Goal: Task Accomplishment & Management: Manage account settings

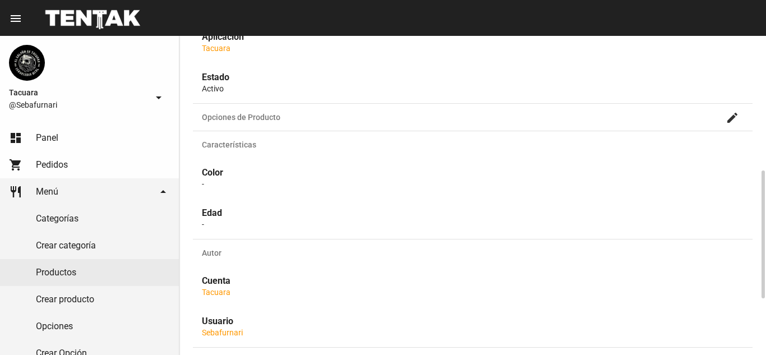
scroll to position [477, 0]
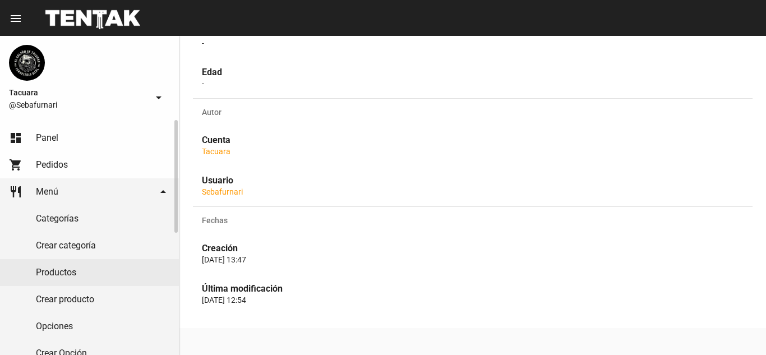
click at [48, 187] on span "Menú" at bounding box center [47, 191] width 22 height 11
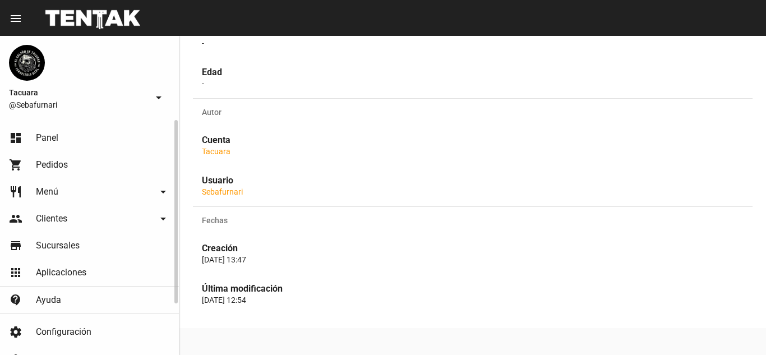
click at [69, 188] on link "restaurant Menú arrow_drop_down" at bounding box center [89, 191] width 179 height 27
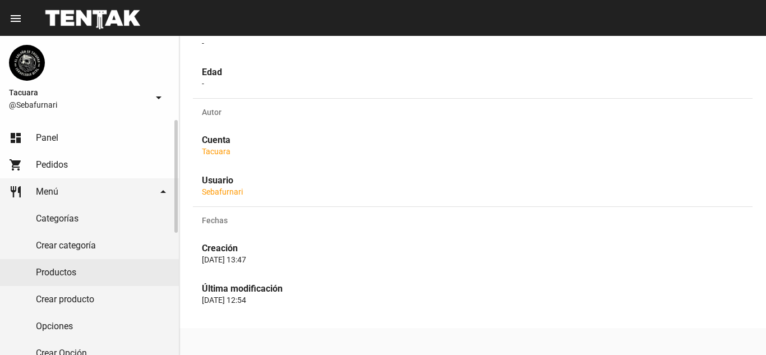
scroll to position [112, 0]
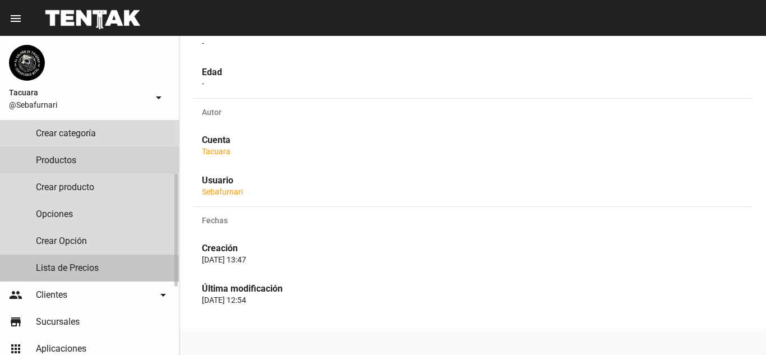
click at [118, 267] on link "Lista de Precios" at bounding box center [89, 268] width 179 height 27
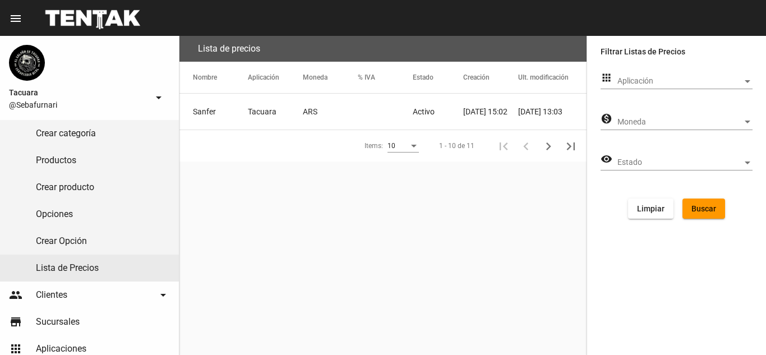
click at [367, 109] on mat-cell at bounding box center [385, 112] width 55 height 36
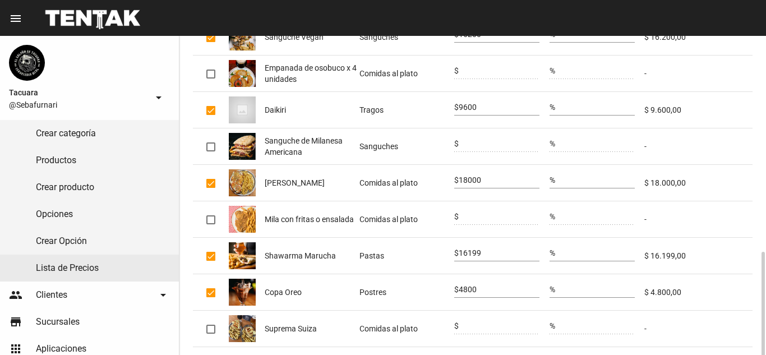
scroll to position [288, 0]
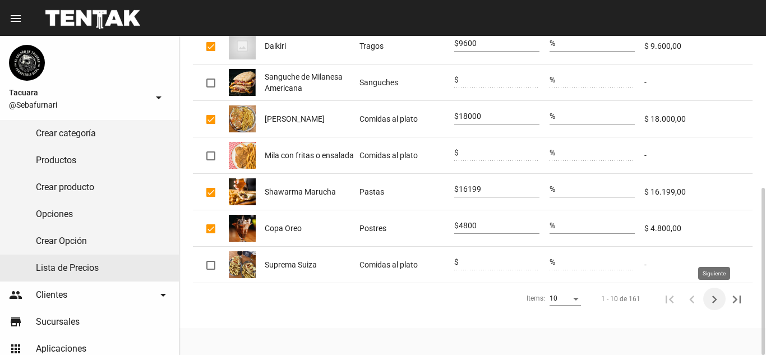
click at [719, 296] on icon "Siguiente" at bounding box center [714, 300] width 16 height 16
click at [713, 297] on icon "Siguiente" at bounding box center [714, 299] width 5 height 8
click at [711, 297] on icon "Siguiente" at bounding box center [714, 300] width 16 height 16
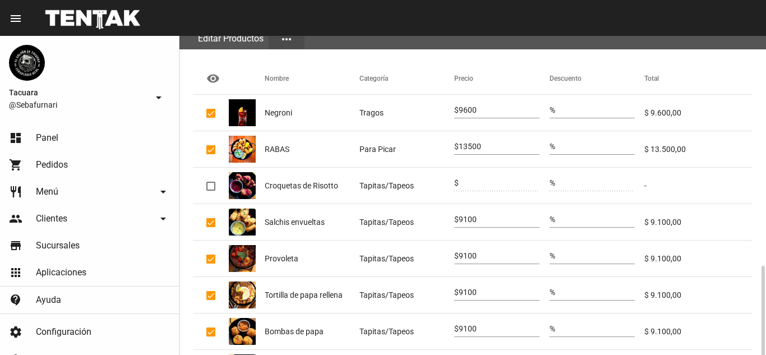
scroll to position [288, 0]
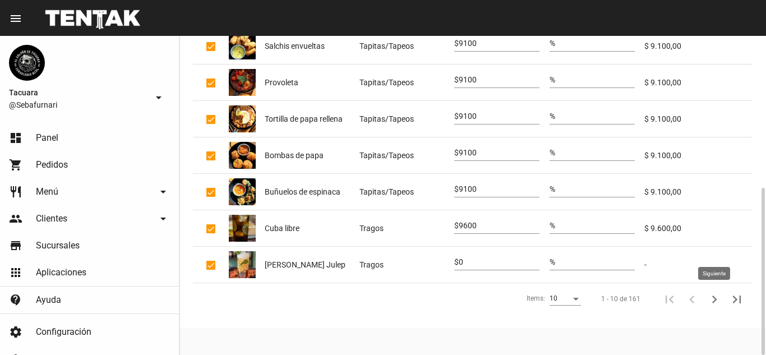
click at [711, 299] on icon "Siguiente" at bounding box center [714, 300] width 16 height 16
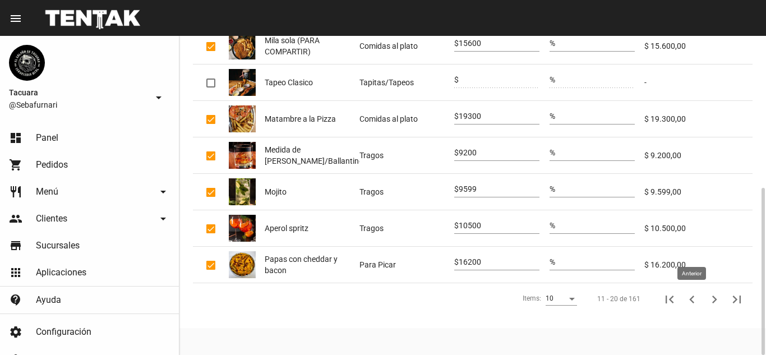
click at [687, 298] on icon "Anterior" at bounding box center [692, 300] width 16 height 16
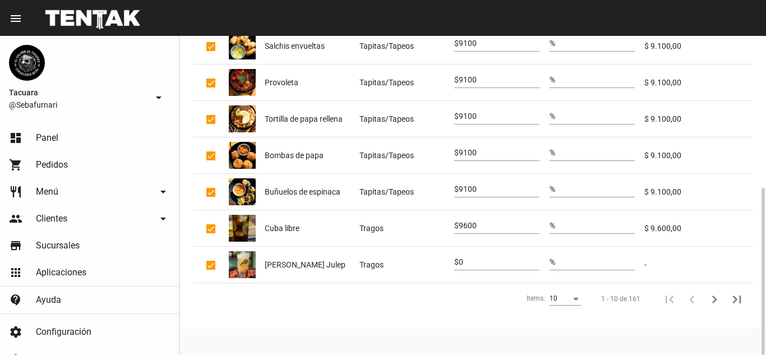
click at [497, 257] on div "0" at bounding box center [499, 259] width 81 height 22
type input "9200"
click at [713, 298] on icon "Siguiente" at bounding box center [714, 300] width 16 height 16
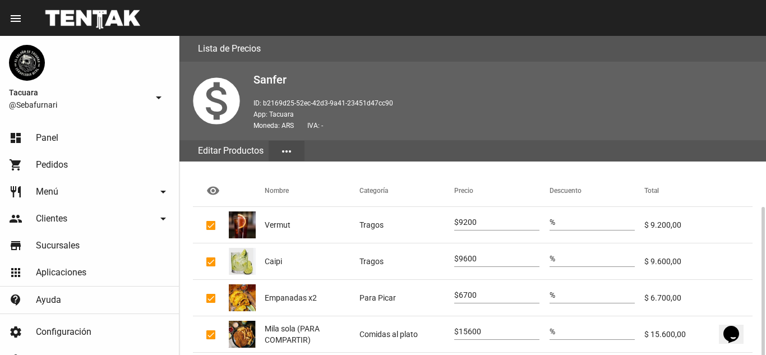
scroll to position [112, 0]
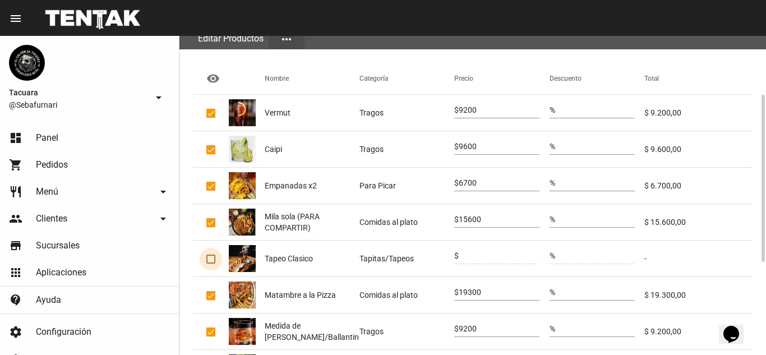
click at [212, 259] on div at bounding box center [210, 259] width 9 height 9
click at [211, 263] on input "checkbox" at bounding box center [210, 263] width 1 height 1
checkbox input "true"
click at [508, 254] on input "0" at bounding box center [499, 256] width 81 height 9
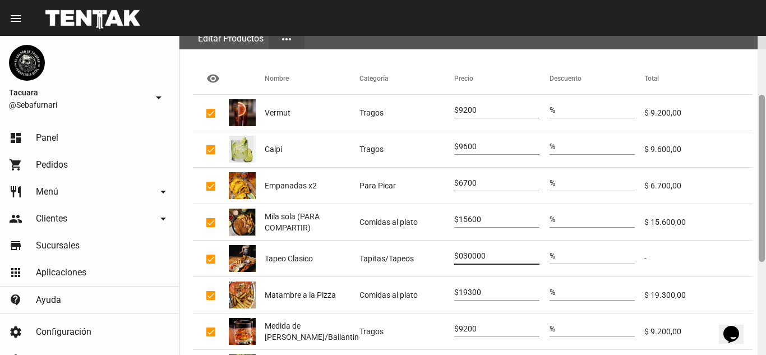
type input "030000"
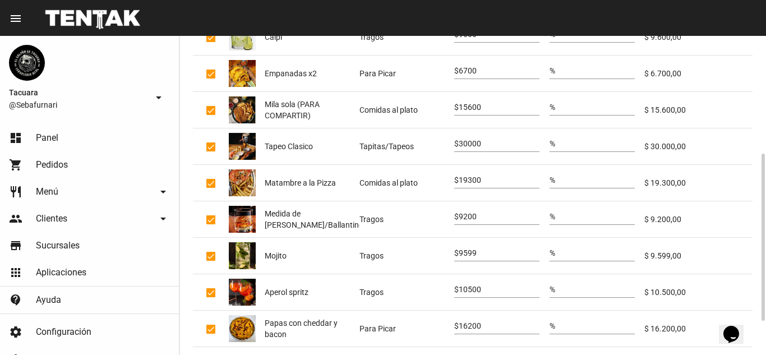
scroll to position [288, 0]
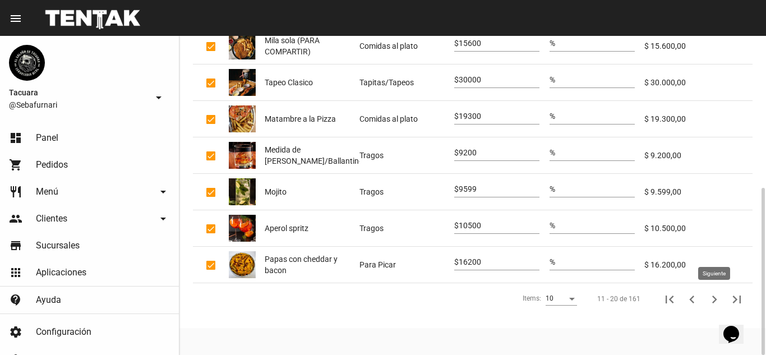
click at [716, 295] on icon "Siguiente" at bounding box center [714, 300] width 16 height 16
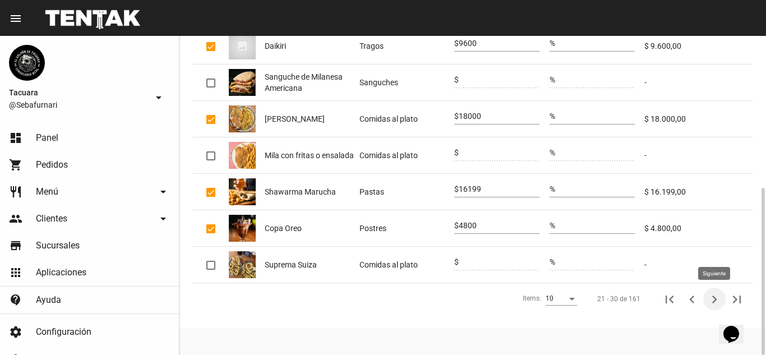
click at [711, 298] on icon "Siguiente" at bounding box center [714, 300] width 16 height 16
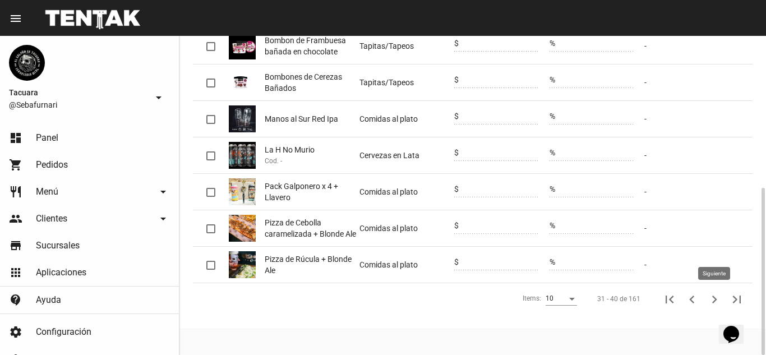
click at [712, 302] on icon "Siguiente" at bounding box center [714, 300] width 16 height 16
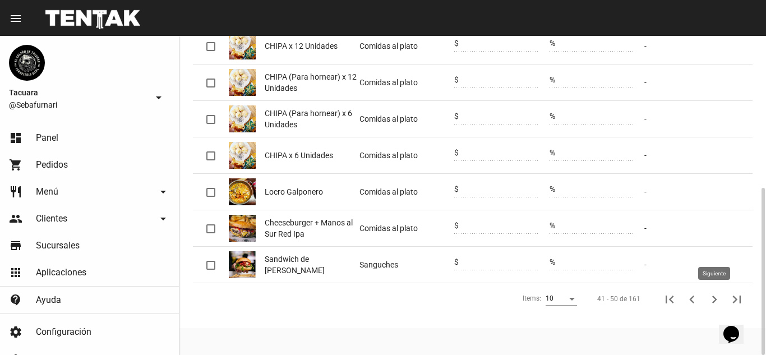
click at [711, 300] on icon "Siguiente" at bounding box center [714, 300] width 16 height 16
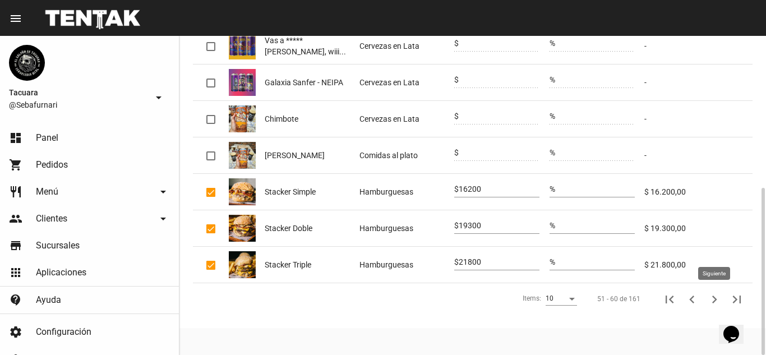
click at [712, 296] on icon "Siguiente" at bounding box center [714, 300] width 16 height 16
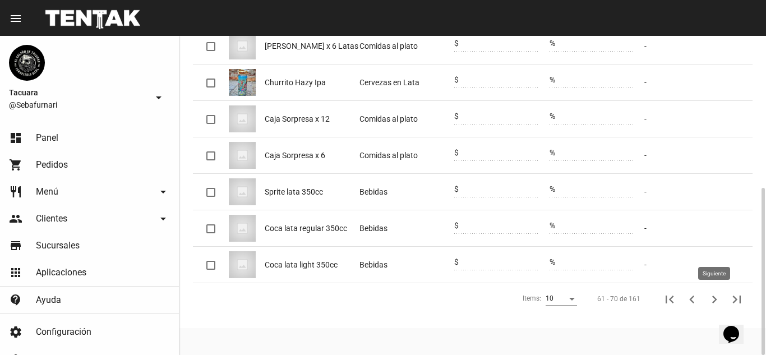
click at [711, 300] on icon "Siguiente" at bounding box center [714, 300] width 16 height 16
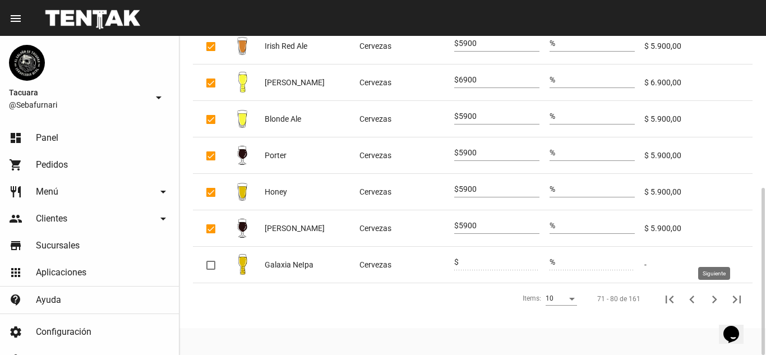
click at [715, 298] on icon "Siguiente" at bounding box center [714, 299] width 5 height 8
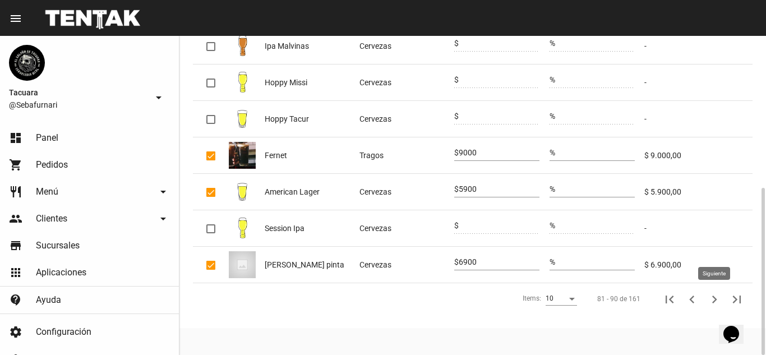
click at [713, 297] on icon "Siguiente" at bounding box center [714, 299] width 5 height 8
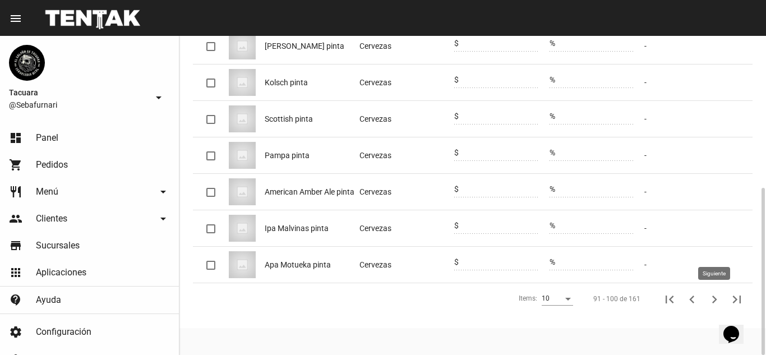
click at [713, 296] on icon "Siguiente" at bounding box center [714, 299] width 5 height 8
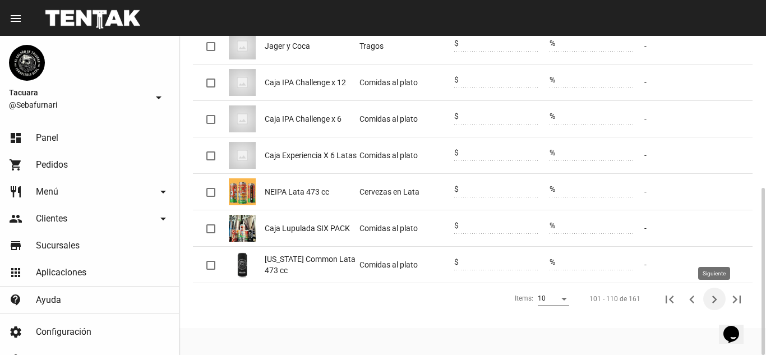
click at [714, 299] on icon "Siguiente" at bounding box center [714, 300] width 16 height 16
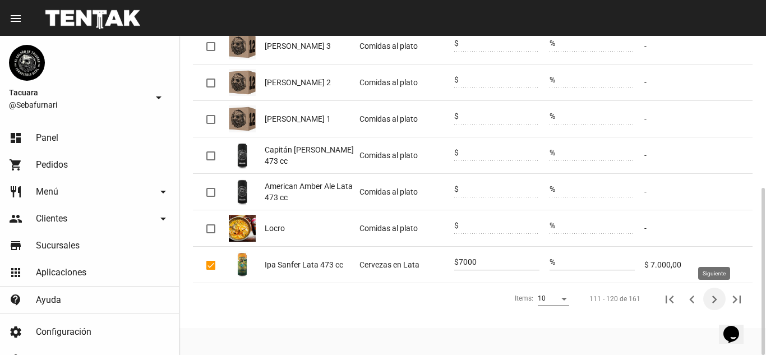
click at [709, 299] on icon "Siguiente" at bounding box center [714, 300] width 16 height 16
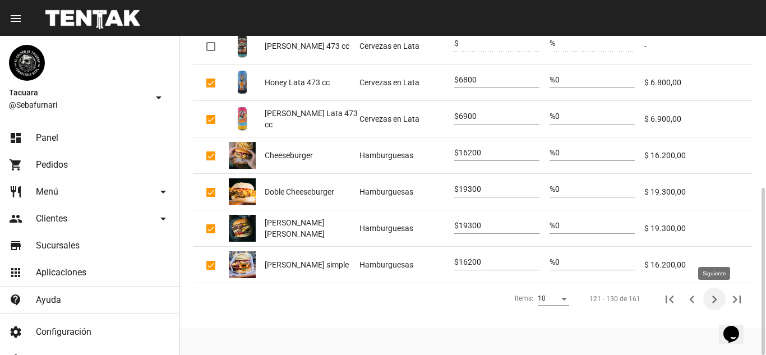
click at [715, 299] on icon "Siguiente" at bounding box center [714, 299] width 5 height 8
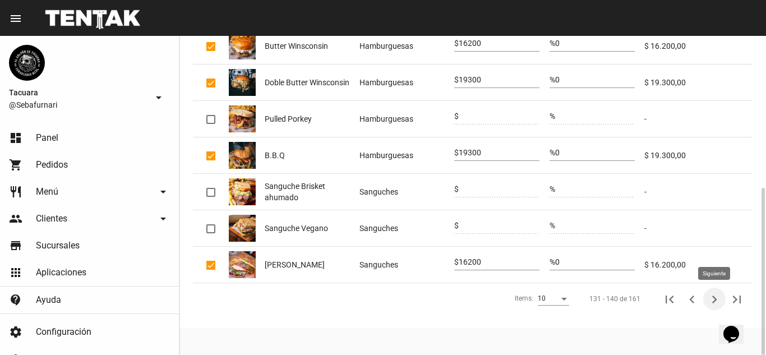
click at [718, 301] on icon "Siguiente" at bounding box center [714, 300] width 16 height 16
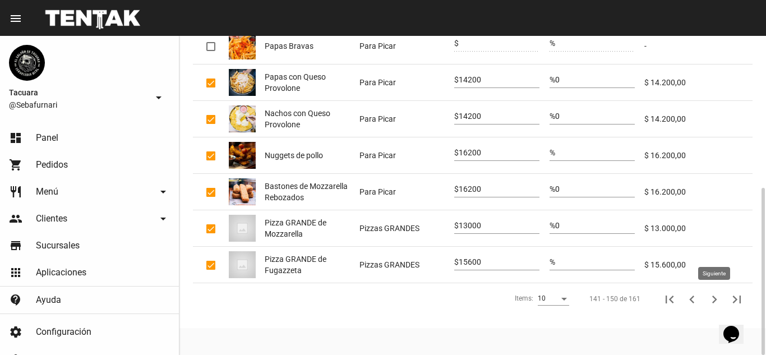
click at [717, 299] on icon "Siguiente" at bounding box center [714, 300] width 16 height 16
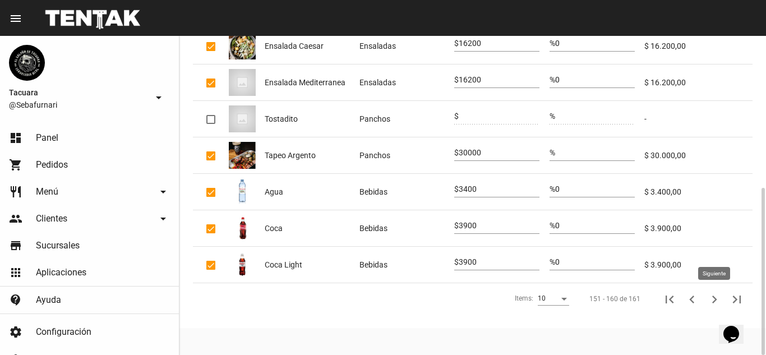
click at [707, 299] on icon "Siguiente" at bounding box center [714, 300] width 16 height 16
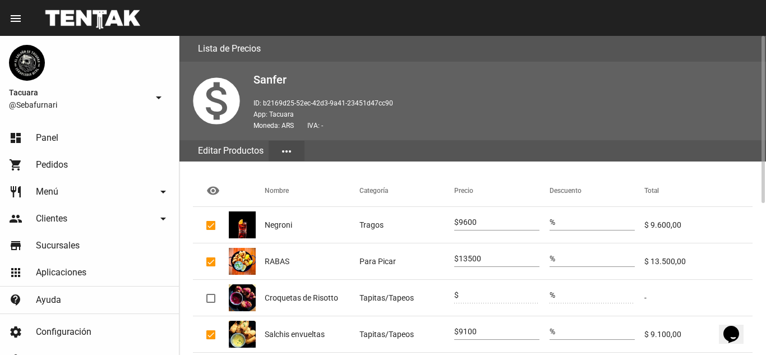
scroll to position [288, 0]
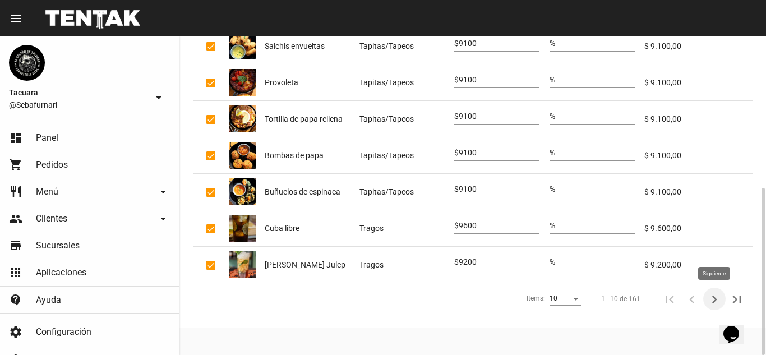
click at [717, 301] on icon "Siguiente" at bounding box center [714, 300] width 16 height 16
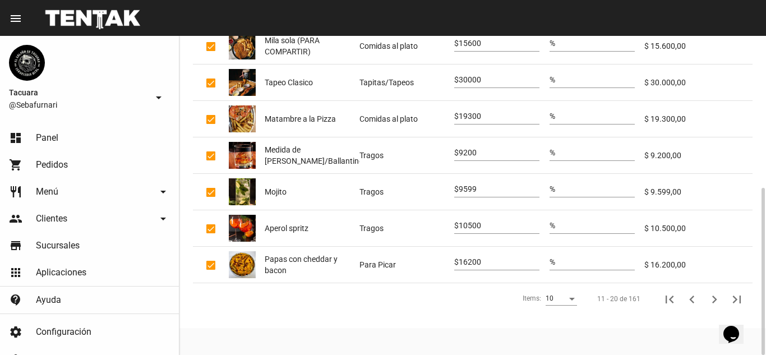
click at [717, 301] on icon "Siguiente" at bounding box center [714, 300] width 16 height 16
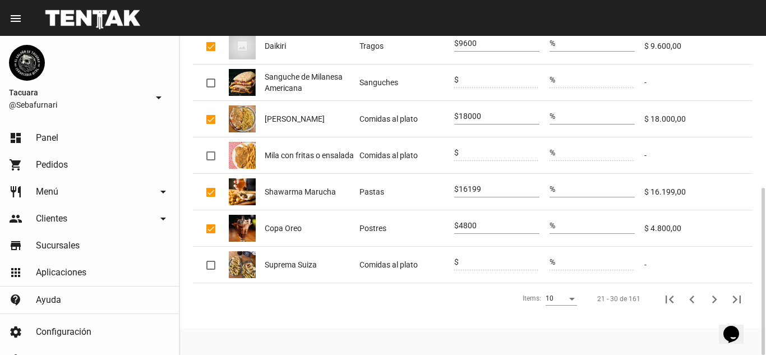
click at [571, 296] on div "Items:" at bounding box center [572, 299] width 10 height 8
click at [564, 341] on span "50" at bounding box center [561, 339] width 31 height 20
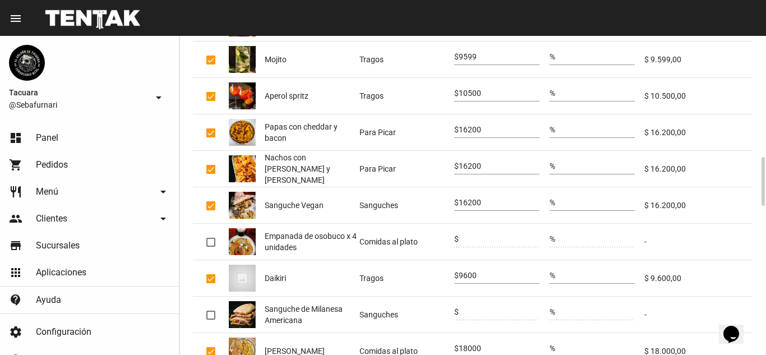
scroll to position [897, 0]
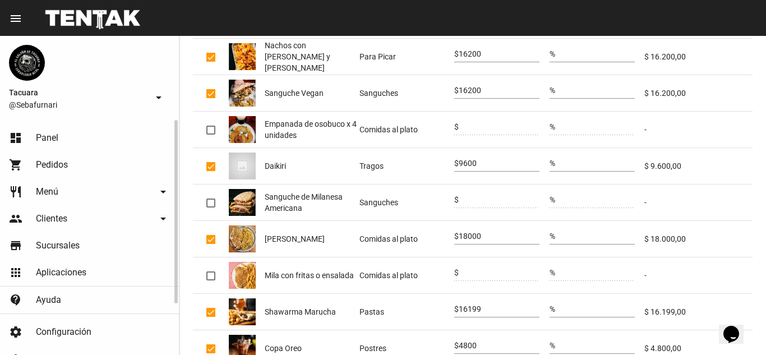
click at [90, 190] on link "restaurant Menú arrow_drop_down" at bounding box center [89, 191] width 179 height 27
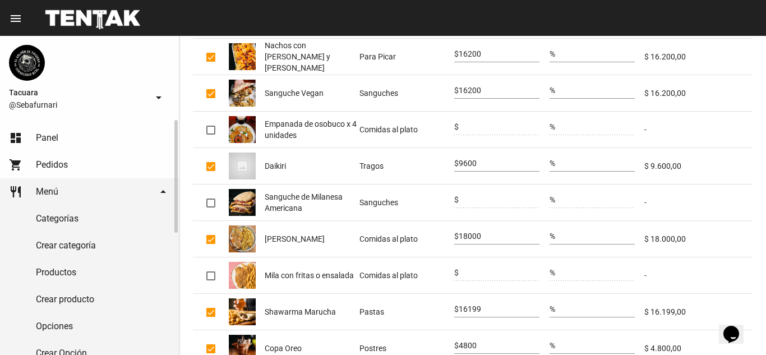
click at [69, 278] on link "Productos" at bounding box center [89, 272] width 179 height 27
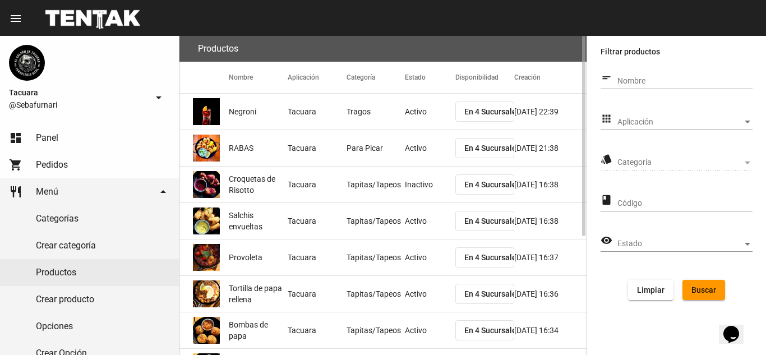
click at [655, 80] on input "Nombre" at bounding box center [684, 81] width 135 height 9
type input "tapeo"
click button "Buscar" at bounding box center [703, 290] width 43 height 20
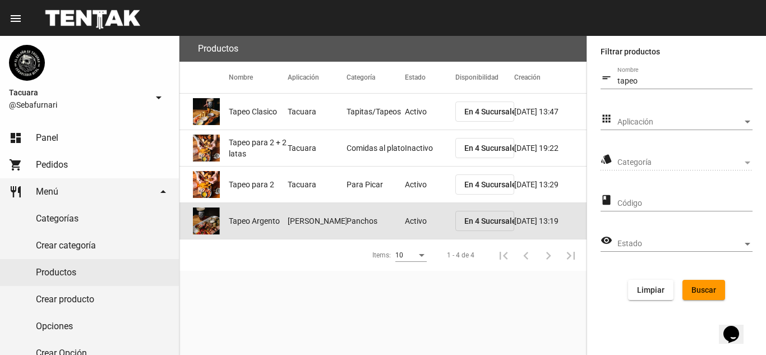
click at [315, 223] on mat-cell "Tacuara Pacheco" at bounding box center [317, 221] width 59 height 36
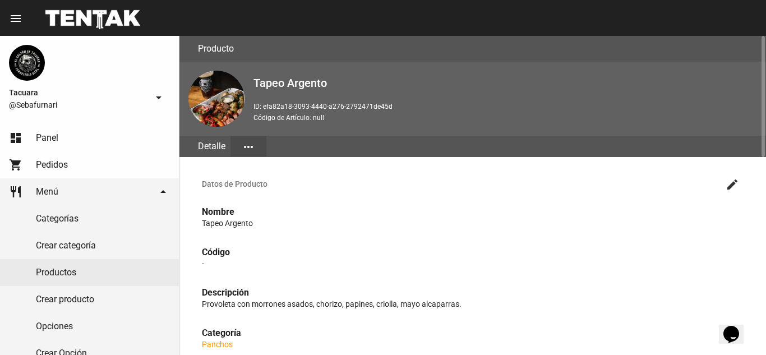
click at [727, 181] on mat-icon "create" at bounding box center [731, 184] width 13 height 13
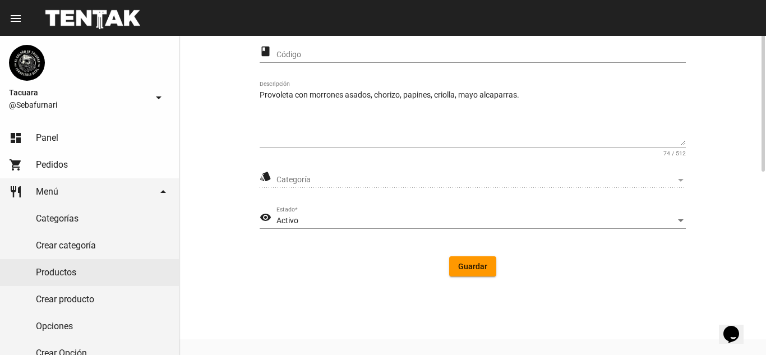
scroll to position [112, 0]
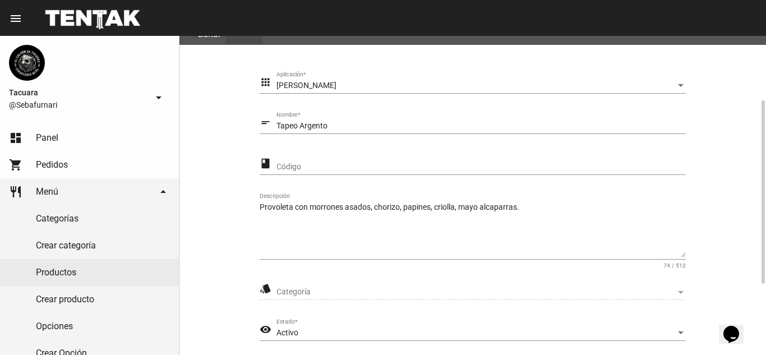
click at [380, 295] on span "Categoría" at bounding box center [475, 292] width 399 height 9
drag, startPoint x: 392, startPoint y: 285, endPoint x: 400, endPoint y: 280, distance: 9.6
click at [392, 285] on div "Categoría Categoría" at bounding box center [480, 289] width 409 height 22
click at [374, 301] on div "style Categoría Categoría" at bounding box center [473, 294] width 426 height 32
drag, startPoint x: 377, startPoint y: 293, endPoint x: 385, endPoint y: 290, distance: 8.0
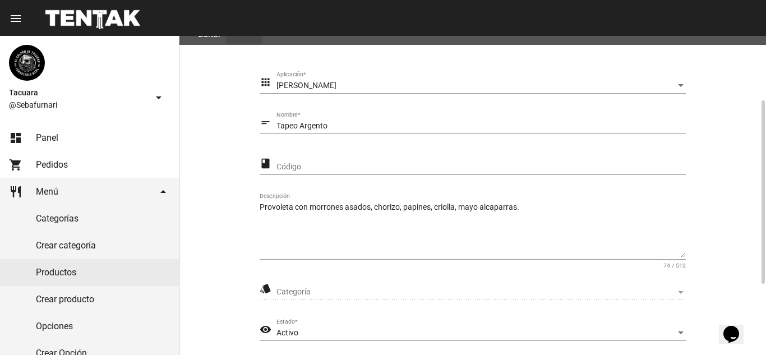
click at [378, 292] on span "Categoría" at bounding box center [475, 292] width 399 height 9
click at [365, 181] on div "class Código" at bounding box center [473, 169] width 426 height 32
click at [363, 167] on input "Código" at bounding box center [480, 167] width 409 height 9
click at [397, 131] on div "Tapeo Argento Nombre *" at bounding box center [480, 123] width 409 height 22
click at [400, 124] on input "Tapeo Argento" at bounding box center [480, 126] width 409 height 9
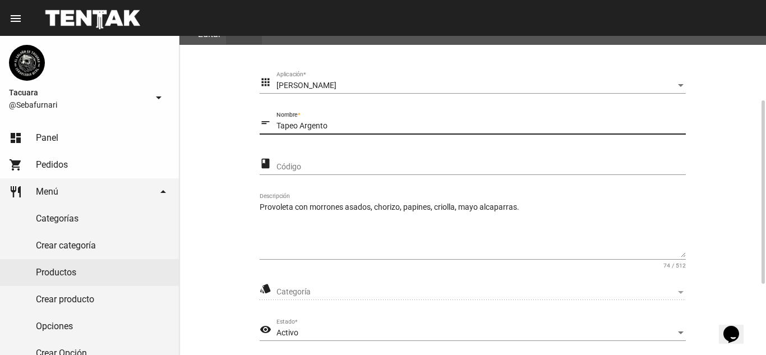
scroll to position [224, 0]
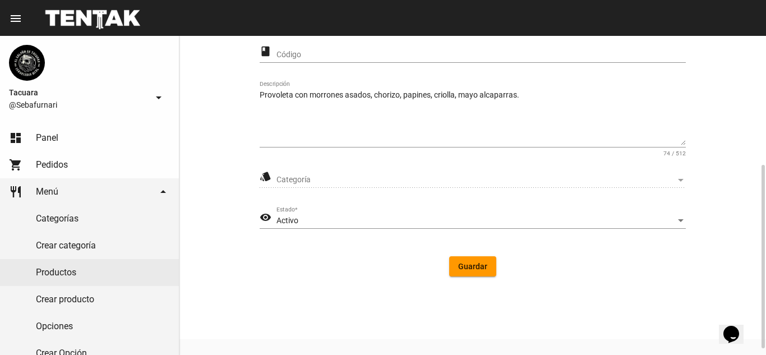
click at [446, 214] on div "Activo Estado *" at bounding box center [480, 218] width 409 height 22
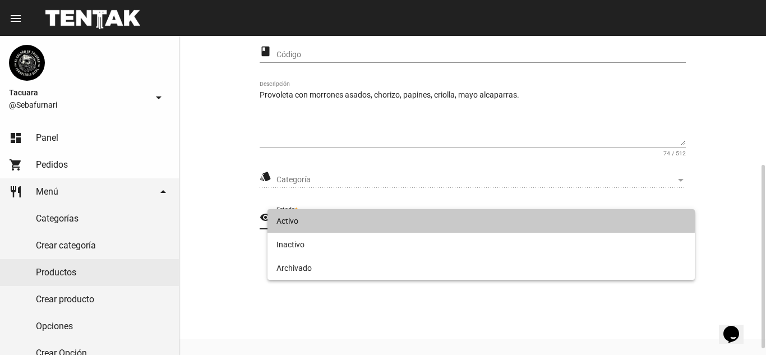
click at [446, 214] on span "Activo" at bounding box center [480, 221] width 409 height 24
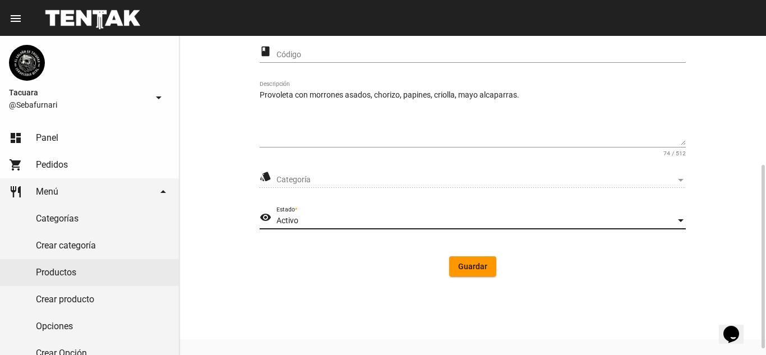
click at [463, 160] on form "apps Tacuara Pacheco Aplicación * short_text Tapeo Argento Nombre * class Códig…" at bounding box center [473, 123] width 426 height 326
click at [477, 174] on div "Categoría Categoría" at bounding box center [480, 177] width 409 height 22
click at [480, 181] on span "Categoría" at bounding box center [475, 179] width 399 height 9
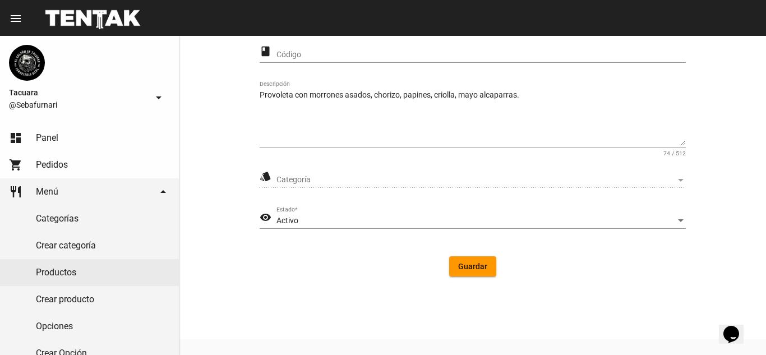
scroll to position [0, 0]
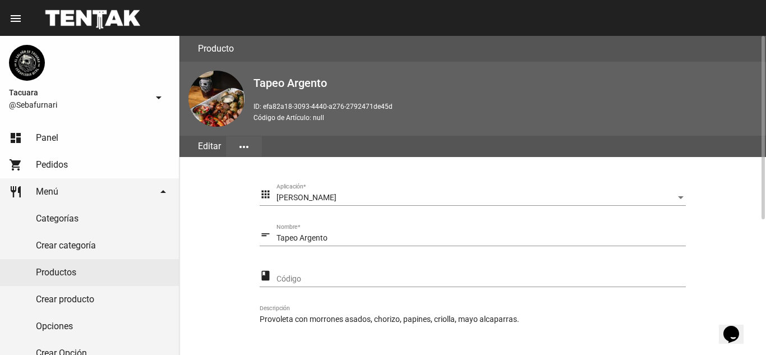
click at [242, 146] on mat-icon "more_horiz" at bounding box center [243, 146] width 13 height 13
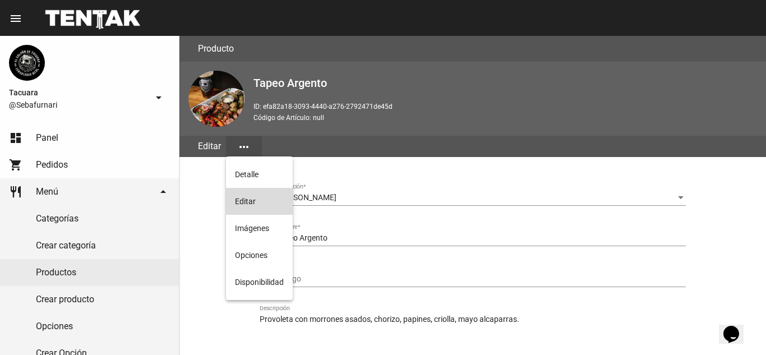
click at [247, 205] on button "Editar" at bounding box center [259, 201] width 67 height 27
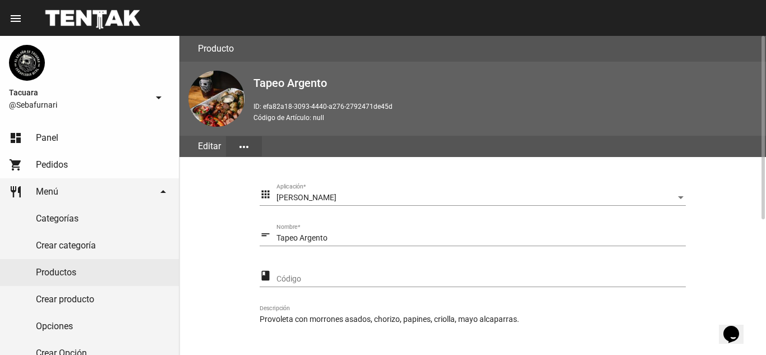
click at [248, 149] on mat-icon "more_horiz" at bounding box center [243, 146] width 13 height 13
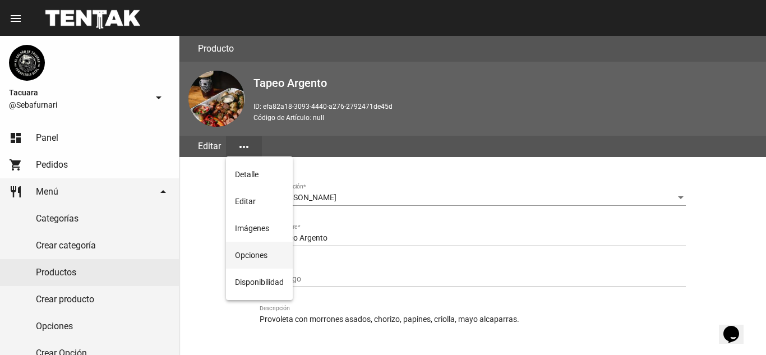
click at [280, 252] on button "Opciones" at bounding box center [259, 255] width 67 height 27
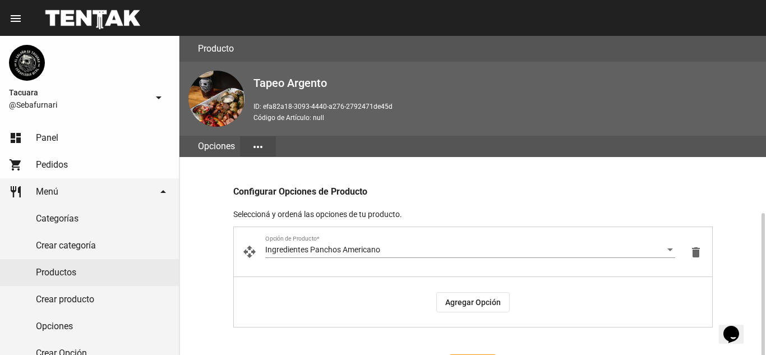
scroll to position [100, 0]
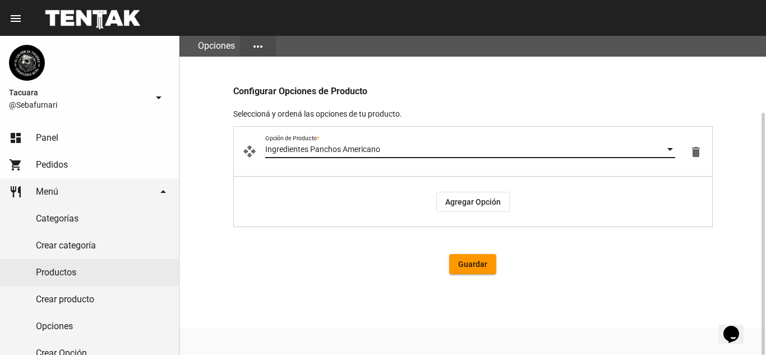
click at [434, 152] on div "Ingredientes Panchos Americano" at bounding box center [465, 149] width 400 height 9
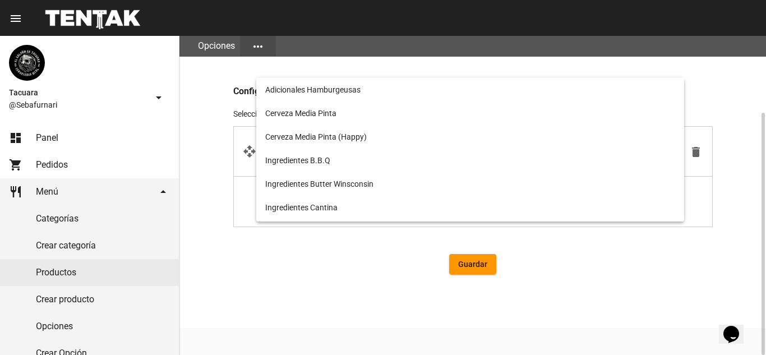
scroll to position [293, 0]
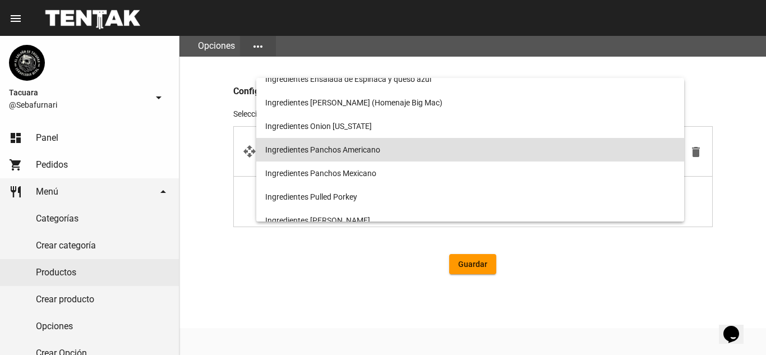
click at [206, 278] on div at bounding box center [383, 177] width 766 height 355
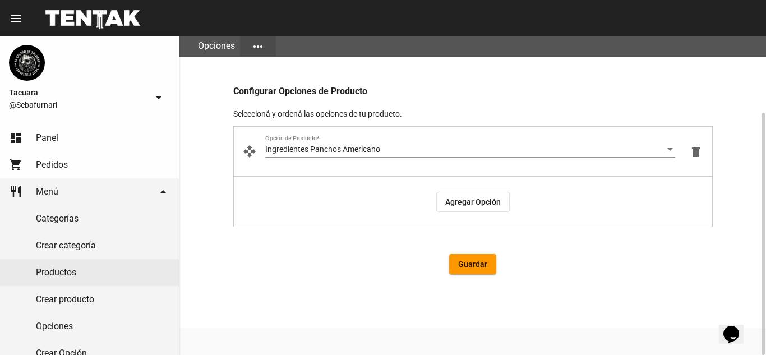
click at [290, 139] on div "Ingredientes Panchos Americano Opción de Producto *" at bounding box center [470, 147] width 410 height 22
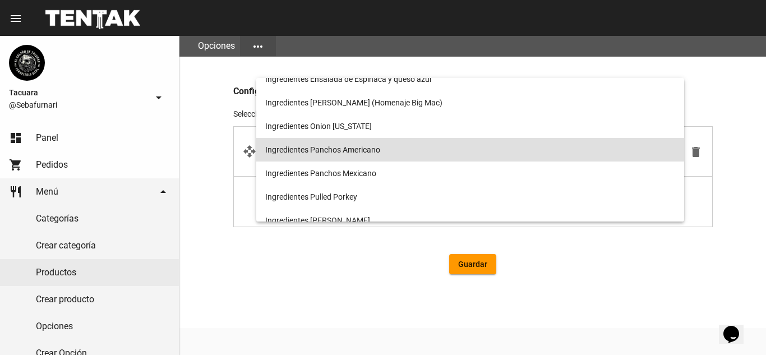
click at [324, 157] on span "Ingredientes Panchos Americano" at bounding box center [470, 150] width 410 height 24
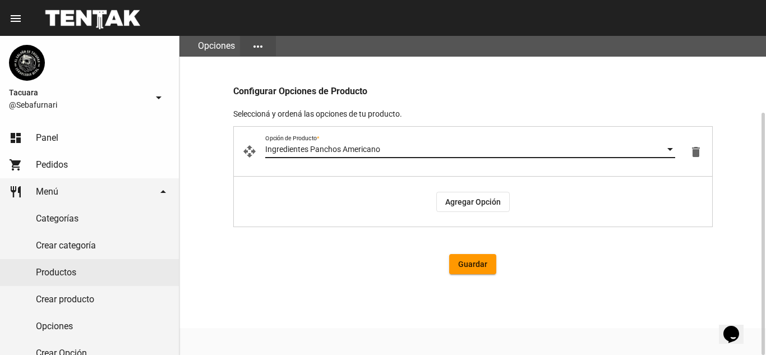
click at [262, 44] on mat-icon "more_horiz" at bounding box center [257, 46] width 13 height 13
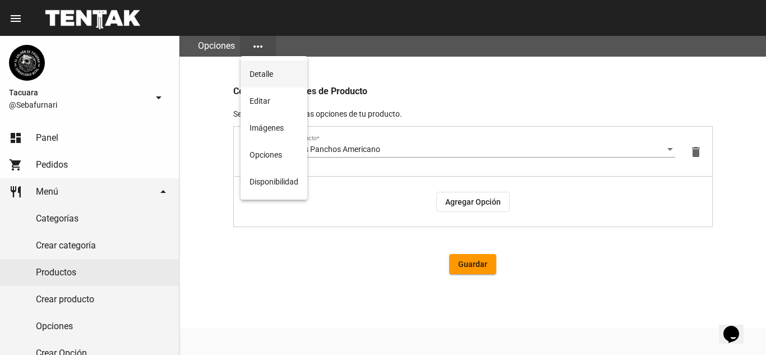
click at [285, 77] on button "Detalle" at bounding box center [274, 74] width 67 height 27
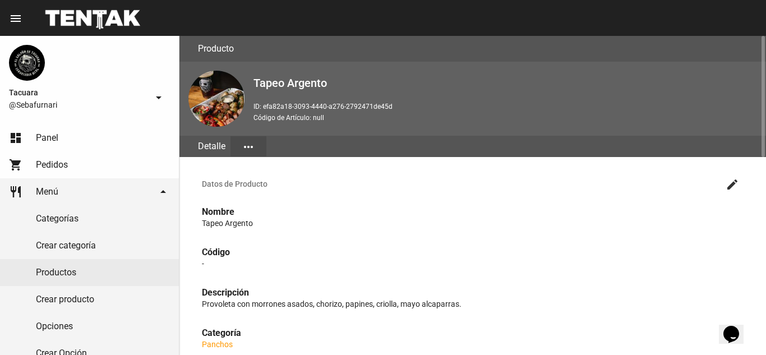
scroll to position [112, 0]
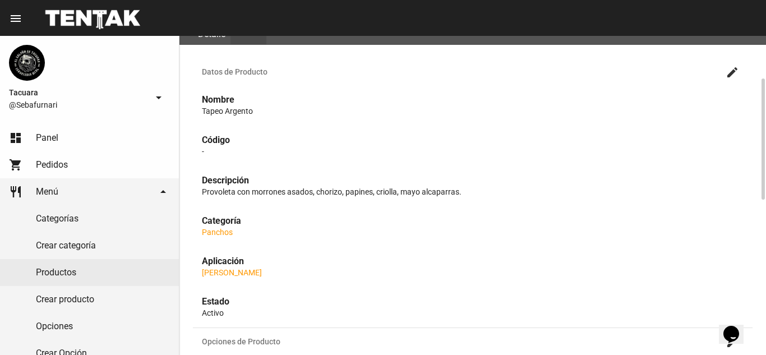
click at [230, 235] on link "Panchos" at bounding box center [217, 232] width 31 height 9
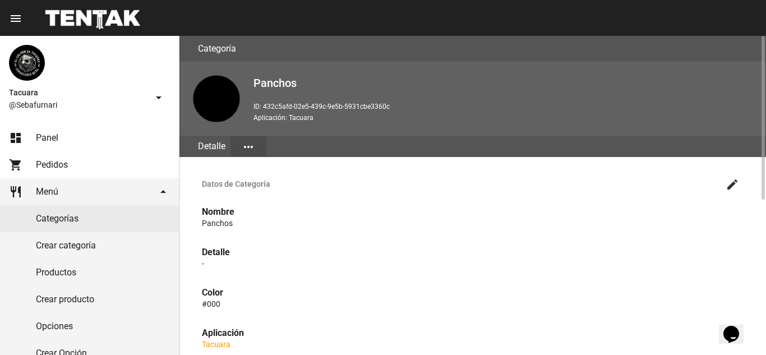
click at [220, 226] on p "Panchos" at bounding box center [473, 223] width 542 height 11
click at [738, 184] on mat-icon "create" at bounding box center [731, 184] width 13 height 13
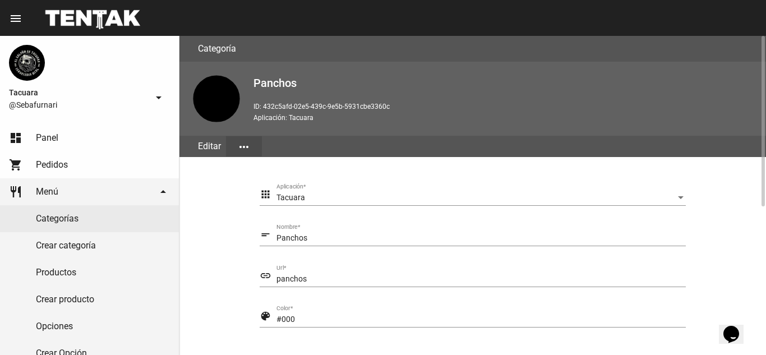
click at [308, 238] on input "Panchos" at bounding box center [480, 238] width 409 height 9
click at [360, 234] on input "Panchos" at bounding box center [480, 238] width 409 height 9
click at [373, 283] on input "panchos" at bounding box center [480, 279] width 409 height 9
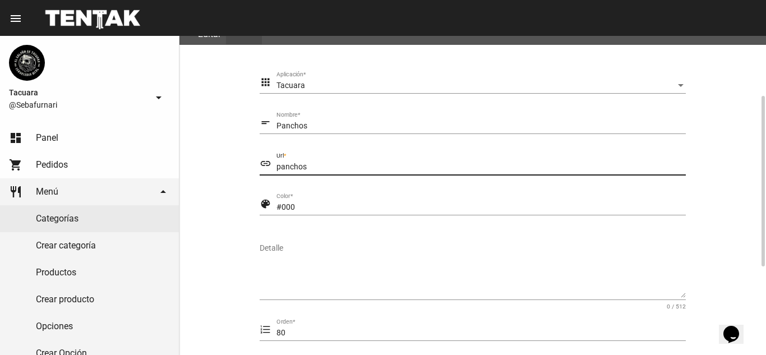
scroll to position [224, 0]
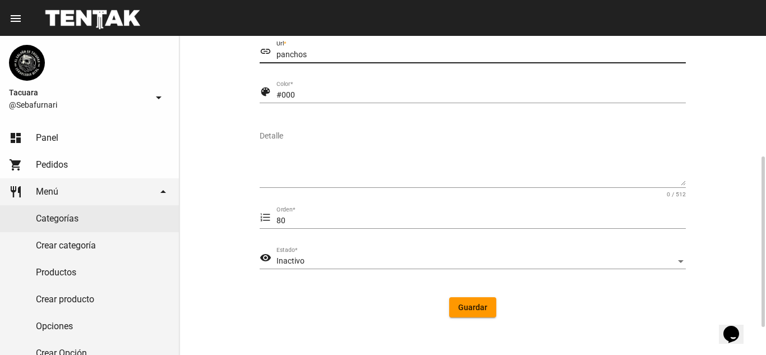
click at [382, 207] on div "80 Orden *" at bounding box center [480, 218] width 409 height 22
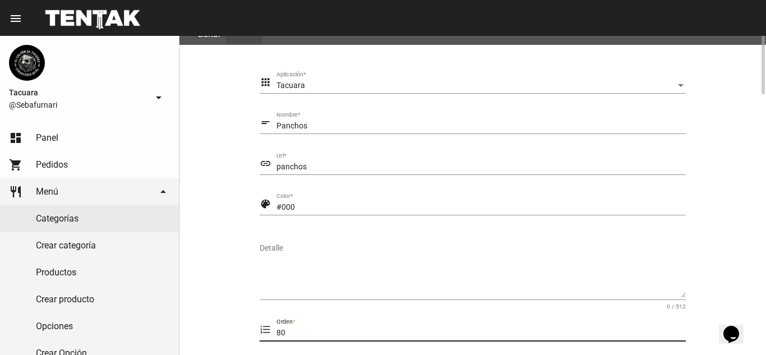
scroll to position [0, 0]
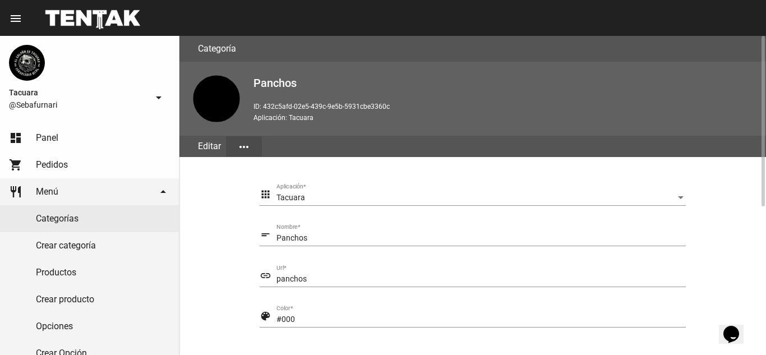
click at [338, 239] on input "Panchos" at bounding box center [480, 238] width 409 height 9
type input "P"
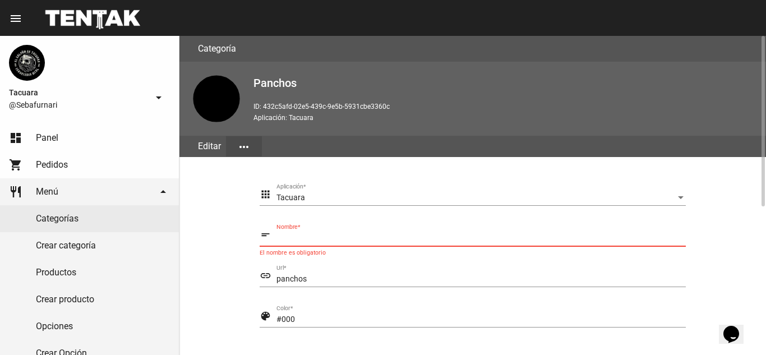
click at [344, 236] on input "Nombre *" at bounding box center [480, 238] width 409 height 9
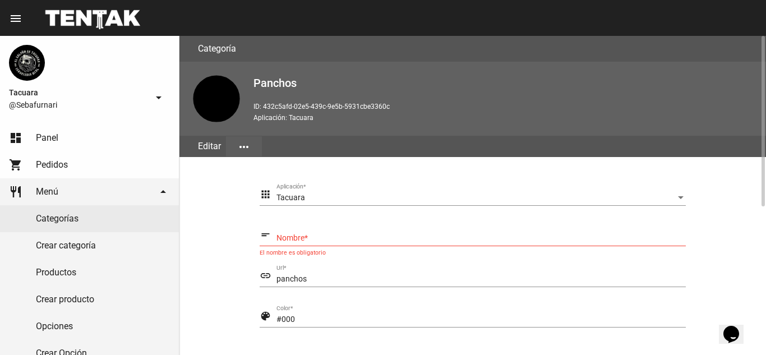
click at [239, 150] on mat-icon "more_horiz" at bounding box center [243, 146] width 13 height 13
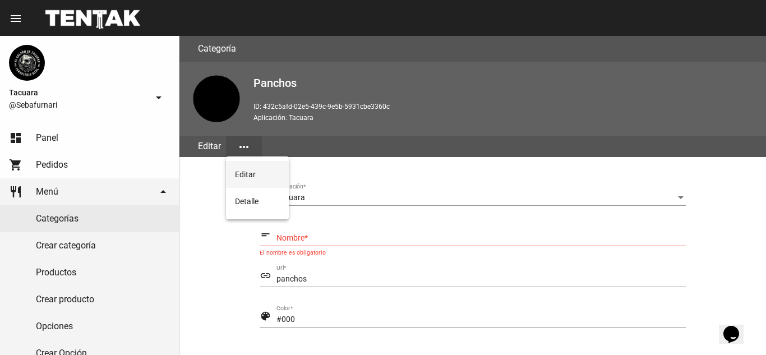
click at [253, 175] on button "Editar" at bounding box center [257, 174] width 63 height 27
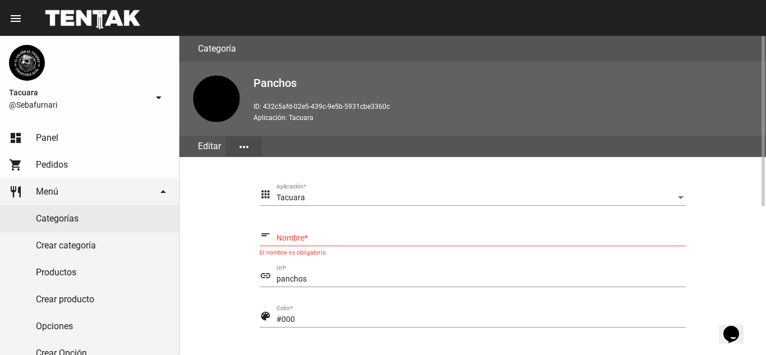
scroll to position [276, 0]
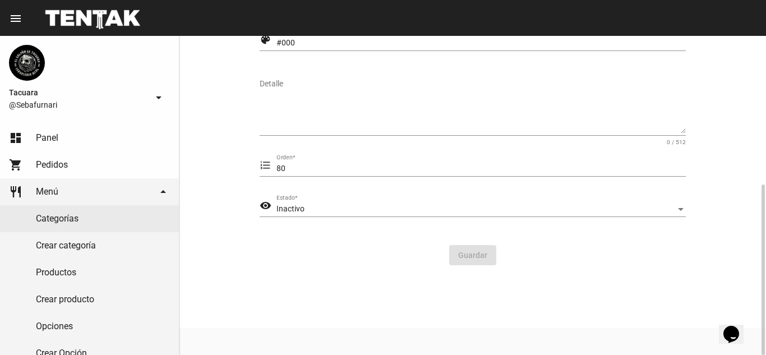
click at [369, 210] on div "Inactivo" at bounding box center [475, 209] width 399 height 9
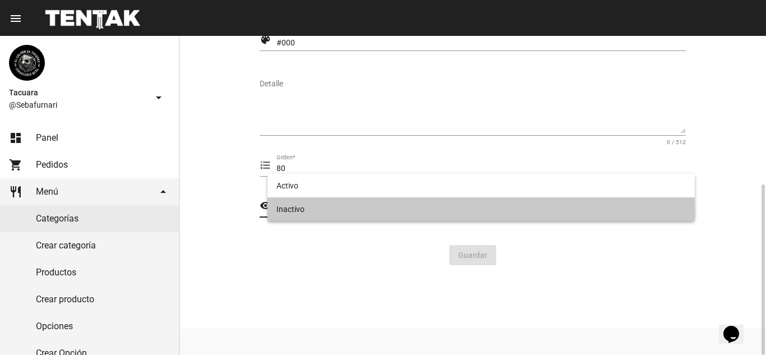
click at [369, 210] on span "Inactivo" at bounding box center [480, 209] width 409 height 24
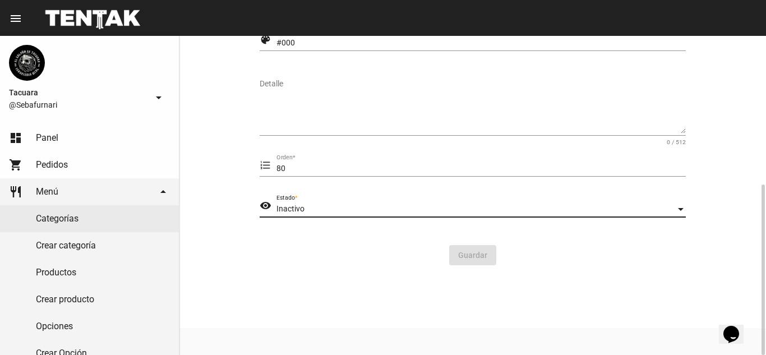
scroll to position [52, 0]
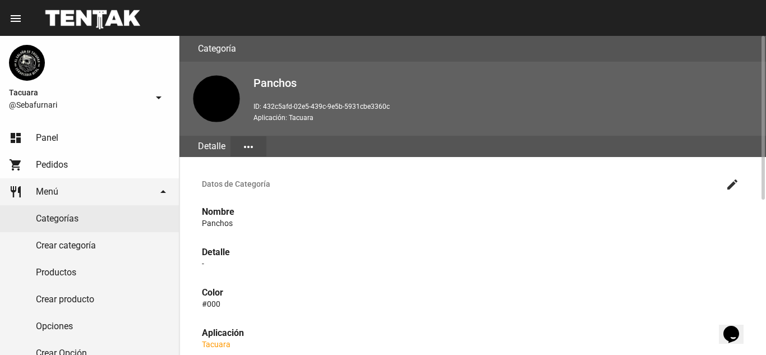
click at [252, 146] on mat-icon "more_horiz" at bounding box center [248, 146] width 13 height 13
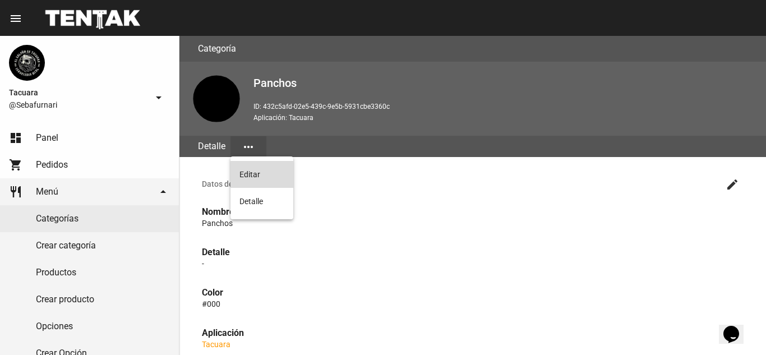
click at [263, 179] on button "Editar" at bounding box center [261, 174] width 63 height 27
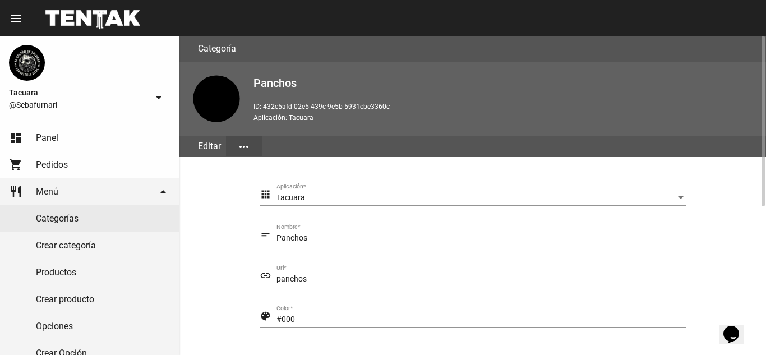
click at [339, 239] on input "Panchos" at bounding box center [480, 238] width 409 height 9
click at [360, 197] on div "Tacuara" at bounding box center [475, 197] width 399 height 9
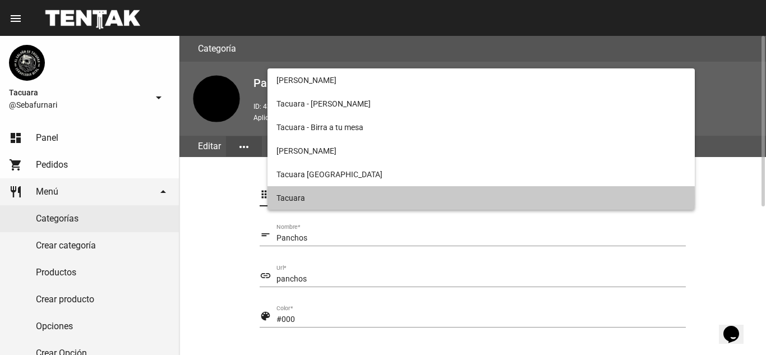
click at [360, 197] on span "Tacuara" at bounding box center [480, 198] width 409 height 24
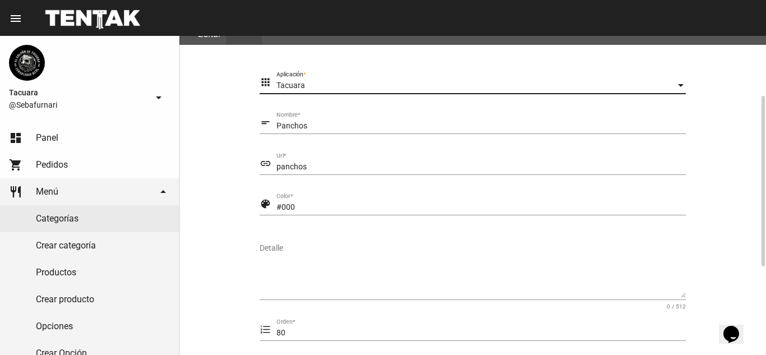
scroll to position [224, 0]
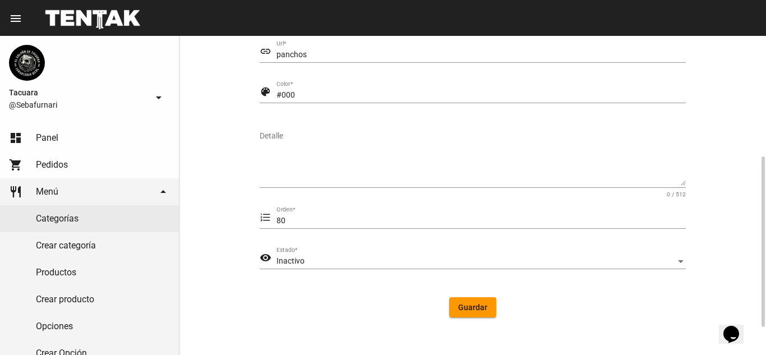
click at [349, 253] on div "Inactivo Estado *" at bounding box center [480, 258] width 409 height 22
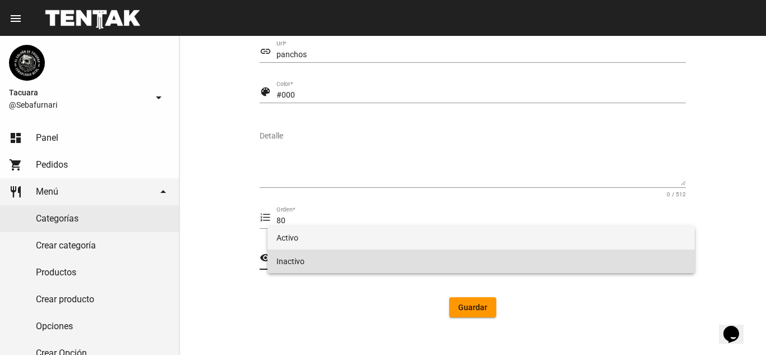
click at [349, 241] on span "Activo" at bounding box center [480, 238] width 409 height 24
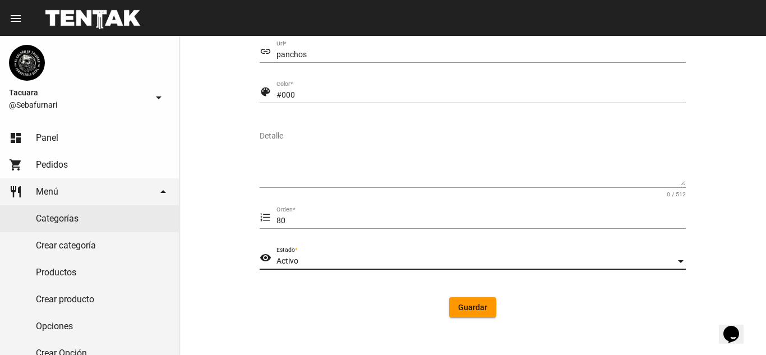
scroll to position [0, 0]
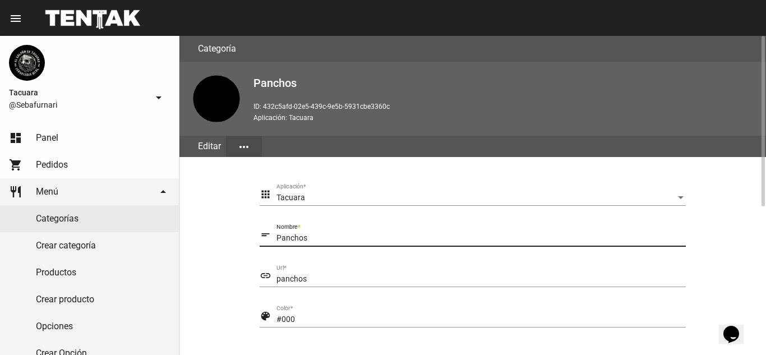
click at [355, 238] on input "Panchos" at bounding box center [480, 238] width 409 height 9
type input "P"
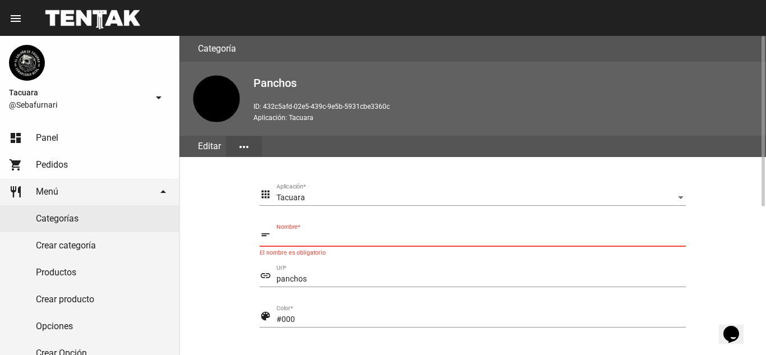
click at [266, 237] on mat-icon "short_text" at bounding box center [266, 234] width 12 height 13
click at [269, 232] on mat-icon "short_text" at bounding box center [266, 234] width 12 height 13
click at [266, 233] on mat-icon "short_text" at bounding box center [266, 234] width 12 height 13
click at [263, 231] on mat-icon "short_text" at bounding box center [266, 234] width 12 height 13
click at [271, 272] on div "link" at bounding box center [268, 276] width 17 height 15
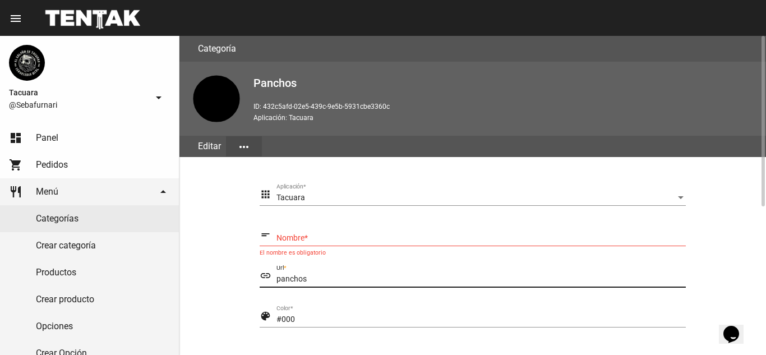
click at [267, 275] on mat-icon "link" at bounding box center [266, 275] width 12 height 13
type input "p"
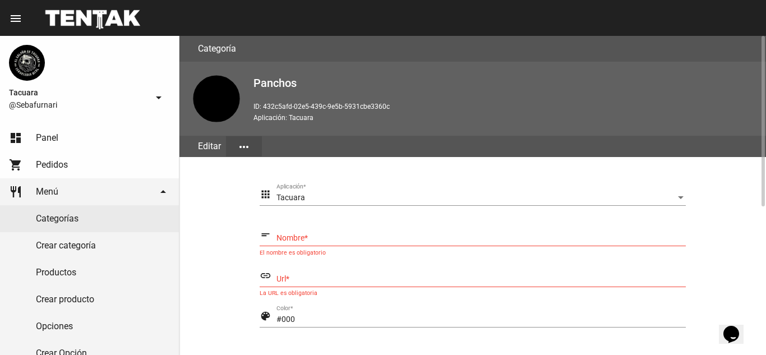
click at [271, 276] on span "link" at bounding box center [268, 278] width 17 height 9
click at [262, 274] on mat-icon "link" at bounding box center [266, 275] width 12 height 13
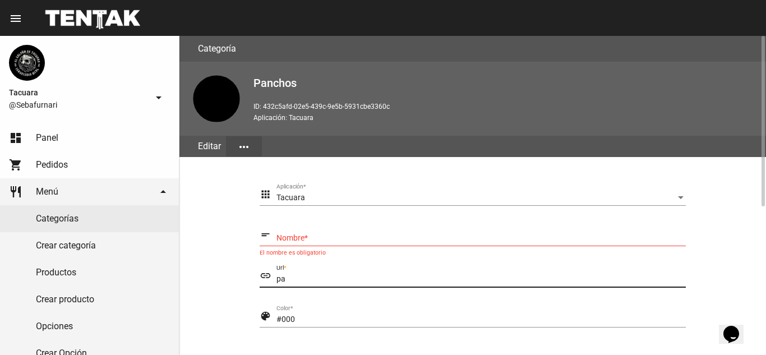
type input "p"
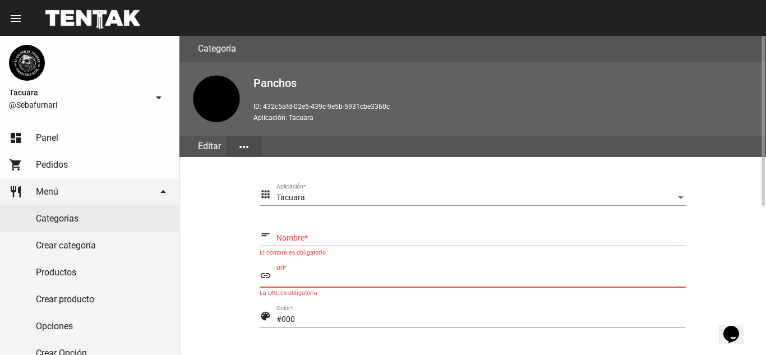
click at [368, 237] on input "Nombre *" at bounding box center [480, 238] width 409 height 9
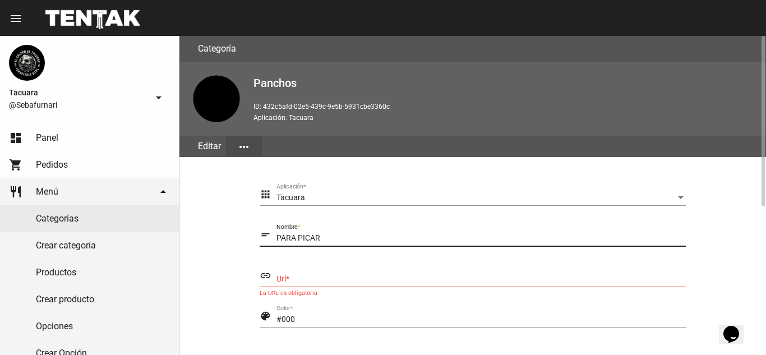
type input "PARA PICAR"
click at [378, 283] on input "Url *" at bounding box center [480, 279] width 409 height 9
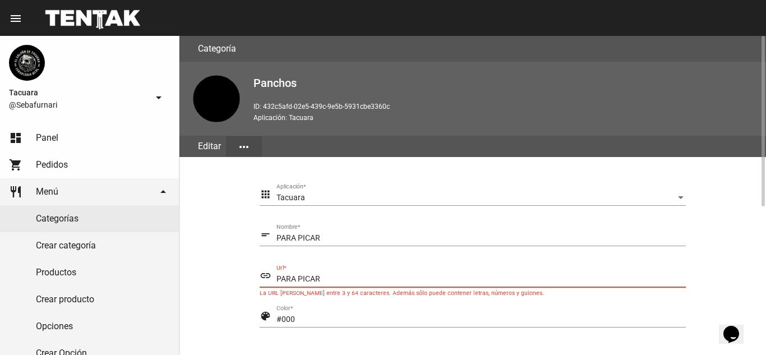
scroll to position [224, 0]
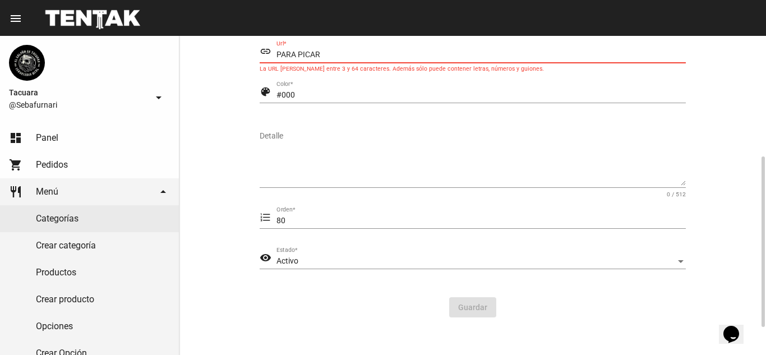
type input "PARA PICAR"
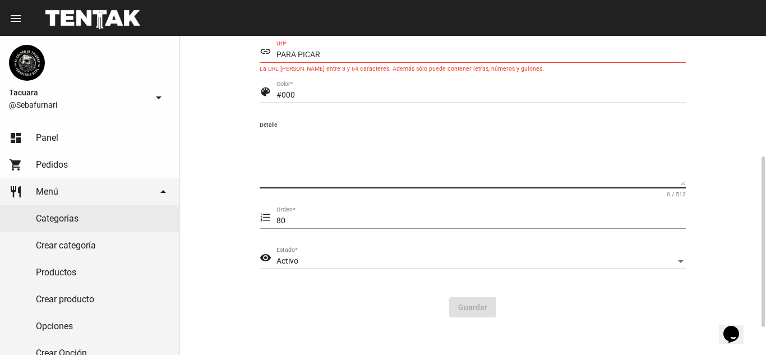
click at [438, 174] on textarea "Detalle" at bounding box center [473, 159] width 426 height 56
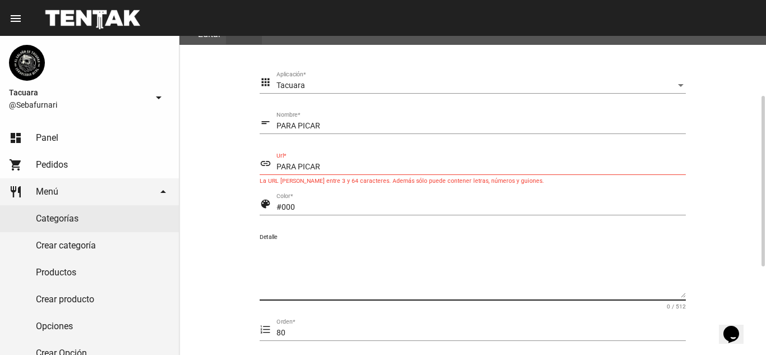
scroll to position [0, 0]
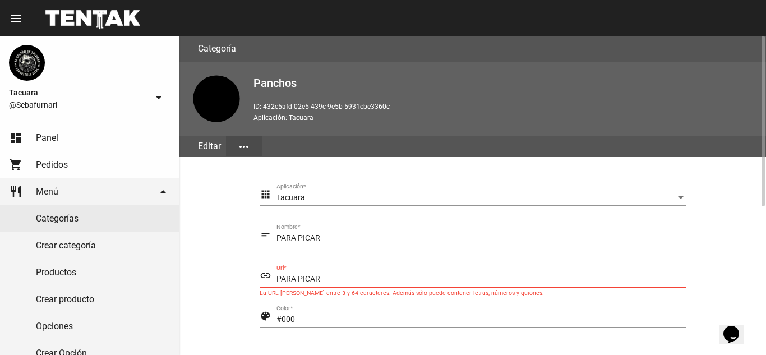
click at [335, 275] on input "PARA PICAR" at bounding box center [480, 279] width 409 height 9
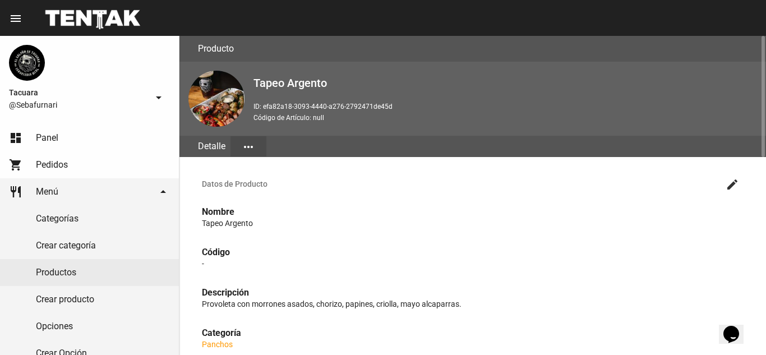
scroll to position [112, 0]
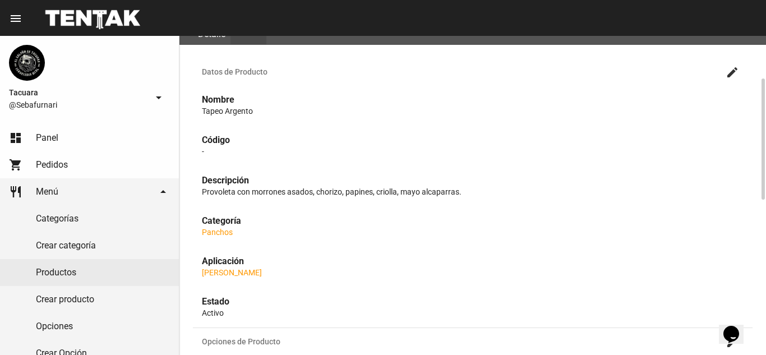
click at [207, 215] on strong "Categoría" at bounding box center [221, 220] width 39 height 11
click at [212, 235] on link "Panchos" at bounding box center [217, 232] width 31 height 9
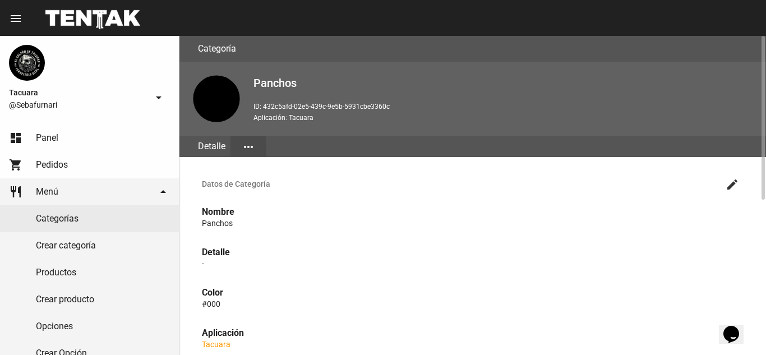
scroll to position [112, 0]
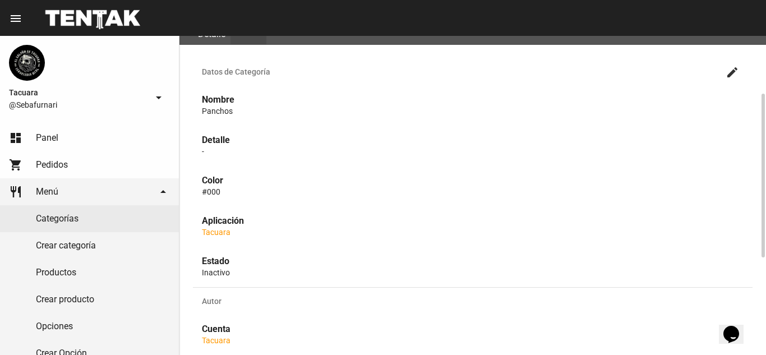
click at [230, 103] on strong "Nombre" at bounding box center [218, 99] width 33 height 11
click at [233, 110] on p "Panchos" at bounding box center [473, 110] width 542 height 11
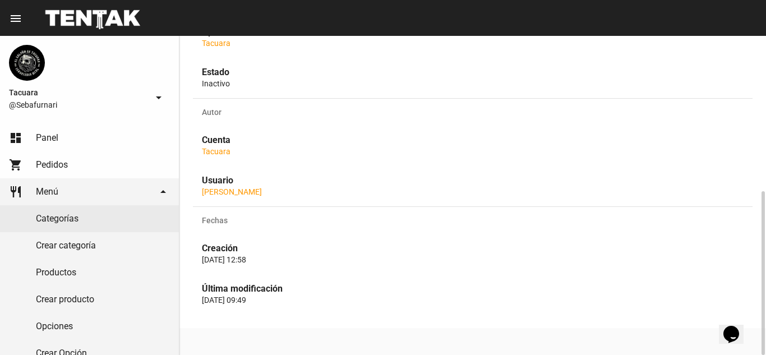
scroll to position [0, 0]
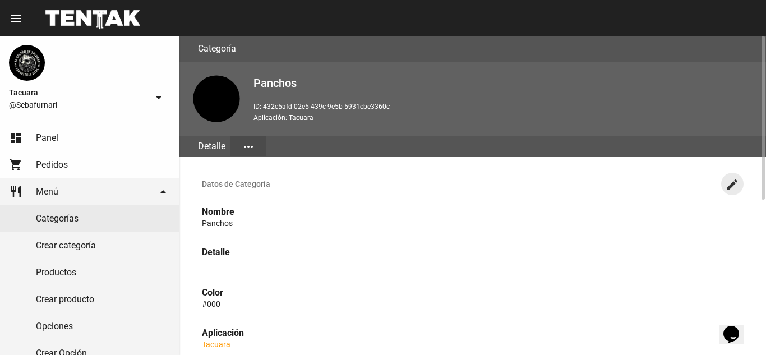
click at [732, 181] on mat-icon "create" at bounding box center [731, 184] width 13 height 13
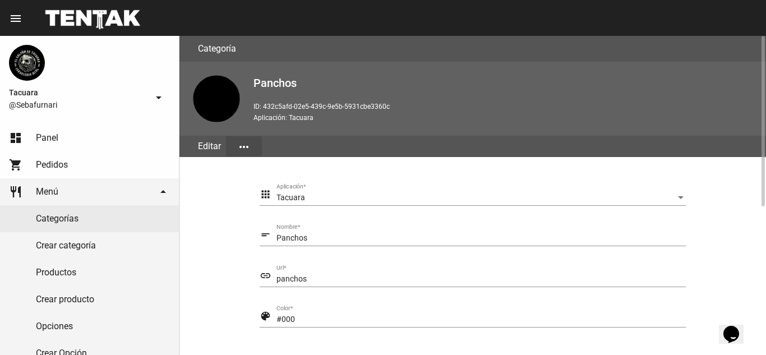
click at [358, 232] on div "Panchos Nombre *" at bounding box center [480, 235] width 409 height 22
click at [359, 239] on input "Panchos" at bounding box center [480, 238] width 409 height 9
click at [377, 192] on div "Tacuara Aplicación *" at bounding box center [480, 195] width 409 height 22
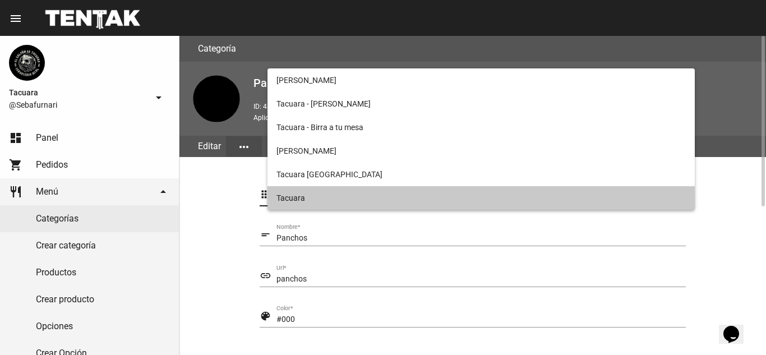
drag, startPoint x: 377, startPoint y: 192, endPoint x: 376, endPoint y: 230, distance: 38.2
click at [378, 192] on span "Tacuara" at bounding box center [480, 198] width 409 height 24
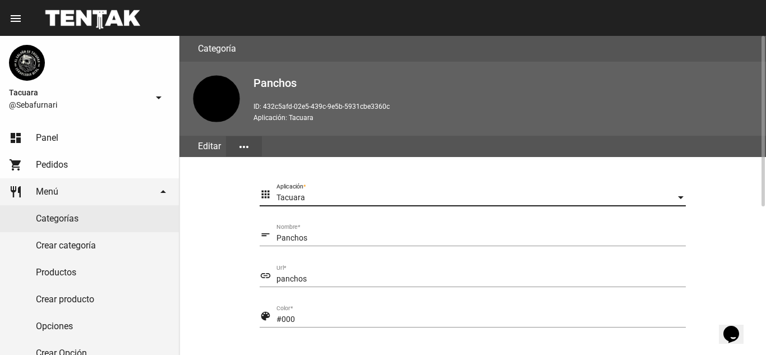
click at [234, 148] on button "more_horiz" at bounding box center [244, 146] width 36 height 20
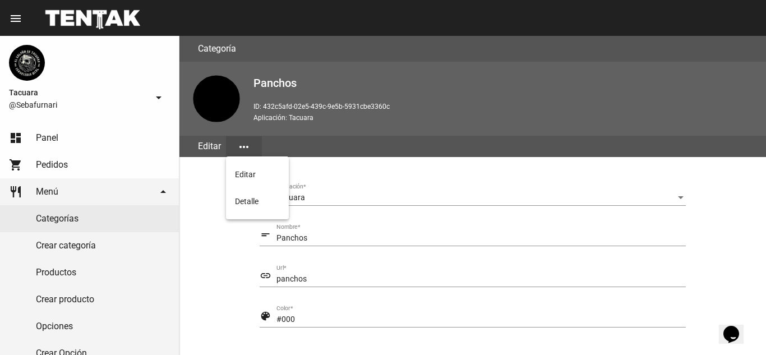
click at [209, 142] on div at bounding box center [383, 177] width 766 height 355
click at [209, 151] on div "Editar" at bounding box center [209, 146] width 33 height 21
click at [222, 155] on div "Editar" at bounding box center [209, 146] width 33 height 21
click at [254, 145] on button "more_horiz" at bounding box center [244, 146] width 36 height 20
click at [267, 180] on button "Editar" at bounding box center [257, 174] width 63 height 27
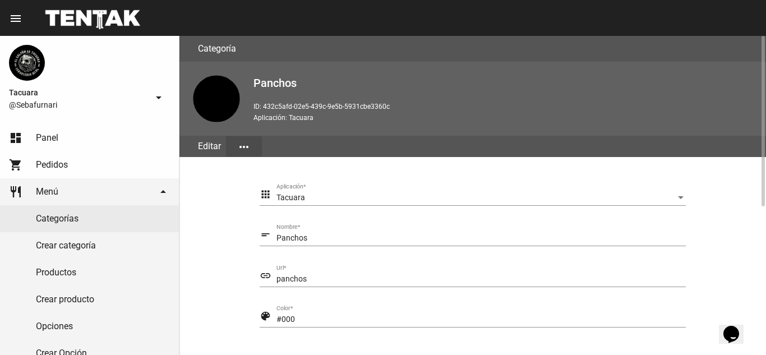
click at [255, 146] on button "more_horiz" at bounding box center [244, 146] width 36 height 20
click at [275, 211] on button "Detalle" at bounding box center [257, 201] width 63 height 27
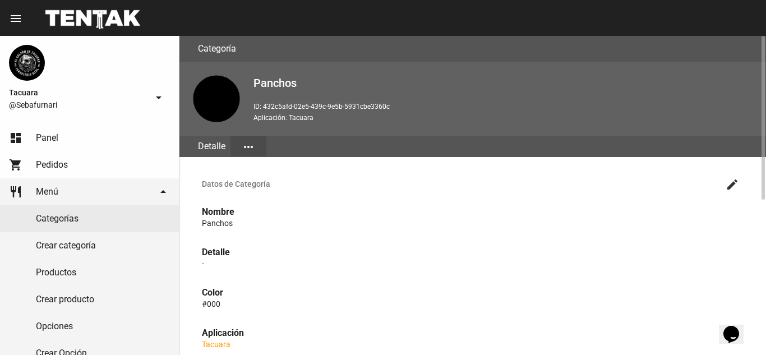
click at [242, 148] on mat-icon "more_horiz" at bounding box center [248, 146] width 13 height 13
click at [255, 175] on button "Editar" at bounding box center [261, 174] width 63 height 27
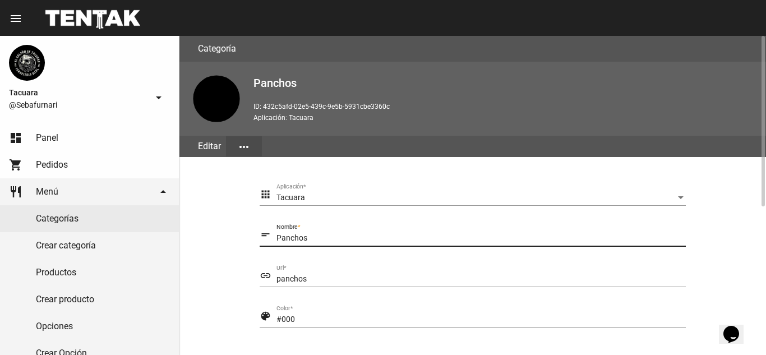
click at [313, 236] on input "Panchos" at bounding box center [480, 238] width 409 height 9
click at [262, 233] on mat-icon "short_text" at bounding box center [266, 234] width 12 height 13
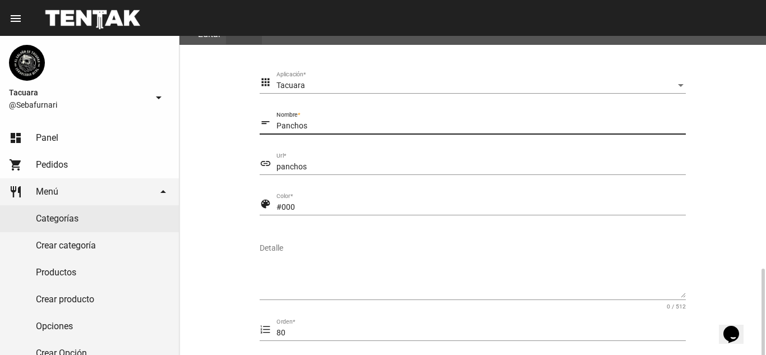
scroll to position [224, 0]
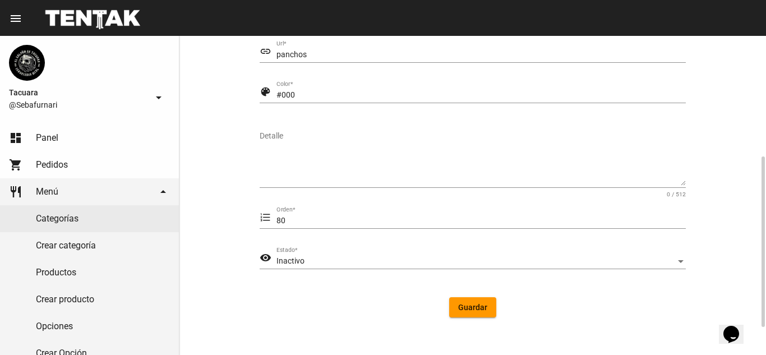
click at [326, 219] on input "80" at bounding box center [480, 220] width 409 height 9
click at [226, 242] on section "apps Tacuara Aplicación * short_text Panchos Nombre * link panchos Url * color_…" at bounding box center [473, 143] width 560 height 394
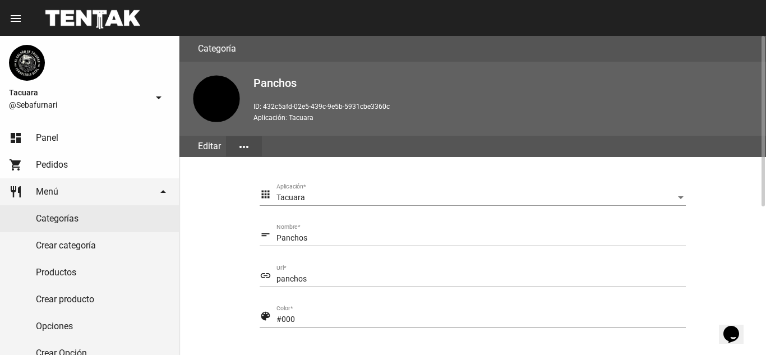
click at [218, 144] on div "Editar" at bounding box center [209, 146] width 33 height 21
click at [247, 150] on mat-icon "more_horiz" at bounding box center [243, 146] width 13 height 13
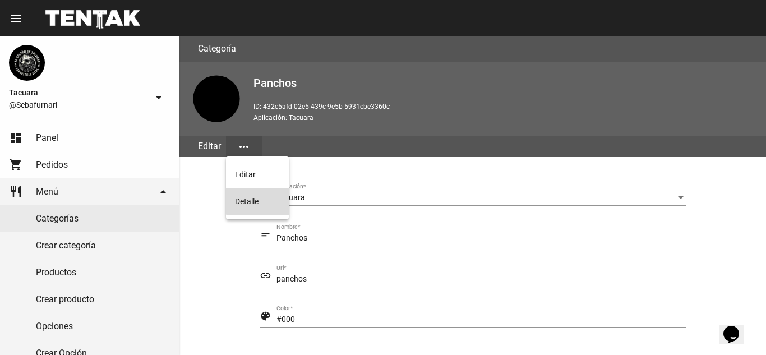
click at [261, 198] on button "Detalle" at bounding box center [257, 201] width 63 height 27
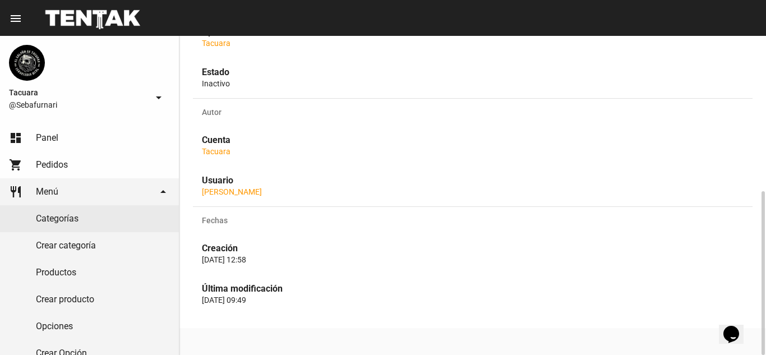
scroll to position [77, 0]
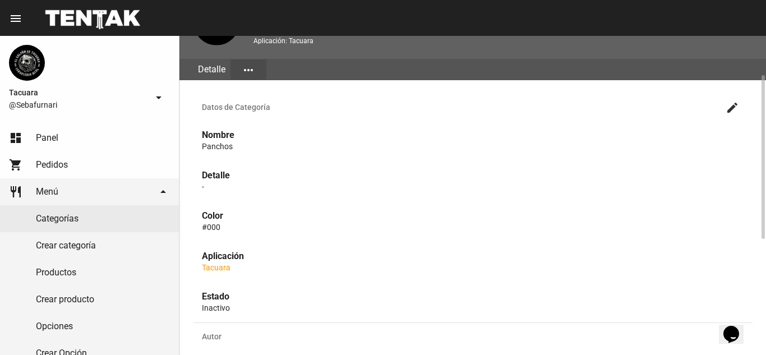
click at [736, 110] on mat-icon "create" at bounding box center [731, 107] width 13 height 13
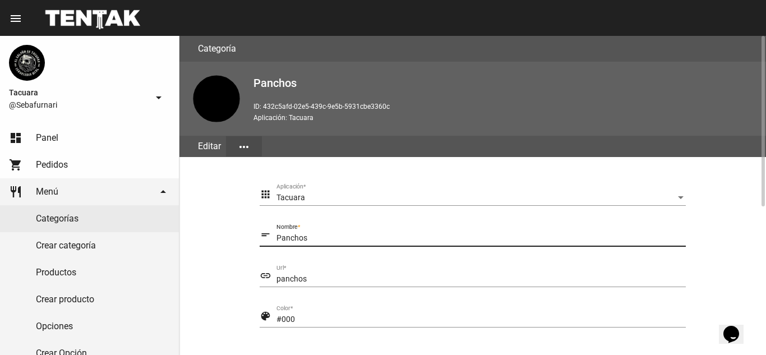
click at [380, 239] on input "Panchos" at bounding box center [480, 238] width 409 height 9
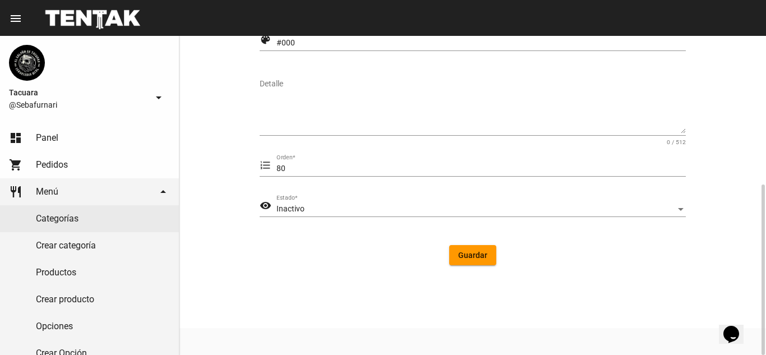
click at [409, 211] on div "Inactivo" at bounding box center [475, 209] width 399 height 9
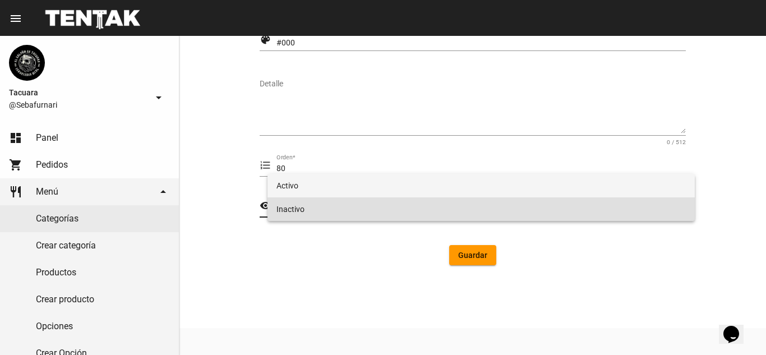
click at [395, 186] on span "Activo" at bounding box center [480, 186] width 409 height 24
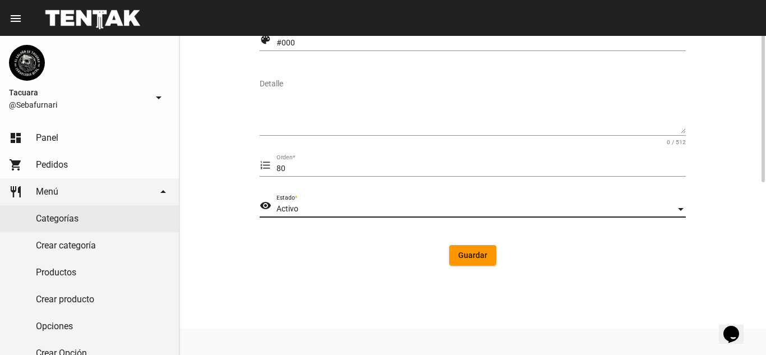
scroll to position [52, 0]
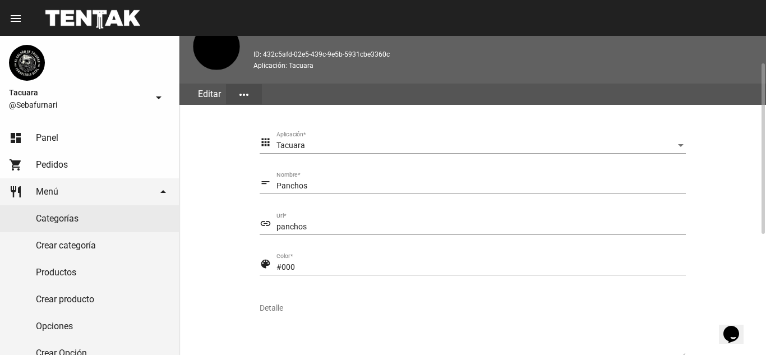
click at [390, 207] on form "apps Tacuara Aplicación * short_text Panchos Nombre * link panchos Url * color_…" at bounding box center [473, 315] width 426 height 367
click at [385, 223] on input "panchos" at bounding box center [480, 227] width 409 height 9
click at [387, 181] on div "Panchos Nombre *" at bounding box center [480, 183] width 409 height 22
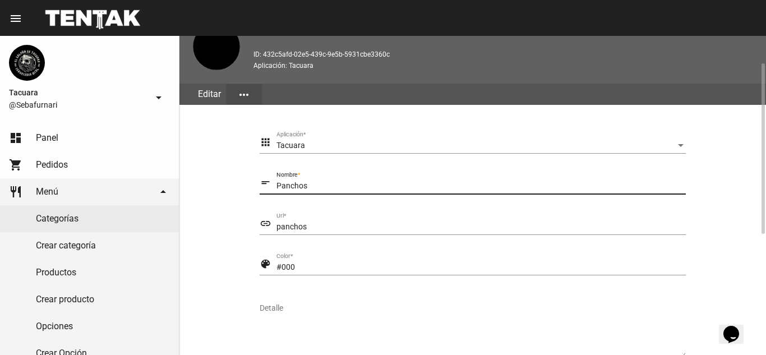
click at [401, 183] on input "Panchos" at bounding box center [480, 186] width 409 height 9
click at [401, 181] on div "Panchos Nombre *" at bounding box center [480, 183] width 409 height 22
click at [258, 176] on section "apps Tacuara Aplicación * short_text Panchos Nombre * link panchos Url * color_…" at bounding box center [473, 315] width 560 height 394
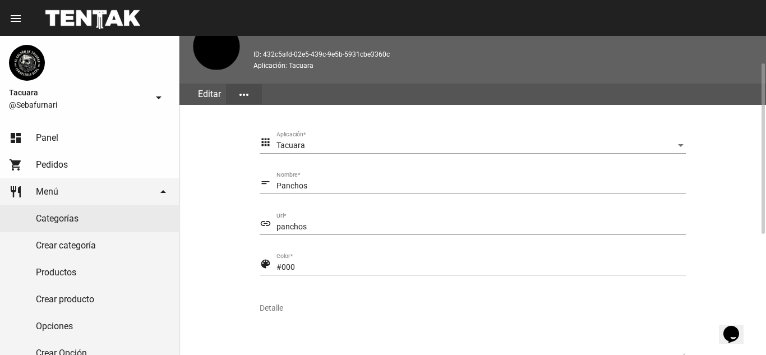
click at [270, 180] on mat-icon "short_text" at bounding box center [266, 182] width 12 height 13
click at [268, 186] on mat-icon "short_text" at bounding box center [266, 182] width 12 height 13
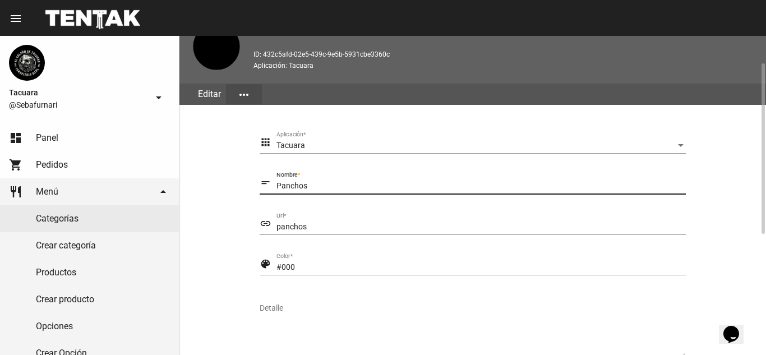
click at [279, 174] on div "Panchos Nombre *" at bounding box center [480, 183] width 409 height 22
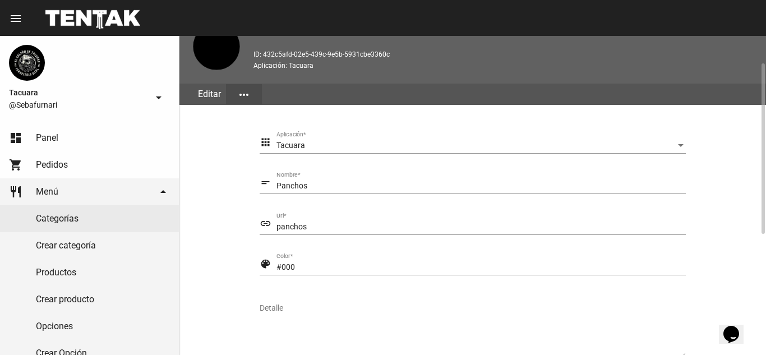
click at [472, 167] on form "apps Tacuara Aplicación * short_text Panchos Nombre * link panchos Url * color_…" at bounding box center [473, 315] width 426 height 367
click at [634, 168] on form "apps Tacuara Aplicación * short_text Panchos Nombre * link panchos Url * color_…" at bounding box center [473, 315] width 426 height 367
click at [629, 179] on div "Panchos Nombre *" at bounding box center [480, 183] width 409 height 22
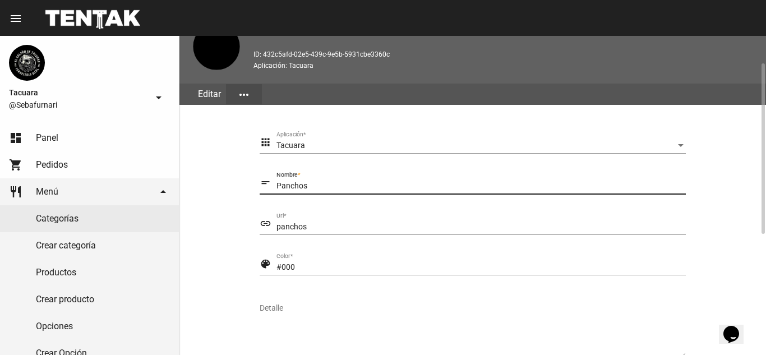
scroll to position [276, 0]
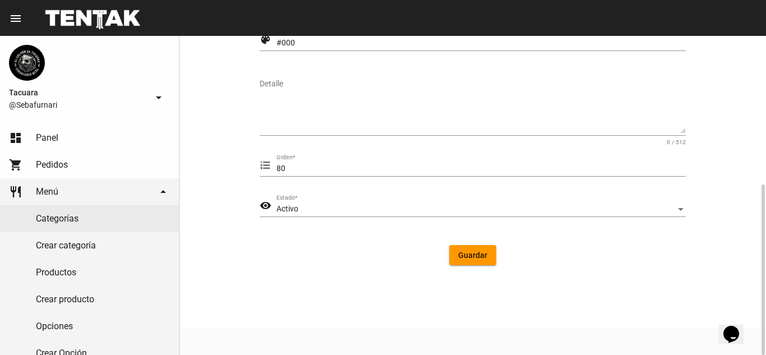
click at [515, 211] on div "Activo" at bounding box center [475, 209] width 399 height 9
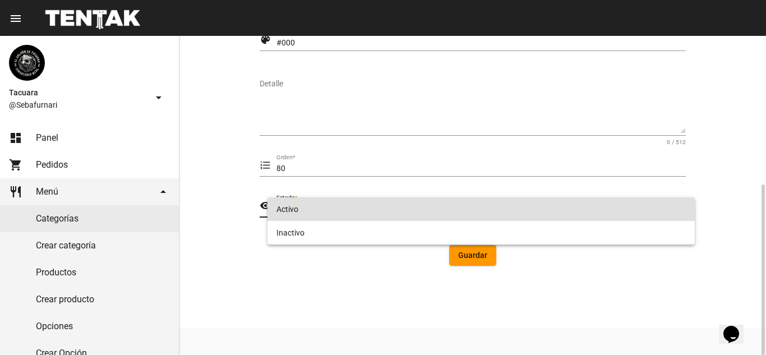
click at [515, 211] on span "Activo" at bounding box center [480, 209] width 409 height 24
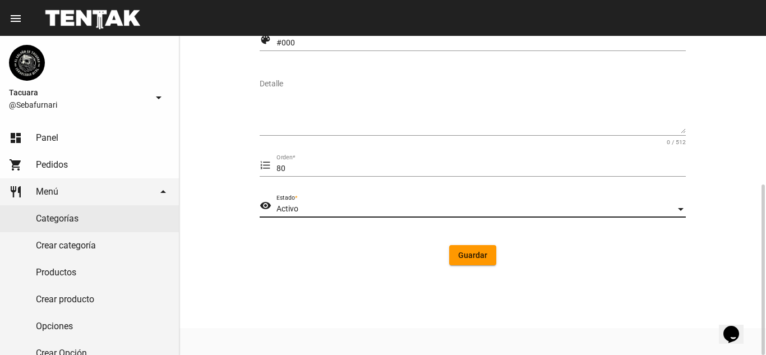
scroll to position [0, 0]
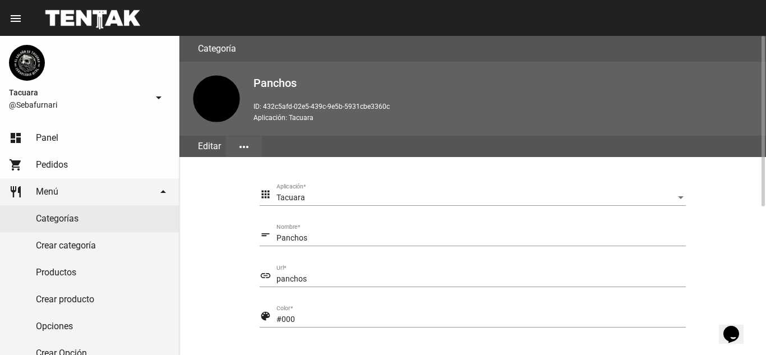
click at [241, 142] on mat-icon "more_horiz" at bounding box center [243, 146] width 13 height 13
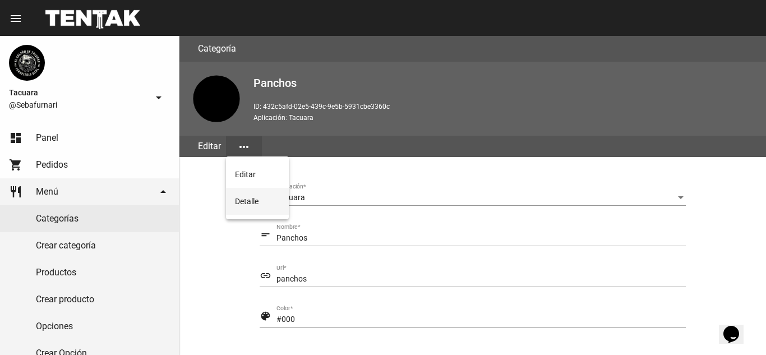
click at [260, 202] on button "Detalle" at bounding box center [257, 201] width 63 height 27
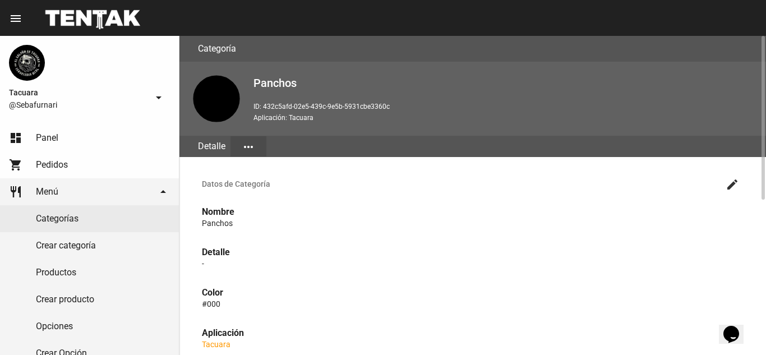
click at [247, 279] on div "Color #000" at bounding box center [473, 298] width 560 height 40
click at [238, 332] on strong "Aplicación" at bounding box center [223, 332] width 42 height 11
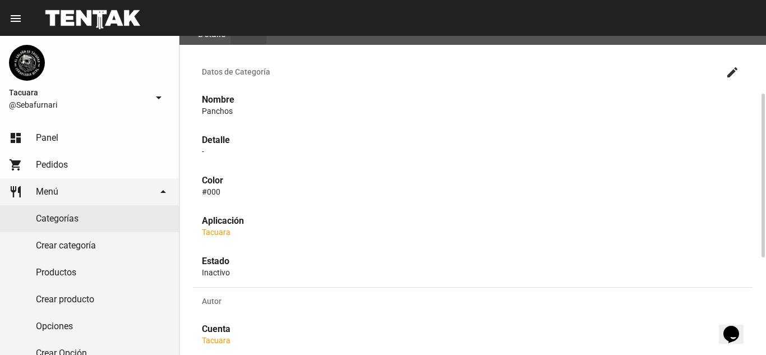
scroll to position [224, 0]
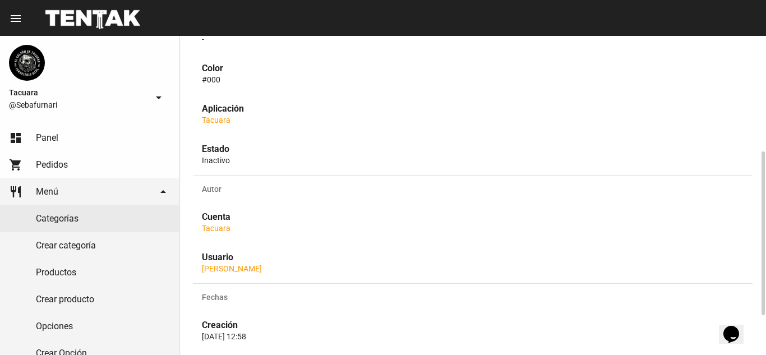
click at [271, 219] on p "Cuenta" at bounding box center [473, 216] width 542 height 11
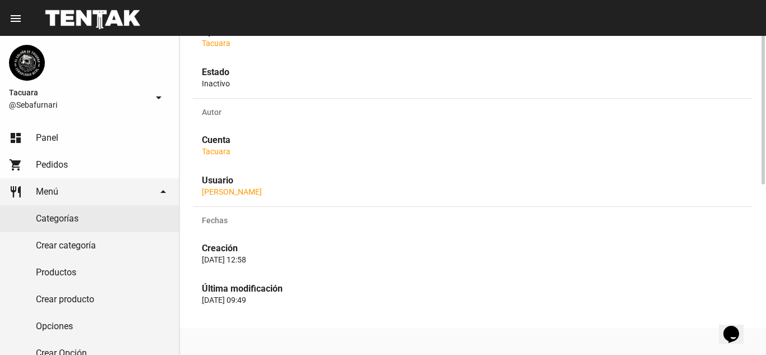
scroll to position [0, 0]
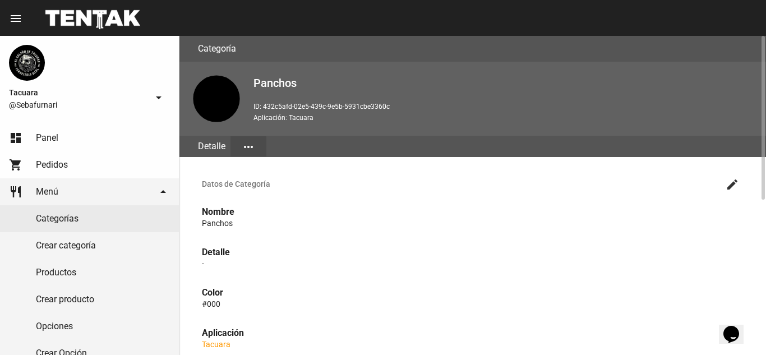
click at [729, 188] on mat-icon "create" at bounding box center [731, 184] width 13 height 13
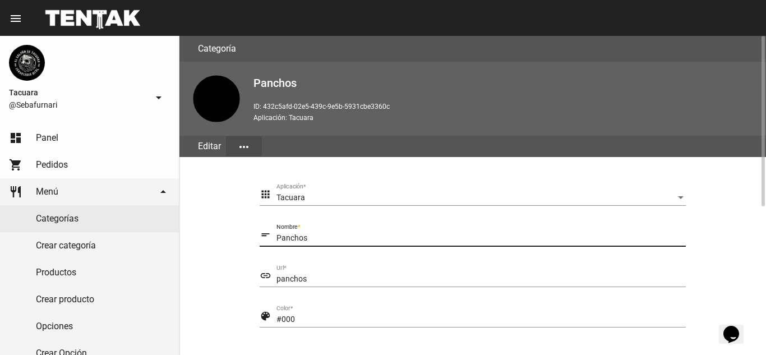
click at [604, 243] on div "Panchos Nombre *" at bounding box center [480, 235] width 409 height 22
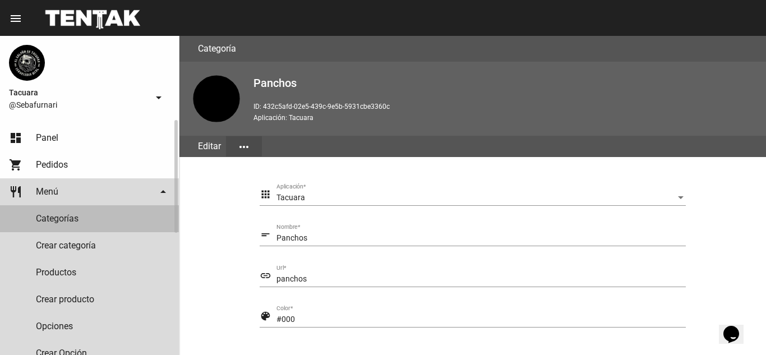
click at [93, 218] on link "Categorías" at bounding box center [89, 218] width 179 height 27
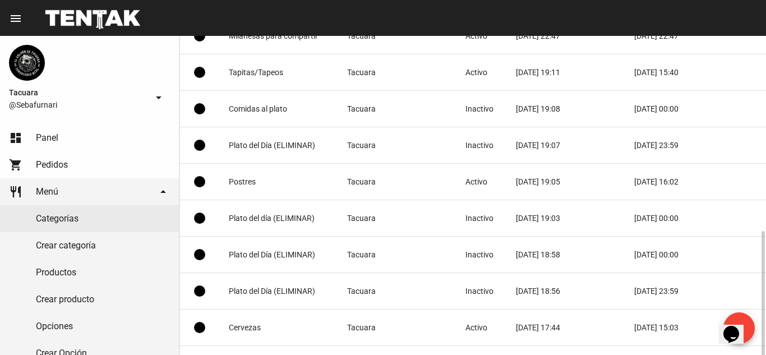
scroll to position [188, 0]
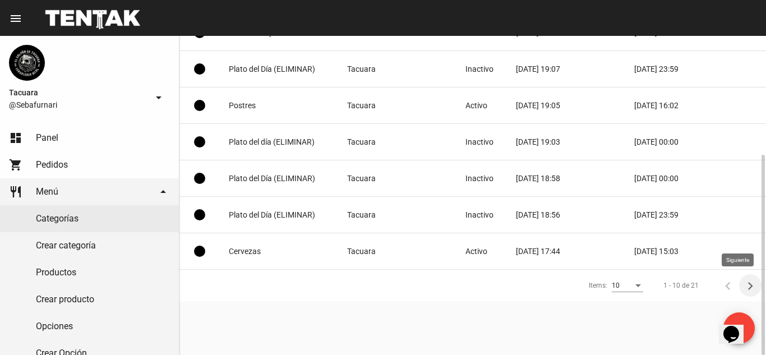
click at [748, 288] on icon "Siguiente" at bounding box center [750, 286] width 16 height 16
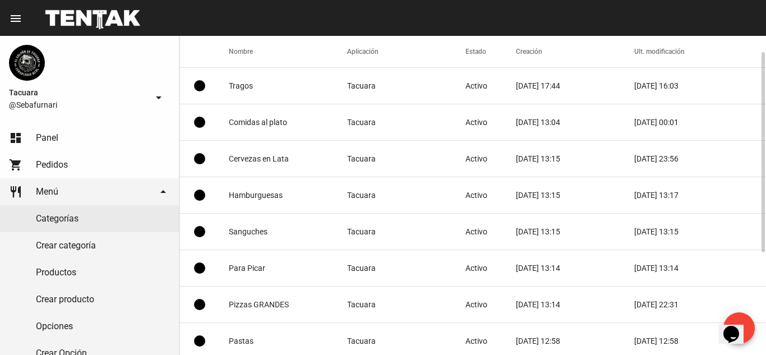
scroll to position [138, 0]
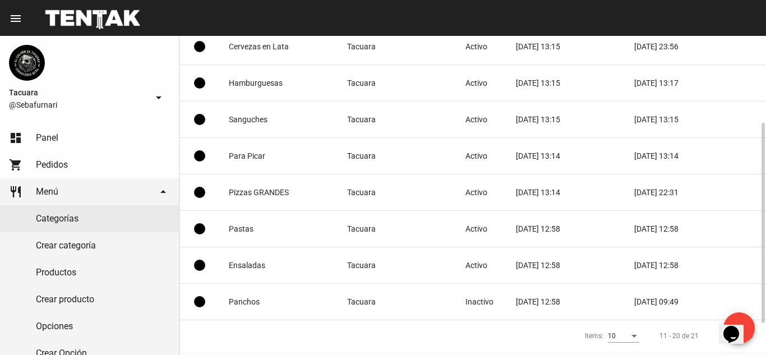
click at [304, 297] on mat-cell "Panchos" at bounding box center [288, 302] width 118 height 36
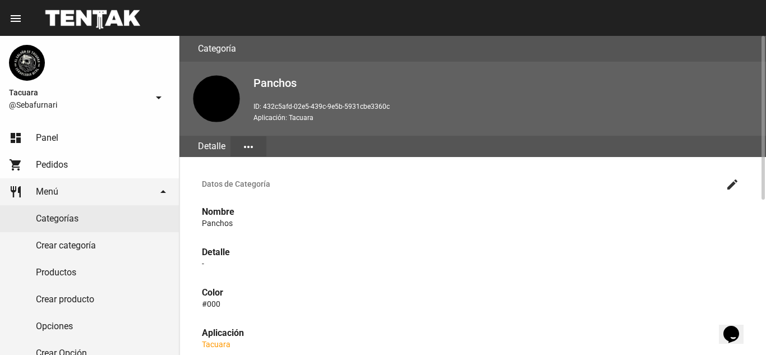
click at [724, 183] on button "create" at bounding box center [732, 184] width 22 height 22
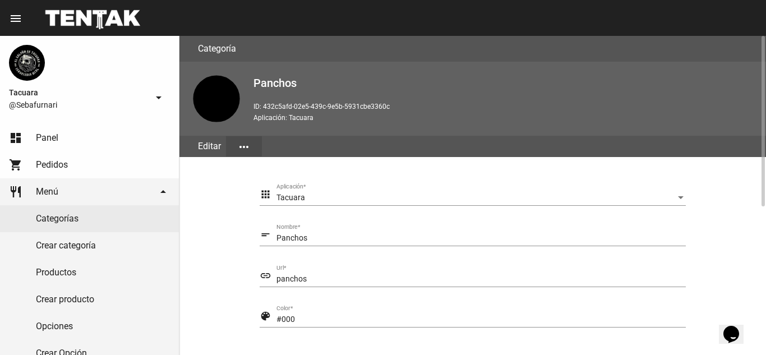
click at [435, 236] on input "Panchos" at bounding box center [480, 238] width 409 height 9
click at [450, 194] on div "Tacuara" at bounding box center [475, 197] width 399 height 9
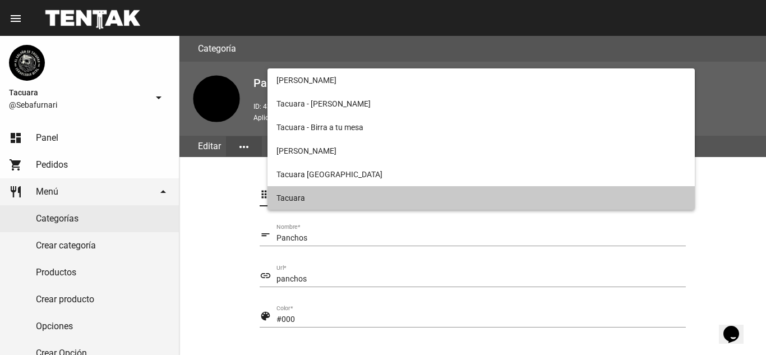
click at [450, 199] on span "Tacuara" at bounding box center [480, 198] width 409 height 24
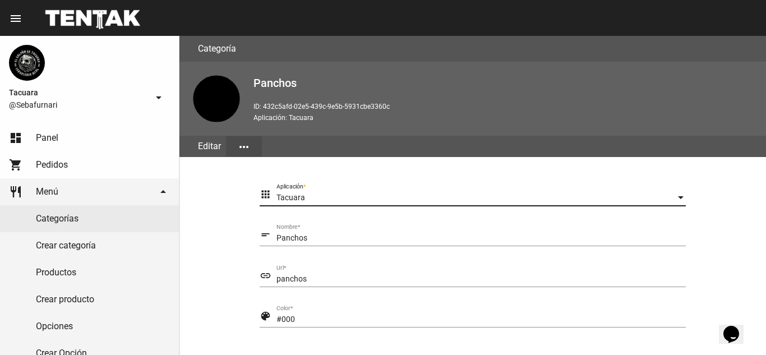
scroll to position [224, 0]
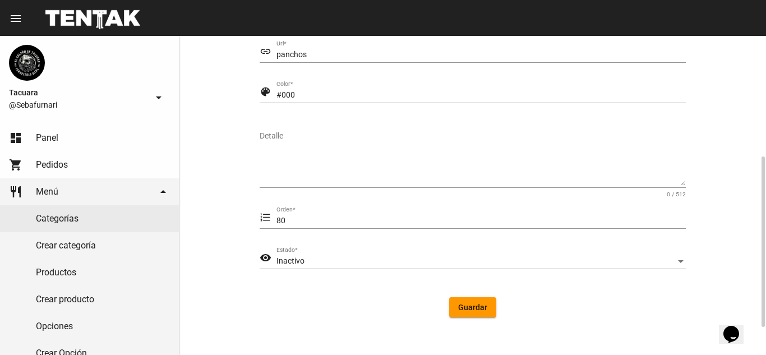
click at [480, 303] on span "Guardar" at bounding box center [472, 307] width 29 height 9
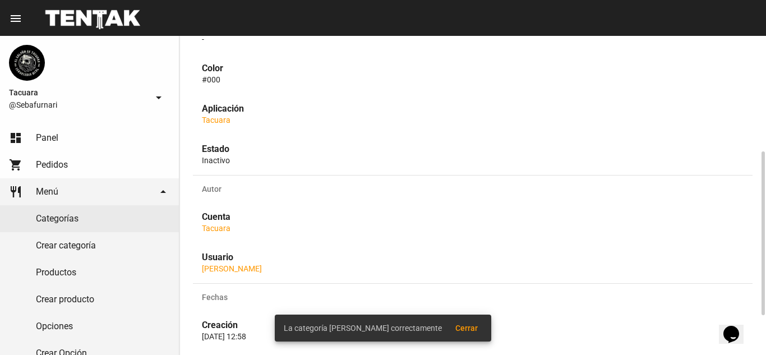
scroll to position [301, 0]
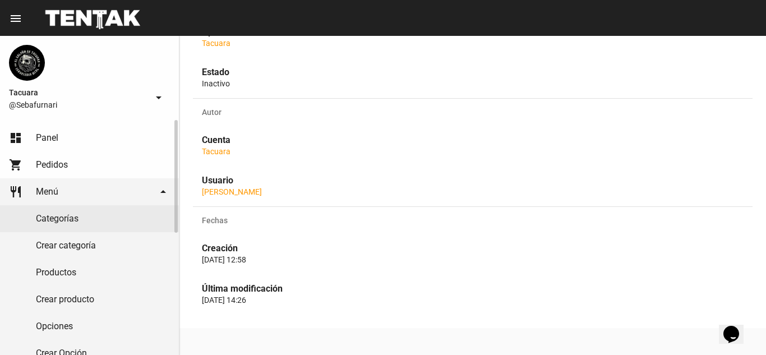
click at [88, 278] on link "Productos" at bounding box center [89, 272] width 179 height 27
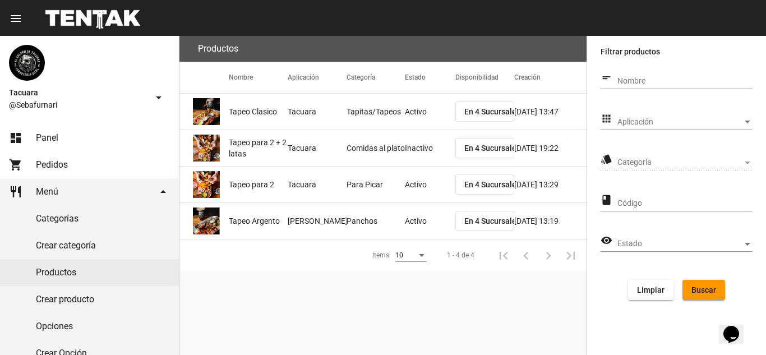
click at [366, 218] on mat-cell "Panchos" at bounding box center [375, 221] width 59 height 36
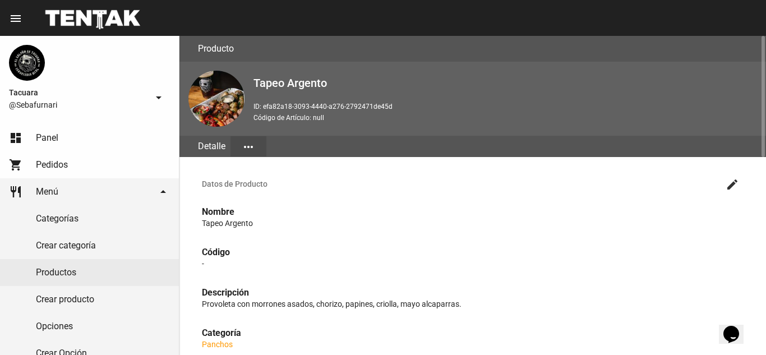
scroll to position [112, 0]
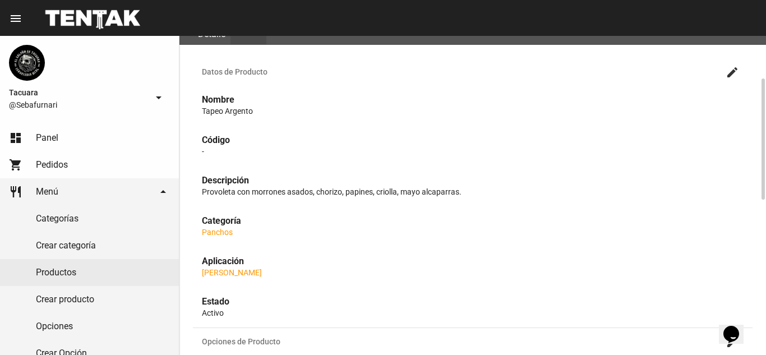
click at [218, 235] on link "Panchos" at bounding box center [217, 232] width 31 height 9
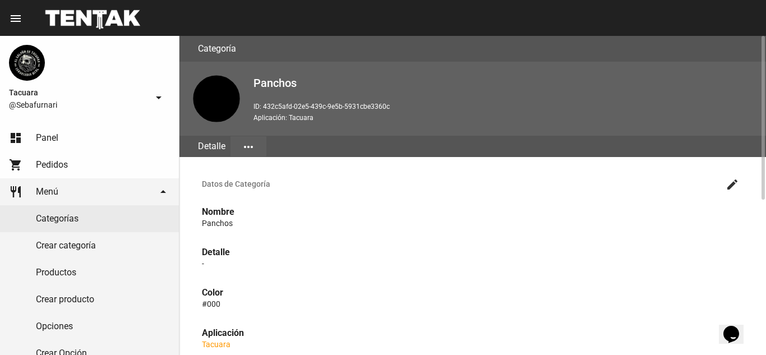
click at [244, 142] on mat-icon "more_horiz" at bounding box center [248, 146] width 13 height 13
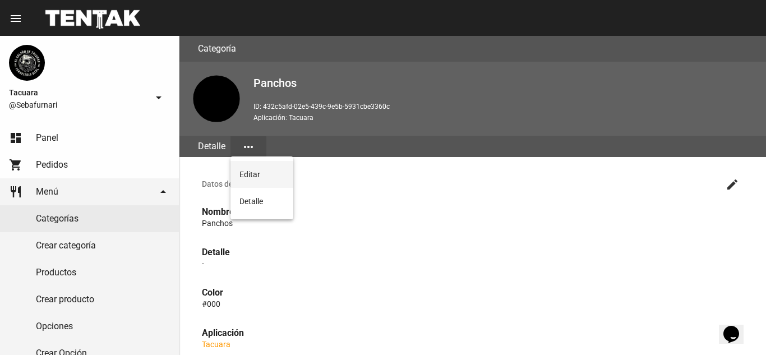
click at [264, 173] on button "Editar" at bounding box center [261, 174] width 63 height 27
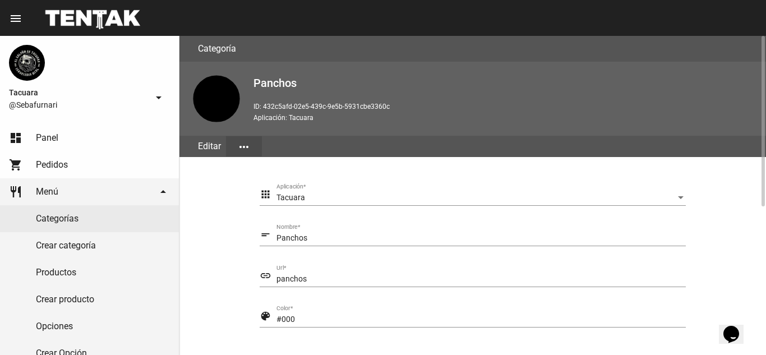
click at [339, 238] on input "Panchos" at bounding box center [480, 238] width 409 height 9
click at [344, 269] on div "panchos Url *" at bounding box center [480, 276] width 409 height 22
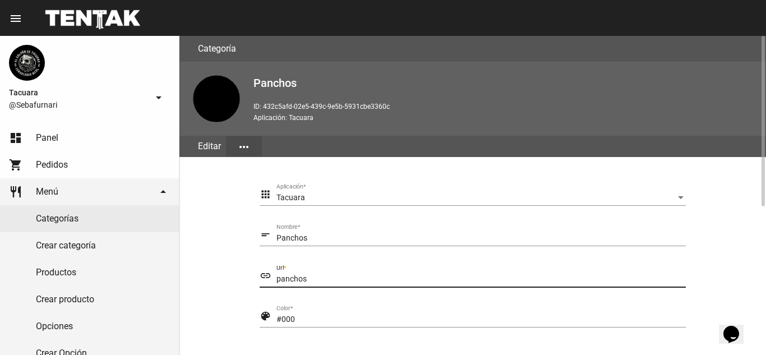
click at [265, 276] on mat-icon "link" at bounding box center [266, 275] width 12 height 13
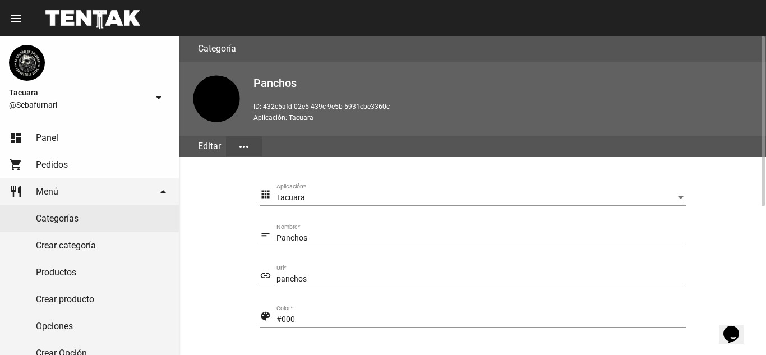
click at [265, 276] on mat-icon "link" at bounding box center [266, 275] width 12 height 13
click at [335, 265] on div "panchos Url *" at bounding box center [480, 276] width 409 height 22
click at [366, 232] on div "Panchos Nombre *" at bounding box center [480, 235] width 409 height 22
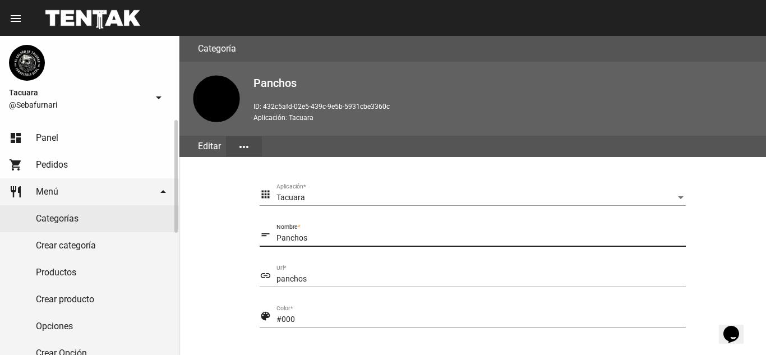
click at [141, 256] on link "Crear categoría" at bounding box center [89, 245] width 179 height 27
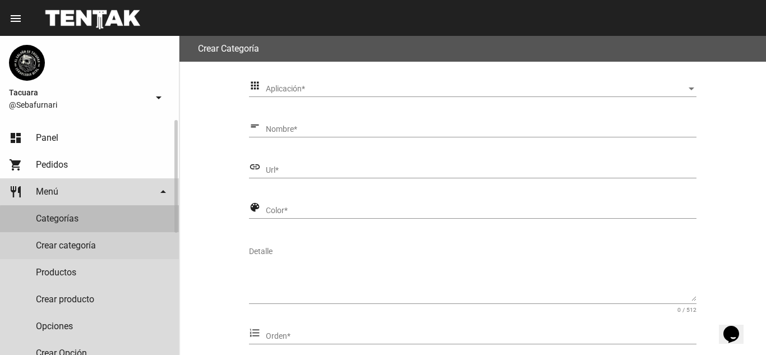
click at [128, 224] on link "Categorías" at bounding box center [89, 218] width 179 height 27
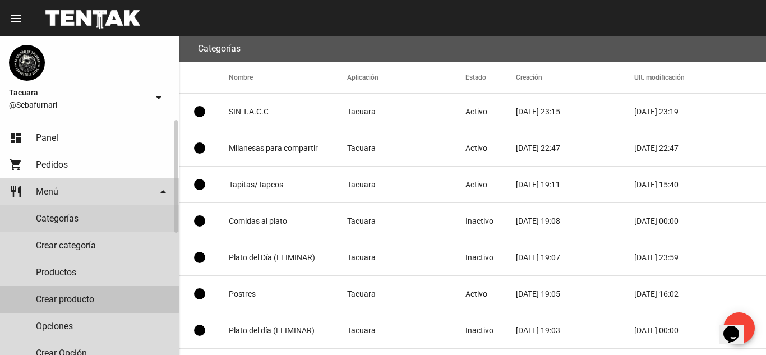
click at [78, 299] on link "Crear producto" at bounding box center [89, 299] width 179 height 27
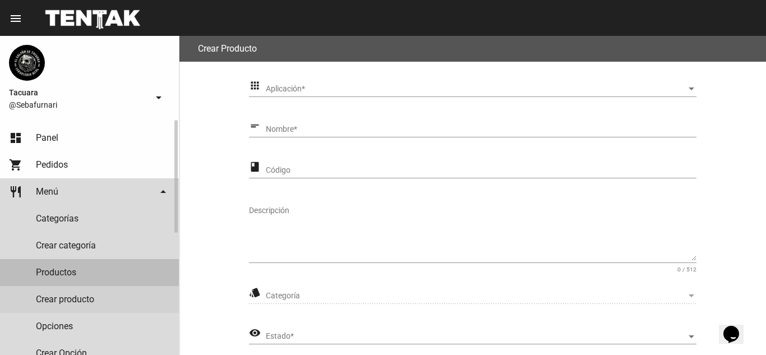
click at [96, 276] on link "Productos" at bounding box center [89, 272] width 179 height 27
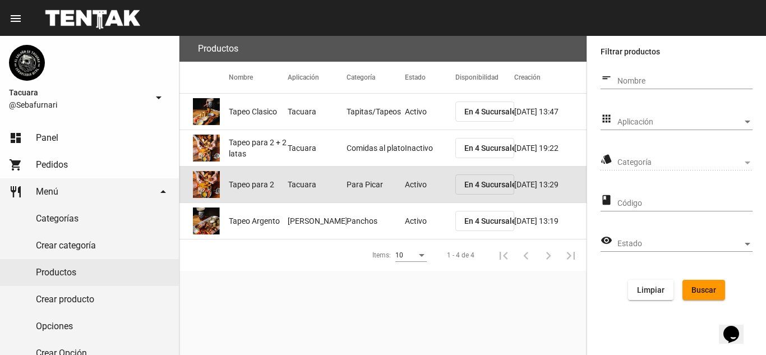
click at [358, 185] on mat-cell "Para Picar" at bounding box center [375, 185] width 59 height 36
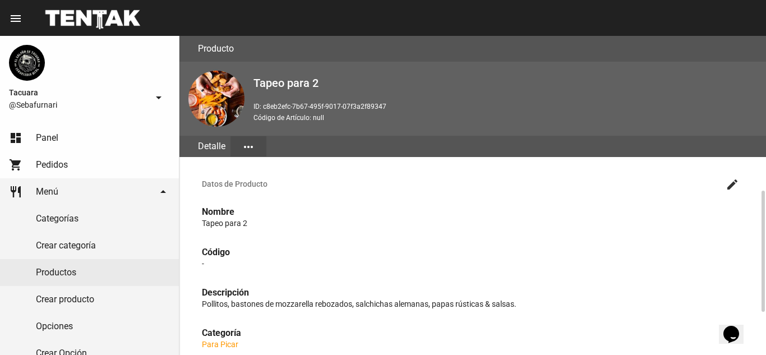
scroll to position [112, 0]
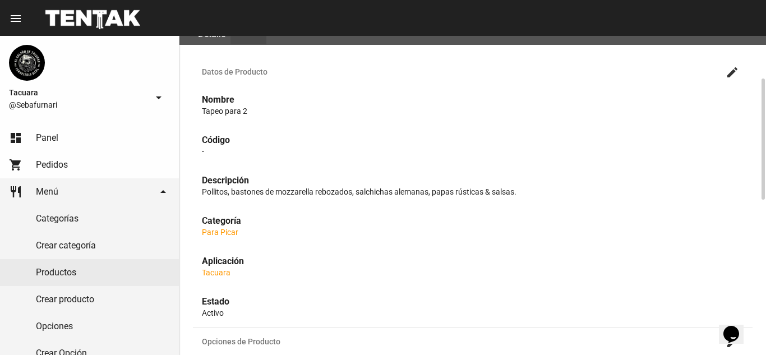
click at [221, 234] on link "Para Picar" at bounding box center [220, 232] width 36 height 9
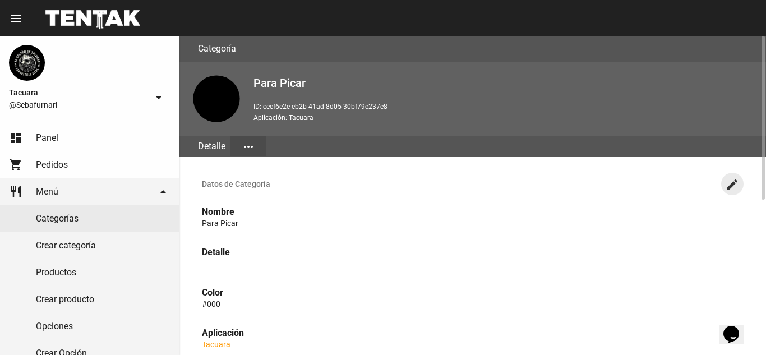
click at [730, 190] on mat-icon "create" at bounding box center [731, 184] width 13 height 13
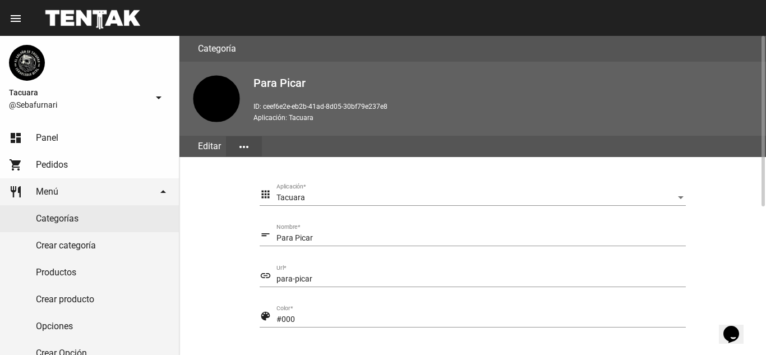
click at [286, 288] on div "link para-picar Url *" at bounding box center [473, 281] width 426 height 32
click at [291, 281] on input "para-picar" at bounding box center [480, 279] width 409 height 9
drag, startPoint x: 318, startPoint y: 278, endPoint x: 255, endPoint y: 283, distance: 64.1
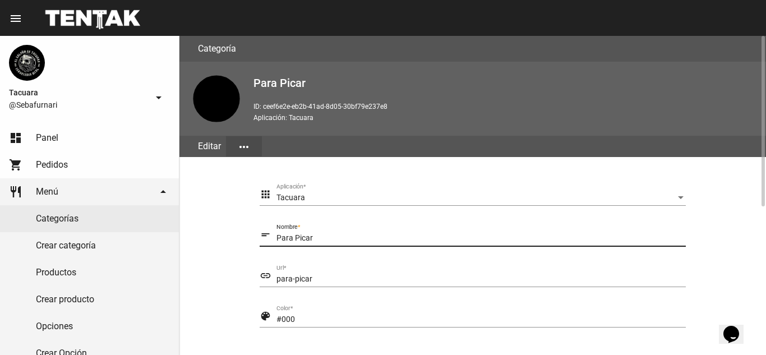
click at [318, 237] on input "Para Picar" at bounding box center [480, 238] width 409 height 9
type input "P"
type input "p"
type input "PARA PICAR"
click at [341, 283] on input "para-picar" at bounding box center [480, 279] width 409 height 9
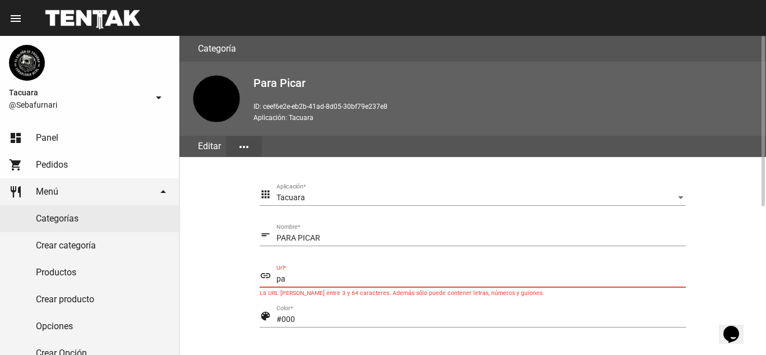
type input "p"
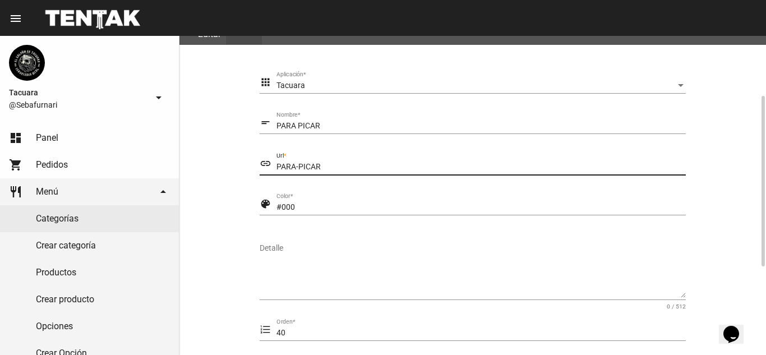
scroll to position [224, 0]
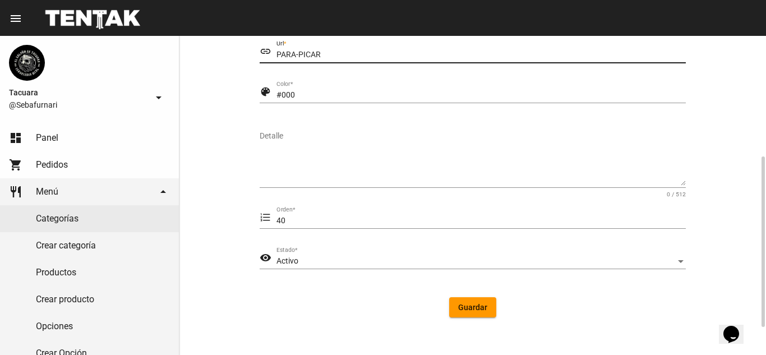
type input "PARA-PICAR"
click at [479, 304] on span "Guardar" at bounding box center [472, 307] width 29 height 9
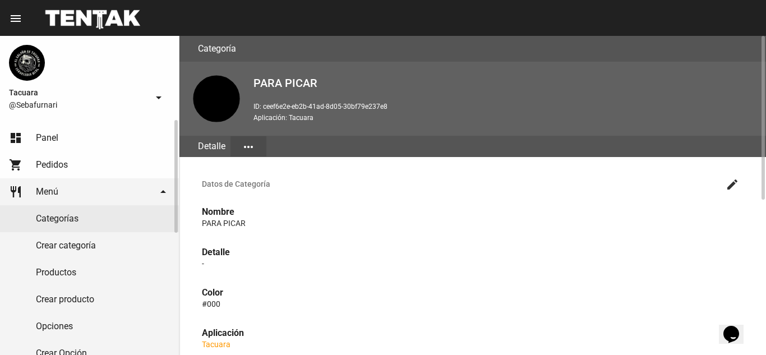
click at [96, 277] on link "Productos" at bounding box center [89, 272] width 179 height 27
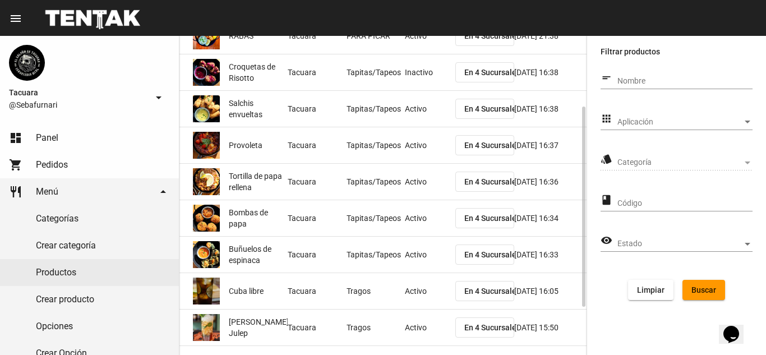
scroll to position [188, 0]
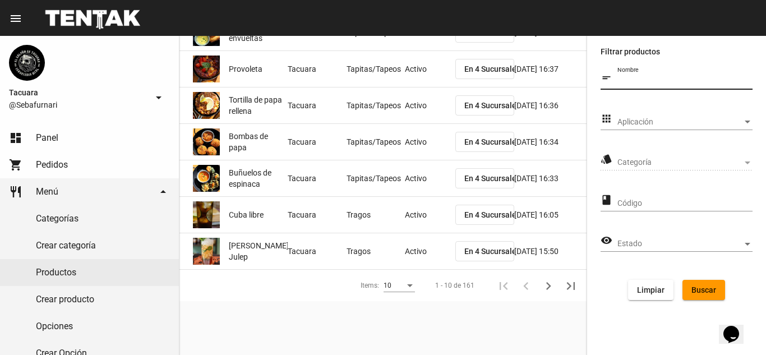
click at [672, 81] on input "Nombre" at bounding box center [684, 81] width 135 height 9
type input "TAPEO"
click button "Buscar" at bounding box center [703, 290] width 43 height 20
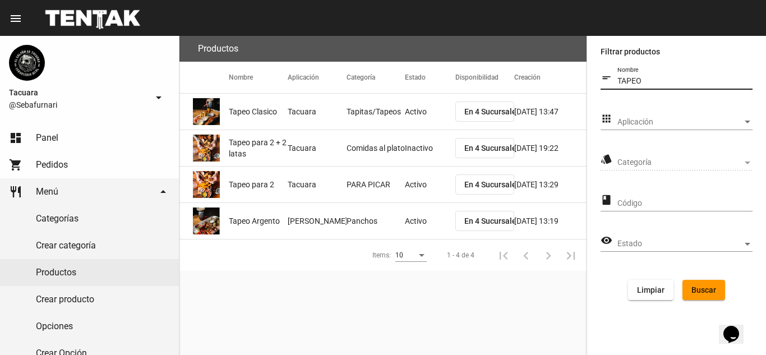
scroll to position [0, 0]
click at [280, 221] on span "Tapeo Argento" at bounding box center [254, 220] width 51 height 11
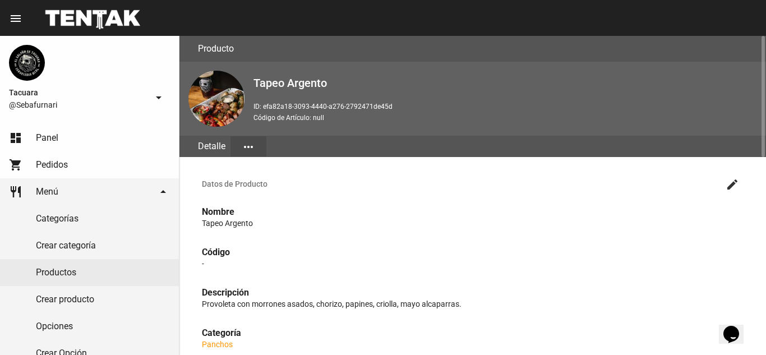
click at [735, 183] on mat-icon "create" at bounding box center [731, 184] width 13 height 13
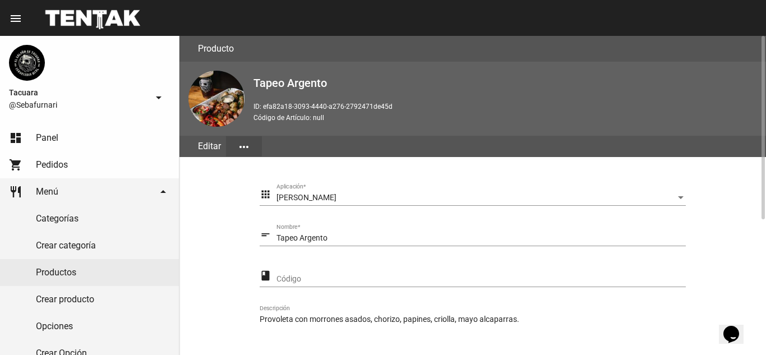
click at [330, 239] on input "Tapeo Argento" at bounding box center [480, 238] width 409 height 9
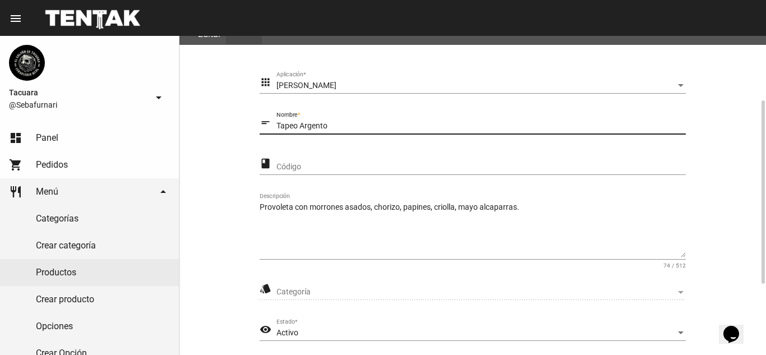
scroll to position [235, 0]
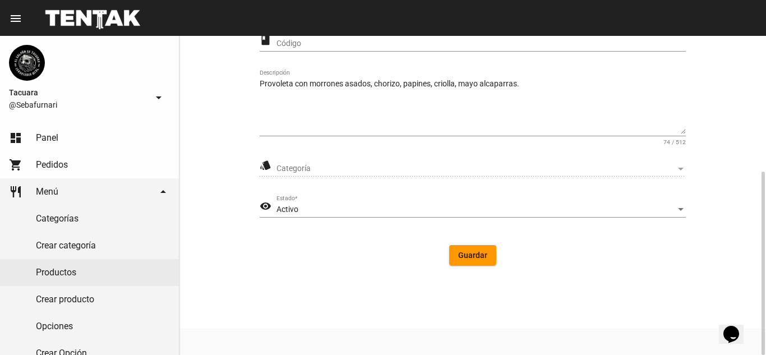
click at [359, 172] on span "Categoría" at bounding box center [475, 168] width 399 height 9
click at [365, 168] on span "Categoría" at bounding box center [475, 168] width 399 height 9
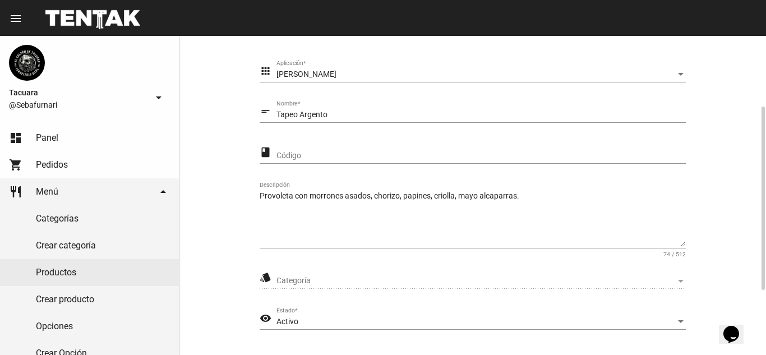
scroll to position [0, 0]
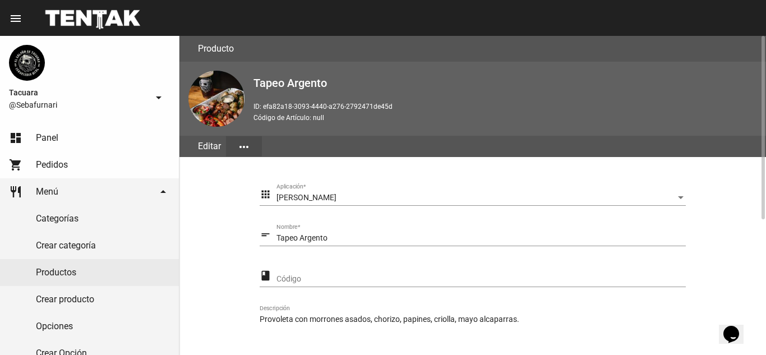
click at [241, 144] on mat-icon "more_horiz" at bounding box center [243, 146] width 13 height 13
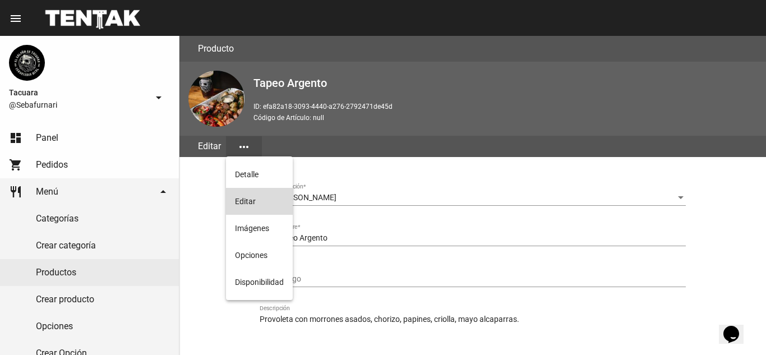
click at [255, 198] on button "Editar" at bounding box center [259, 201] width 67 height 27
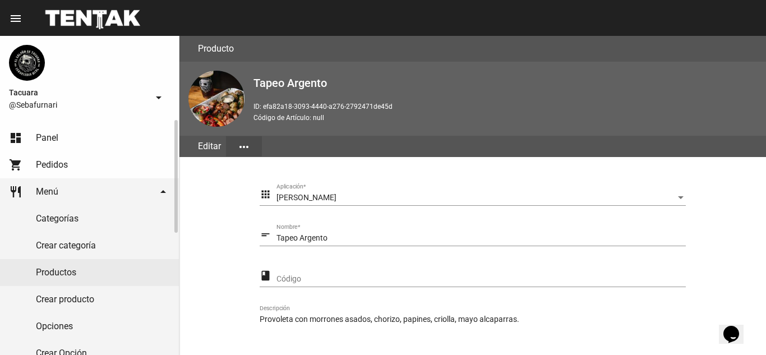
drag, startPoint x: 78, startPoint y: 267, endPoint x: 113, endPoint y: 262, distance: 35.1
click at [78, 268] on link "Productos" at bounding box center [89, 272] width 179 height 27
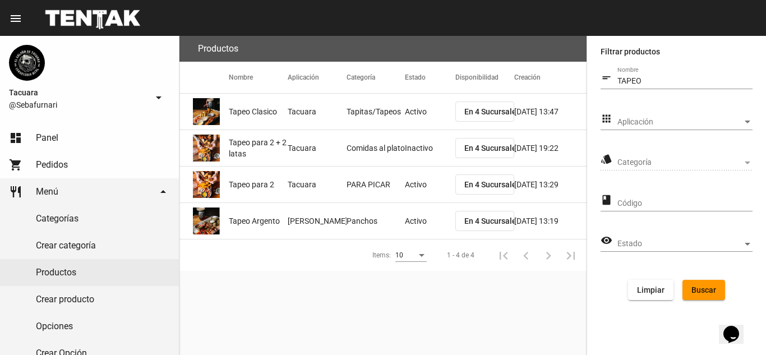
click at [262, 223] on span "Tapeo Argento" at bounding box center [254, 220] width 51 height 11
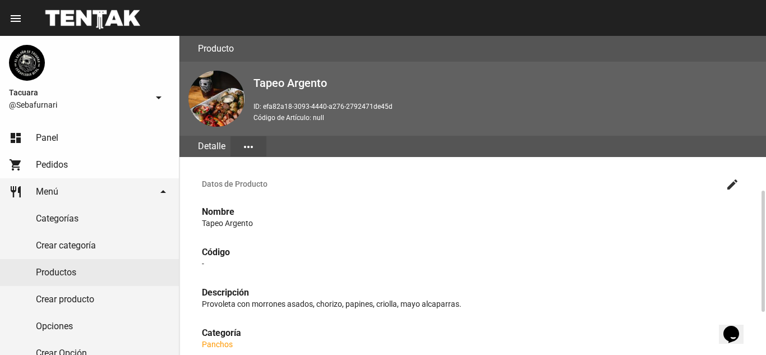
scroll to position [112, 0]
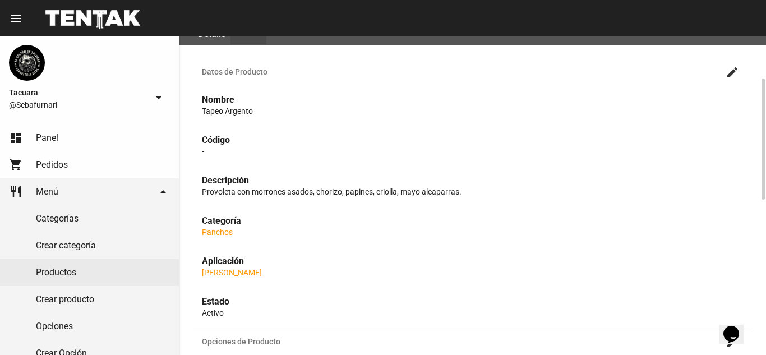
click at [219, 235] on link "Panchos" at bounding box center [217, 232] width 31 height 9
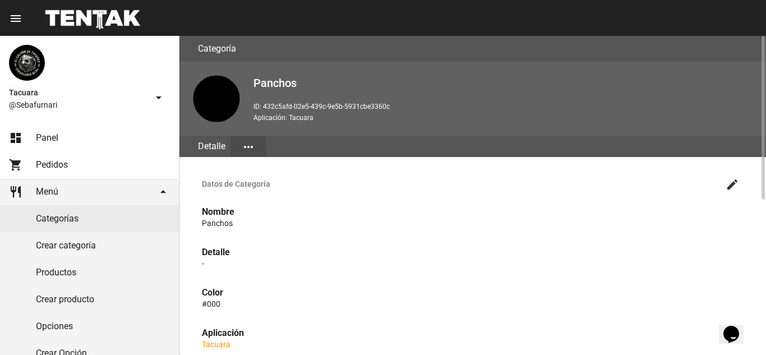
click at [256, 143] on button "more_horiz" at bounding box center [248, 146] width 36 height 20
click at [257, 169] on button "Editar" at bounding box center [261, 174] width 63 height 27
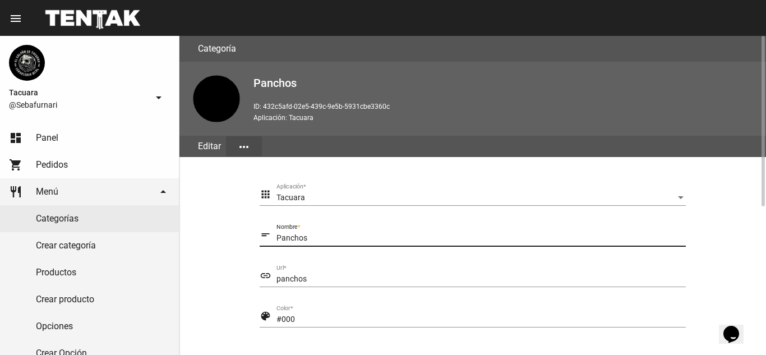
click at [337, 234] on input "Panchos" at bounding box center [480, 238] width 409 height 9
type input "P"
type input "PARA PICAR"
click at [344, 276] on input "panchos" at bounding box center [480, 279] width 409 height 9
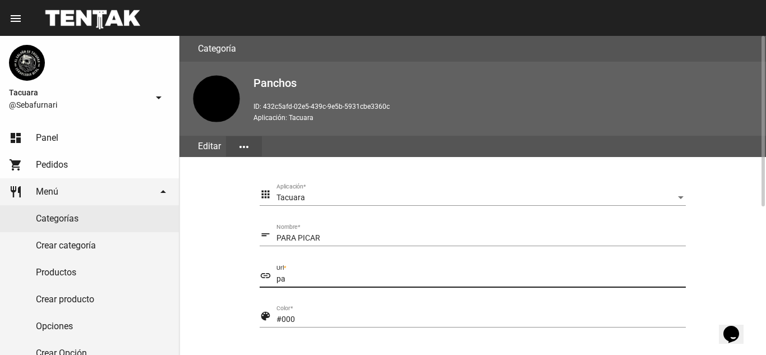
type input "p"
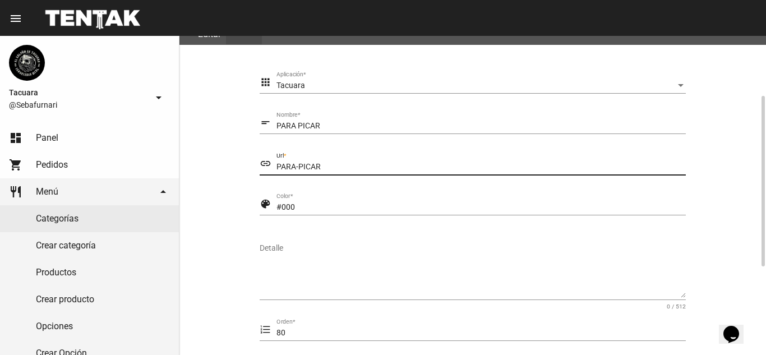
scroll to position [224, 0]
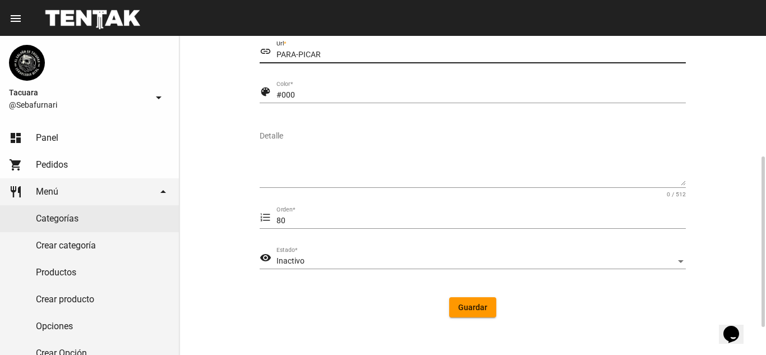
type input "PARA-PICAR"
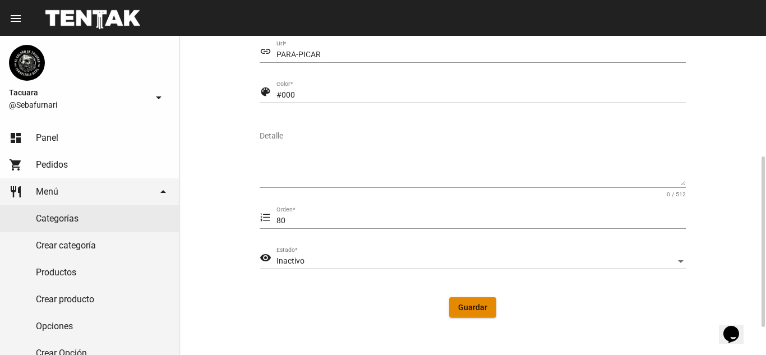
click at [483, 301] on button "Guardar" at bounding box center [472, 307] width 47 height 20
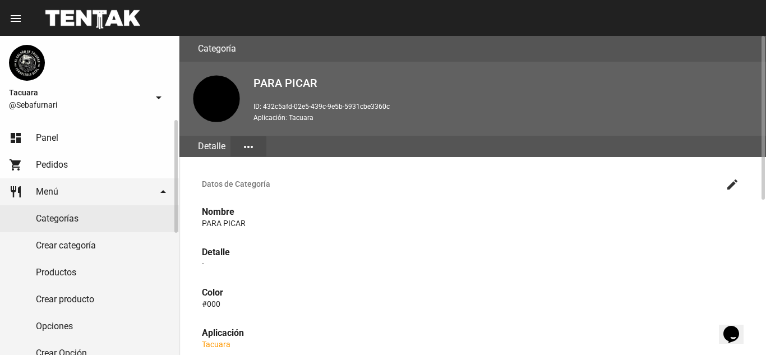
drag, startPoint x: 80, startPoint y: 274, endPoint x: 168, endPoint y: 251, distance: 91.0
click at [80, 274] on link "Productos" at bounding box center [89, 272] width 179 height 27
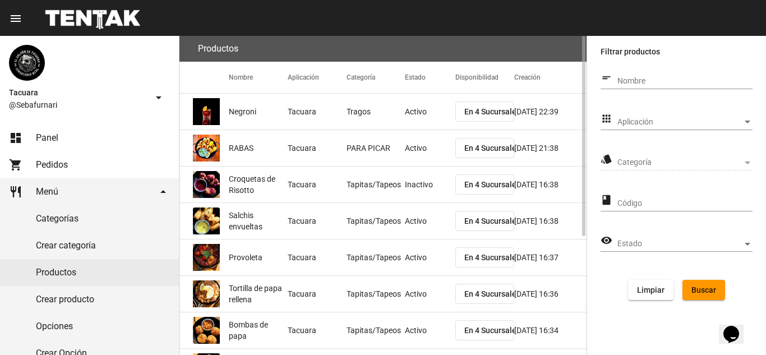
scroll to position [188, 0]
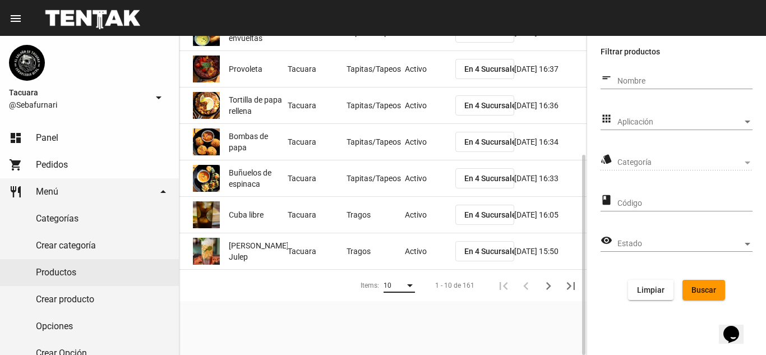
click at [405, 288] on div "10" at bounding box center [393, 286] width 21 height 8
click at [392, 326] on span "50" at bounding box center [399, 326] width 31 height 20
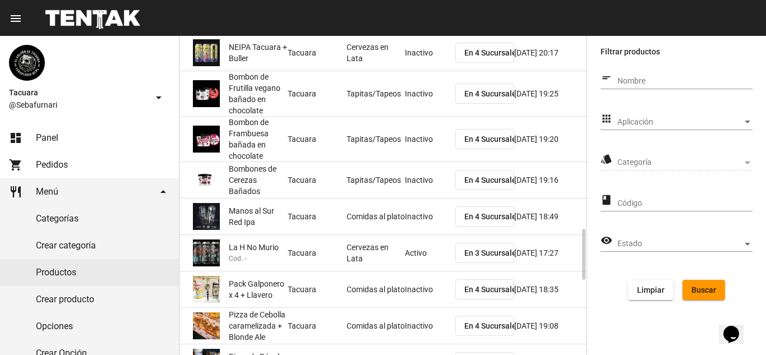
scroll to position [637, 0]
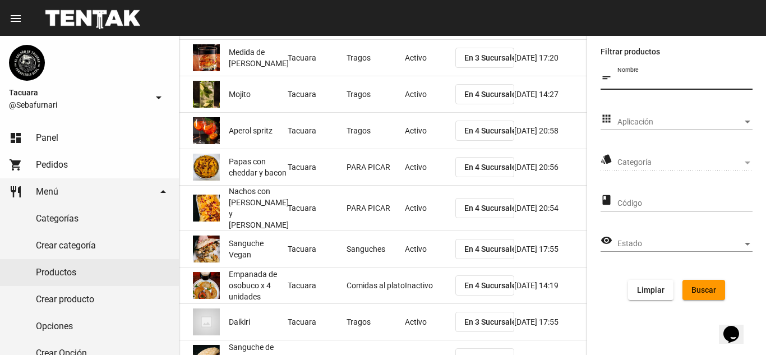
click at [635, 82] on input "Nombre" at bounding box center [684, 81] width 135 height 9
type input "MILA"
click button "Buscar" at bounding box center [703, 290] width 43 height 20
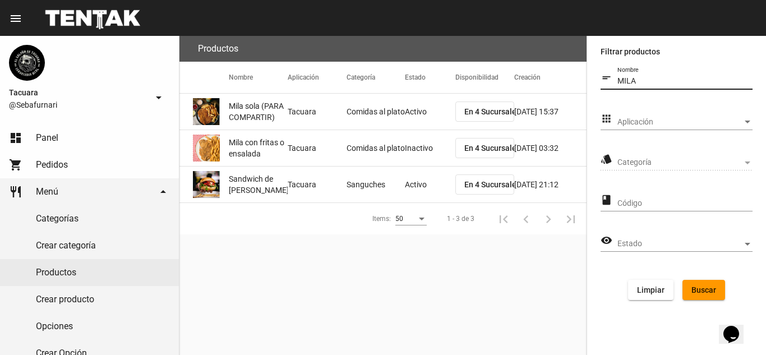
scroll to position [0, 0]
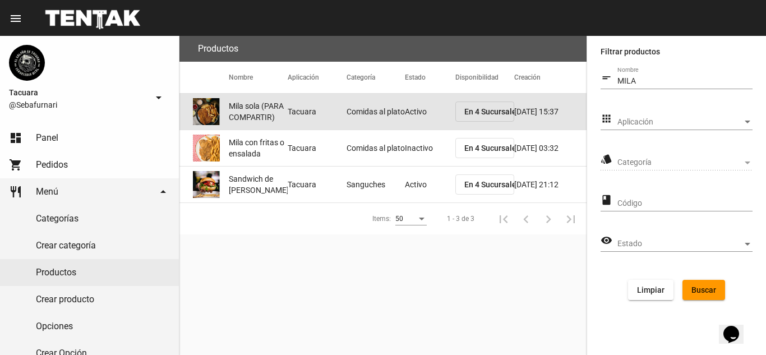
click at [329, 116] on mat-cell "Tacuara" at bounding box center [317, 112] width 59 height 36
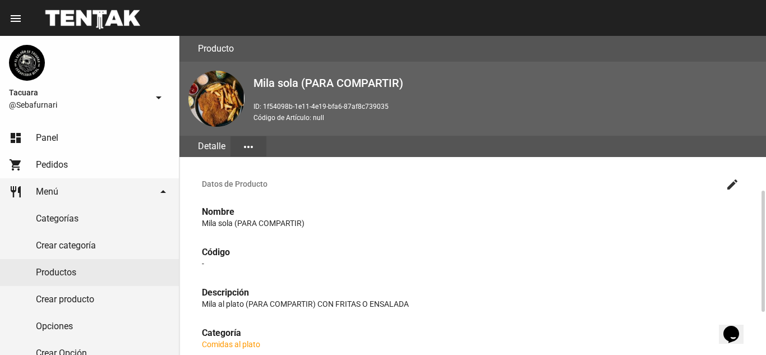
scroll to position [112, 0]
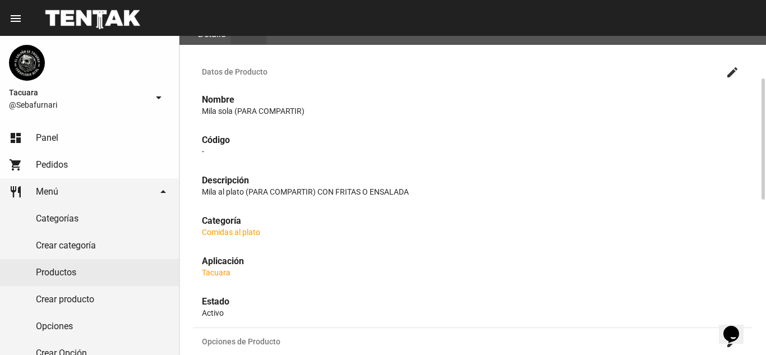
click at [236, 226] on p "Comidas al plato" at bounding box center [473, 231] width 542 height 11
click at [239, 230] on link "Comidas al plato" at bounding box center [231, 232] width 58 height 9
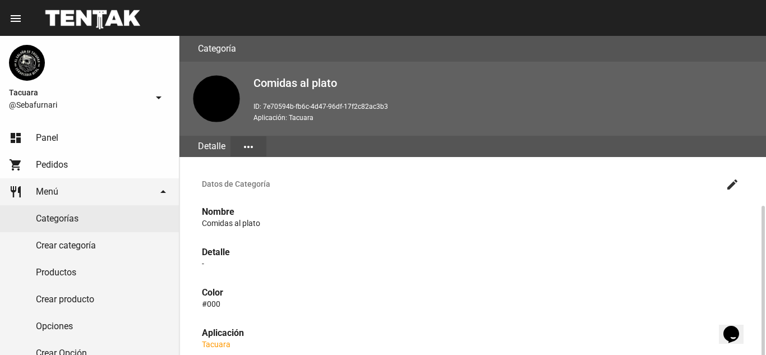
scroll to position [112, 0]
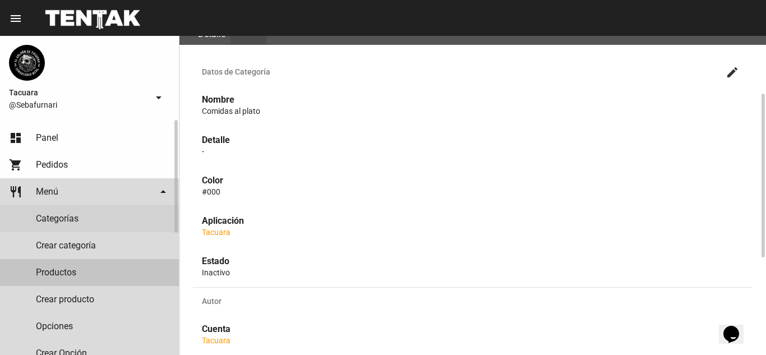
click at [59, 270] on link "Productos" at bounding box center [89, 272] width 179 height 27
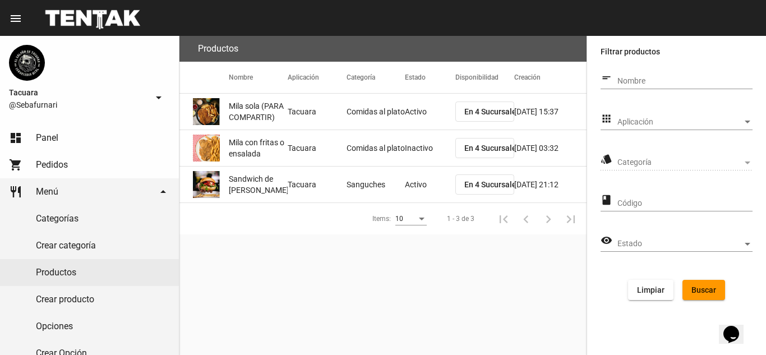
click at [642, 82] on input "Nombre" at bounding box center [684, 81] width 135 height 9
type input "MILA"
click button "Buscar" at bounding box center [703, 290] width 43 height 20
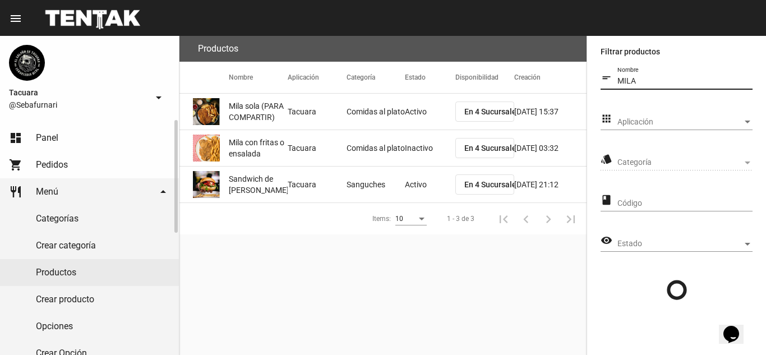
scroll to position [112, 0]
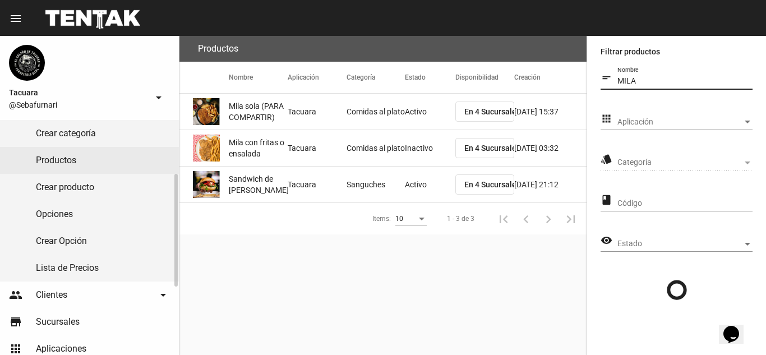
drag, startPoint x: 92, startPoint y: 263, endPoint x: 128, endPoint y: 257, distance: 36.4
click at [92, 263] on link "Lista de Precios" at bounding box center [89, 268] width 179 height 27
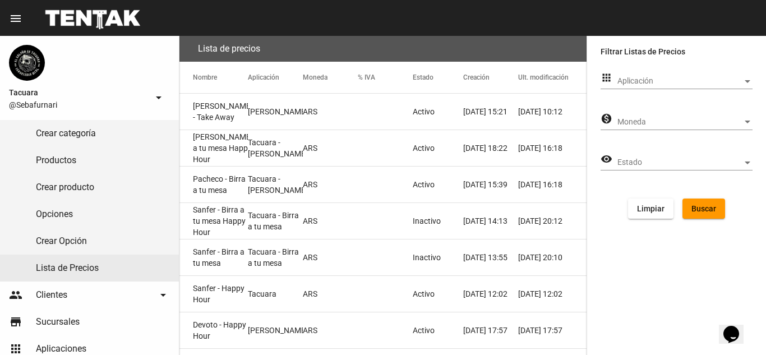
scroll to position [188, 0]
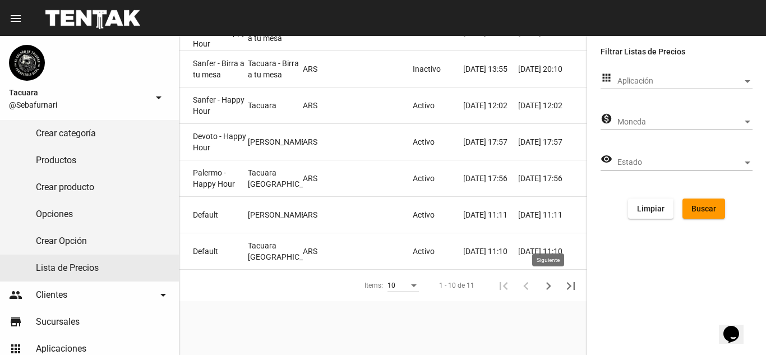
click at [551, 284] on icon "Siguiente" at bounding box center [548, 286] width 16 height 16
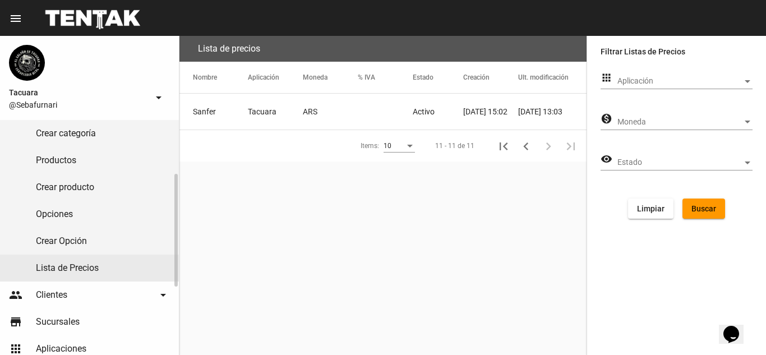
scroll to position [0, 0]
click at [270, 102] on mat-cell "Tacuara" at bounding box center [275, 112] width 55 height 36
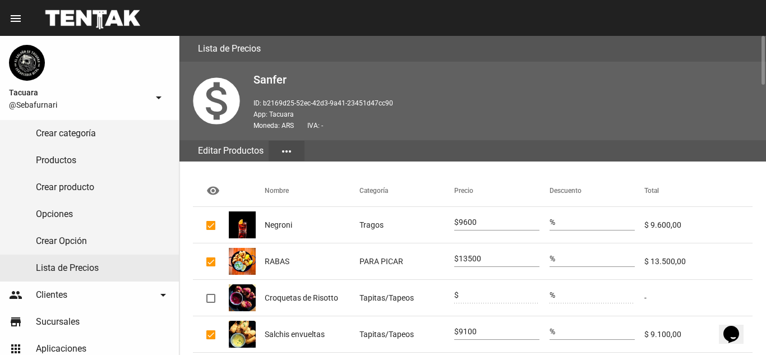
scroll to position [112, 0]
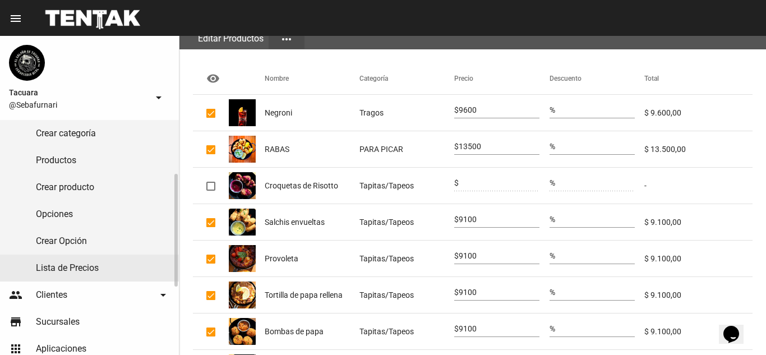
click at [78, 152] on link "Productos" at bounding box center [89, 160] width 179 height 27
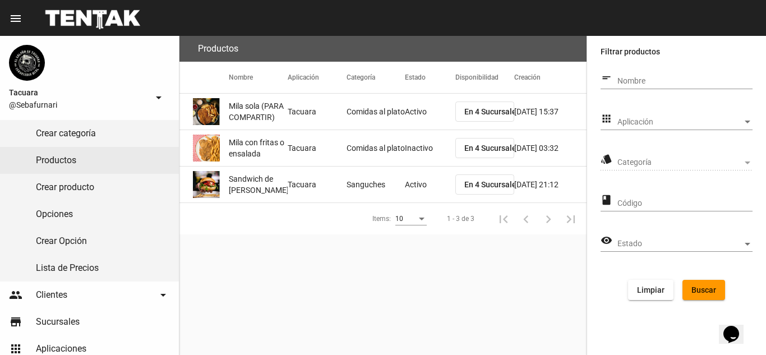
click at [645, 72] on div "Nombre" at bounding box center [684, 78] width 135 height 22
click at [418, 223] on div "10" at bounding box center [410, 215] width 31 height 19
click at [415, 258] on span "50" at bounding box center [410, 259] width 31 height 20
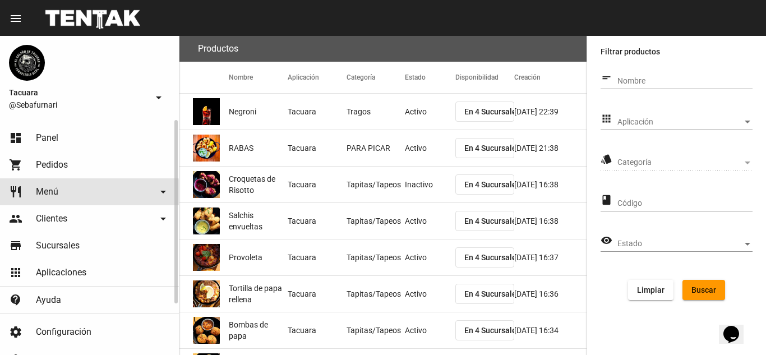
click at [76, 195] on link "restaurant Menú arrow_drop_down" at bounding box center [89, 191] width 179 height 27
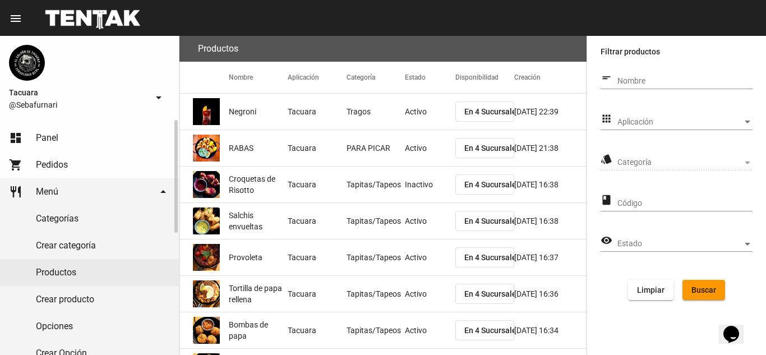
click at [81, 280] on link "Productos" at bounding box center [89, 272] width 179 height 27
click at [66, 267] on link "Productos" at bounding box center [89, 272] width 179 height 27
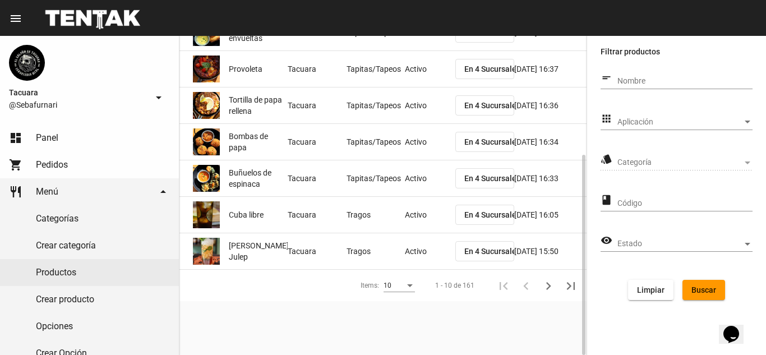
click at [411, 284] on div "Items:" at bounding box center [410, 285] width 6 height 3
click at [392, 327] on span "50" at bounding box center [399, 326] width 31 height 20
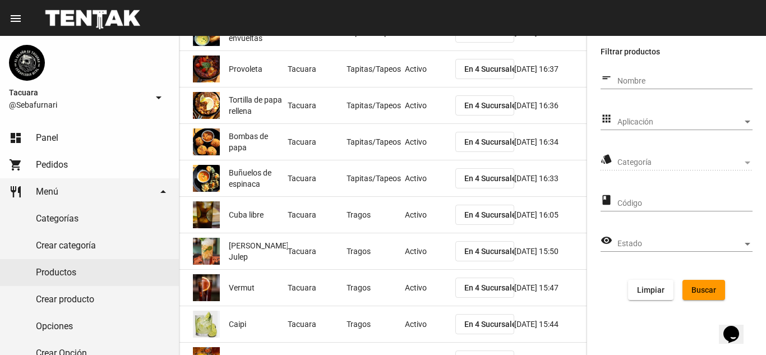
click at [659, 78] on input "Nombre" at bounding box center [684, 81] width 135 height 9
type input "MILA"
click button "Buscar" at bounding box center [703, 290] width 43 height 20
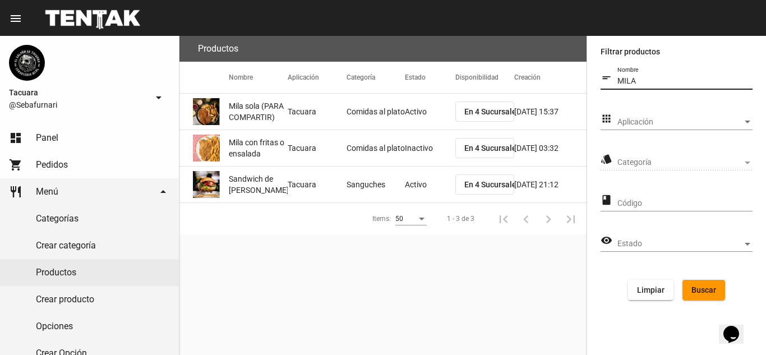
scroll to position [0, 0]
click at [281, 147] on span "Mila con fritas o ensalada" at bounding box center [258, 148] width 59 height 22
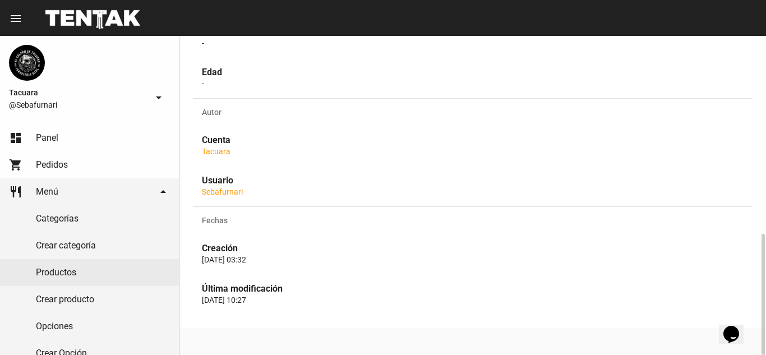
scroll to position [293, 0]
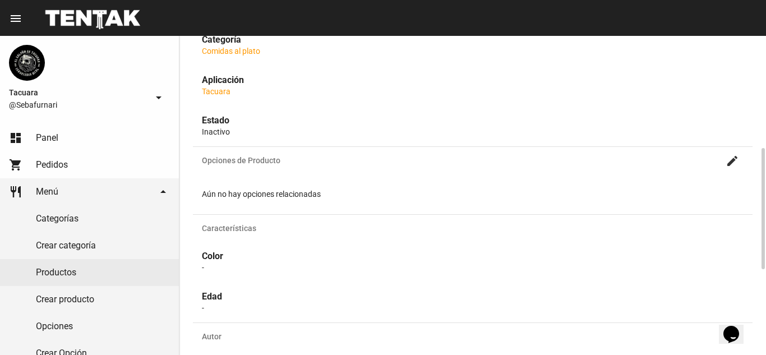
click at [218, 128] on p "Inactivo" at bounding box center [473, 131] width 542 height 11
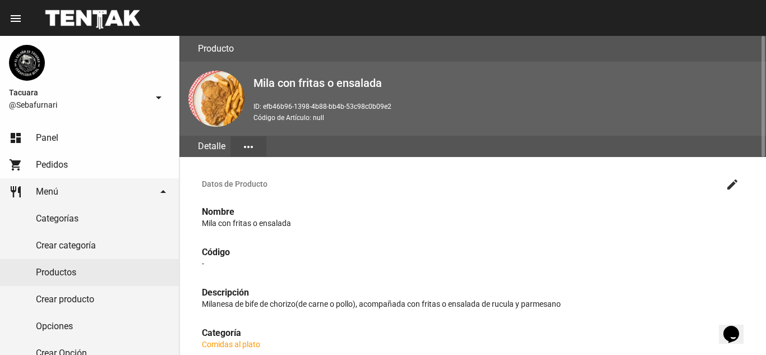
scroll to position [112, 0]
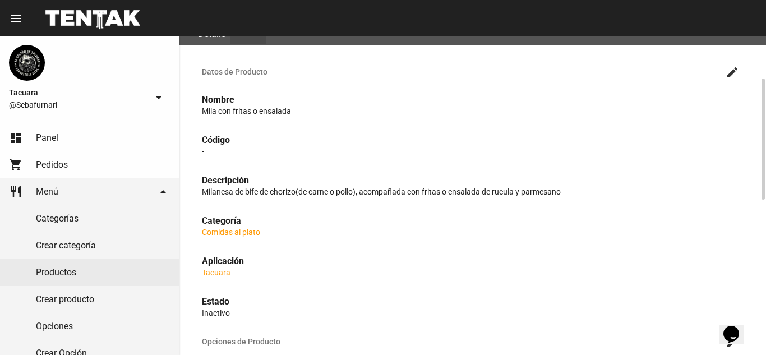
click at [242, 232] on link "Comidas al plato" at bounding box center [231, 232] width 58 height 9
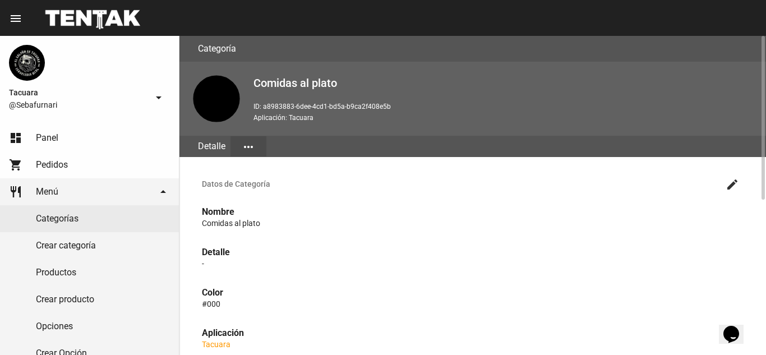
click at [255, 144] on button "more_horiz" at bounding box center [248, 146] width 36 height 20
click at [266, 174] on button "Editar" at bounding box center [261, 174] width 63 height 27
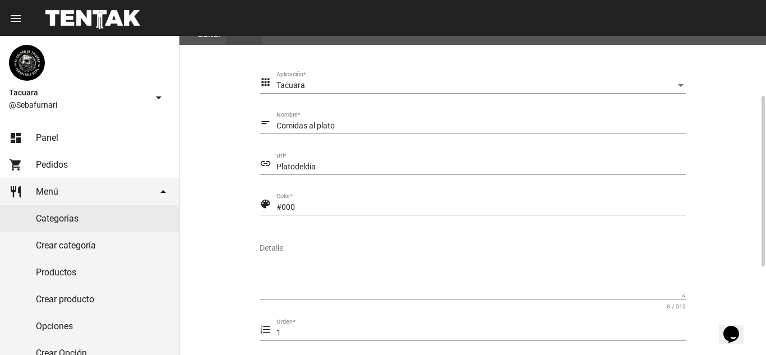
scroll to position [224, 0]
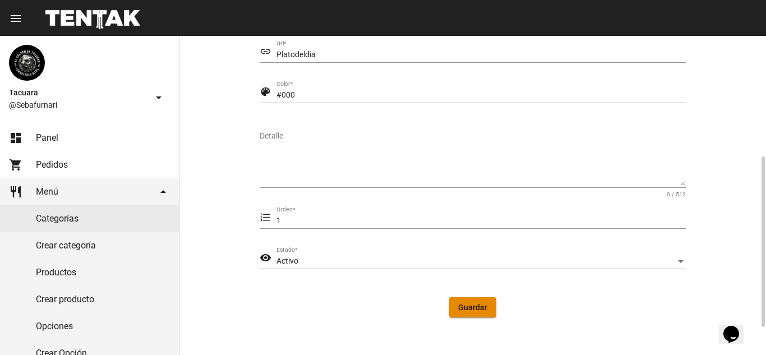
click at [489, 307] on button "Guardar" at bounding box center [472, 307] width 47 height 20
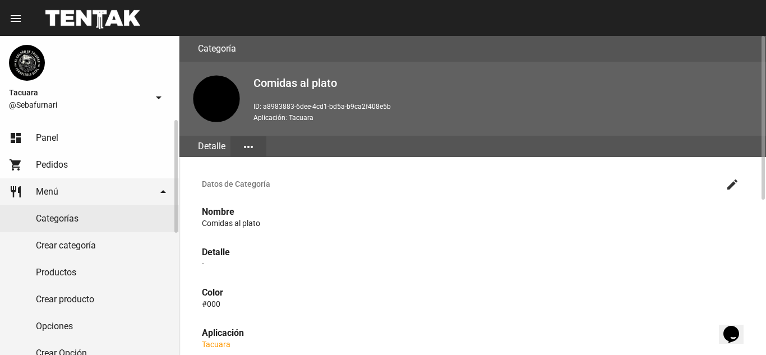
click at [81, 274] on link "Productos" at bounding box center [89, 272] width 179 height 27
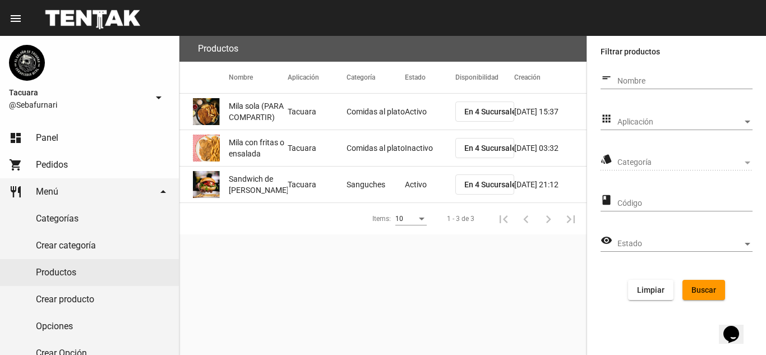
click at [654, 169] on div "Categoría Categoría" at bounding box center [684, 160] width 135 height 22
click at [653, 161] on span "Categoría" at bounding box center [679, 162] width 125 height 9
click at [694, 155] on div "Categoría Categoría" at bounding box center [684, 160] width 135 height 22
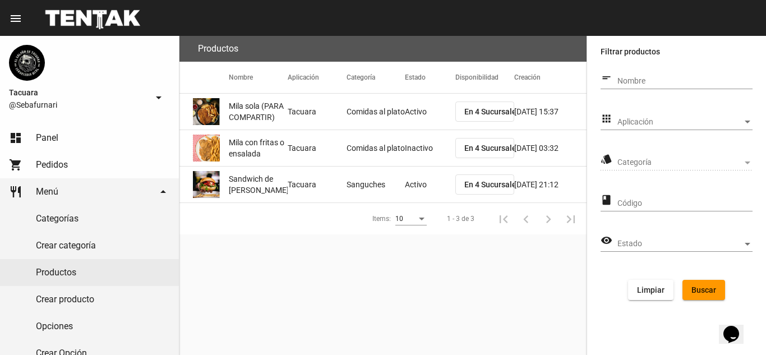
click at [694, 155] on div "Categoría Categoría" at bounding box center [684, 160] width 135 height 22
click at [747, 161] on div "Categoría" at bounding box center [748, 162] width 6 height 3
click at [668, 292] on button "Limpiar" at bounding box center [650, 290] width 45 height 20
click at [744, 160] on div "Categoría" at bounding box center [747, 162] width 10 height 9
click at [748, 161] on div "Categoría" at bounding box center [748, 162] width 6 height 3
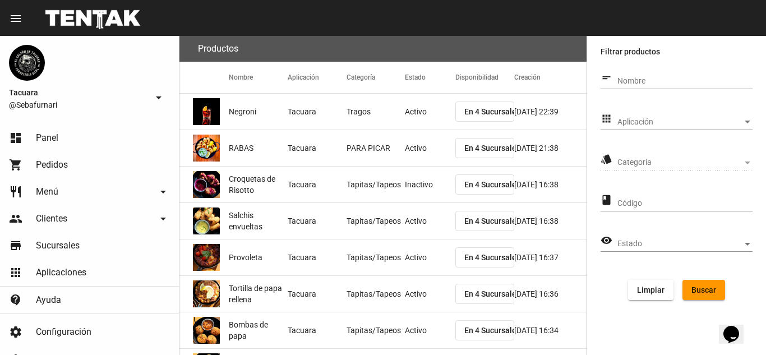
click at [724, 163] on span "Categoría" at bounding box center [679, 162] width 125 height 9
click at [748, 163] on div "Categoría" at bounding box center [748, 162] width 6 height 3
click at [751, 165] on div "Categoría" at bounding box center [747, 162] width 10 height 9
click at [746, 165] on div "Categoría" at bounding box center [747, 162] width 10 height 9
click at [696, 287] on span "Buscar" at bounding box center [703, 289] width 25 height 9
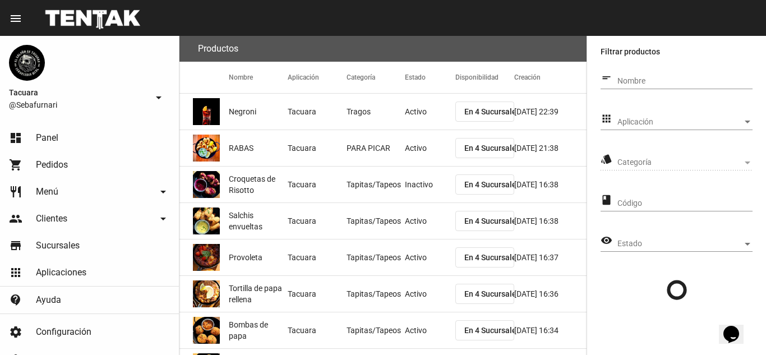
click at [677, 163] on span "Categoría" at bounding box center [679, 162] width 125 height 9
click at [738, 113] on div "Aplicación Aplicación" at bounding box center [684, 119] width 135 height 22
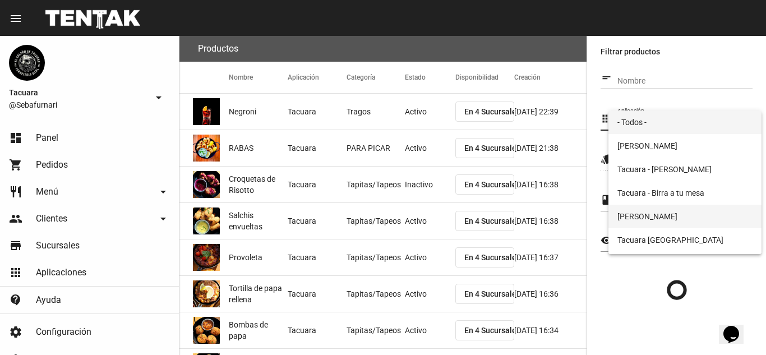
scroll to position [21, 0]
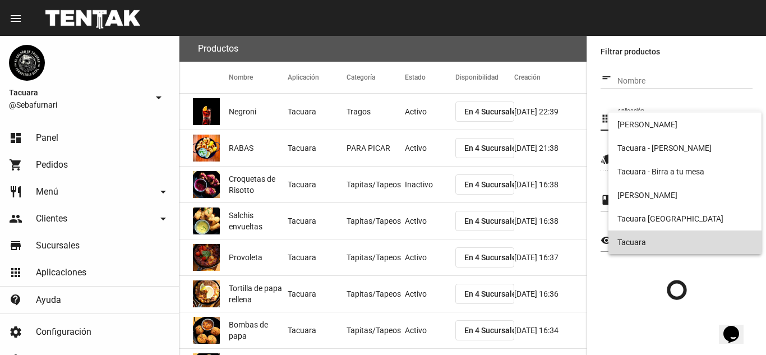
click at [698, 241] on span "Tacuara" at bounding box center [684, 242] width 135 height 24
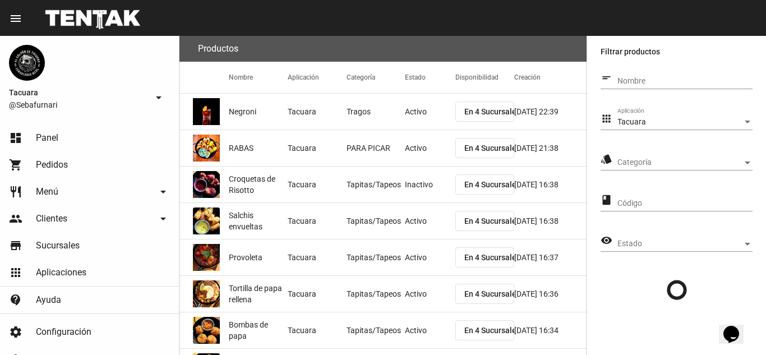
click at [702, 117] on div "Tacuara Aplicación" at bounding box center [684, 119] width 135 height 22
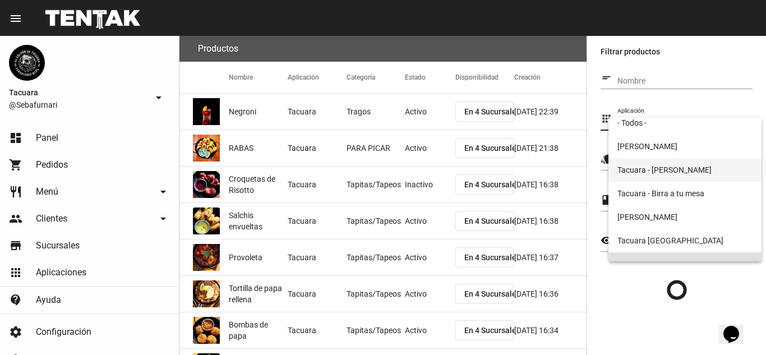
scroll to position [0, 0]
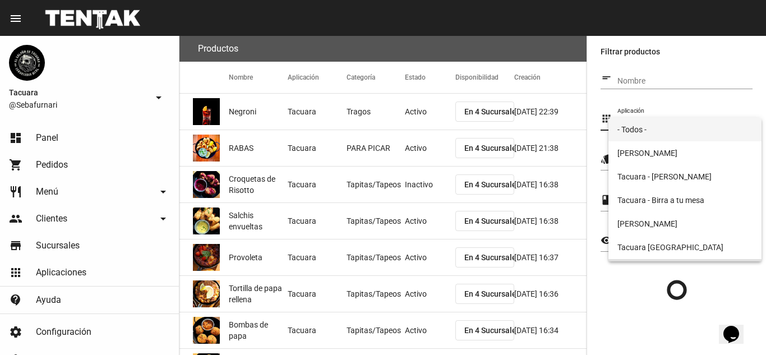
click at [671, 127] on span "- Todos -" at bounding box center [684, 130] width 135 height 24
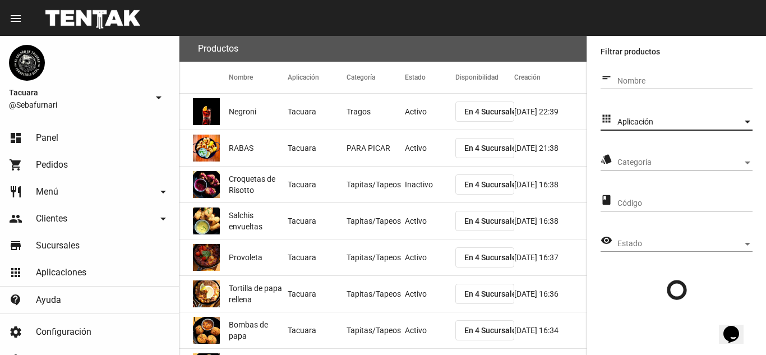
click at [665, 167] on span "Categoría" at bounding box center [679, 162] width 125 height 9
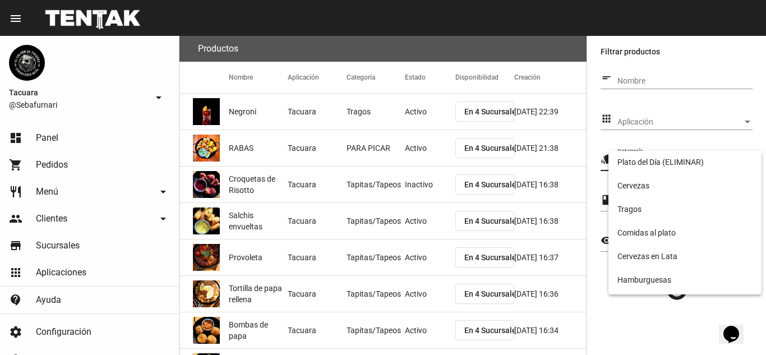
scroll to position [224, 0]
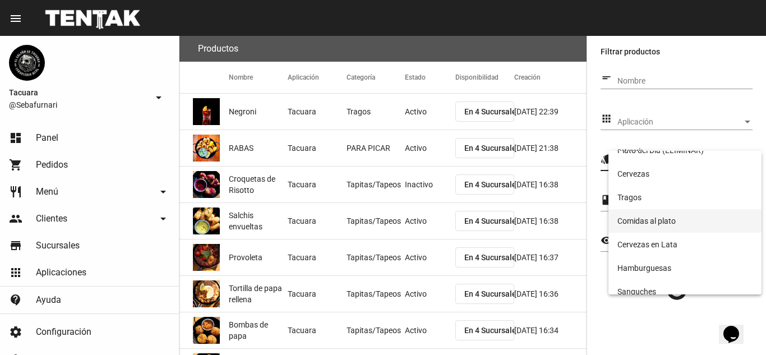
click at [686, 224] on span "Comidas al plato" at bounding box center [684, 221] width 135 height 24
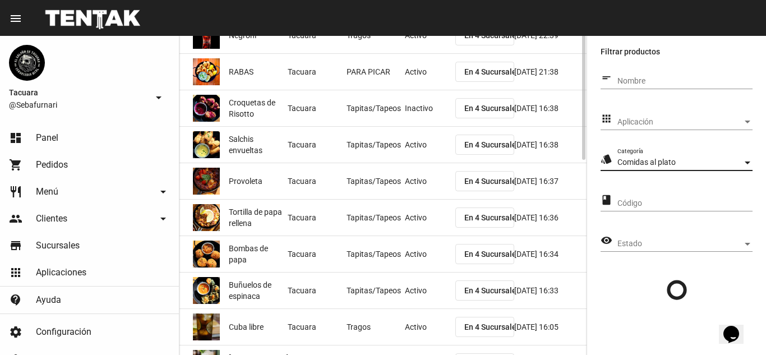
scroll to position [0, 0]
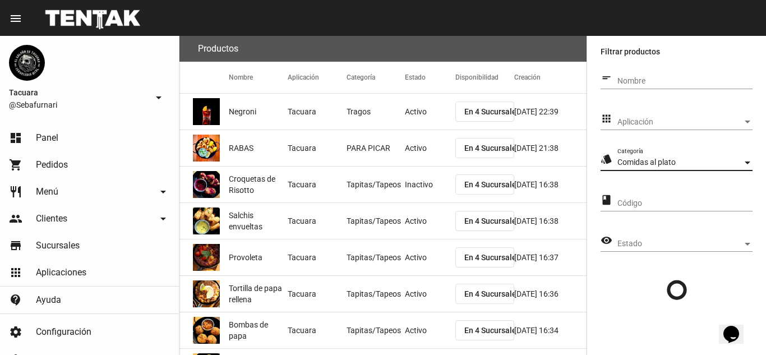
click at [648, 164] on span "Comidas al plato" at bounding box center [646, 162] width 58 height 9
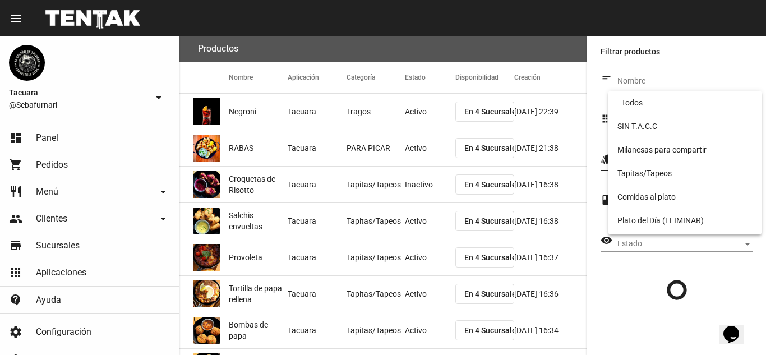
scroll to position [223, 0]
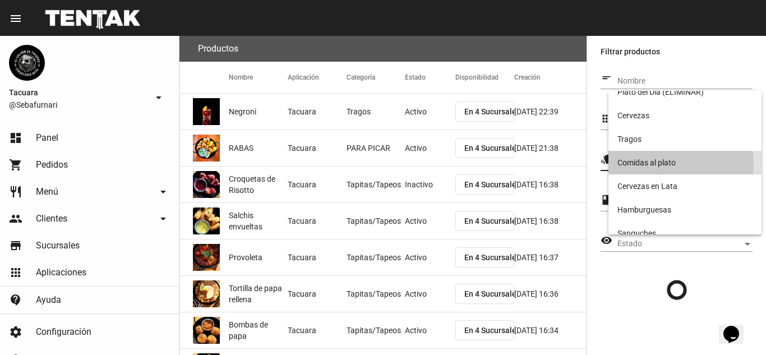
click at [648, 164] on span "Comidas al plato" at bounding box center [684, 163] width 135 height 24
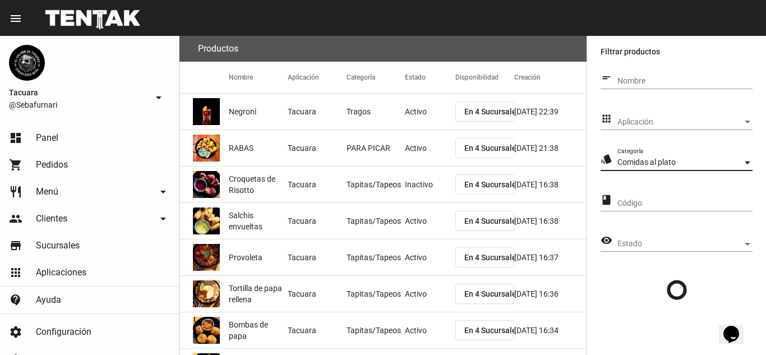
click at [647, 194] on div "Código" at bounding box center [684, 200] width 135 height 22
click at [647, 199] on input "Código" at bounding box center [684, 203] width 135 height 9
click at [691, 76] on div "Nombre" at bounding box center [684, 78] width 135 height 22
click at [691, 79] on input "Nombre" at bounding box center [684, 81] width 135 height 9
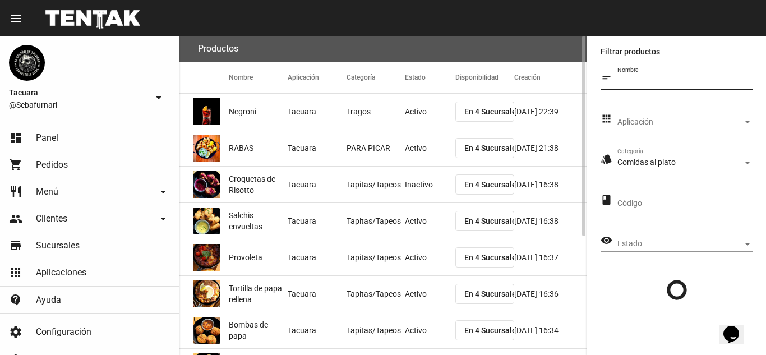
click at [571, 45] on div "Productos" at bounding box center [382, 49] width 407 height 26
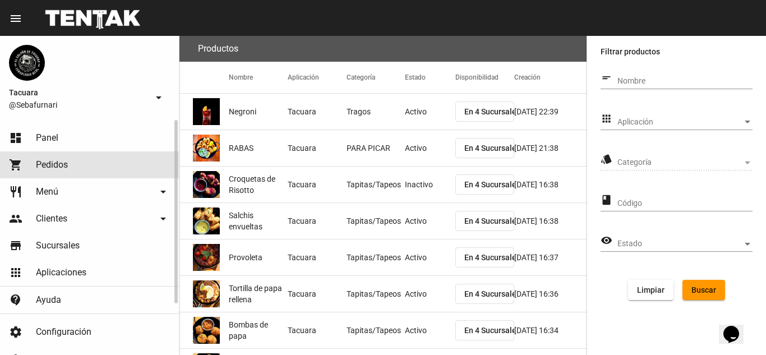
click at [75, 167] on link "shopping_cart Pedidos" at bounding box center [89, 164] width 179 height 27
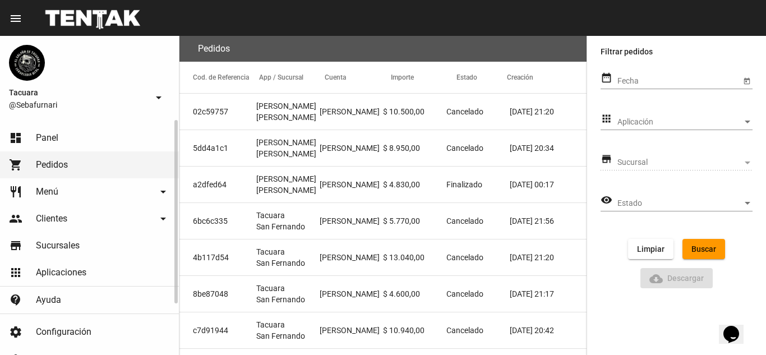
click at [74, 186] on link "restaurant Menú arrow_drop_down" at bounding box center [89, 191] width 179 height 27
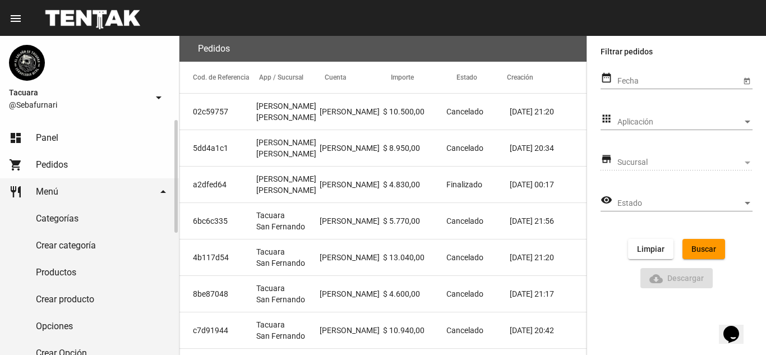
click at [118, 269] on link "Productos" at bounding box center [89, 272] width 179 height 27
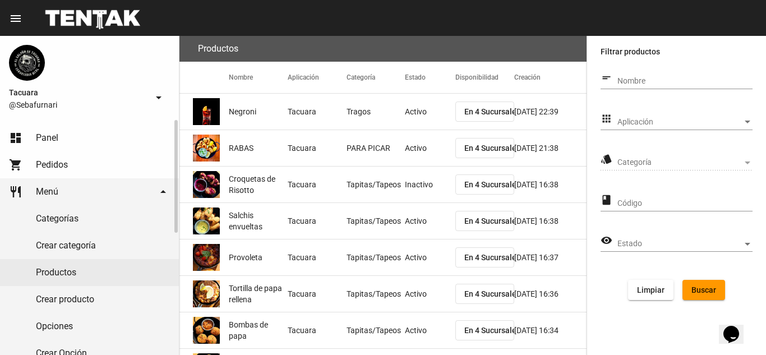
click at [98, 212] on link "Categorías" at bounding box center [89, 218] width 179 height 27
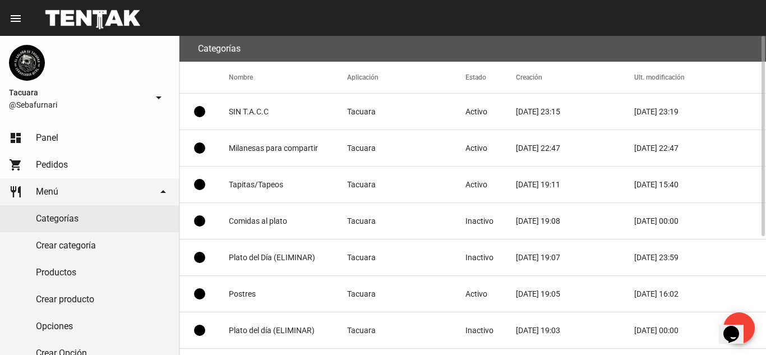
click at [271, 217] on mat-cell "Comidas al plato" at bounding box center [288, 221] width 118 height 36
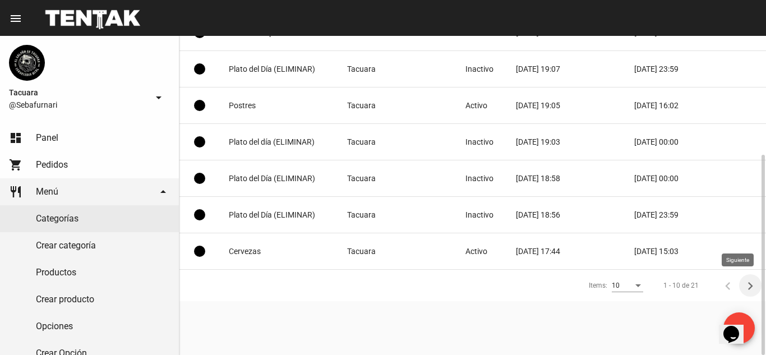
click at [748, 285] on icon "Siguiente" at bounding box center [750, 286] width 16 height 16
click at [746, 281] on icon "Siguiente" at bounding box center [750, 286] width 16 height 16
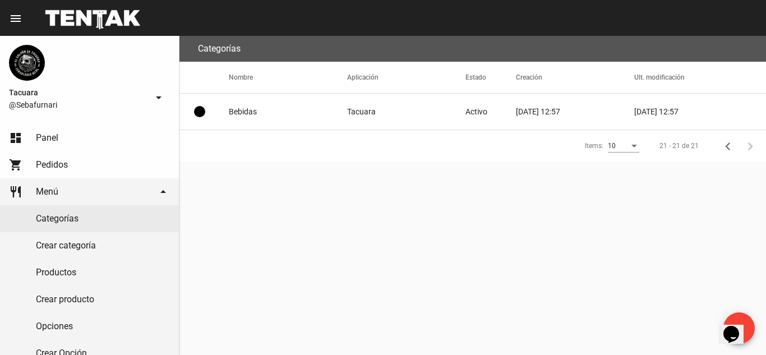
scroll to position [0, 0]
click at [728, 141] on icon "Anterior" at bounding box center [728, 146] width 16 height 16
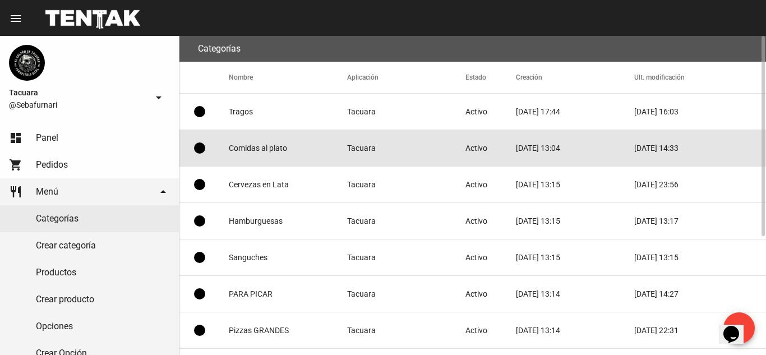
click at [258, 149] on mat-cell "Comidas al plato" at bounding box center [288, 148] width 118 height 36
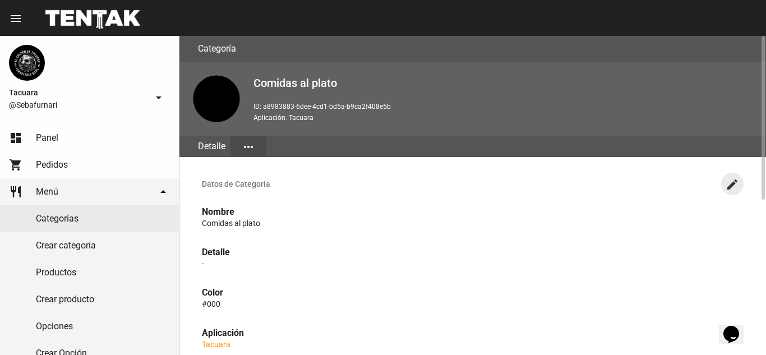
click at [734, 188] on mat-icon "create" at bounding box center [731, 184] width 13 height 13
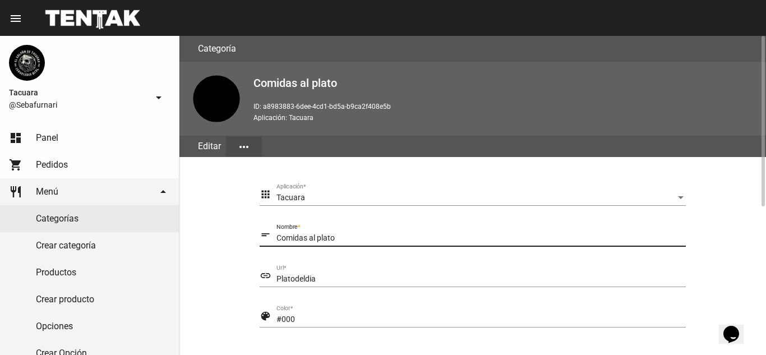
click at [377, 242] on input "Comidas al plato" at bounding box center [480, 238] width 409 height 9
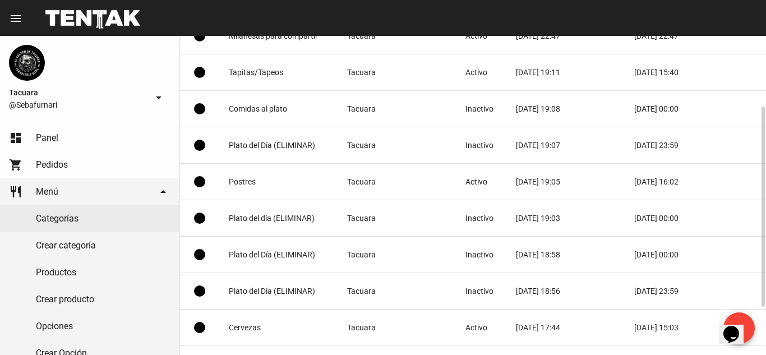
scroll to position [188, 0]
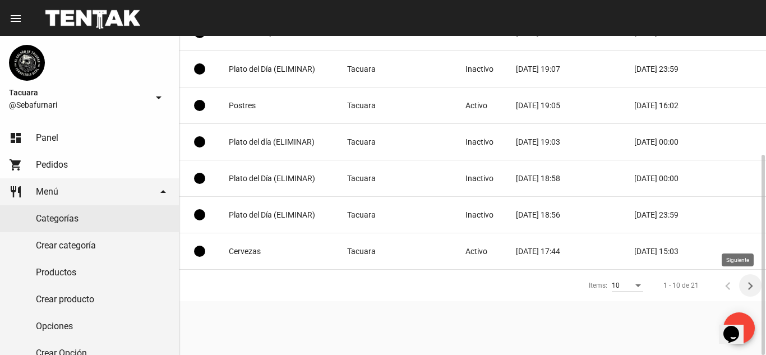
click at [750, 282] on icon "Siguiente" at bounding box center [750, 286] width 16 height 16
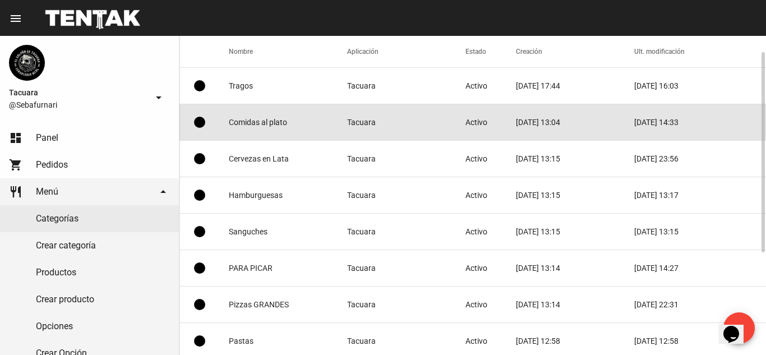
click at [256, 121] on mat-cell "Comidas al plato" at bounding box center [288, 122] width 118 height 36
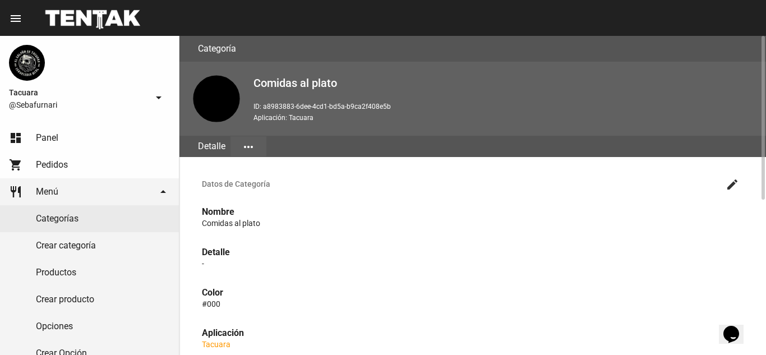
click at [252, 147] on mat-icon "more_horiz" at bounding box center [248, 146] width 13 height 13
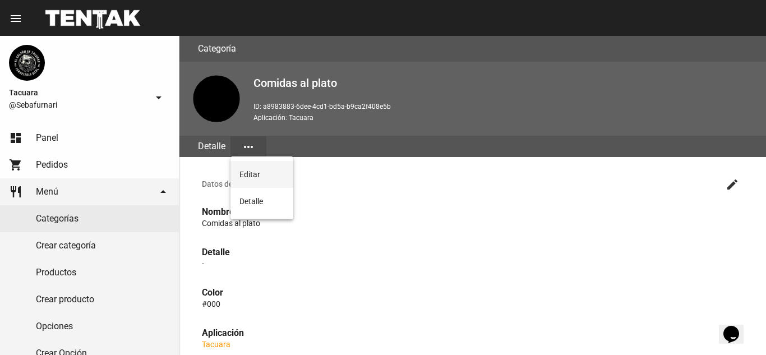
click at [259, 174] on button "Editar" at bounding box center [261, 174] width 63 height 27
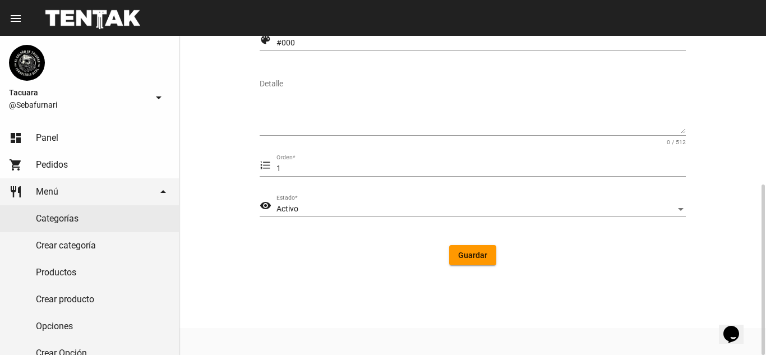
scroll to position [52, 0]
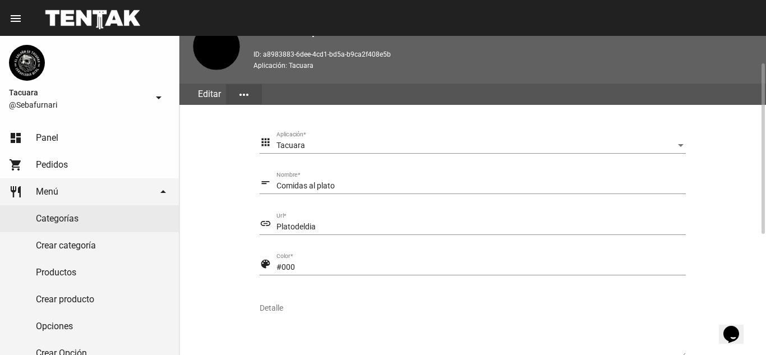
click at [364, 182] on input "Comidas al plato" at bounding box center [480, 186] width 409 height 9
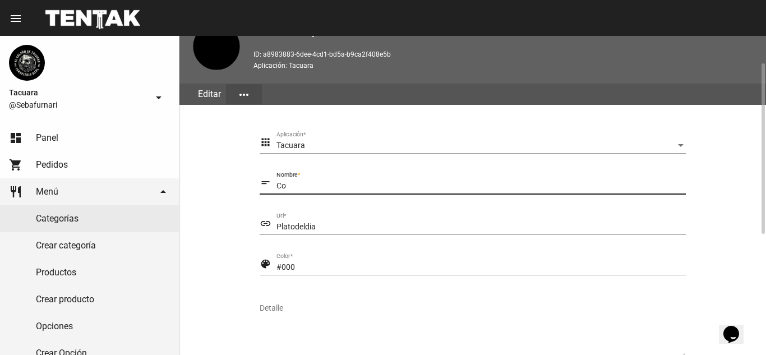
type input "C"
type input "c"
type input "COMIDAS AL PLATO"
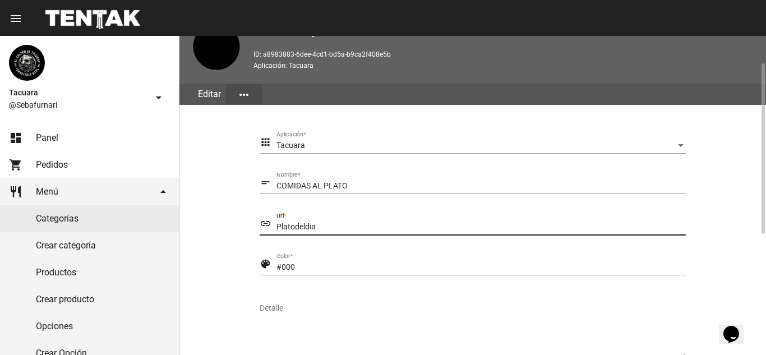
click at [331, 228] on input "Platodeldia" at bounding box center [480, 227] width 409 height 9
type input "P"
click at [327, 271] on input "#000" at bounding box center [480, 267] width 409 height 9
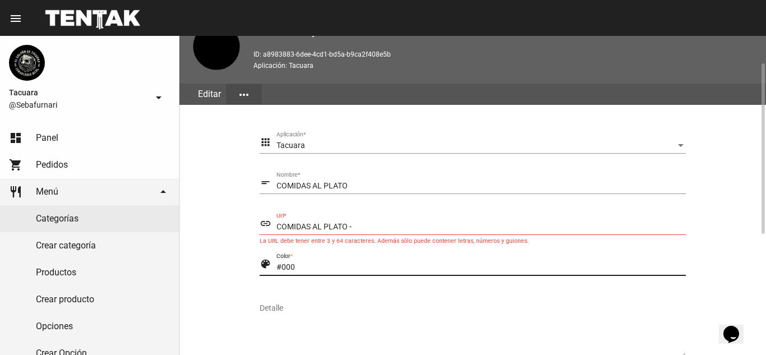
click at [356, 223] on input "COMIDAS AL PLATO -" at bounding box center [480, 227] width 409 height 9
click at [356, 223] on input "COMIDAS AL PLATO-" at bounding box center [480, 227] width 409 height 9
click at [352, 251] on form "apps Tacuara Aplicación * short_text COMIDAS AL PLATO Nombre * link COMIDAS AL …" at bounding box center [473, 315] width 426 height 367
click at [354, 228] on input "COMIDAS AL PLATO-" at bounding box center [480, 227] width 409 height 9
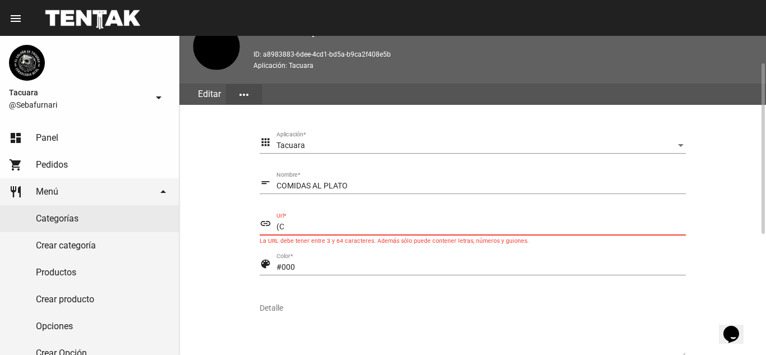
type input "("
click at [262, 224] on mat-icon "link" at bounding box center [266, 223] width 12 height 13
click at [264, 221] on mat-icon "link" at bounding box center [266, 223] width 12 height 13
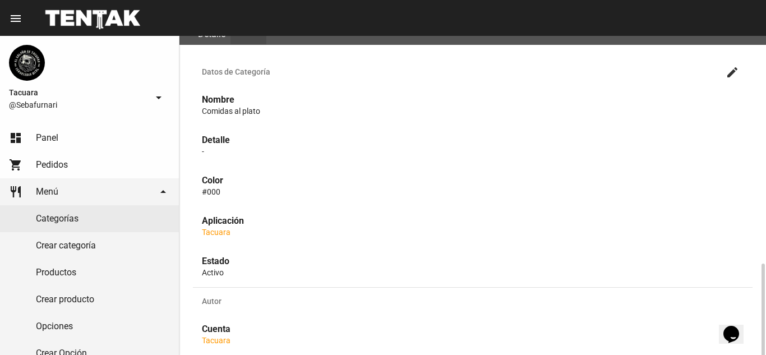
scroll to position [224, 0]
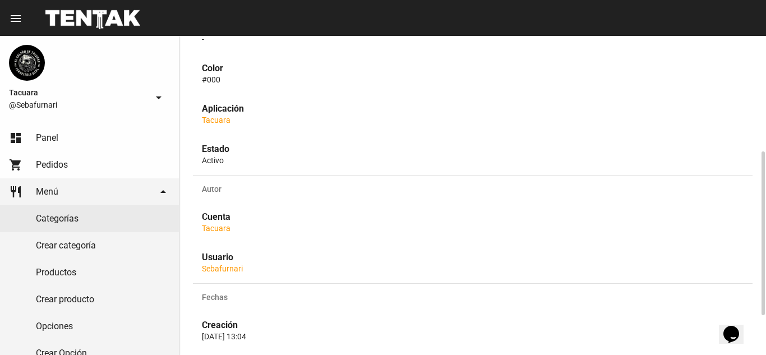
click at [221, 155] on p "Activo" at bounding box center [473, 160] width 542 height 11
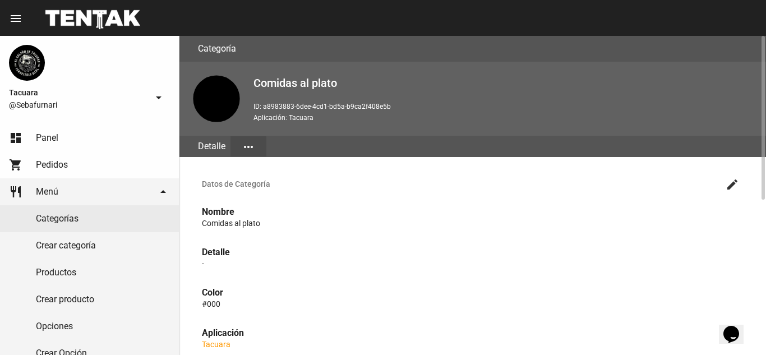
click at [246, 143] on mat-icon "more_horiz" at bounding box center [248, 146] width 13 height 13
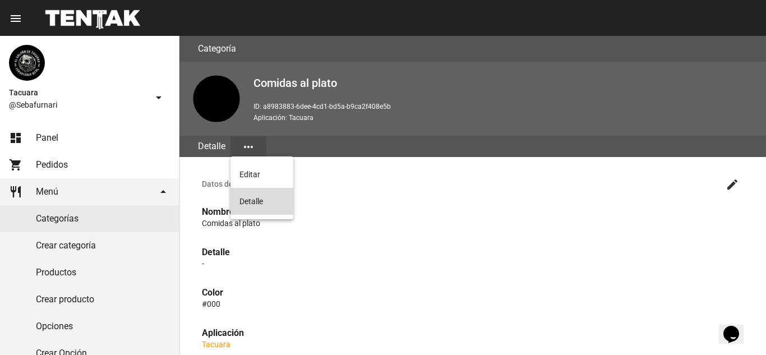
click at [274, 202] on button "Detalle" at bounding box center [261, 201] width 63 height 27
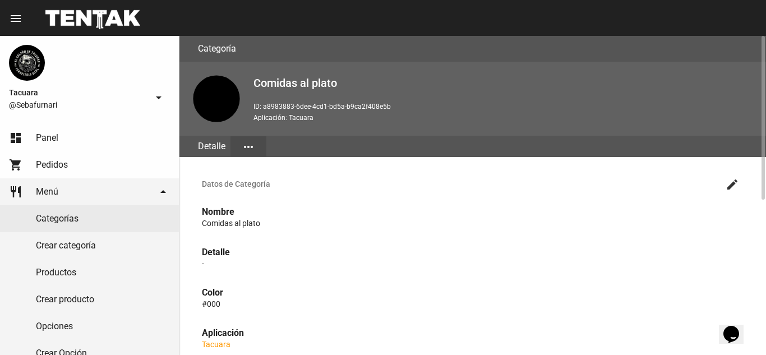
click at [243, 147] on mat-icon "more_horiz" at bounding box center [248, 146] width 13 height 13
click at [251, 170] on button "Editar" at bounding box center [261, 174] width 63 height 27
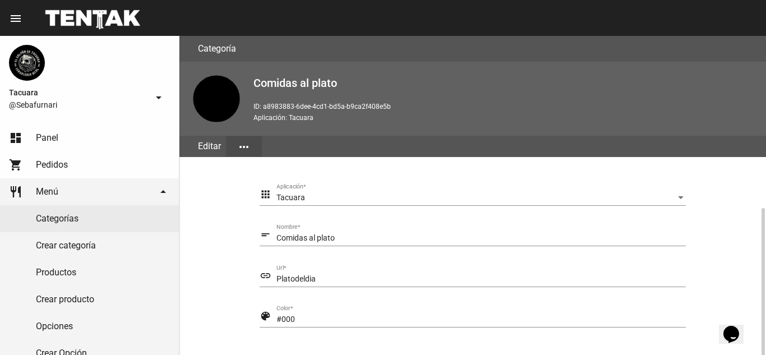
scroll to position [224, 0]
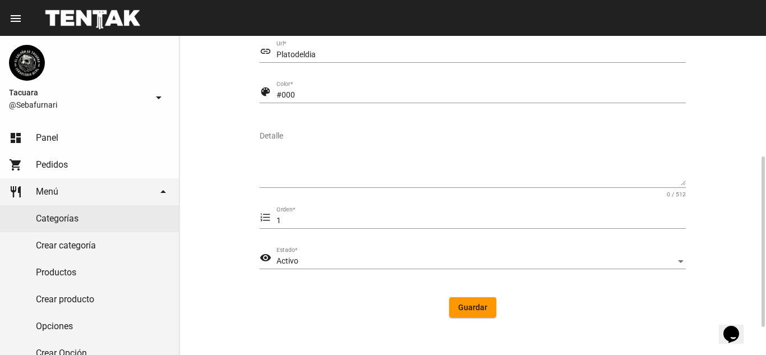
click at [395, 263] on div "Activo" at bounding box center [475, 261] width 399 height 9
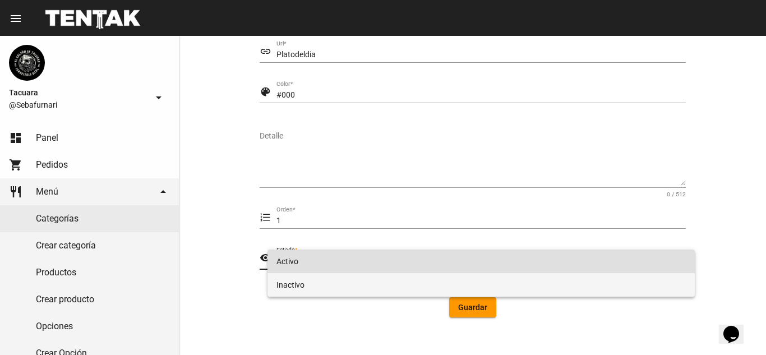
click at [358, 293] on span "Inactivo" at bounding box center [480, 285] width 409 height 24
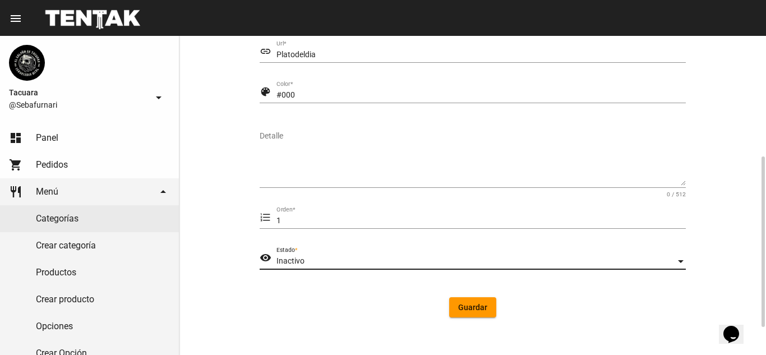
click at [486, 312] on button "Guardar" at bounding box center [472, 307] width 47 height 20
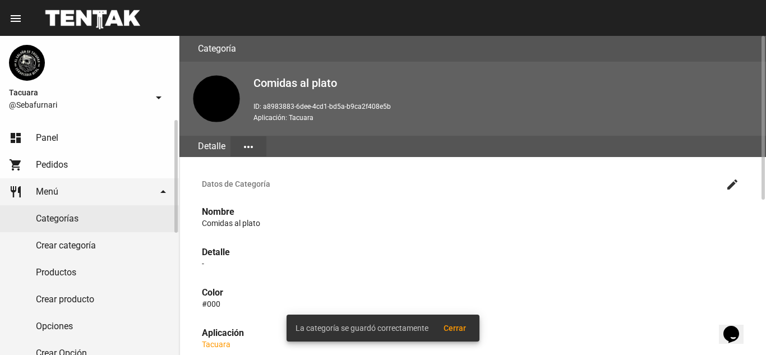
click at [78, 222] on link "Categorías" at bounding box center [89, 218] width 179 height 27
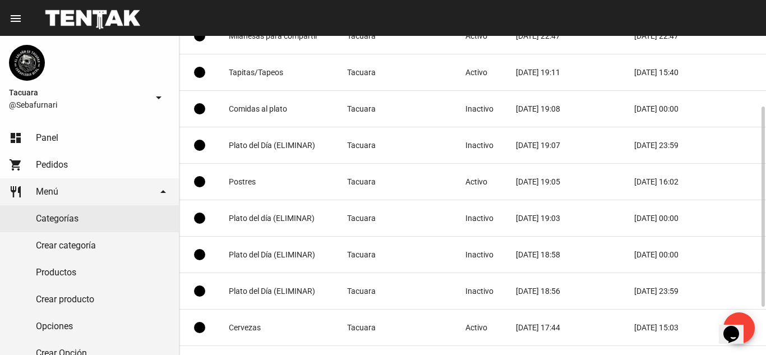
scroll to position [188, 0]
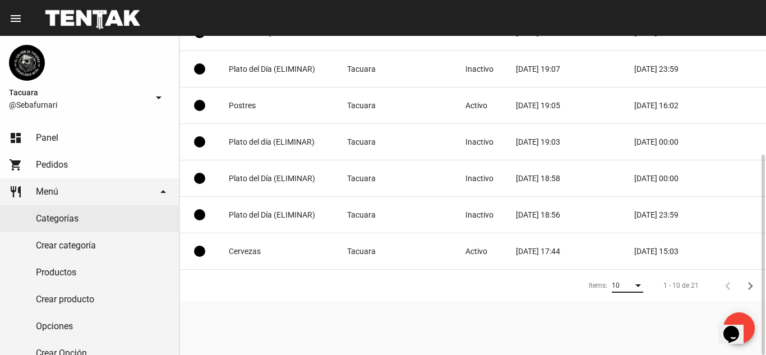
click at [642, 283] on div "Items:" at bounding box center [638, 286] width 10 height 8
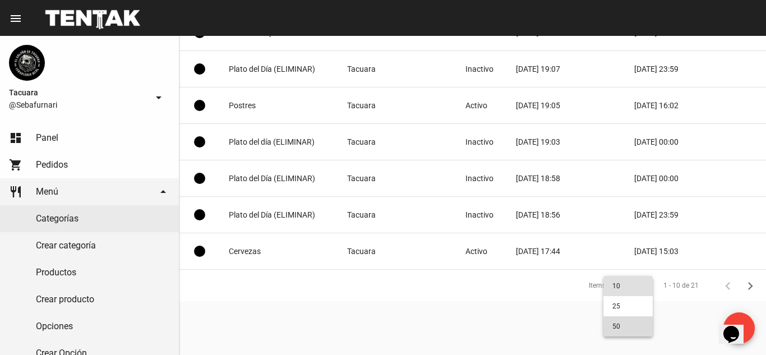
click at [620, 335] on span "50" at bounding box center [627, 326] width 31 height 20
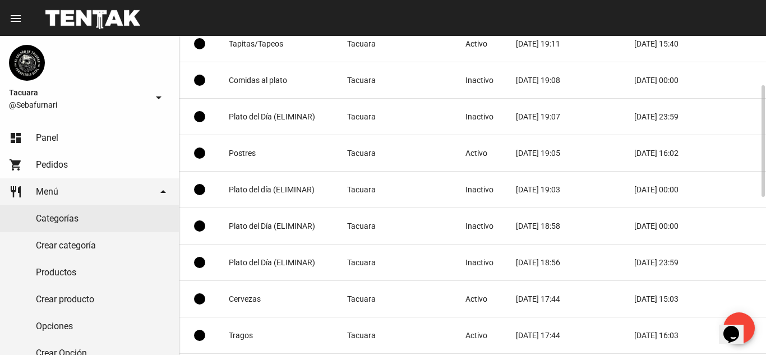
scroll to position [0, 0]
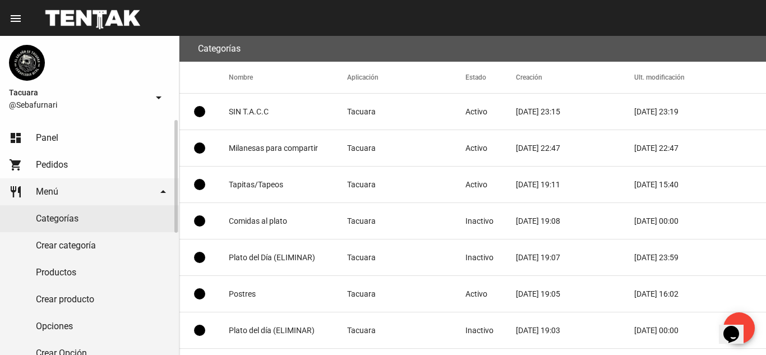
click at [89, 221] on link "Categorías" at bounding box center [89, 218] width 179 height 27
click at [82, 261] on link "Productos" at bounding box center [89, 272] width 179 height 27
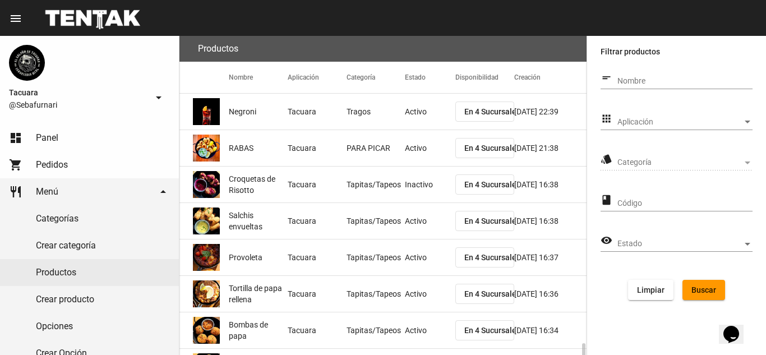
scroll to position [188, 0]
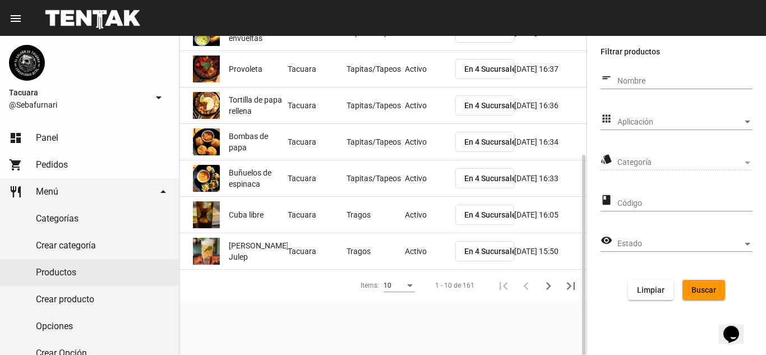
click at [461, 253] on button "En 4 Sucursales" at bounding box center [484, 251] width 59 height 20
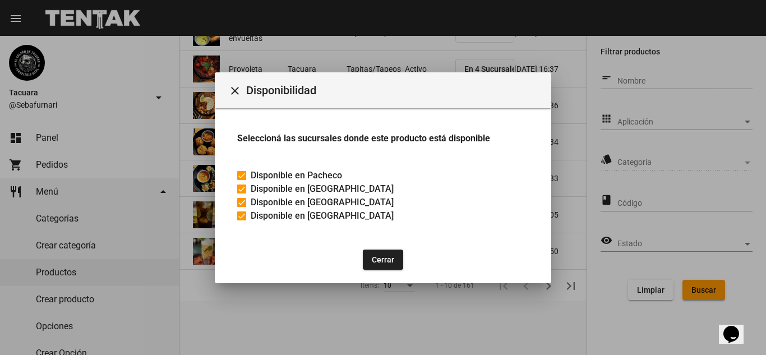
click at [369, 252] on button "Cerrar" at bounding box center [383, 259] width 40 height 20
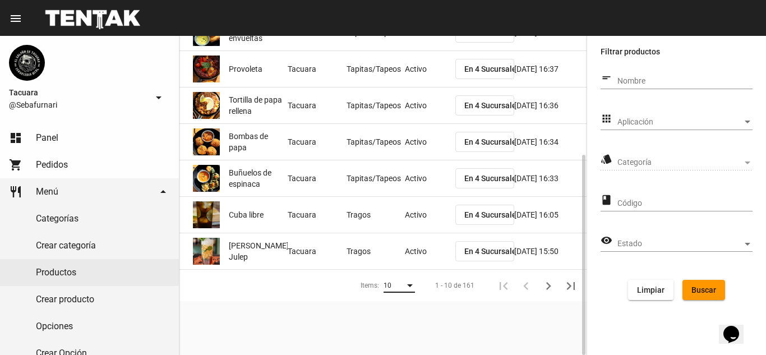
click at [406, 284] on div "Items:" at bounding box center [410, 286] width 10 height 8
click at [397, 327] on span "50" at bounding box center [399, 326] width 31 height 20
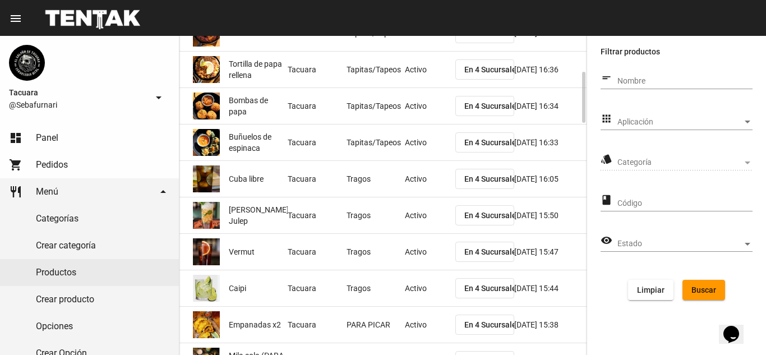
scroll to position [336, 0]
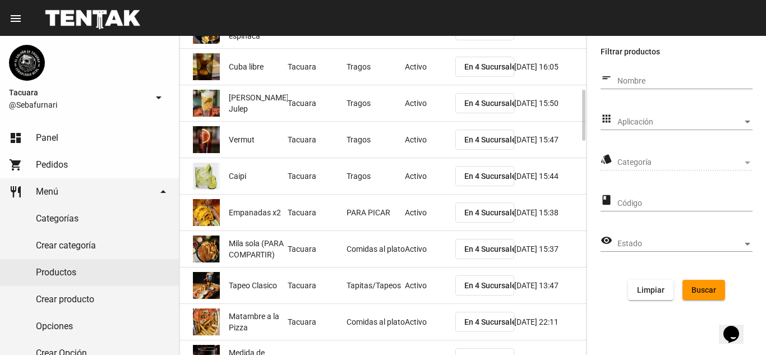
click at [341, 247] on mat-cell "Tacuara" at bounding box center [317, 249] width 59 height 36
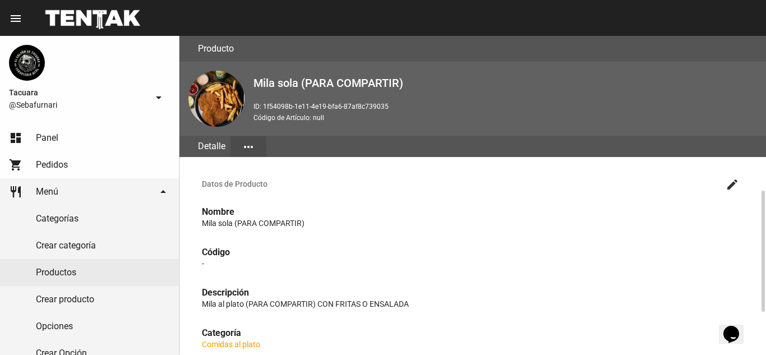
scroll to position [112, 0]
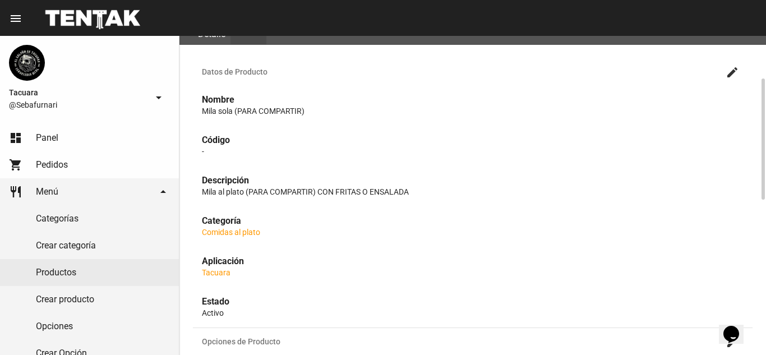
click at [212, 276] on link "Tacuara" at bounding box center [216, 272] width 29 height 9
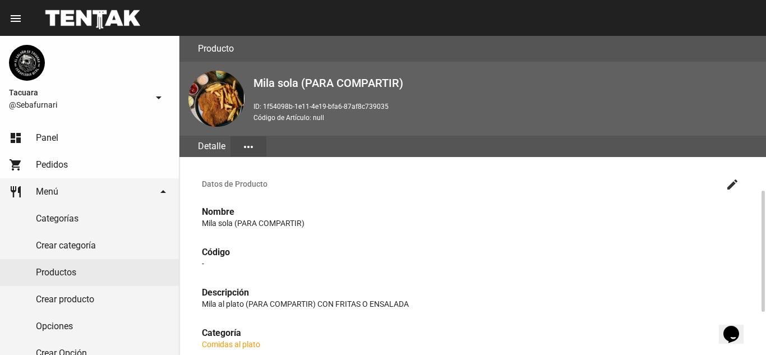
scroll to position [112, 0]
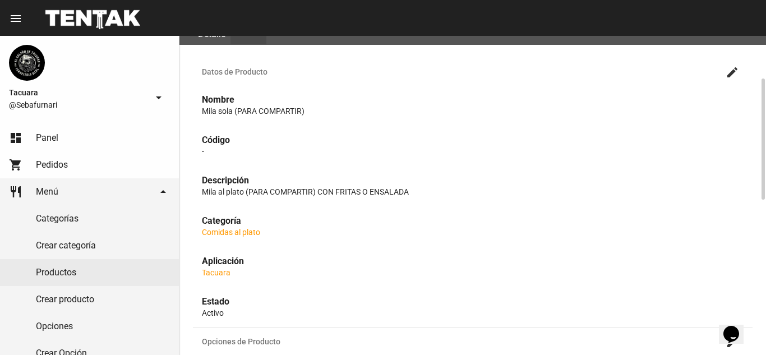
click at [234, 228] on link "Comidas al plato" at bounding box center [231, 232] width 58 height 9
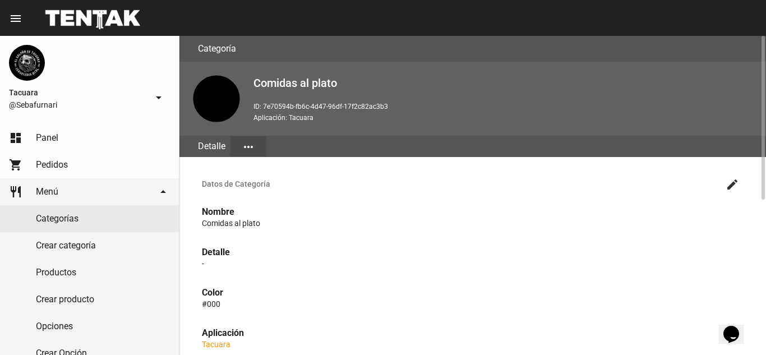
click at [251, 151] on mat-icon "more_horiz" at bounding box center [248, 146] width 13 height 13
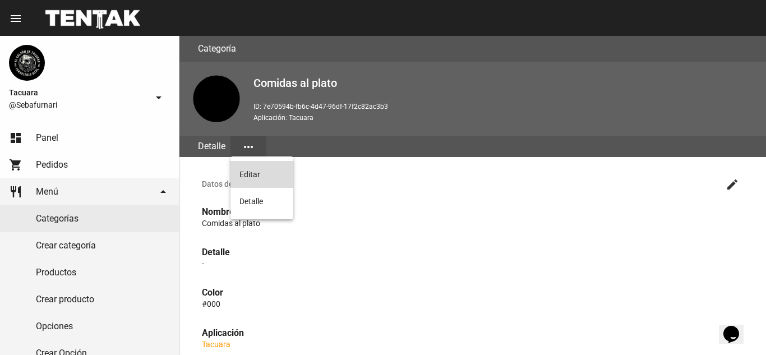
click at [258, 180] on button "Editar" at bounding box center [261, 174] width 63 height 27
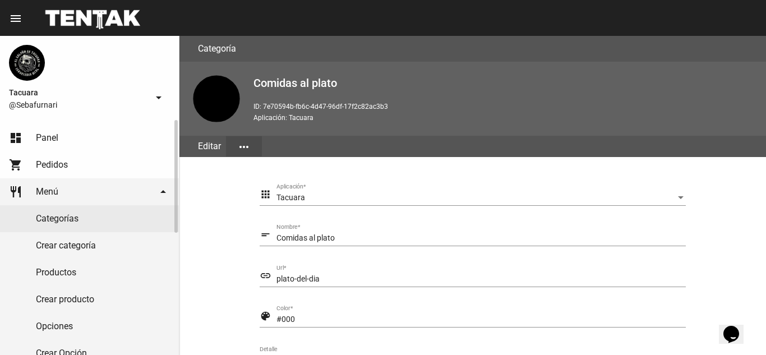
click at [72, 265] on link "Productos" at bounding box center [89, 272] width 179 height 27
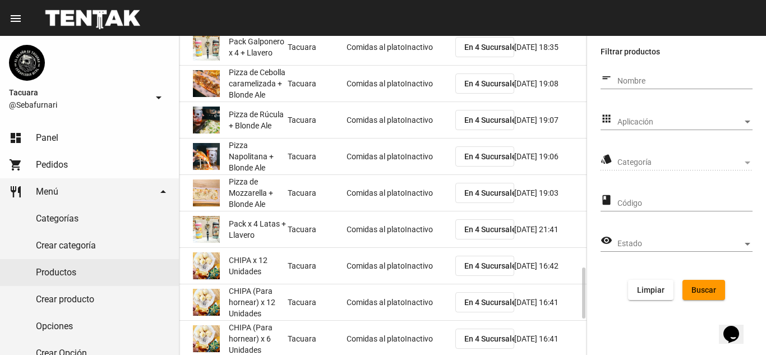
scroll to position [1664, 0]
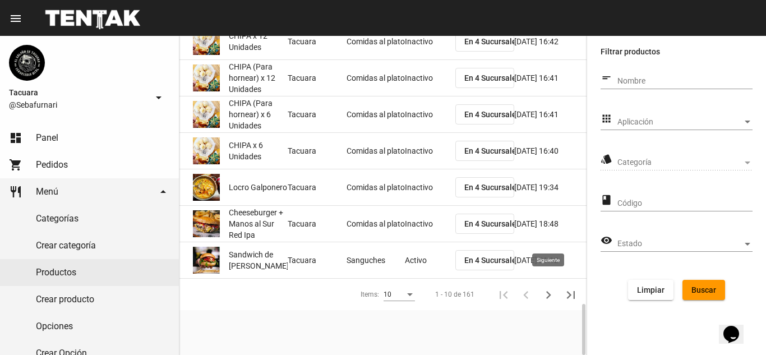
click at [545, 287] on icon "Siguiente" at bounding box center [548, 295] width 16 height 16
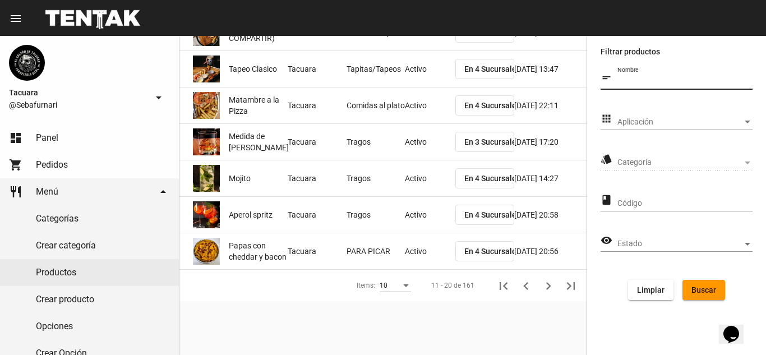
click at [655, 77] on input "Nombre" at bounding box center [684, 81] width 135 height 9
type input "COMIDAS AL PLATO"
click button "Buscar" at bounding box center [703, 290] width 43 height 20
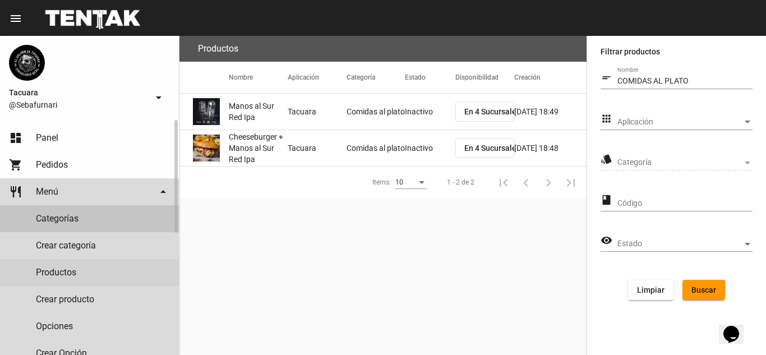
click at [82, 224] on link "Categorías" at bounding box center [89, 218] width 179 height 27
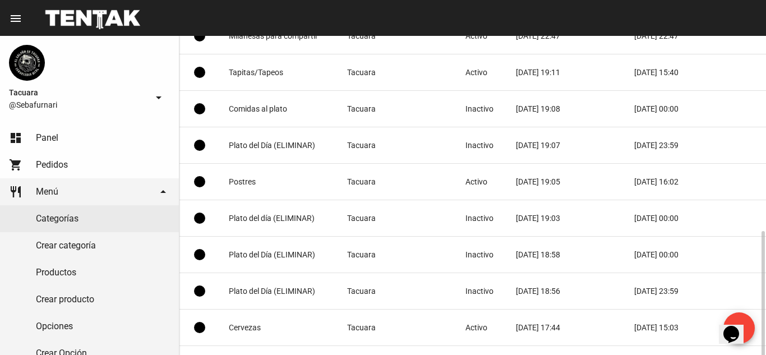
scroll to position [188, 0]
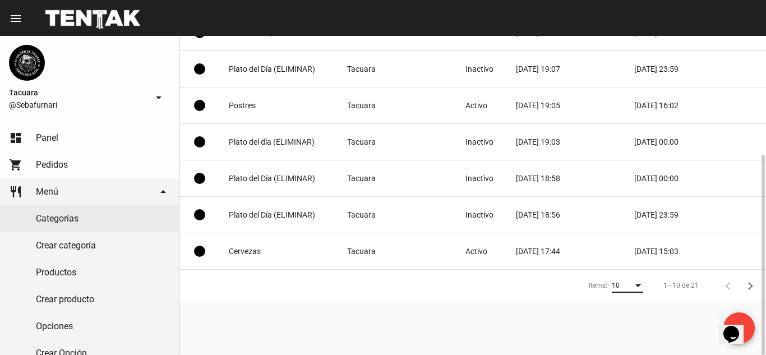
click at [641, 288] on div "Items:" at bounding box center [638, 286] width 10 height 8
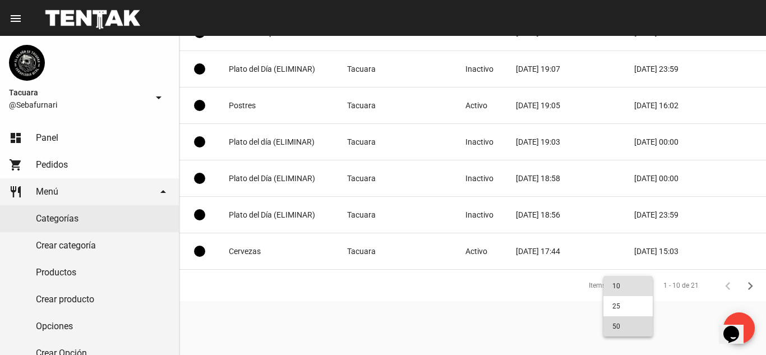
drag, startPoint x: 614, startPoint y: 319, endPoint x: 649, endPoint y: 327, distance: 35.6
click at [615, 319] on span "50" at bounding box center [627, 326] width 31 height 20
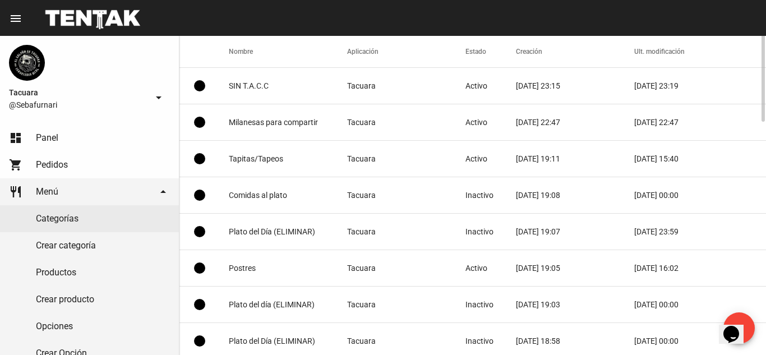
scroll to position [0, 0]
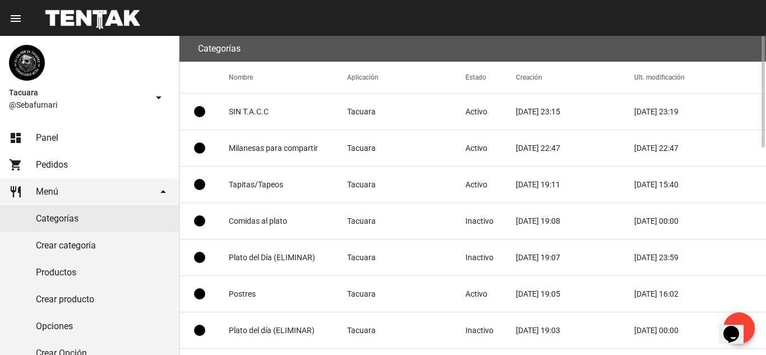
click at [284, 146] on mat-cell "Milanesas para compartir" at bounding box center [288, 148] width 118 height 36
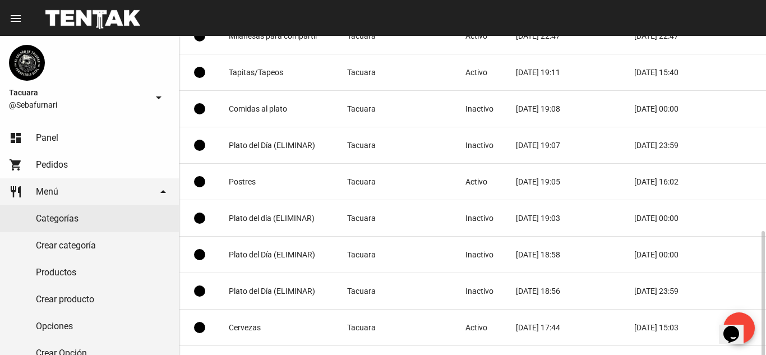
scroll to position [188, 0]
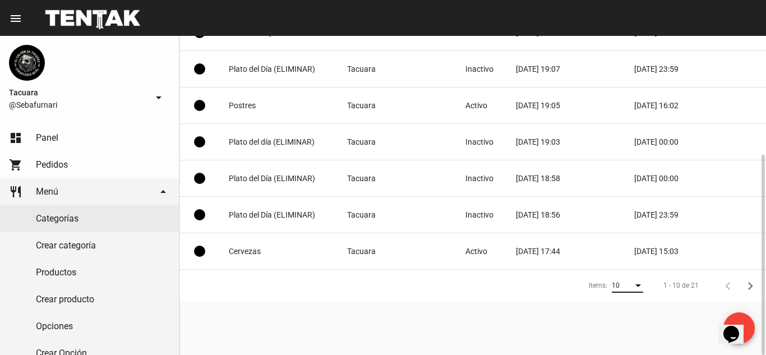
click at [628, 288] on div "10" at bounding box center [622, 286] width 21 height 8
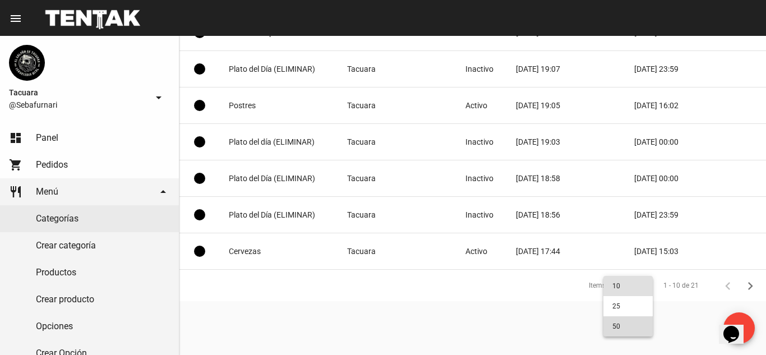
click at [623, 327] on span "50" at bounding box center [627, 326] width 31 height 20
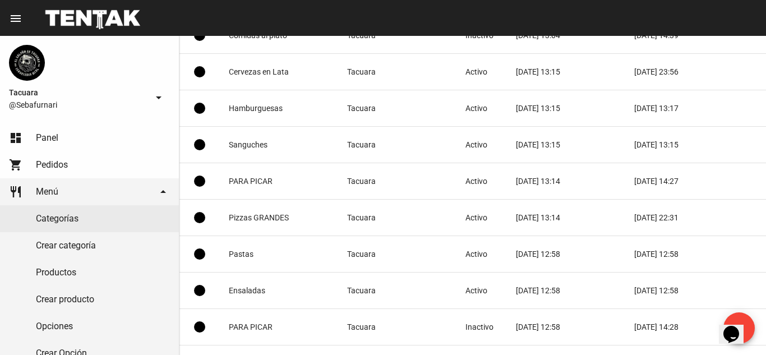
scroll to position [589, 0]
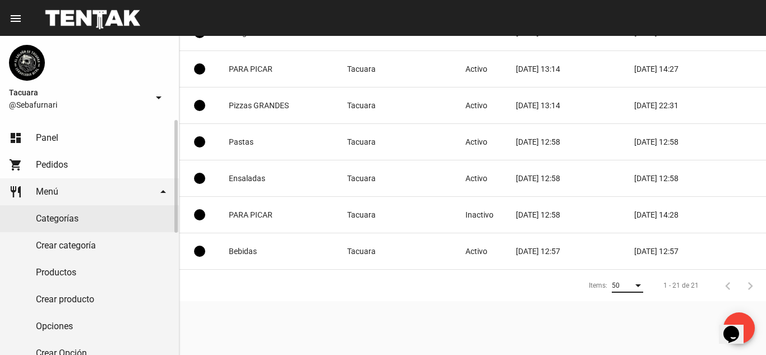
click at [53, 282] on link "Productos" at bounding box center [89, 272] width 179 height 27
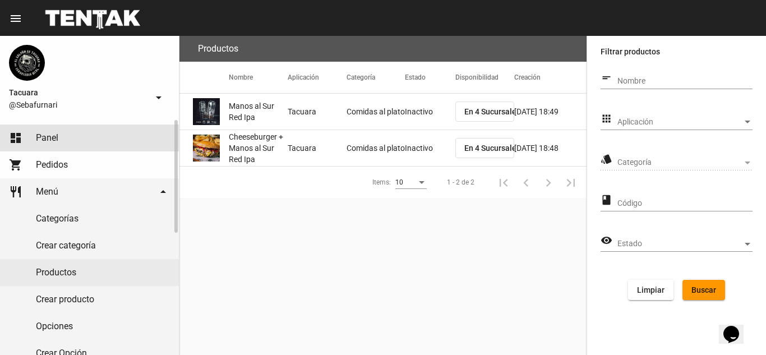
click at [86, 127] on link "dashboard Panel" at bounding box center [89, 137] width 179 height 27
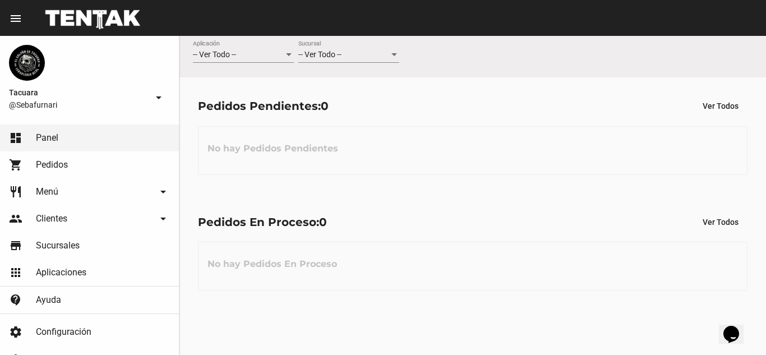
click at [246, 47] on div "-- Ver Todo -- Aplicación" at bounding box center [243, 52] width 101 height 22
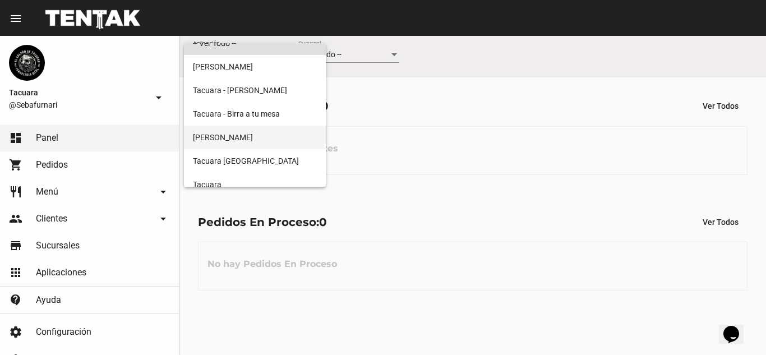
scroll to position [21, 0]
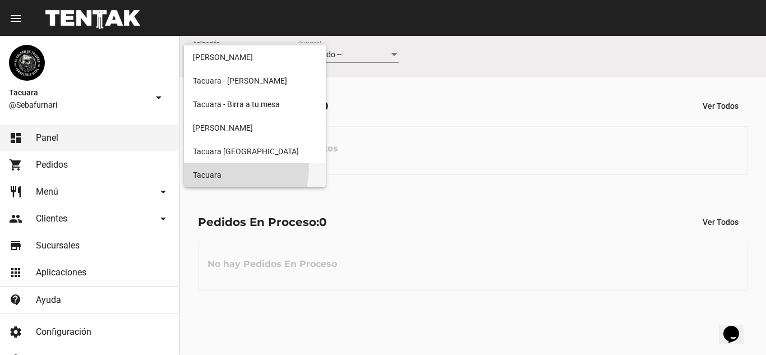
click at [239, 169] on span "Tacuara" at bounding box center [255, 175] width 124 height 24
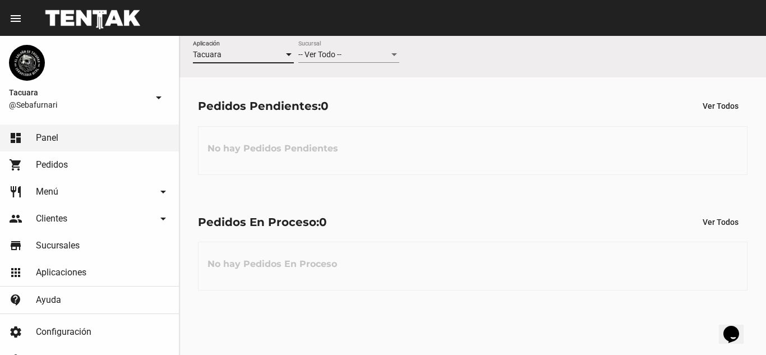
click at [326, 53] on span "-- Ver Todo --" at bounding box center [319, 54] width 43 height 9
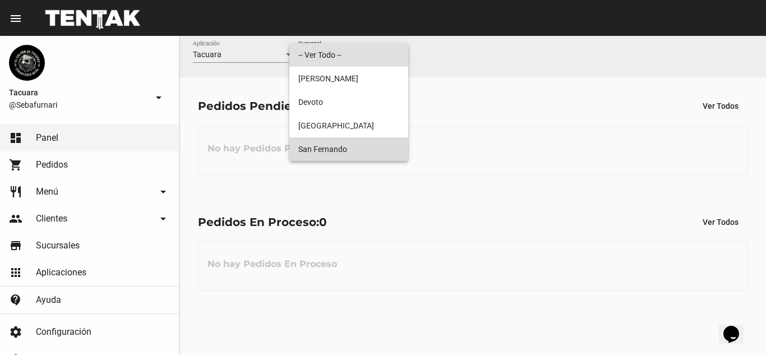
click at [332, 148] on span "San Fernando" at bounding box center [348, 149] width 101 height 24
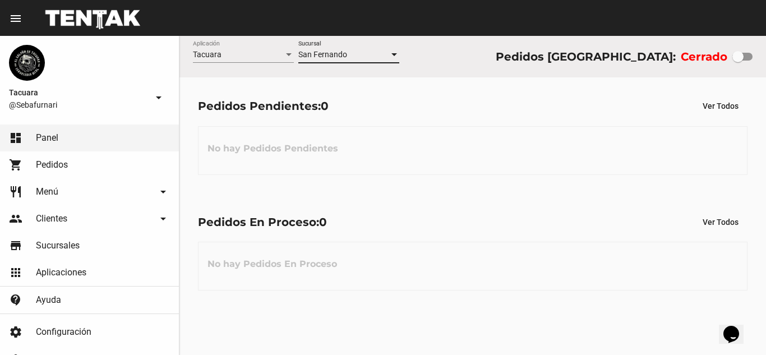
click at [345, 59] on div "San Fernando Sucursal" at bounding box center [348, 52] width 101 height 22
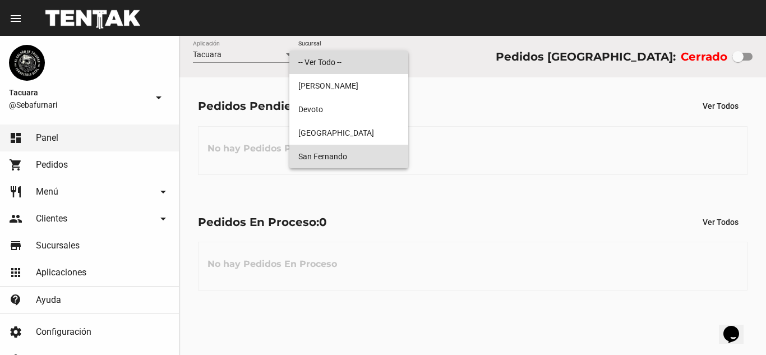
click at [345, 59] on span "-- Ver Todo --" at bounding box center [348, 62] width 101 height 24
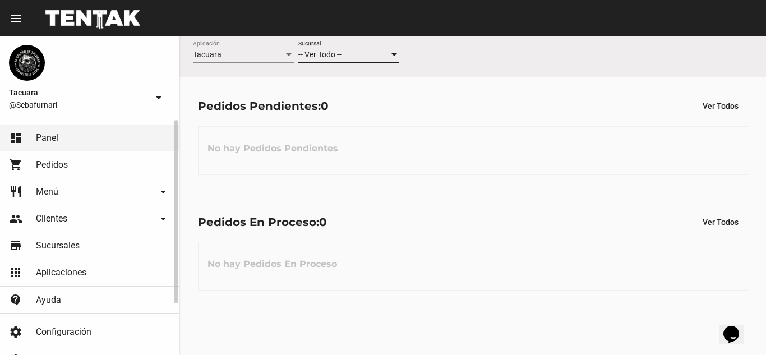
click at [68, 127] on link "dashboard Panel" at bounding box center [89, 137] width 179 height 27
click at [64, 158] on link "shopping_cart Pedidos" at bounding box center [89, 164] width 179 height 27
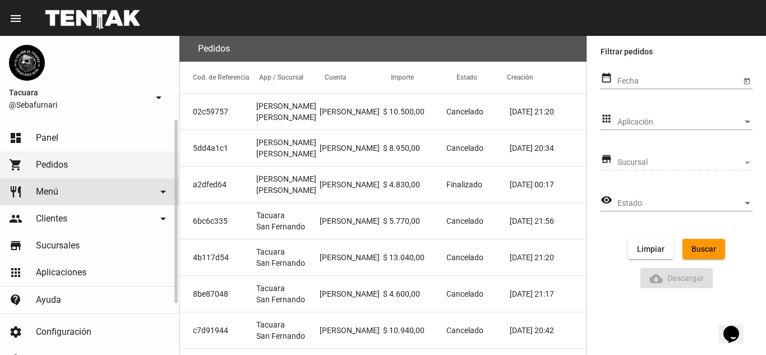
click at [71, 191] on link "restaurant Menú arrow_drop_down" at bounding box center [89, 191] width 179 height 27
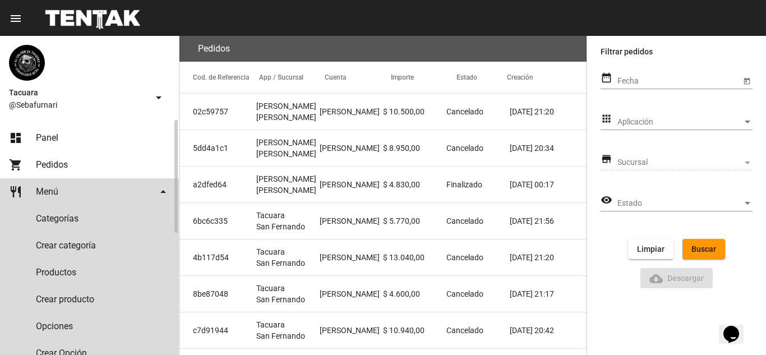
drag, startPoint x: 90, startPoint y: 189, endPoint x: 136, endPoint y: 175, distance: 48.6
click at [90, 189] on link "restaurant Menú arrow_drop_down" at bounding box center [89, 191] width 179 height 27
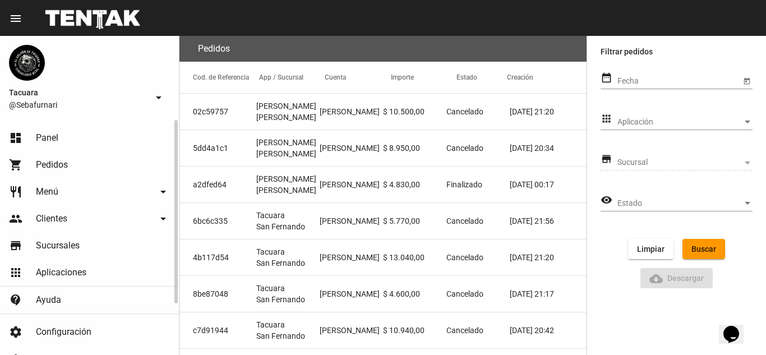
click at [85, 197] on link "restaurant Menú arrow_drop_down" at bounding box center [89, 191] width 179 height 27
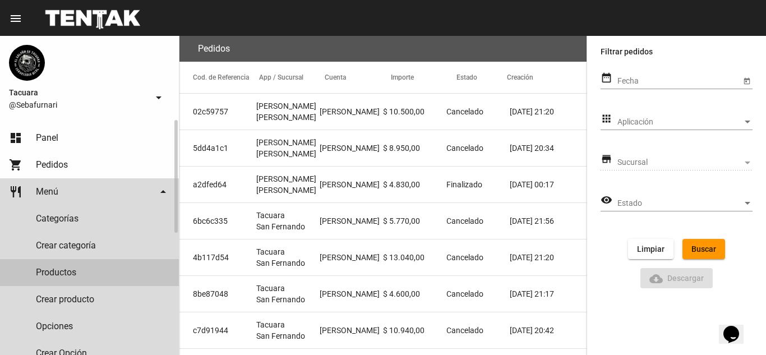
click at [87, 275] on link "Productos" at bounding box center [89, 272] width 179 height 27
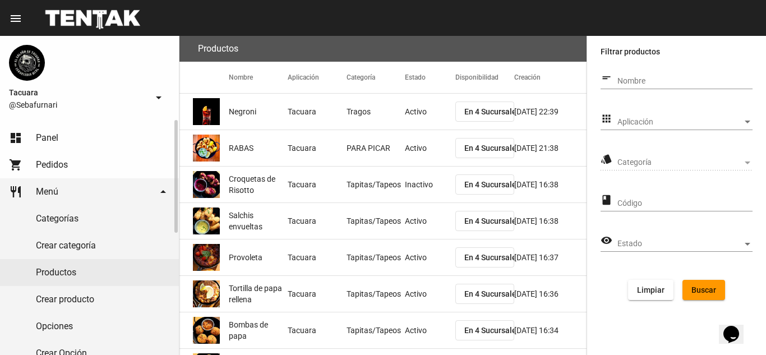
scroll to position [112, 0]
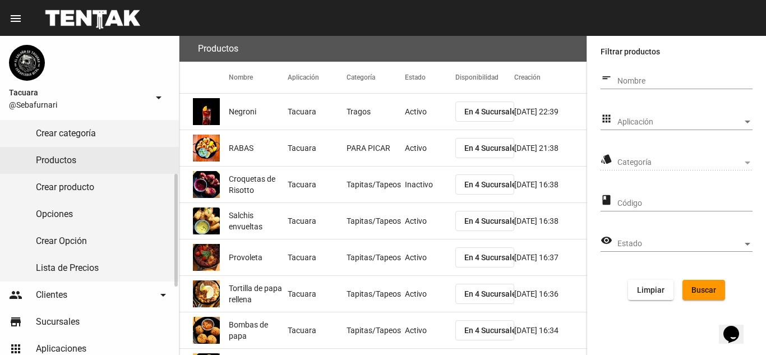
click at [127, 268] on link "Lista de Precios" at bounding box center [89, 268] width 179 height 27
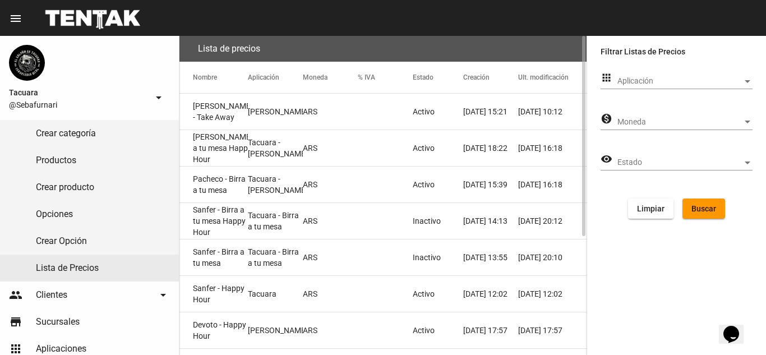
click at [433, 112] on mat-cell "Activo" at bounding box center [438, 112] width 50 height 36
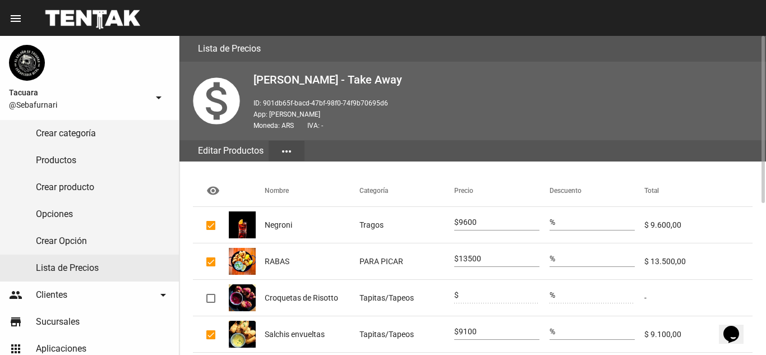
click at [289, 149] on mat-icon "more_horiz" at bounding box center [286, 151] width 13 height 13
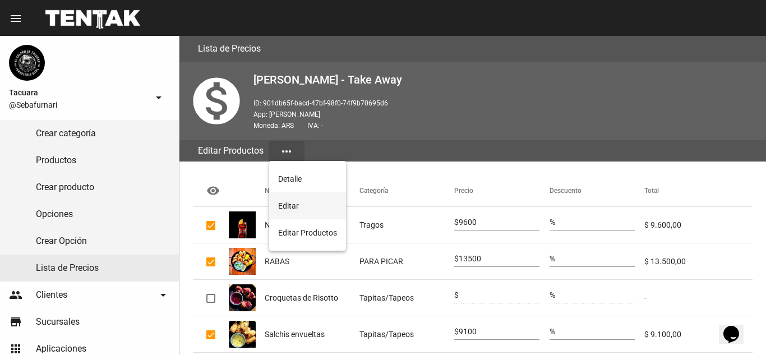
click at [290, 199] on button "Editar" at bounding box center [307, 205] width 77 height 27
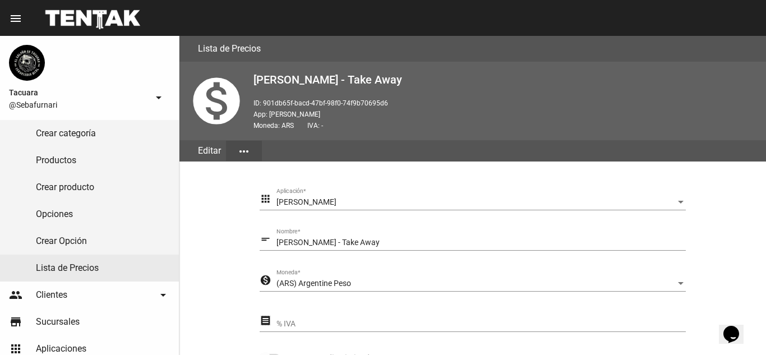
scroll to position [262, 0]
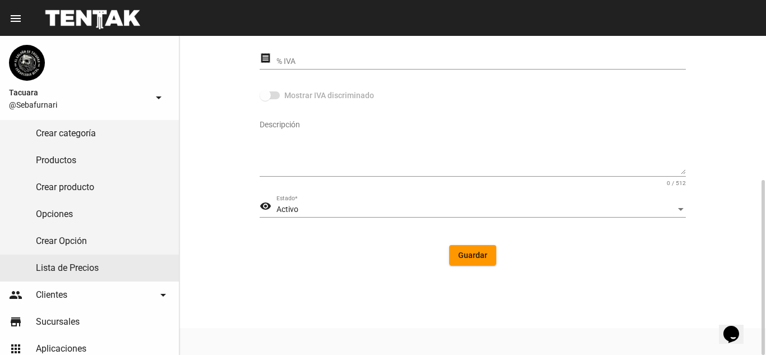
click at [373, 210] on div "Activo" at bounding box center [475, 209] width 399 height 9
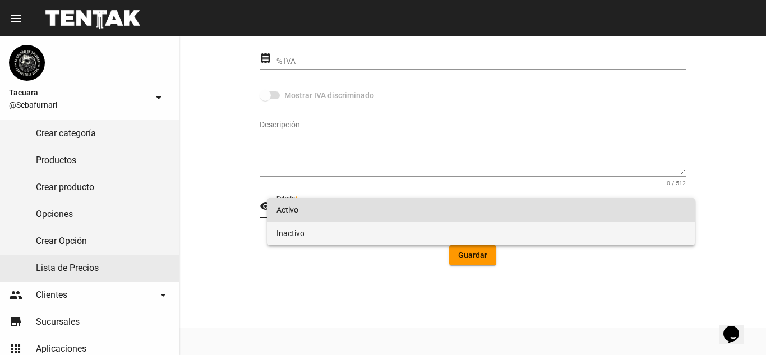
click at [335, 225] on span "Inactivo" at bounding box center [480, 233] width 409 height 24
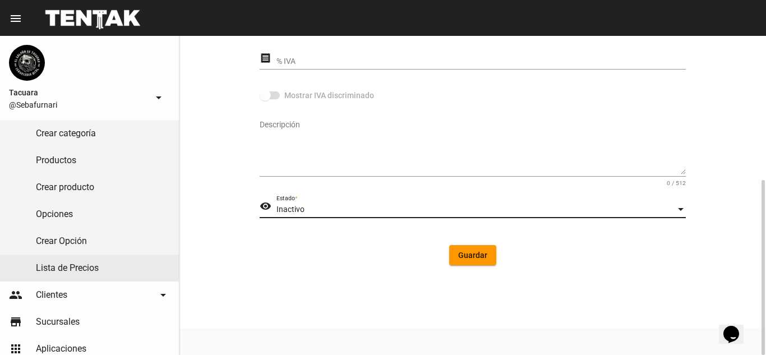
click at [477, 261] on button "Guardar" at bounding box center [472, 255] width 47 height 20
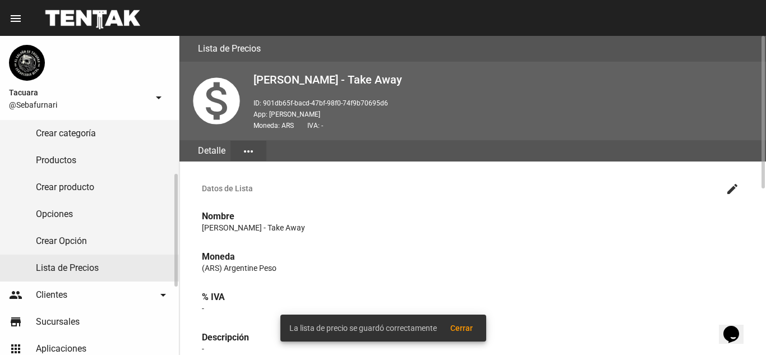
click at [93, 271] on link "Lista de Precios" at bounding box center [89, 268] width 179 height 27
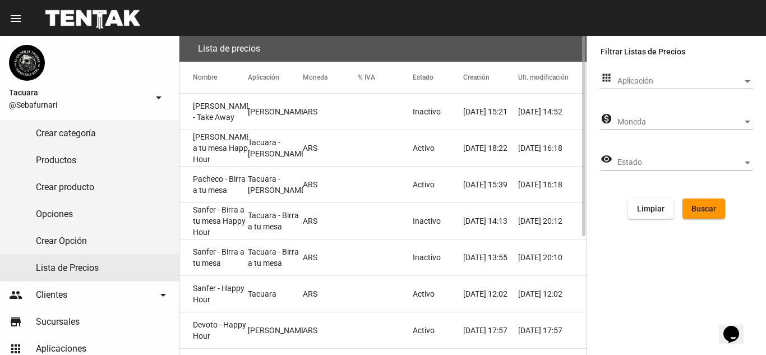
click at [257, 152] on mat-cell "Tacuara - Birra Pacheco" at bounding box center [275, 148] width 55 height 36
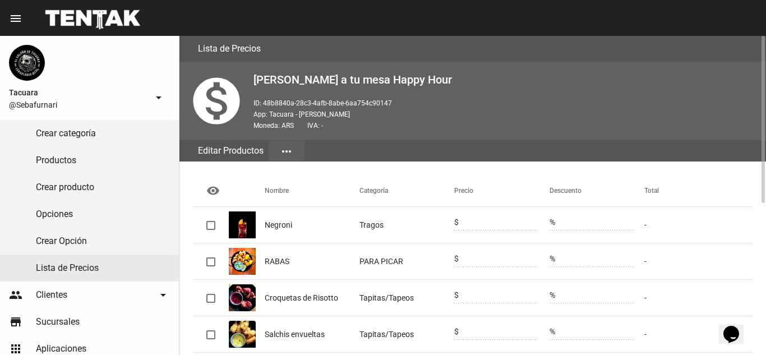
click at [279, 148] on button "more_horiz" at bounding box center [287, 151] width 36 height 20
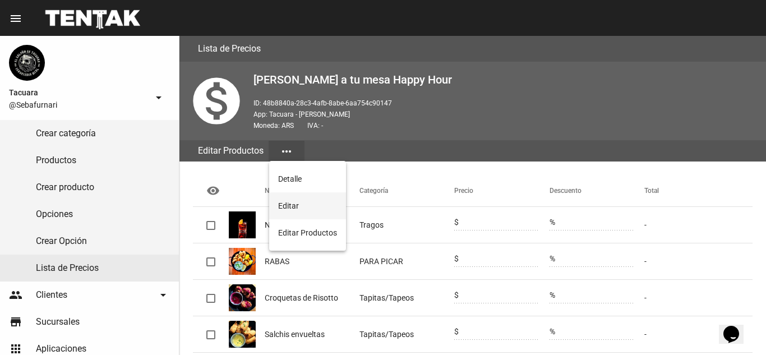
click at [279, 204] on button "Editar" at bounding box center [307, 205] width 77 height 27
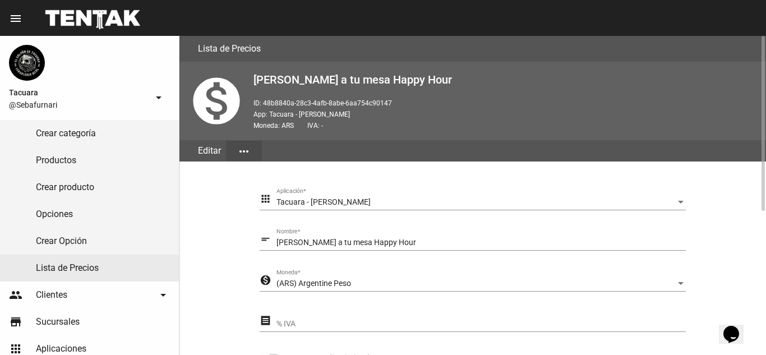
scroll to position [262, 0]
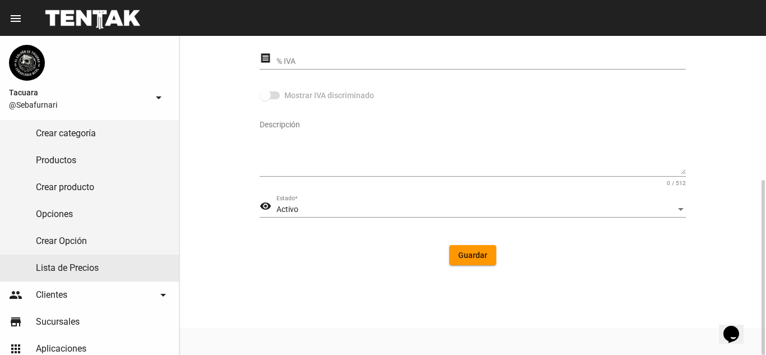
click at [321, 208] on div "Activo" at bounding box center [475, 209] width 399 height 9
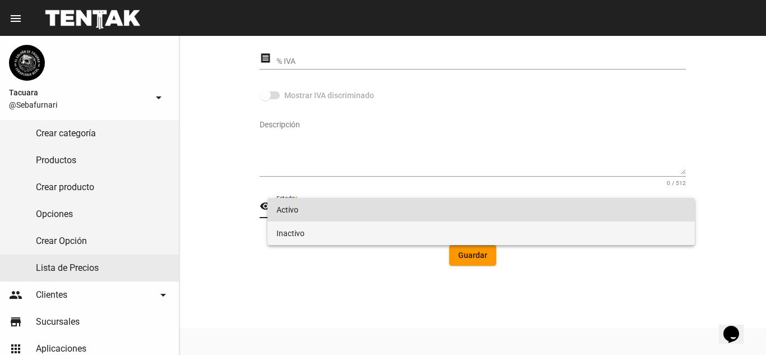
click at [308, 234] on span "Inactivo" at bounding box center [480, 233] width 409 height 24
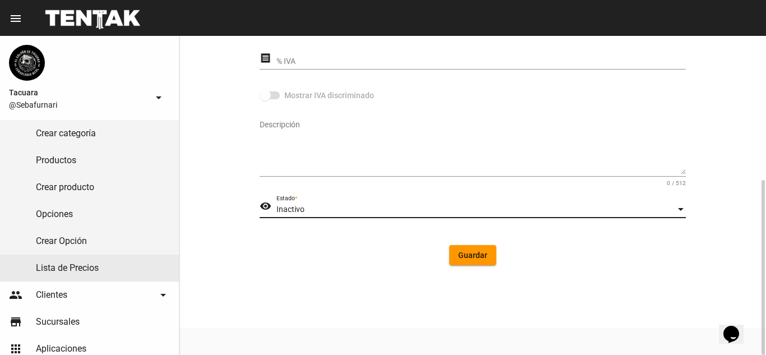
click at [472, 248] on button "Guardar" at bounding box center [472, 255] width 47 height 20
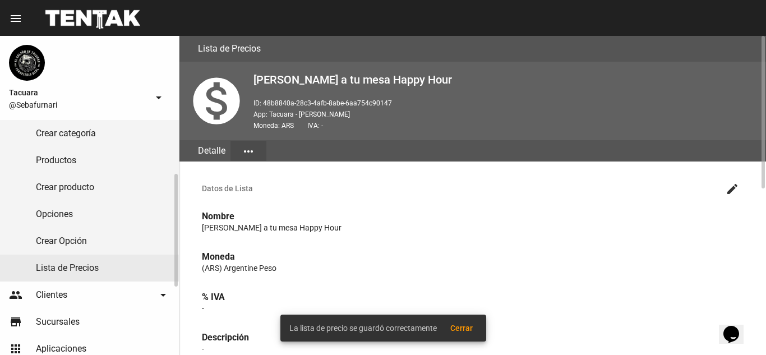
click at [71, 272] on link "Lista de Precios" at bounding box center [89, 268] width 179 height 27
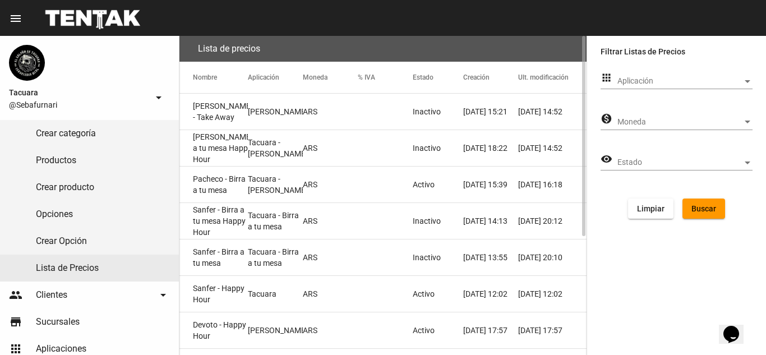
click at [352, 187] on mat-cell "ARS" at bounding box center [330, 185] width 55 height 36
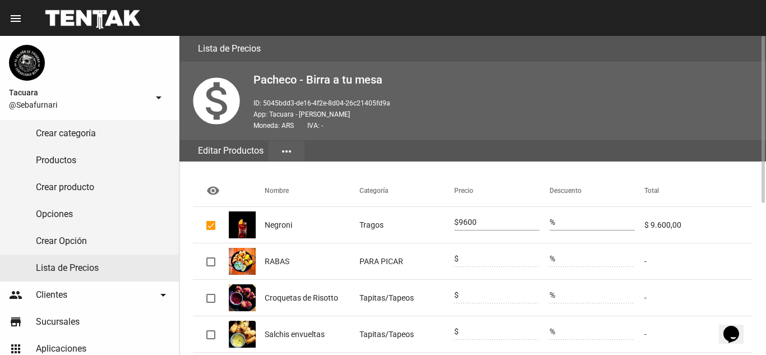
click at [288, 152] on mat-icon "more_horiz" at bounding box center [286, 151] width 13 height 13
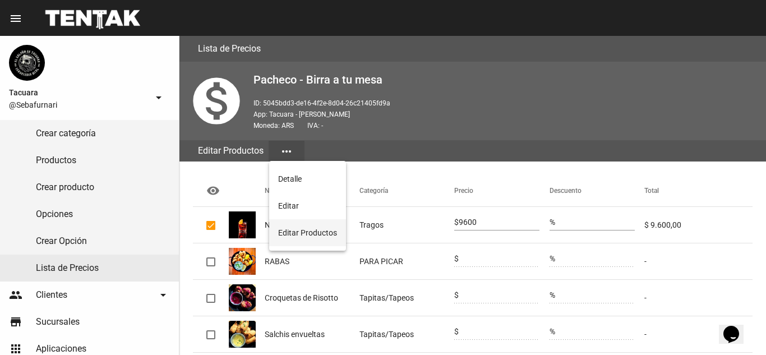
click at [298, 230] on button "Editar Productos" at bounding box center [307, 232] width 77 height 27
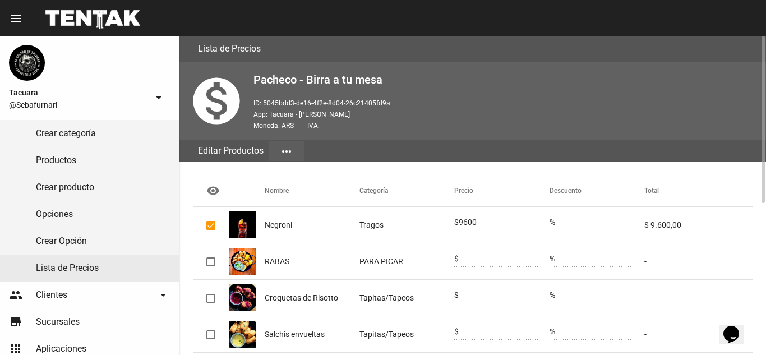
click at [292, 153] on mat-icon "more_horiz" at bounding box center [286, 151] width 13 height 13
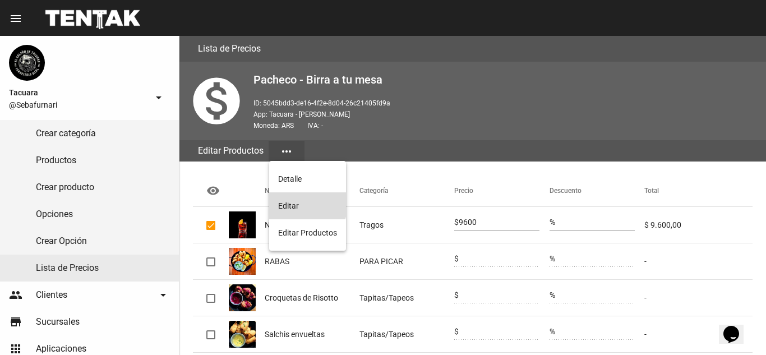
click at [289, 198] on button "Editar" at bounding box center [307, 205] width 77 height 27
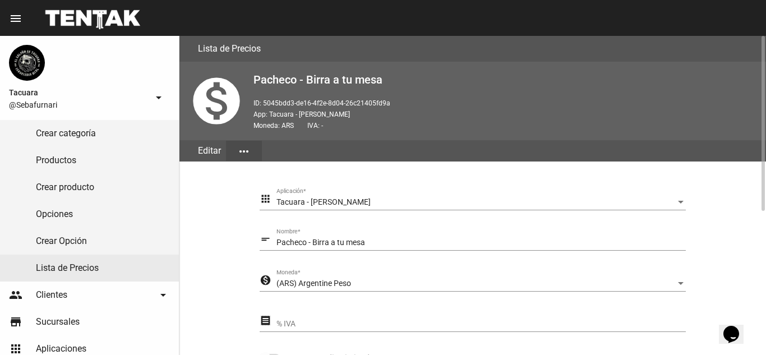
scroll to position [224, 0]
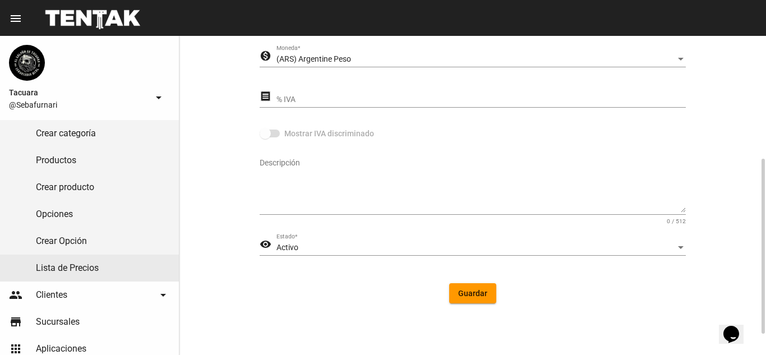
click at [326, 243] on div "Activo" at bounding box center [475, 247] width 399 height 9
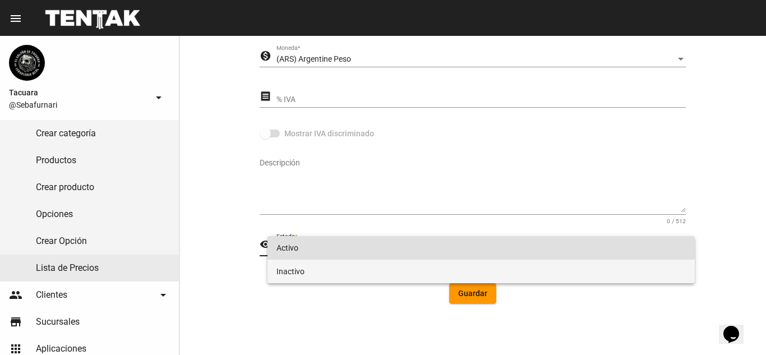
click at [307, 274] on span "Inactivo" at bounding box center [480, 272] width 409 height 24
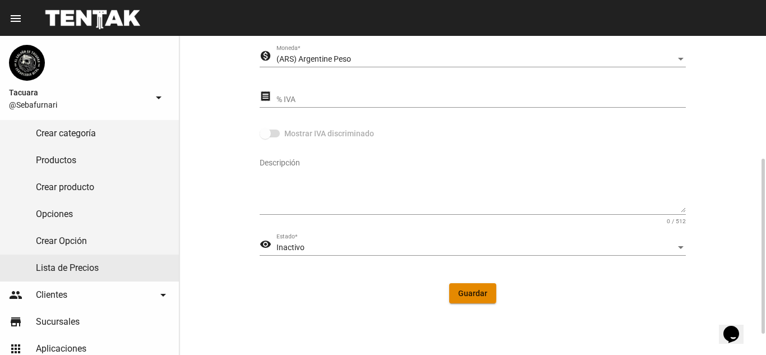
click at [463, 290] on span "Guardar" at bounding box center [472, 293] width 29 height 9
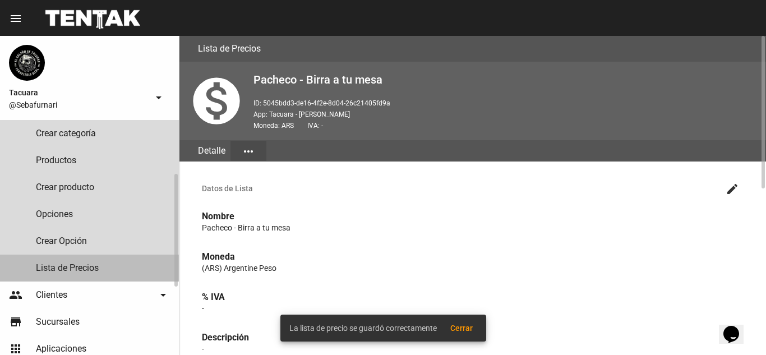
drag, startPoint x: 105, startPoint y: 273, endPoint x: 167, endPoint y: 269, distance: 61.8
click at [105, 272] on link "Lista de Precios" at bounding box center [89, 268] width 179 height 27
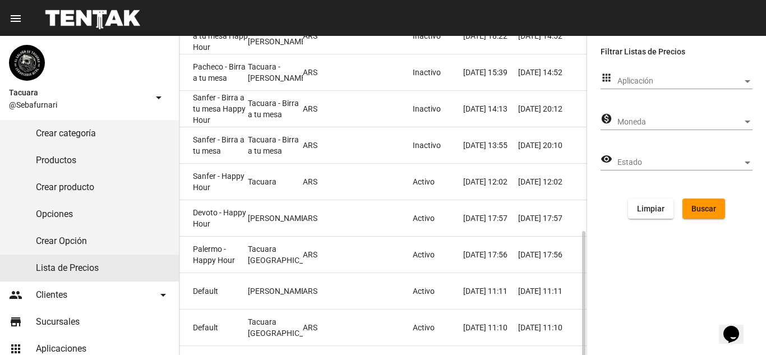
scroll to position [188, 0]
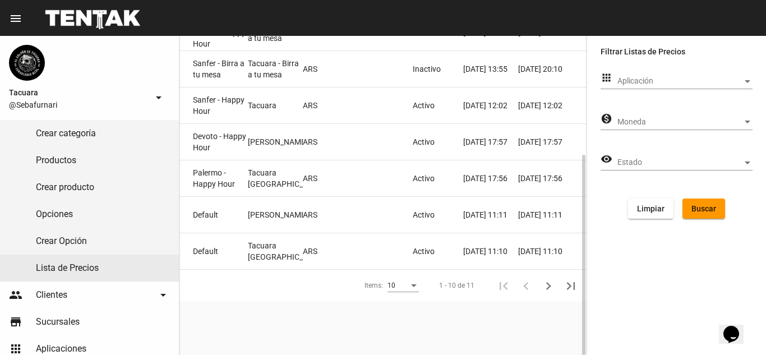
click at [344, 145] on mat-cell "ARS" at bounding box center [330, 142] width 55 height 36
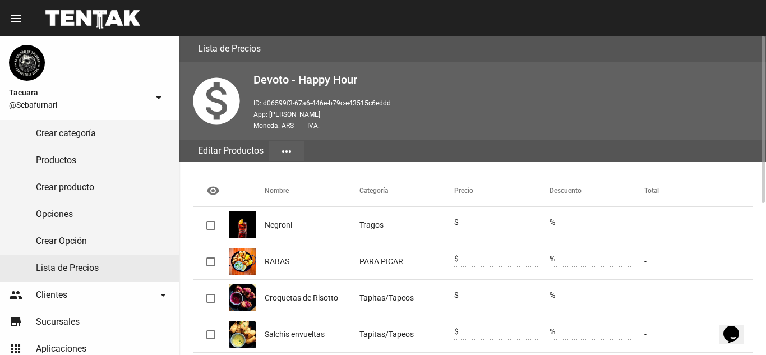
click at [286, 154] on mat-icon "more_horiz" at bounding box center [286, 151] width 13 height 13
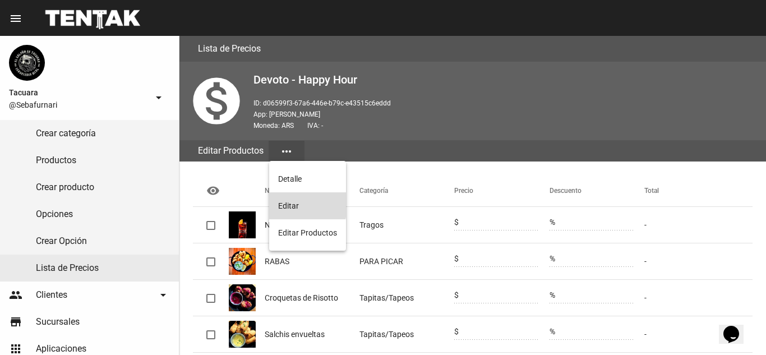
click at [272, 204] on button "Editar" at bounding box center [307, 205] width 77 height 27
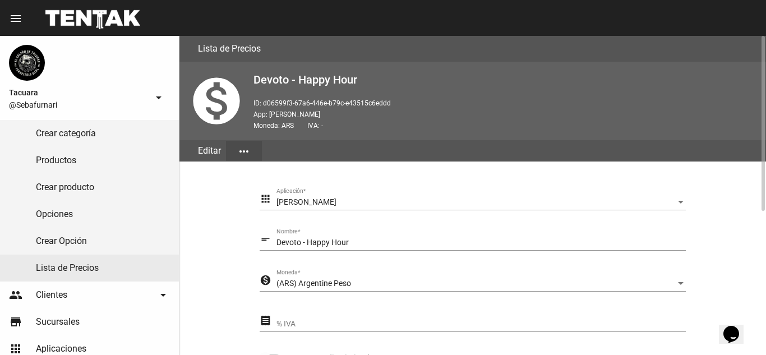
scroll to position [262, 0]
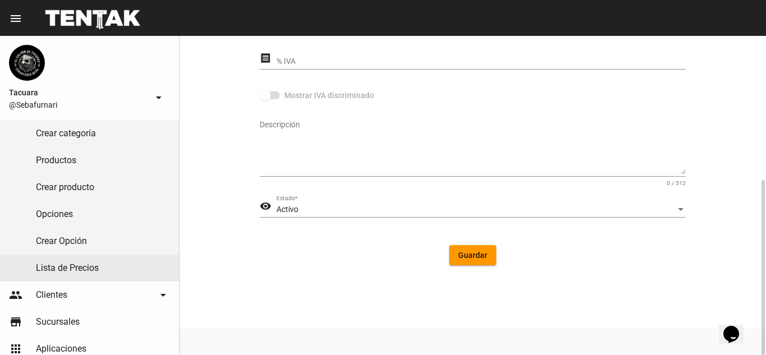
click at [352, 210] on div "Activo" at bounding box center [475, 209] width 399 height 9
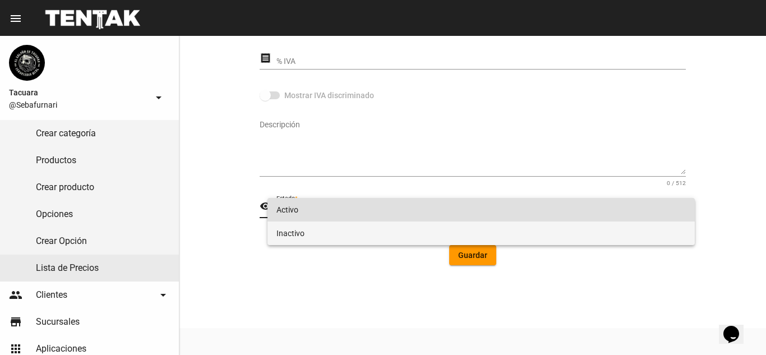
click at [315, 226] on span "Inactivo" at bounding box center [480, 233] width 409 height 24
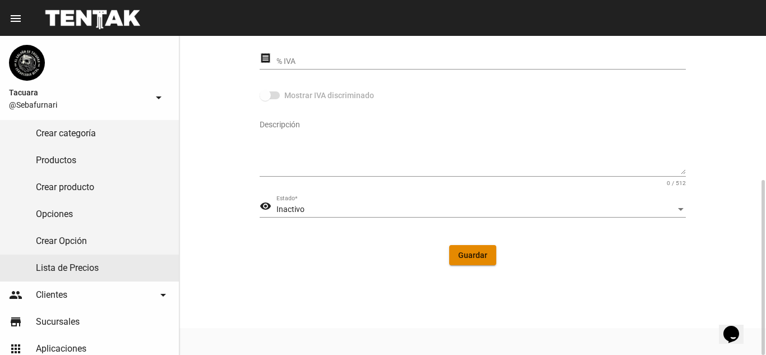
click at [457, 251] on button "Guardar" at bounding box center [472, 255] width 47 height 20
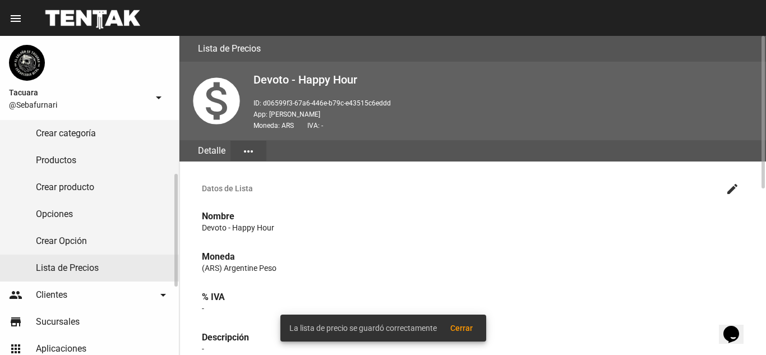
drag, startPoint x: 146, startPoint y: 270, endPoint x: 156, endPoint y: 270, distance: 10.7
click at [146, 270] on link "Lista de Precios" at bounding box center [89, 268] width 179 height 27
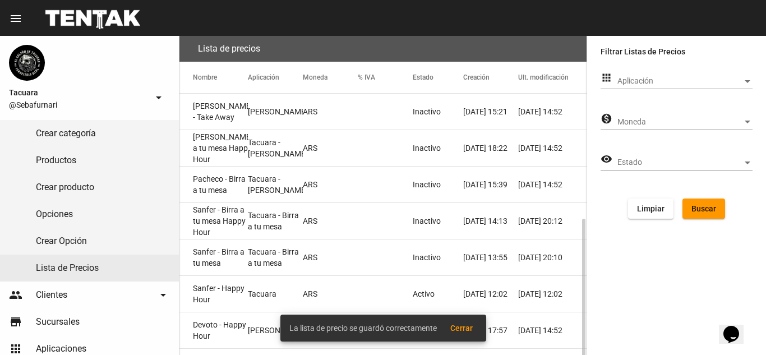
scroll to position [112, 0]
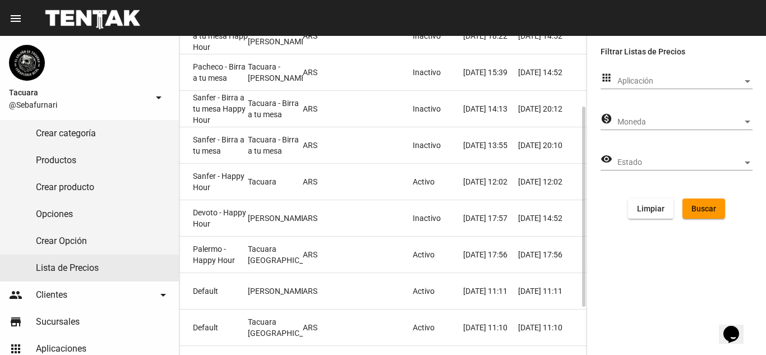
click at [323, 260] on mat-cell "ARS" at bounding box center [330, 255] width 55 height 36
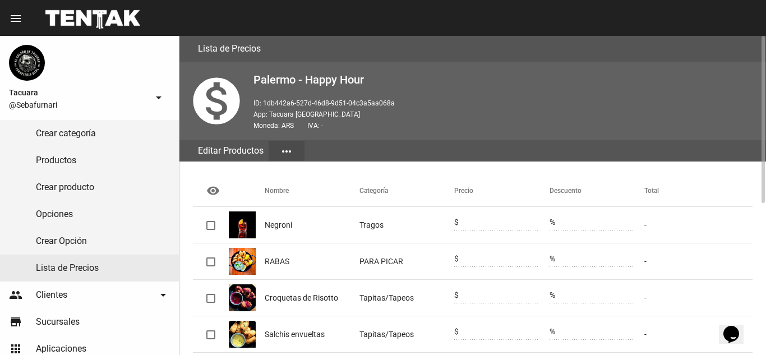
click at [296, 152] on button "more_horiz" at bounding box center [287, 151] width 36 height 20
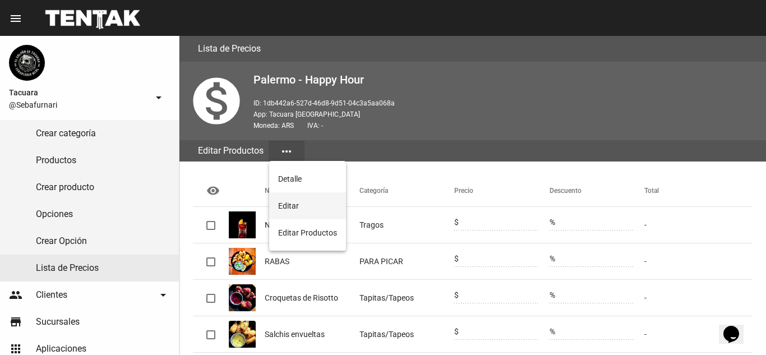
click at [295, 202] on button "Editar" at bounding box center [307, 205] width 77 height 27
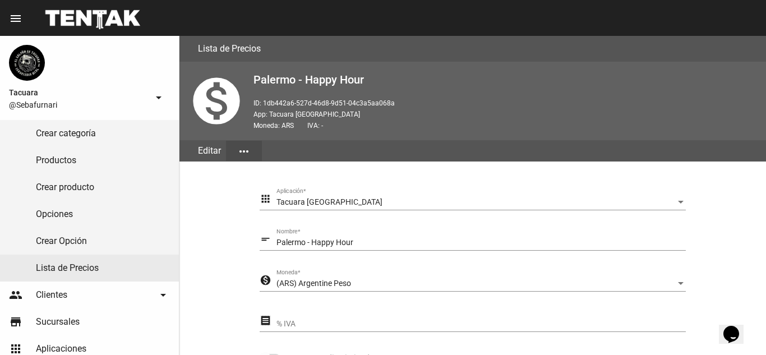
scroll to position [262, 0]
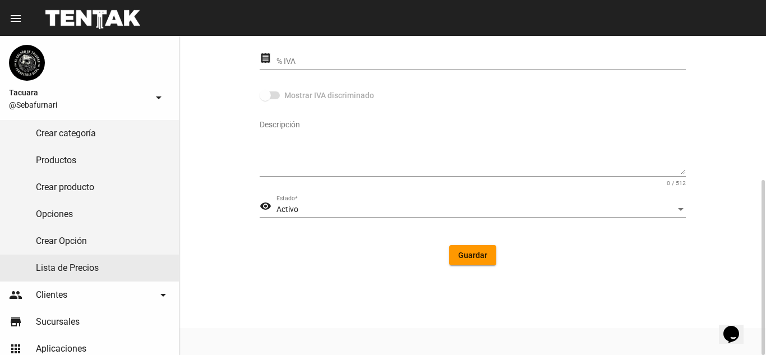
click at [363, 201] on div "Activo Estado *" at bounding box center [480, 207] width 409 height 22
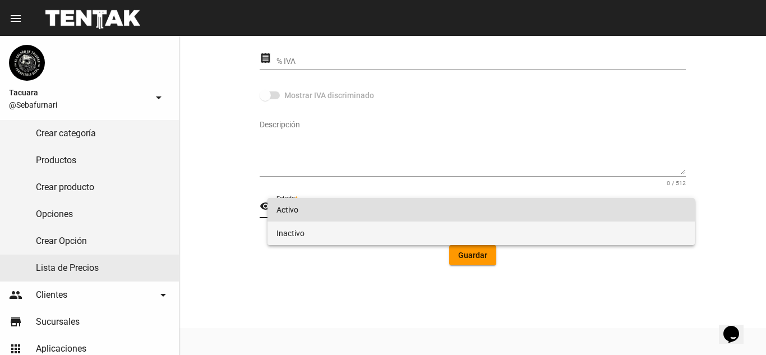
click at [324, 234] on span "Inactivo" at bounding box center [480, 233] width 409 height 24
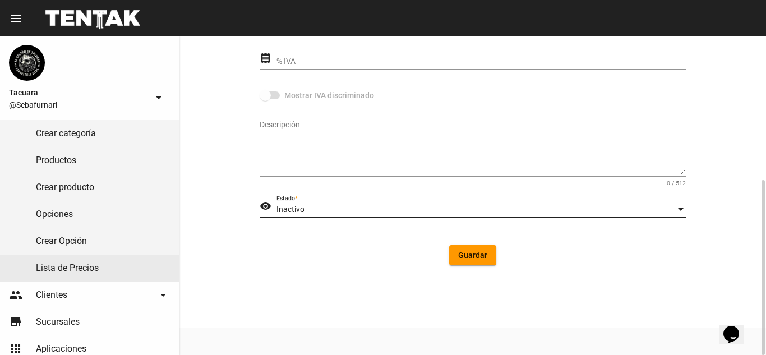
click at [473, 257] on span "Guardar" at bounding box center [472, 255] width 29 height 9
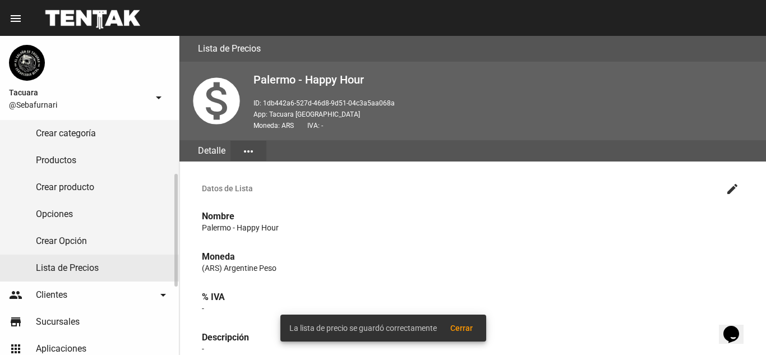
click at [100, 272] on link "Lista de Precios" at bounding box center [89, 268] width 179 height 27
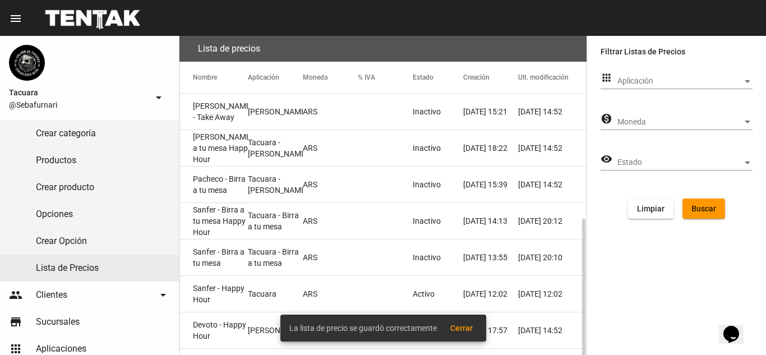
scroll to position [112, 0]
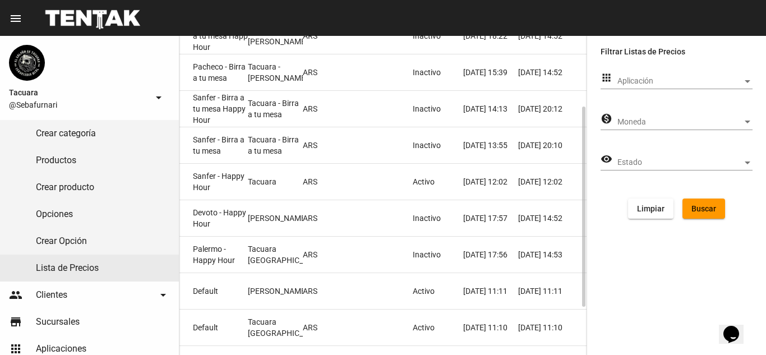
click at [361, 180] on mat-cell at bounding box center [385, 182] width 55 height 36
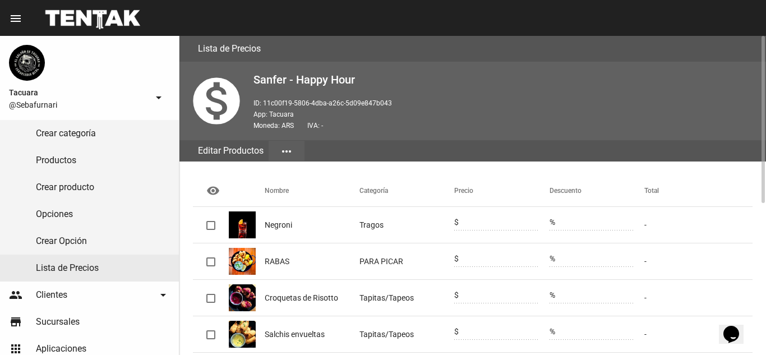
click at [283, 154] on mat-icon "more_horiz" at bounding box center [286, 151] width 13 height 13
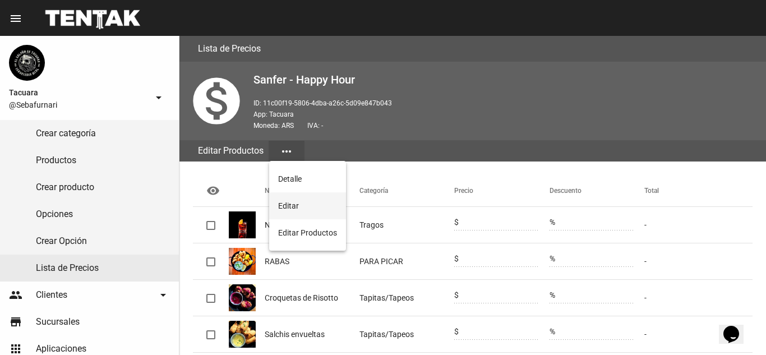
click at [298, 214] on button "Editar" at bounding box center [307, 205] width 77 height 27
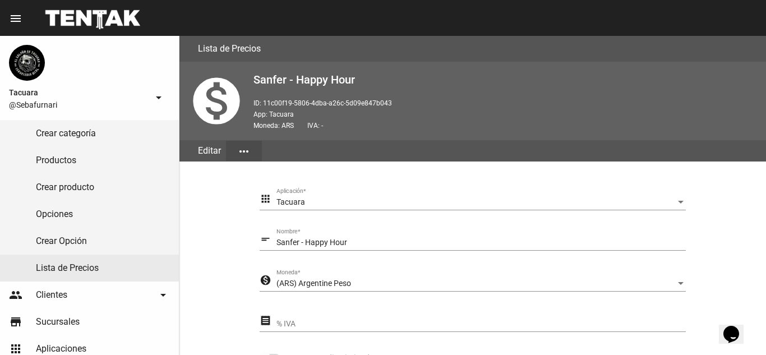
scroll to position [262, 0]
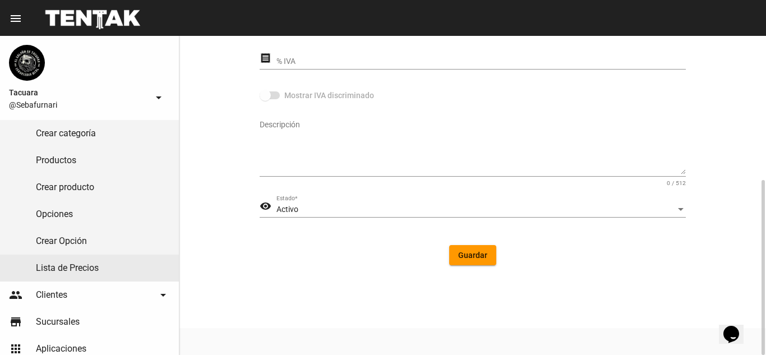
click at [373, 212] on div "Activo" at bounding box center [475, 209] width 399 height 9
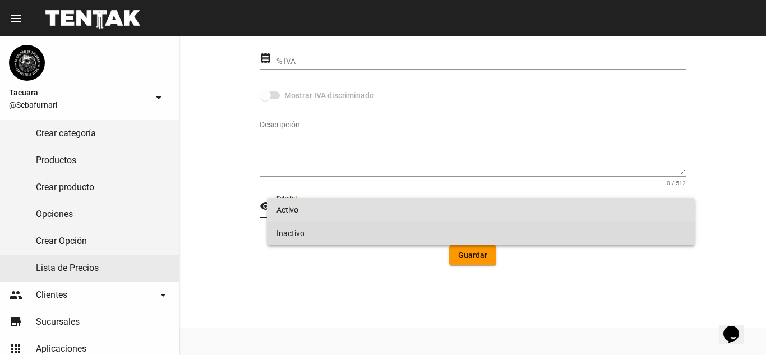
click at [349, 231] on span "Inactivo" at bounding box center [480, 233] width 409 height 24
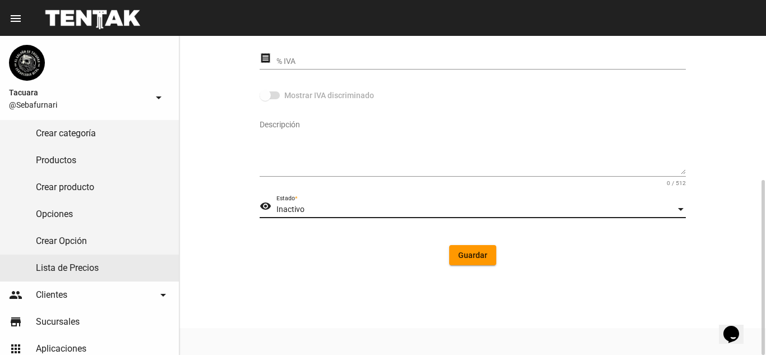
click at [473, 252] on span "Guardar" at bounding box center [472, 255] width 29 height 9
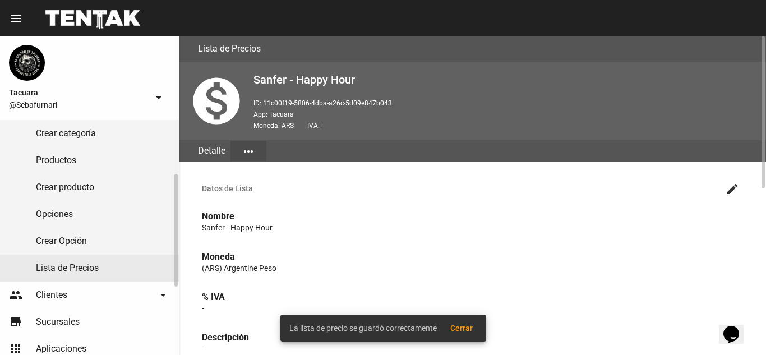
click at [68, 271] on link "Lista de Precios" at bounding box center [89, 268] width 179 height 27
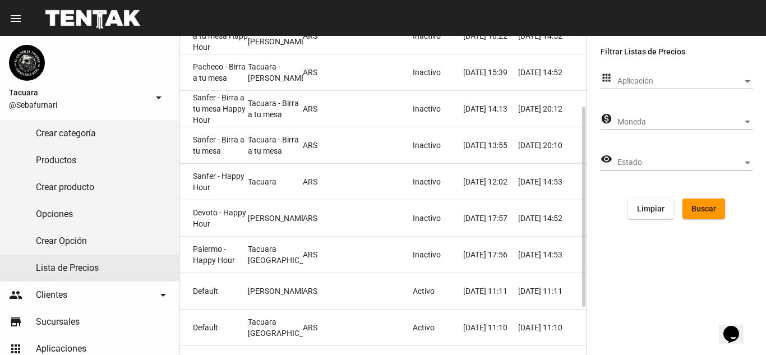
scroll to position [188, 0]
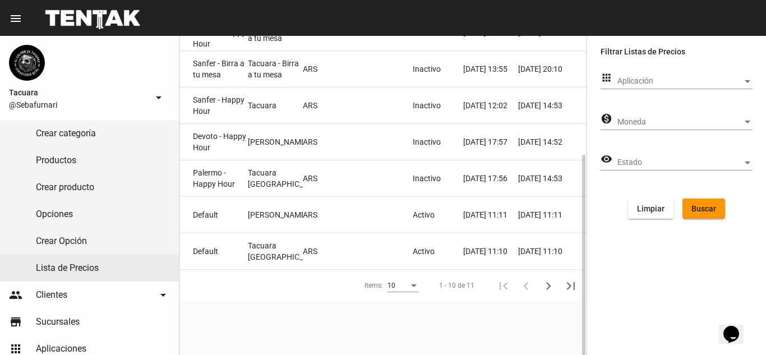
click at [413, 219] on mat-cell "Activo" at bounding box center [438, 215] width 50 height 36
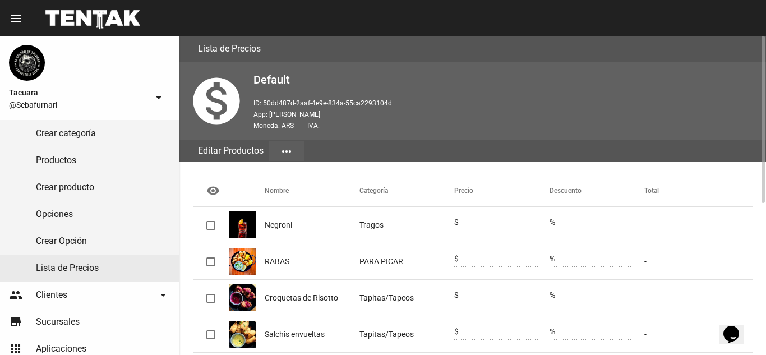
click at [281, 150] on mat-icon "more_horiz" at bounding box center [286, 151] width 13 height 13
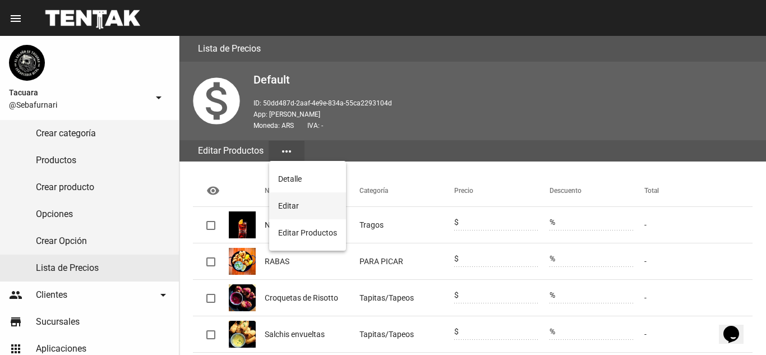
click at [289, 210] on button "Editar" at bounding box center [307, 205] width 77 height 27
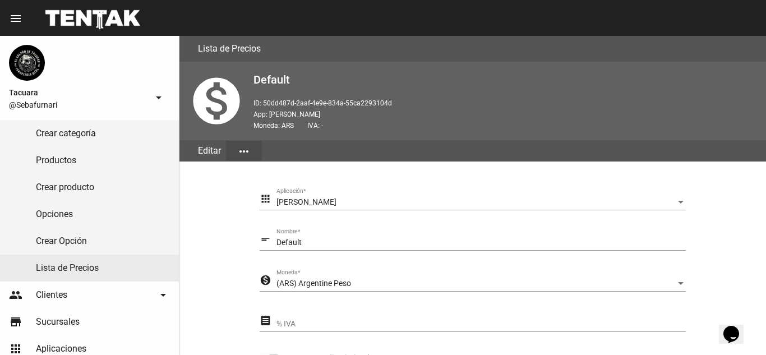
scroll to position [224, 0]
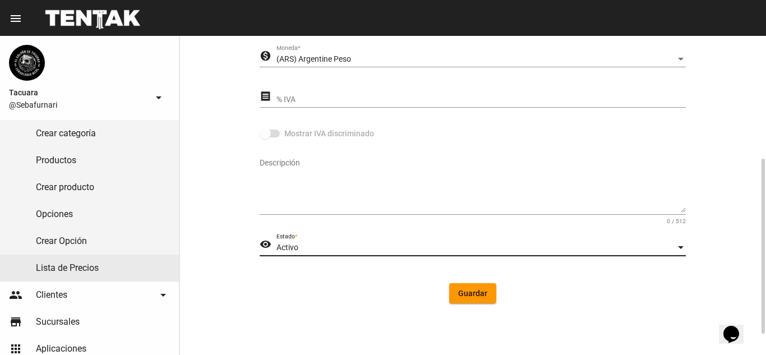
click at [376, 244] on div "Activo" at bounding box center [475, 247] width 399 height 9
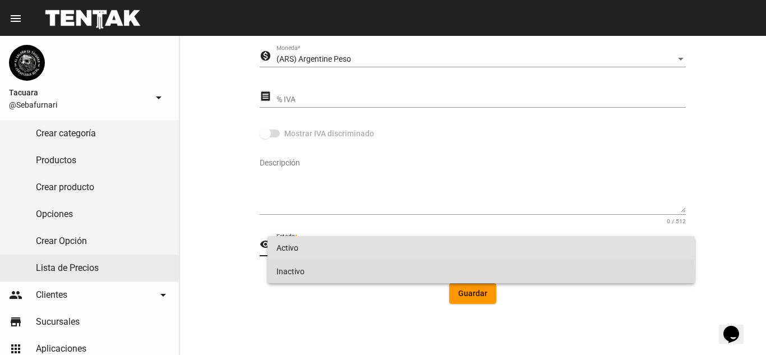
drag, startPoint x: 325, startPoint y: 272, endPoint x: 371, endPoint y: 262, distance: 47.7
click at [325, 273] on span "Inactivo" at bounding box center [480, 272] width 409 height 24
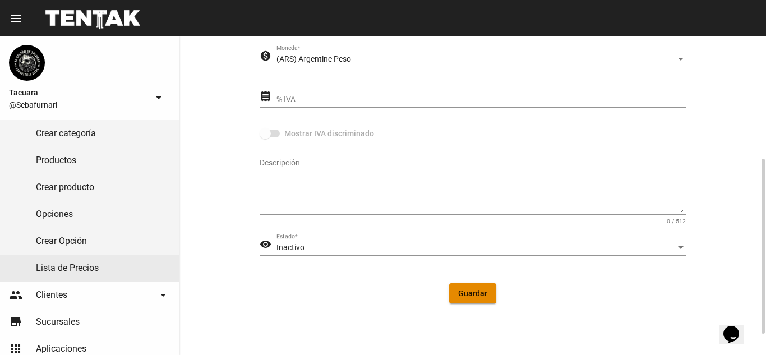
click at [479, 302] on button "Guardar" at bounding box center [472, 293] width 47 height 20
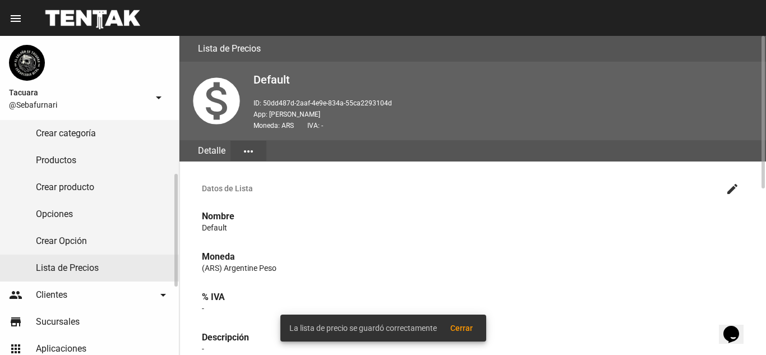
click at [135, 265] on link "Lista de Precios" at bounding box center [89, 268] width 179 height 27
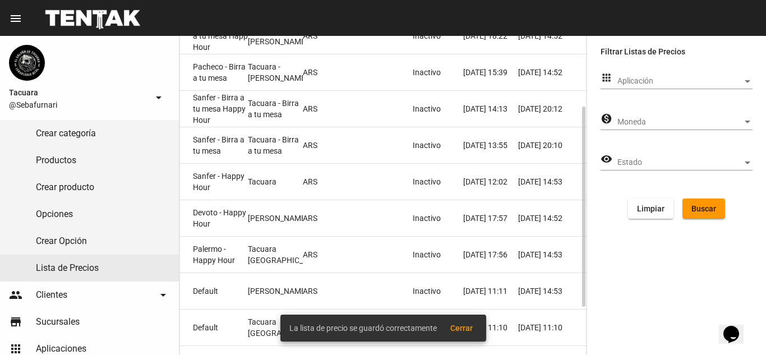
scroll to position [188, 0]
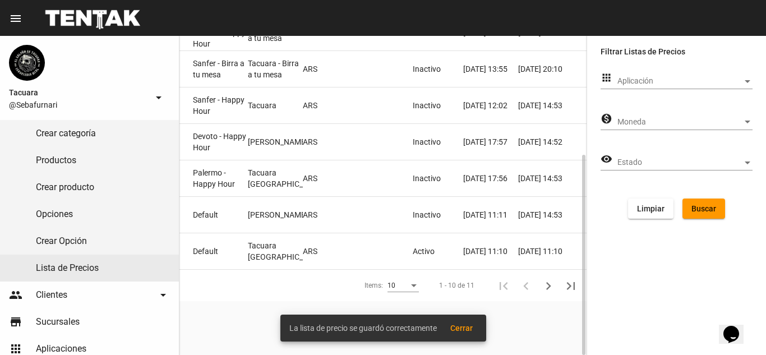
click at [415, 248] on mat-cell "Activo" at bounding box center [438, 251] width 50 height 36
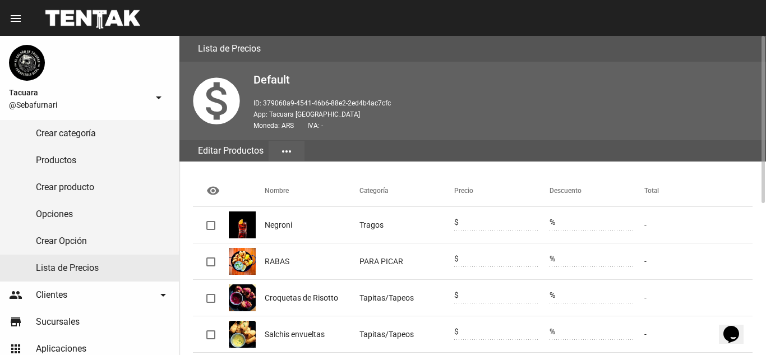
click at [294, 151] on button "more_horiz" at bounding box center [287, 151] width 36 height 20
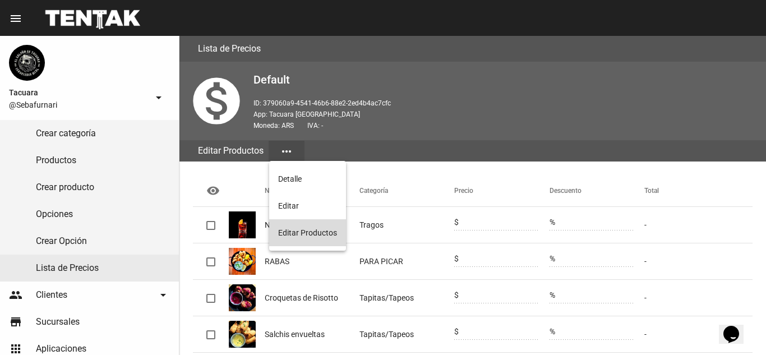
click at [327, 232] on button "Editar Productos" at bounding box center [307, 232] width 77 height 27
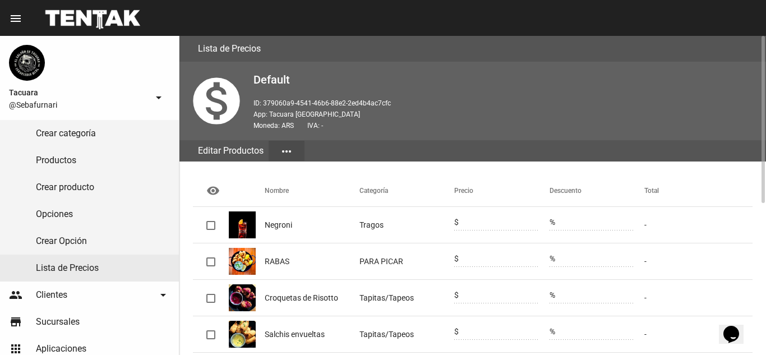
click at [289, 147] on mat-icon "more_horiz" at bounding box center [286, 151] width 13 height 13
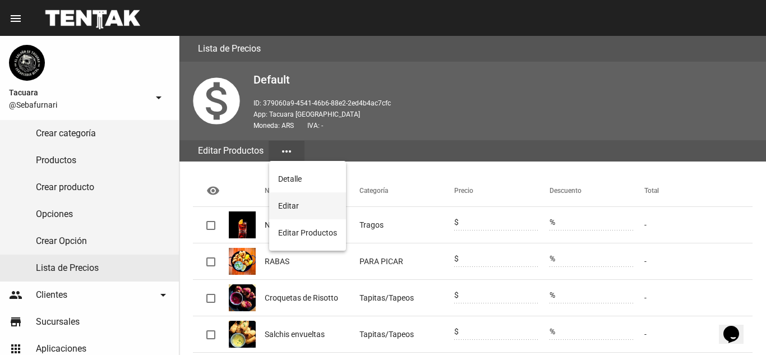
click at [285, 200] on button "Editar" at bounding box center [307, 205] width 77 height 27
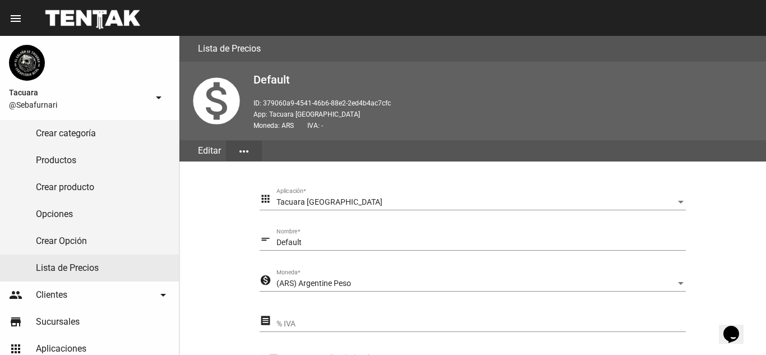
scroll to position [262, 0]
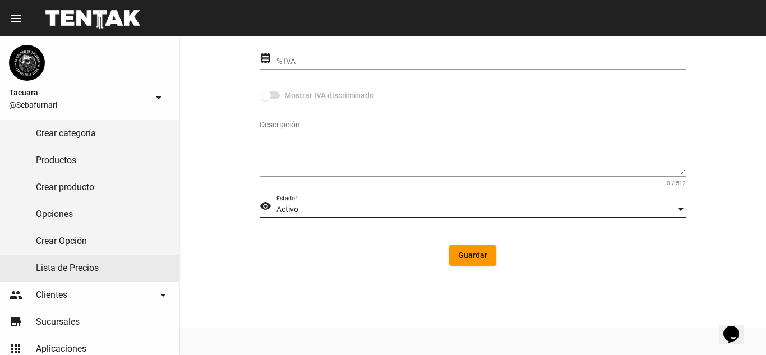
click at [319, 208] on div "Activo" at bounding box center [475, 209] width 399 height 9
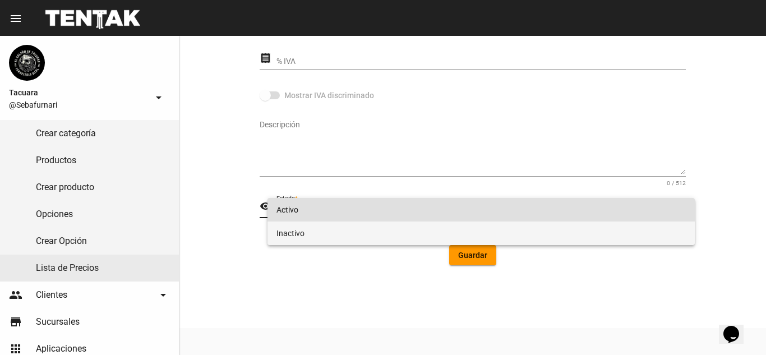
click at [425, 232] on span "Inactivo" at bounding box center [480, 233] width 409 height 24
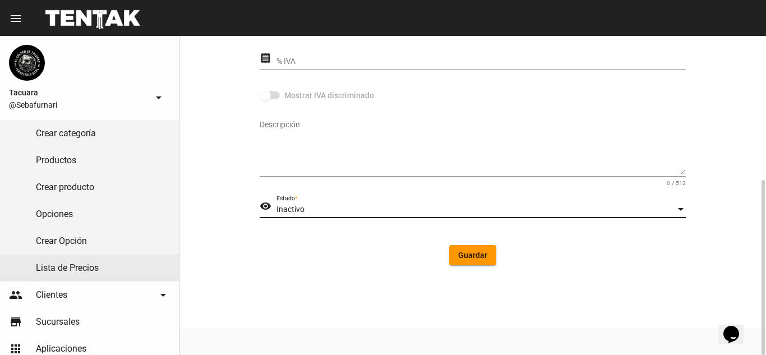
click at [475, 264] on button "Guardar" at bounding box center [472, 255] width 47 height 20
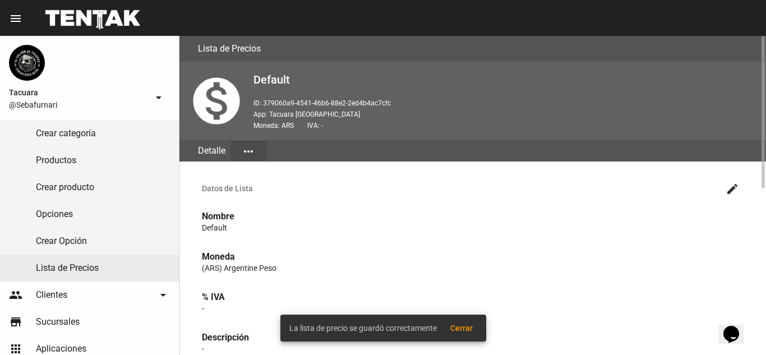
scroll to position [346, 0]
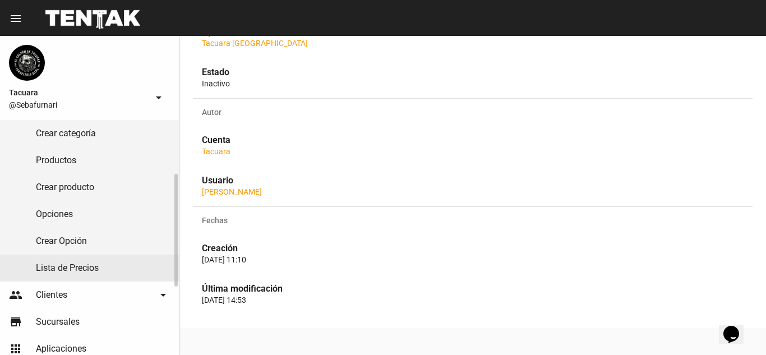
click at [108, 267] on link "Lista de Precios" at bounding box center [89, 268] width 179 height 27
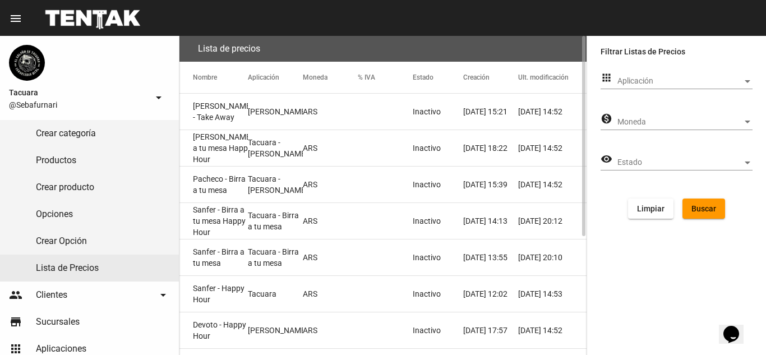
scroll to position [188, 0]
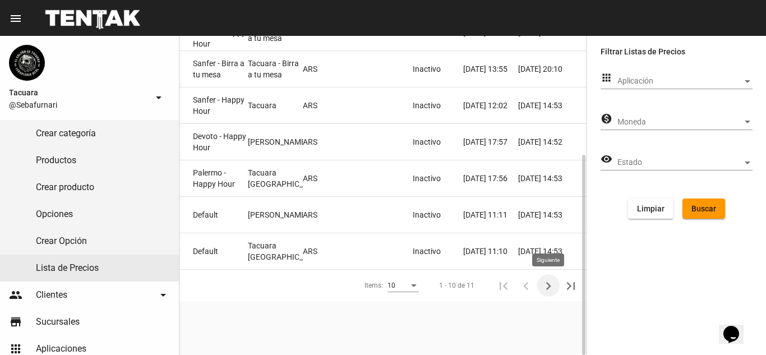
click at [549, 288] on icon "Siguiente" at bounding box center [548, 286] width 16 height 16
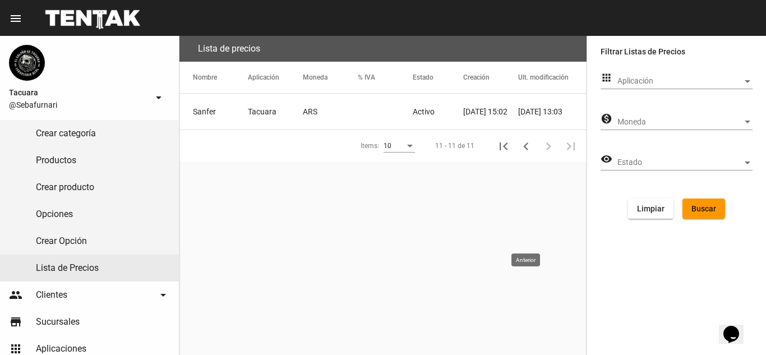
scroll to position [0, 0]
click at [289, 114] on mat-cell "Tacuara" at bounding box center [275, 112] width 55 height 36
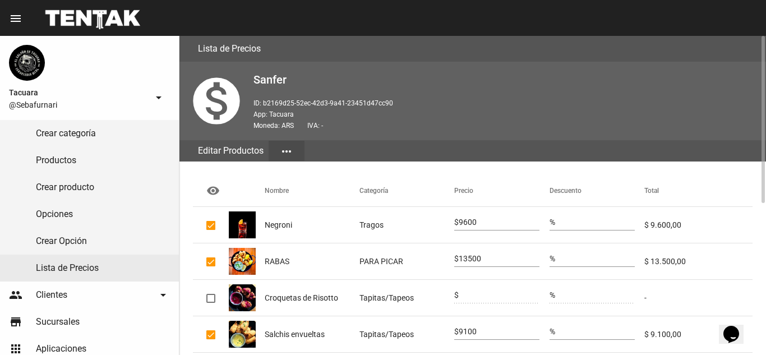
click at [345, 224] on mat-cell "Negroni" at bounding box center [312, 225] width 95 height 36
click at [381, 226] on mat-cell "Tragos" at bounding box center [406, 225] width 95 height 36
click at [300, 232] on mat-cell "Negroni" at bounding box center [312, 225] width 95 height 36
click at [392, 219] on mat-cell "Tragos" at bounding box center [406, 225] width 95 height 36
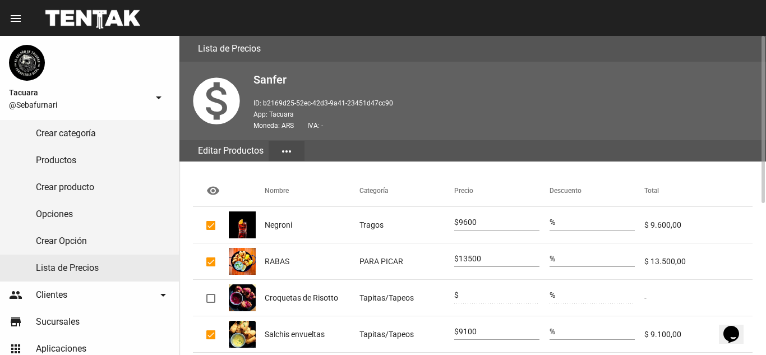
click at [282, 149] on mat-icon "more_horiz" at bounding box center [286, 151] width 13 height 13
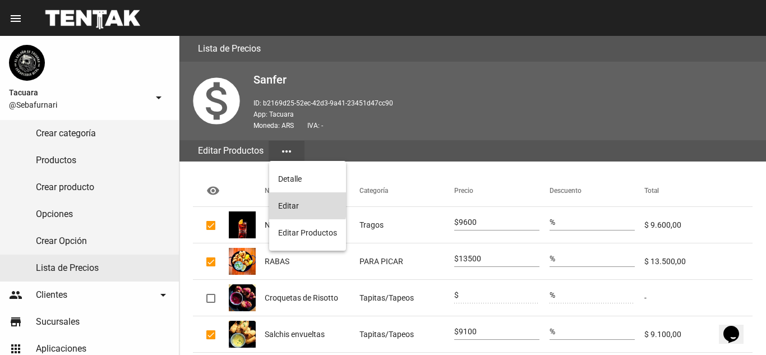
click at [286, 202] on button "Editar" at bounding box center [307, 205] width 77 height 27
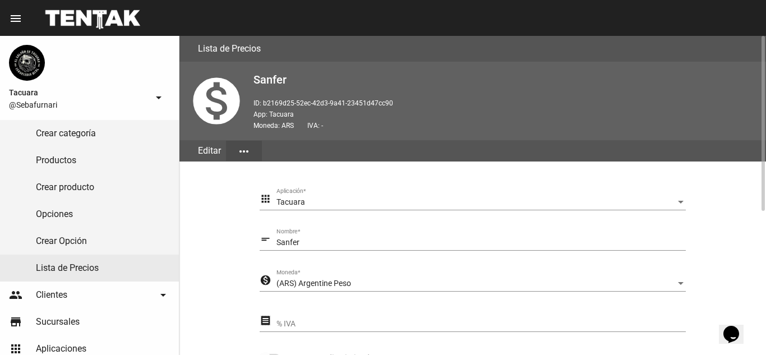
click at [244, 150] on mat-icon "more_horiz" at bounding box center [243, 151] width 13 height 13
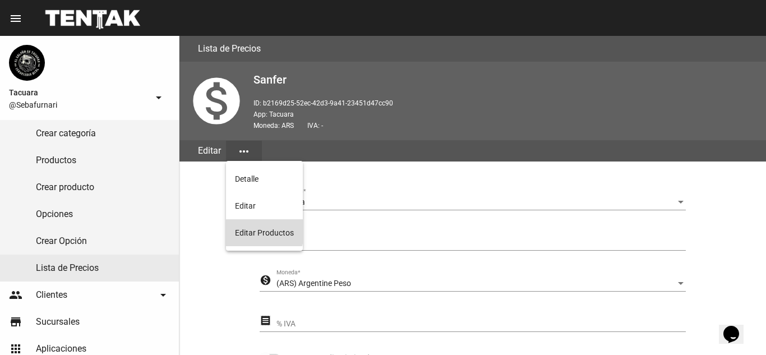
click at [233, 225] on button "Editar Productos" at bounding box center [264, 232] width 77 height 27
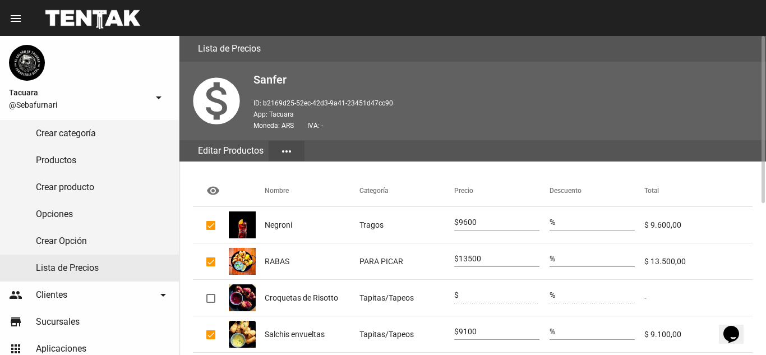
click at [357, 229] on mat-cell "Negroni" at bounding box center [312, 225] width 95 height 36
click at [288, 151] on mat-icon "more_horiz" at bounding box center [286, 151] width 13 height 13
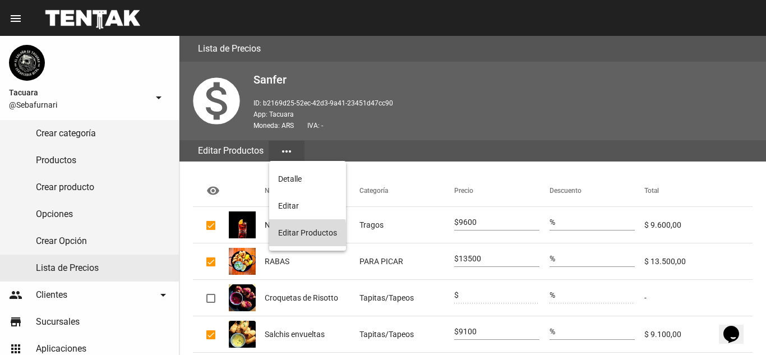
click at [289, 234] on button "Editar Productos" at bounding box center [307, 232] width 77 height 27
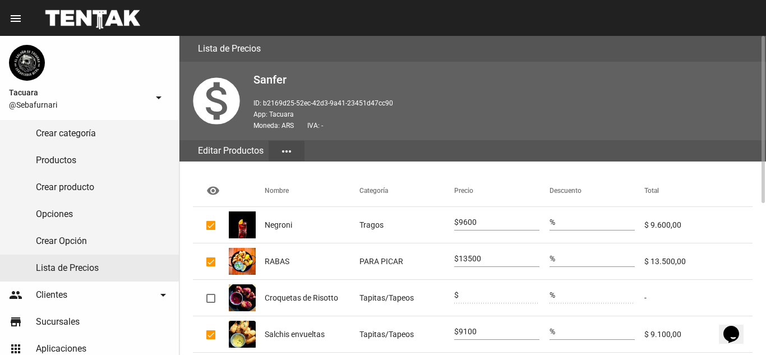
click at [369, 225] on mat-cell "Tragos" at bounding box center [406, 225] width 95 height 36
click at [357, 232] on mat-cell "Negroni" at bounding box center [312, 225] width 95 height 36
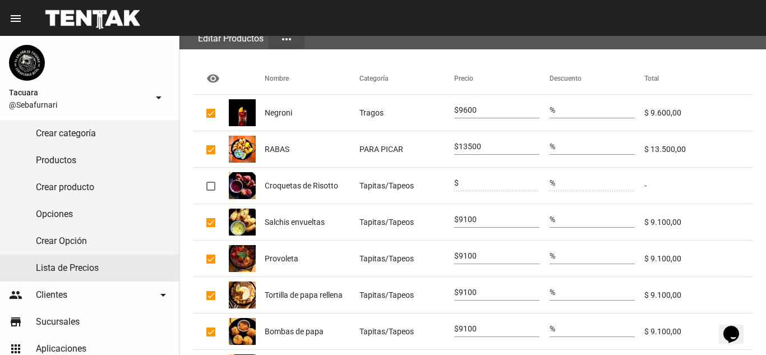
scroll to position [288, 0]
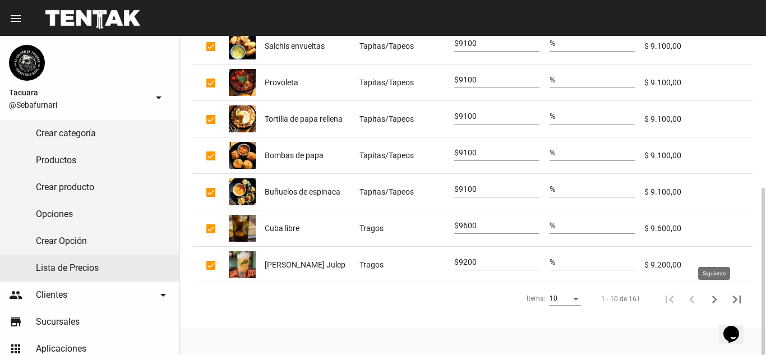
click at [714, 299] on icon "Siguiente" at bounding box center [714, 300] width 16 height 16
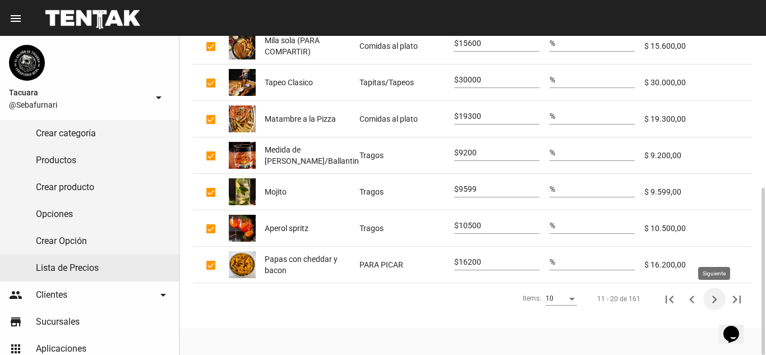
drag, startPoint x: 716, startPoint y: 295, endPoint x: 705, endPoint y: 298, distance: 11.0
click at [716, 294] on icon "Siguiente" at bounding box center [714, 300] width 16 height 16
click at [577, 302] on div "Items:" at bounding box center [572, 299] width 10 height 8
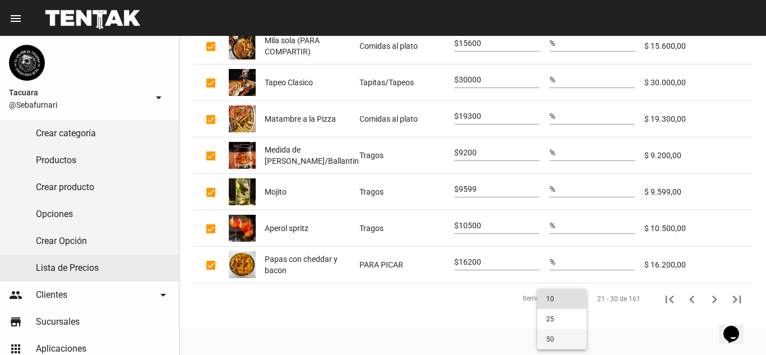
click at [552, 343] on span "50" at bounding box center [561, 339] width 31 height 20
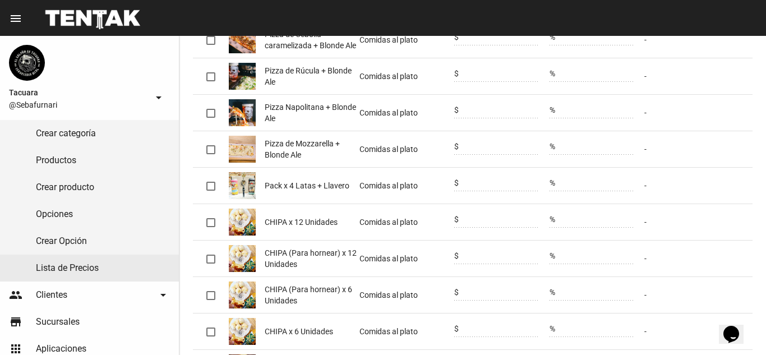
scroll to position [1746, 0]
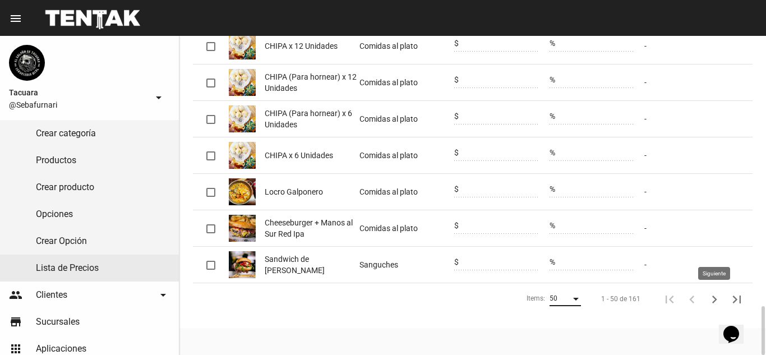
click at [717, 297] on icon "Siguiente" at bounding box center [714, 300] width 16 height 16
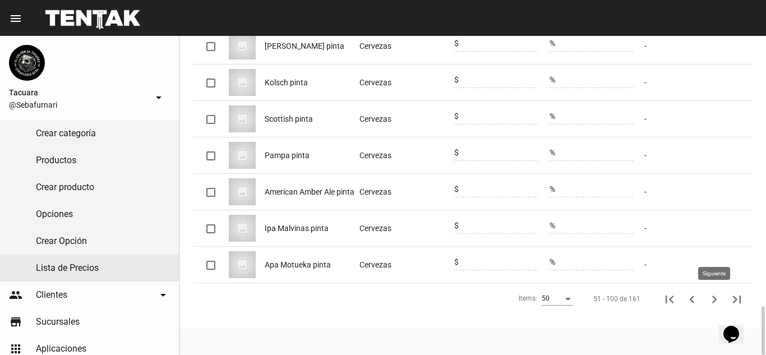
click at [716, 301] on icon "Siguiente" at bounding box center [714, 300] width 16 height 16
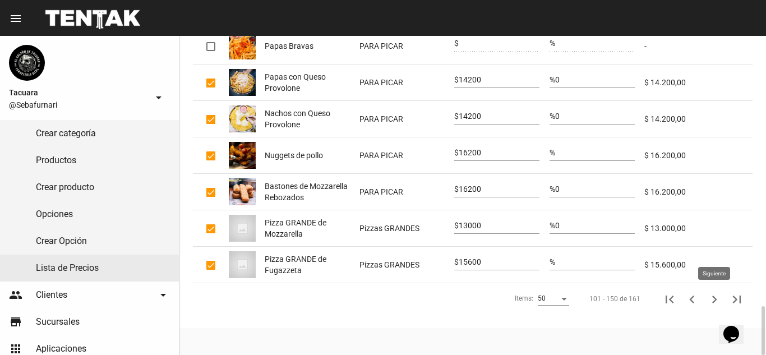
click at [719, 297] on icon "Siguiente" at bounding box center [714, 300] width 16 height 16
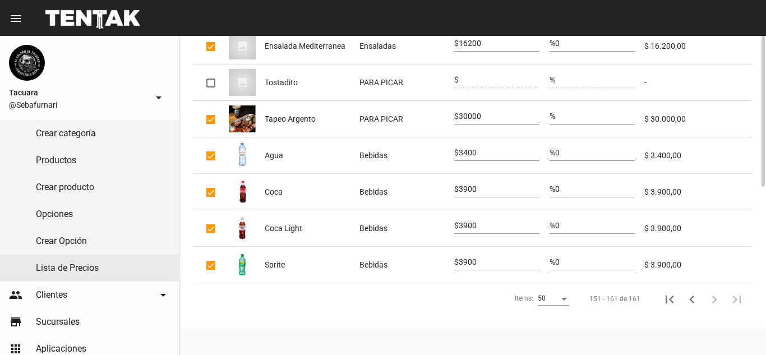
scroll to position [100, 0]
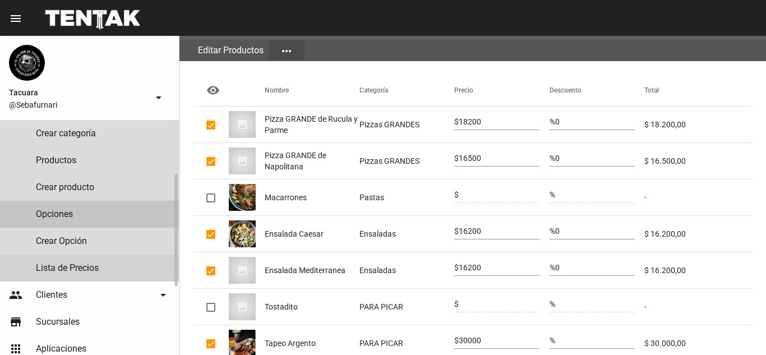
click at [77, 217] on link "Opciones" at bounding box center [89, 214] width 179 height 27
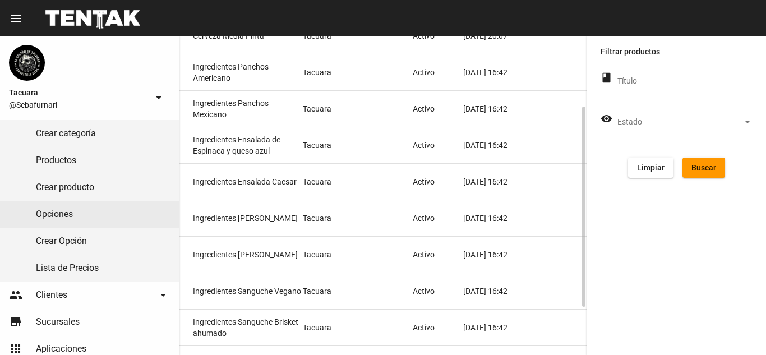
scroll to position [188, 0]
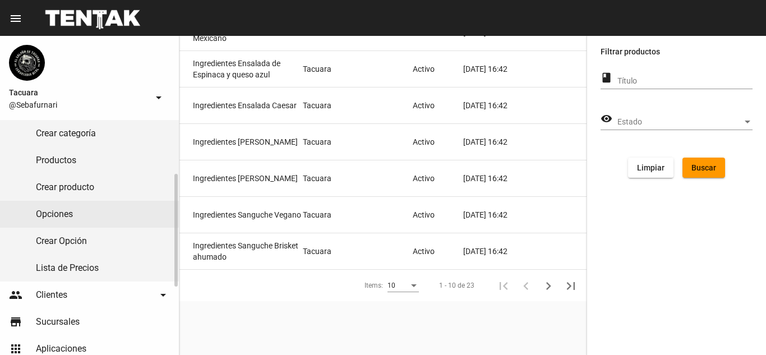
click at [86, 159] on link "Productos" at bounding box center [89, 160] width 179 height 27
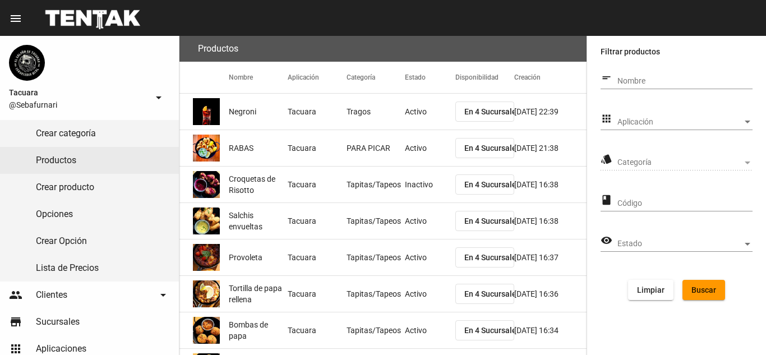
click at [656, 82] on input "Nombre" at bounding box center [684, 81] width 135 height 9
type input "MILA"
click button "Buscar" at bounding box center [703, 290] width 43 height 20
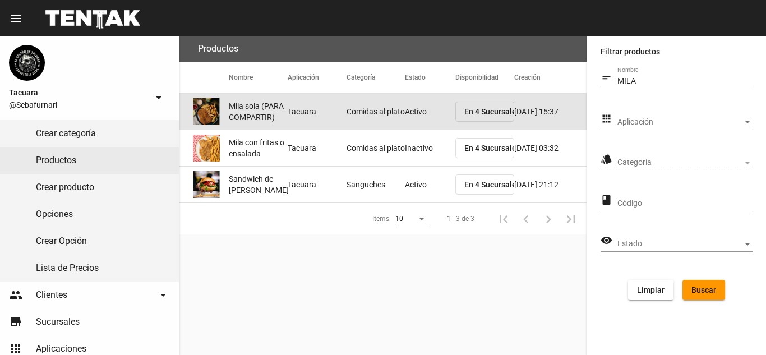
click at [372, 113] on mat-cell "Comidas al plato" at bounding box center [375, 112] width 59 height 36
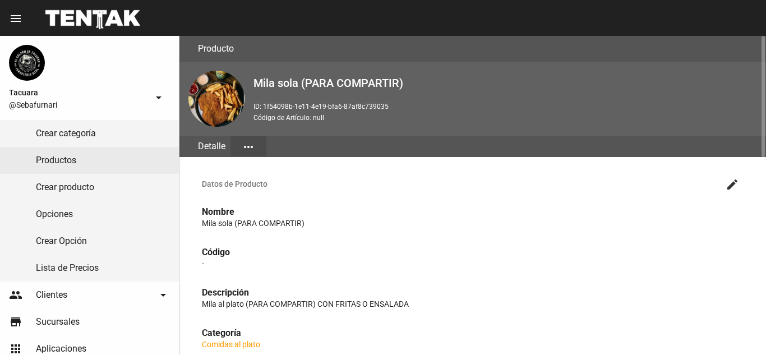
click at [250, 146] on mat-icon "more_horiz" at bounding box center [248, 146] width 13 height 13
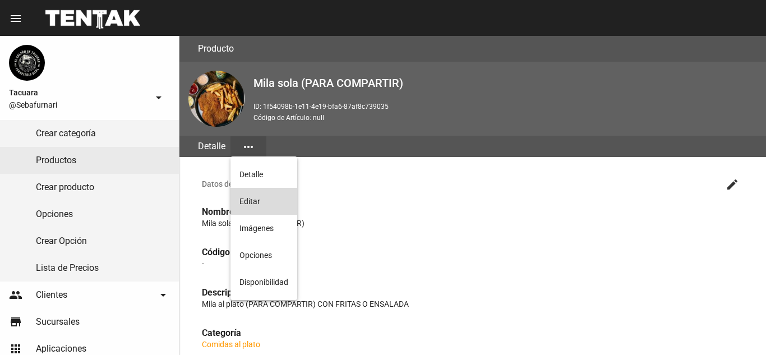
click at [265, 200] on button "Editar" at bounding box center [263, 201] width 67 height 27
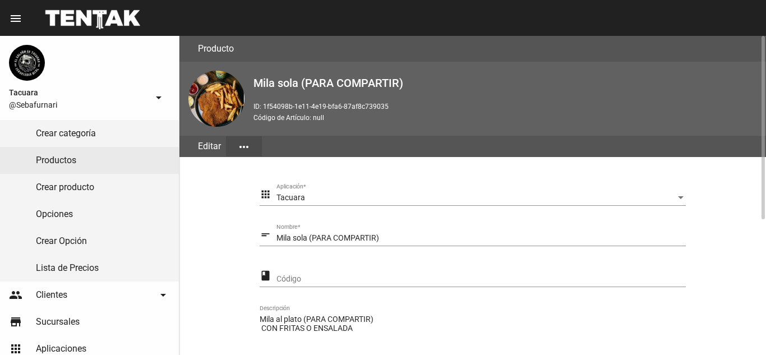
scroll to position [112, 0]
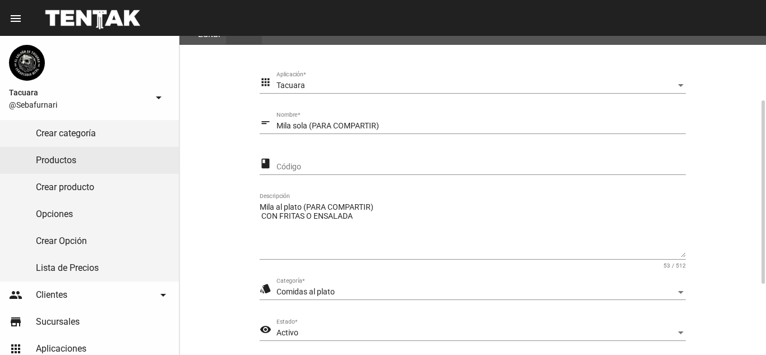
click at [368, 295] on div "Comidas al plato" at bounding box center [475, 292] width 399 height 9
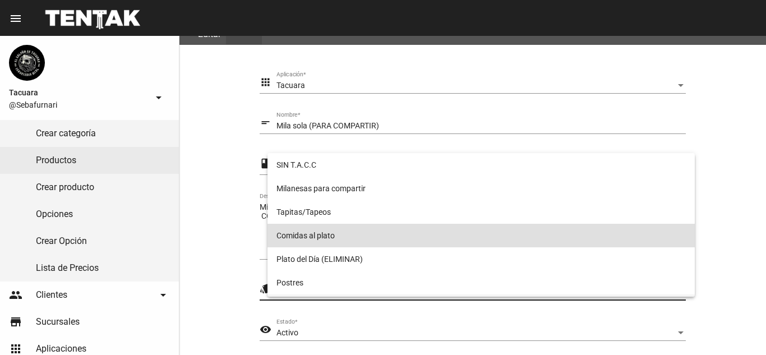
click at [368, 295] on span "Plato del día (ELIMINAR)" at bounding box center [480, 306] width 409 height 24
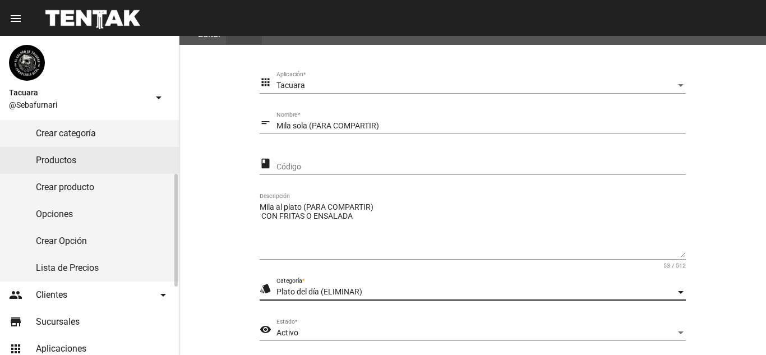
scroll to position [0, 0]
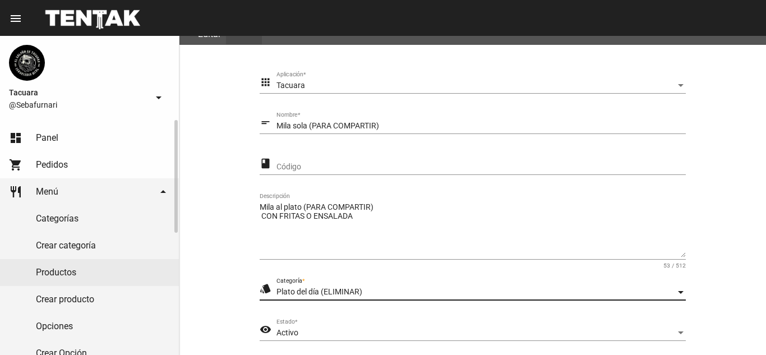
click at [85, 218] on link "Categorías" at bounding box center [89, 218] width 179 height 27
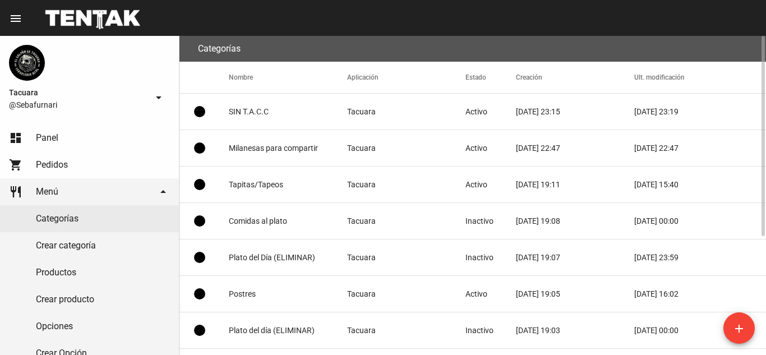
click at [249, 144] on mat-cell "Milanesas para compartir" at bounding box center [288, 148] width 118 height 36
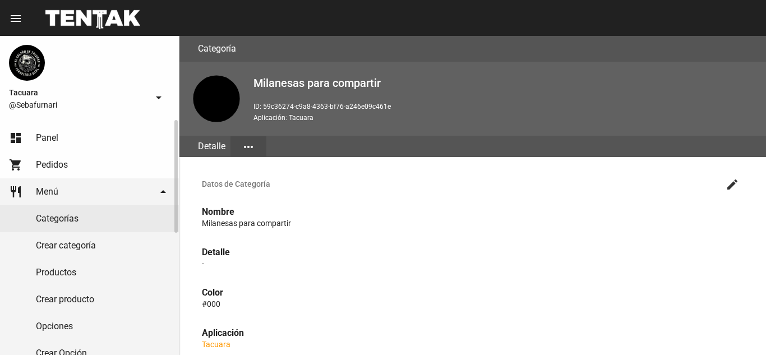
click at [67, 221] on link "Categorías" at bounding box center [89, 218] width 179 height 27
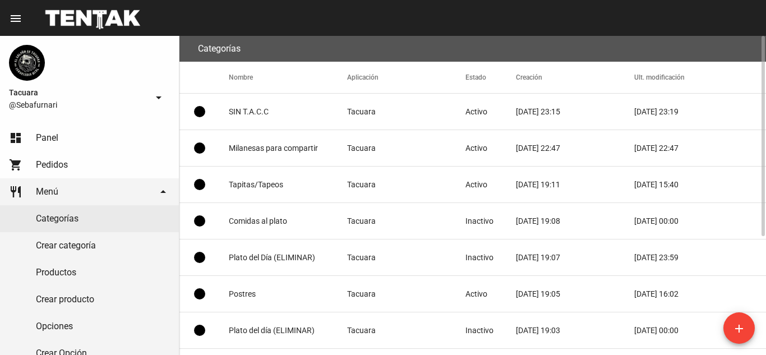
click at [322, 143] on mat-cell "Milanesas para compartir" at bounding box center [288, 148] width 118 height 36
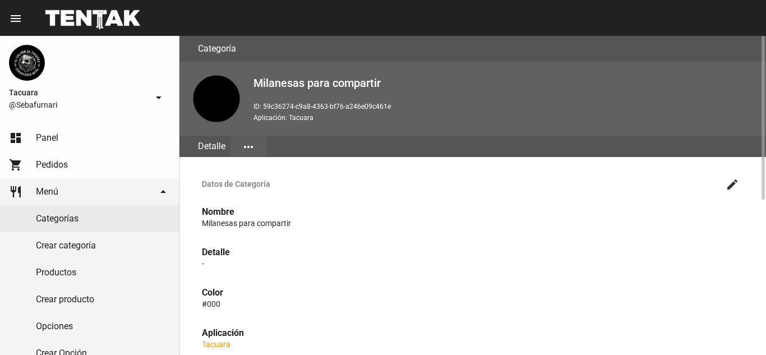
click at [250, 146] on mat-icon "more_horiz" at bounding box center [248, 146] width 13 height 13
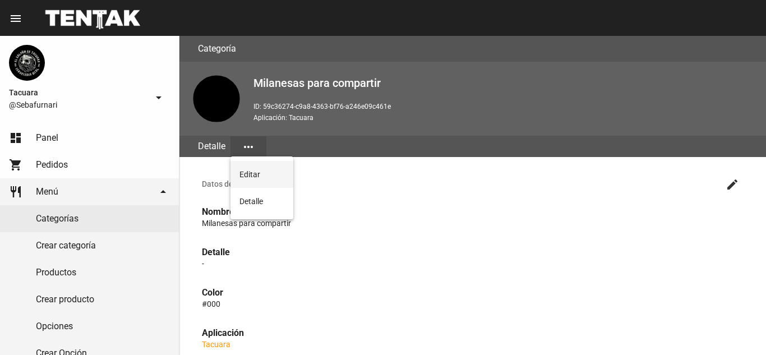
click at [263, 177] on button "Editar" at bounding box center [261, 174] width 63 height 27
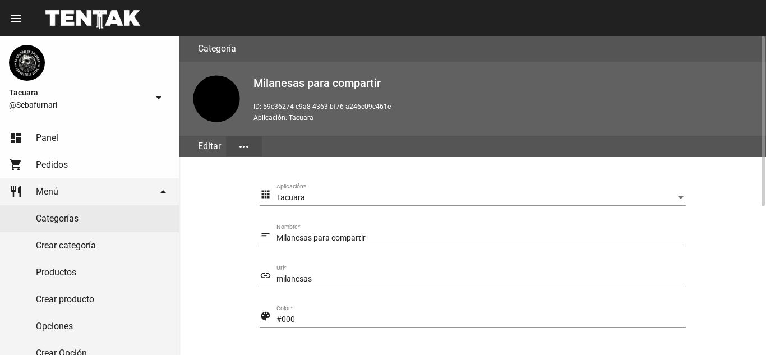
scroll to position [112, 0]
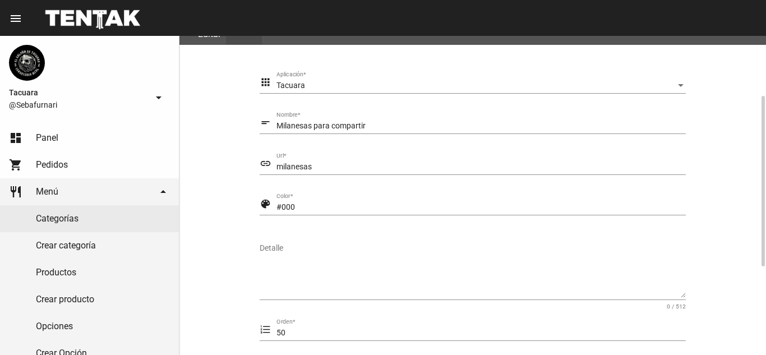
click at [391, 121] on div "Milanesas para compartir Nombre *" at bounding box center [480, 123] width 409 height 22
type input "M"
type input "COMIDAS AL PLATO"
click at [311, 164] on input "milanesas" at bounding box center [480, 167] width 409 height 9
click at [323, 168] on input "milanesas" at bounding box center [480, 167] width 409 height 9
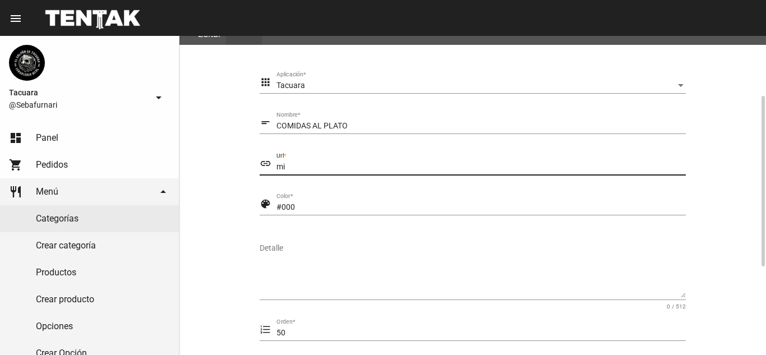
type input "m"
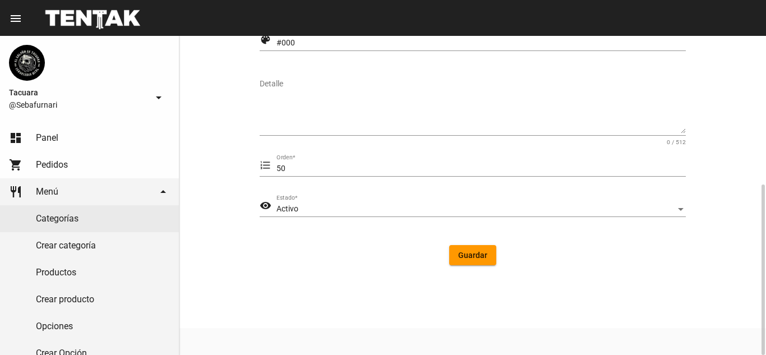
type input "COMIDAS-AL-PLATO"
click at [489, 256] on button "Guardar" at bounding box center [472, 255] width 47 height 20
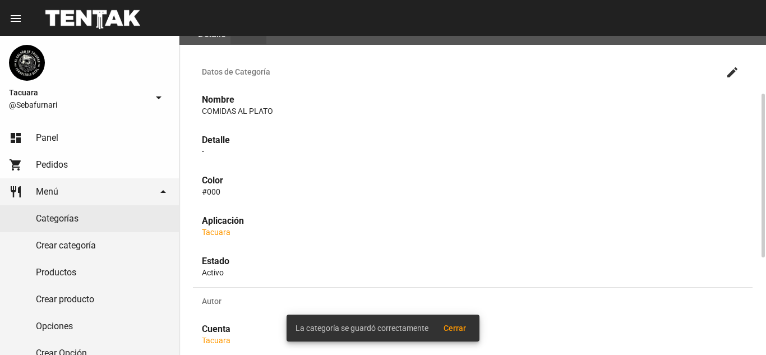
scroll to position [301, 0]
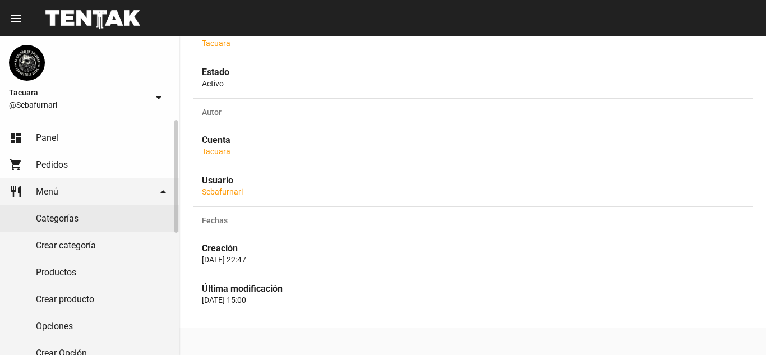
click at [44, 229] on link "Categorías" at bounding box center [89, 218] width 179 height 27
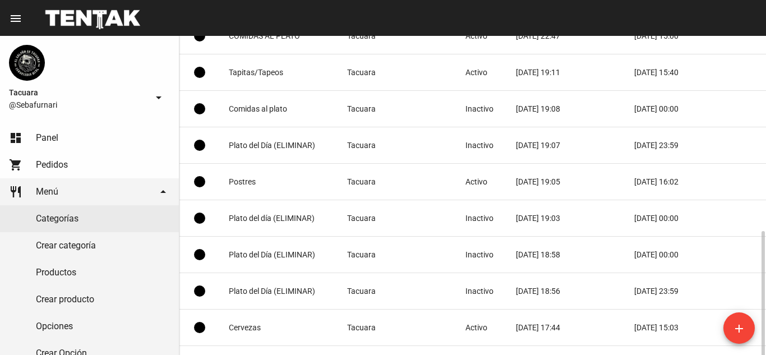
scroll to position [188, 0]
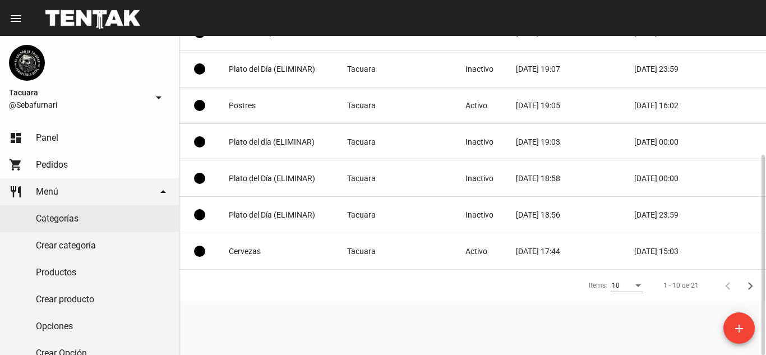
click at [266, 108] on mat-cell "Postres" at bounding box center [288, 105] width 118 height 36
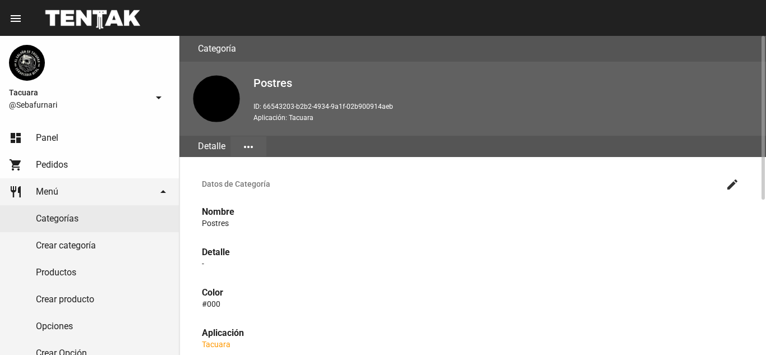
click at [250, 141] on mat-icon "more_horiz" at bounding box center [248, 146] width 13 height 13
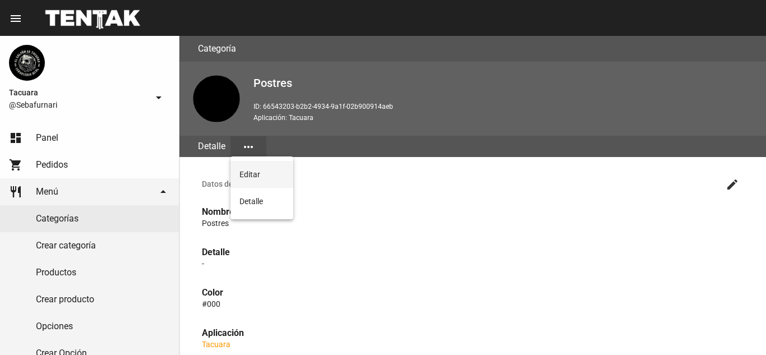
click at [247, 172] on button "Editar" at bounding box center [261, 174] width 63 height 27
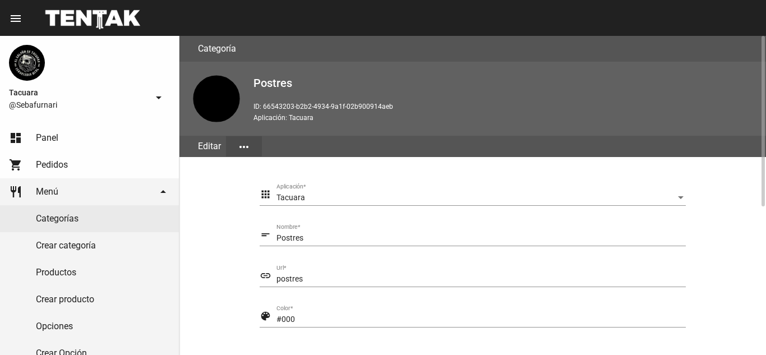
click at [338, 239] on input "Postres" at bounding box center [480, 238] width 409 height 9
type input "P"
type input "POSTRES"
click at [336, 277] on input "postres" at bounding box center [480, 279] width 409 height 9
type input "p"
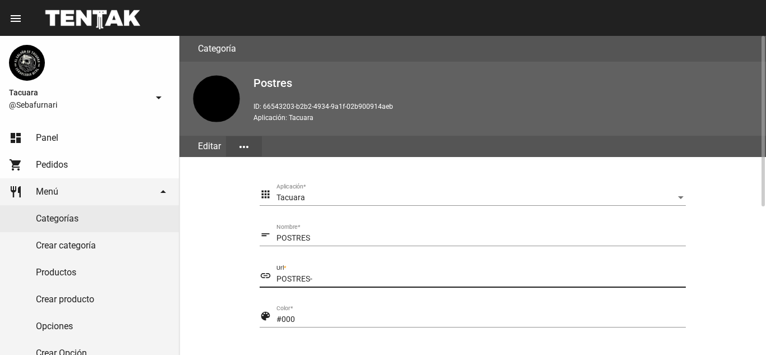
type input "POSTRES-"
click at [363, 306] on div "#000 Color *" at bounding box center [480, 317] width 409 height 22
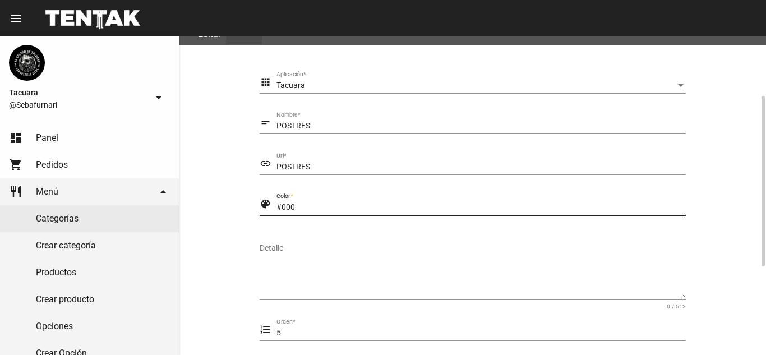
scroll to position [224, 0]
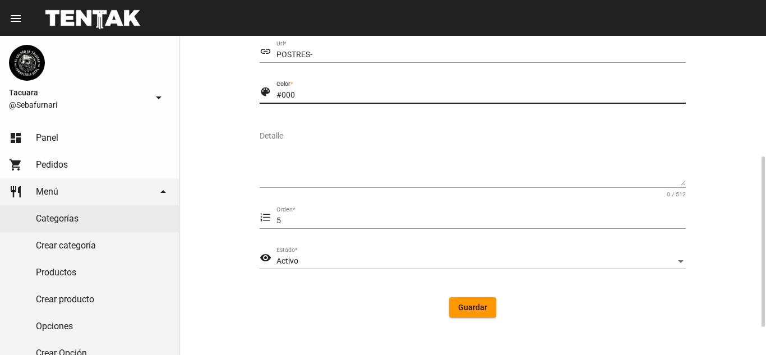
click at [482, 304] on span "Guardar" at bounding box center [472, 307] width 29 height 9
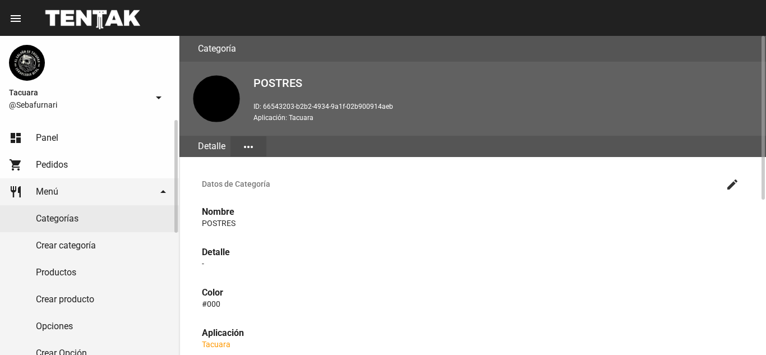
click at [51, 214] on link "Categorías" at bounding box center [89, 218] width 179 height 27
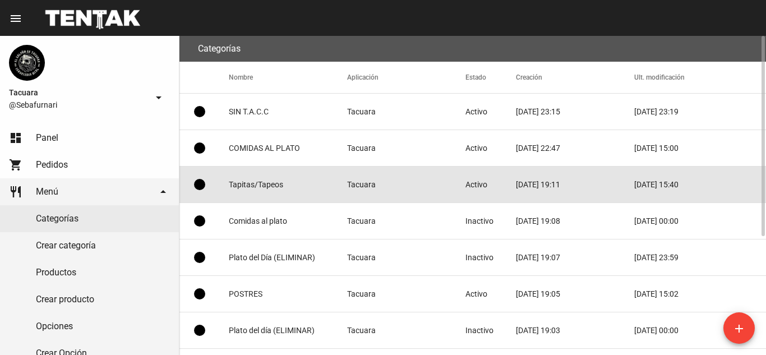
click at [289, 186] on mat-cell "Tapitas/Tapeos" at bounding box center [288, 185] width 118 height 36
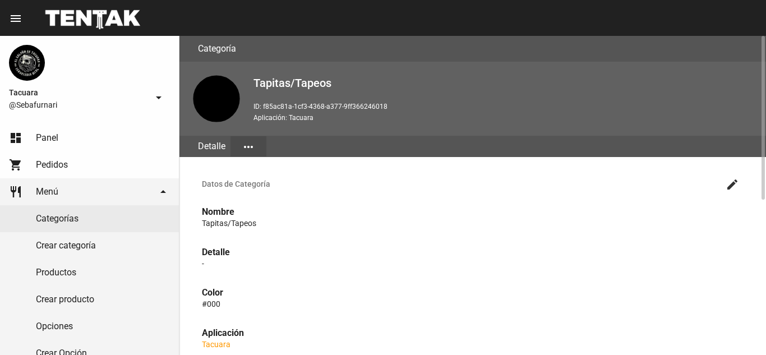
click at [249, 147] on mat-icon "more_horiz" at bounding box center [248, 146] width 13 height 13
click at [248, 181] on button "Editar" at bounding box center [261, 174] width 63 height 27
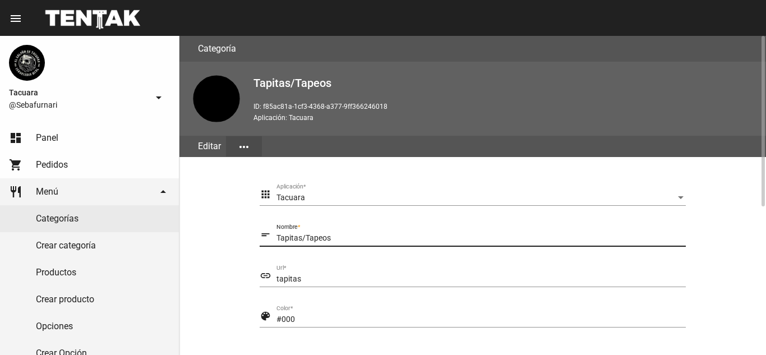
click at [343, 235] on input "Tapitas/Tapeos" at bounding box center [480, 238] width 409 height 9
type input "T"
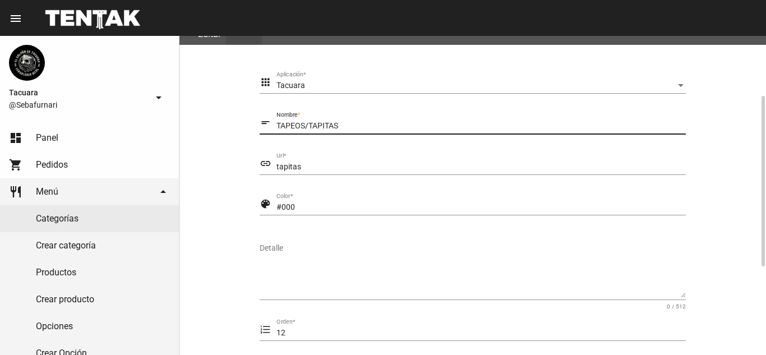
scroll to position [276, 0]
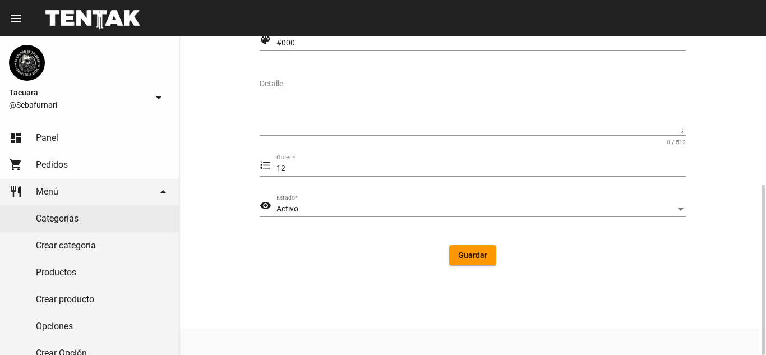
type input "TAPEOS/TAPITAS"
click at [487, 256] on button "Guardar" at bounding box center [472, 255] width 47 height 20
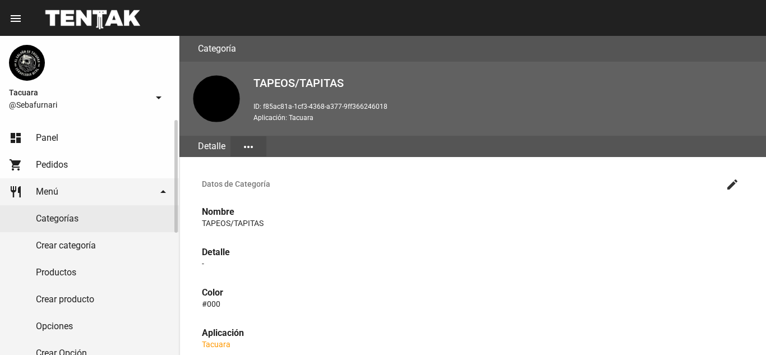
click at [62, 221] on link "Categorías" at bounding box center [89, 218] width 179 height 27
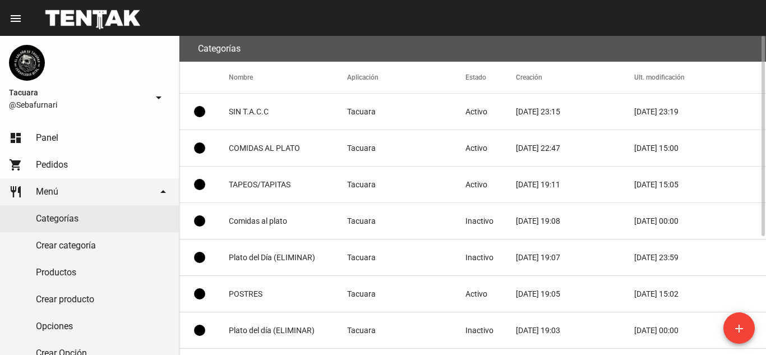
scroll to position [112, 0]
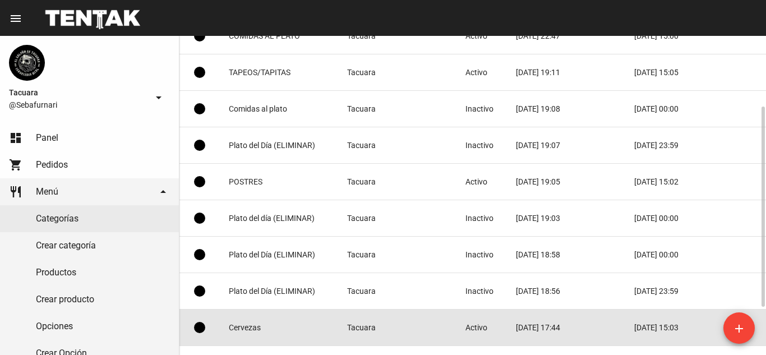
click at [378, 325] on mat-cell "Tacuara" at bounding box center [406, 327] width 118 height 36
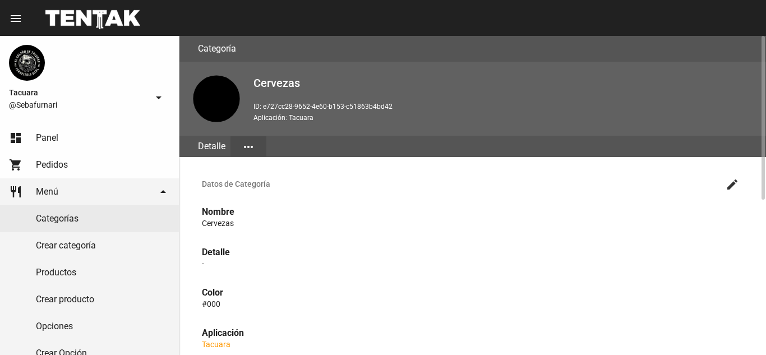
click at [253, 145] on mat-icon "more_horiz" at bounding box center [248, 146] width 13 height 13
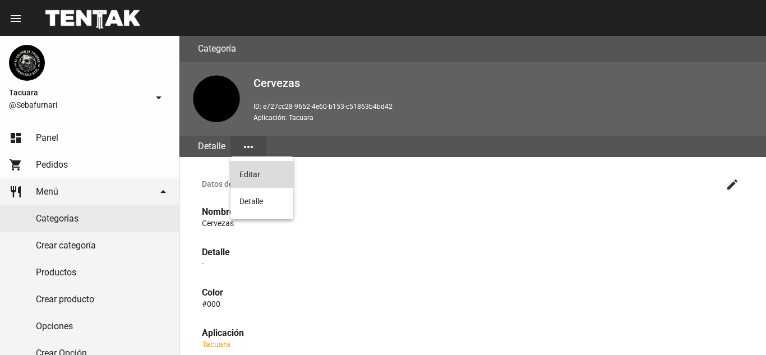
click at [268, 174] on button "Editar" at bounding box center [261, 174] width 63 height 27
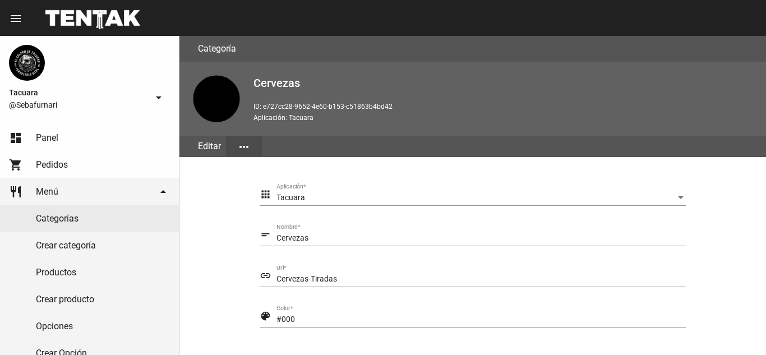
click at [323, 242] on input "Cervezas" at bounding box center [480, 238] width 409 height 9
type input "C"
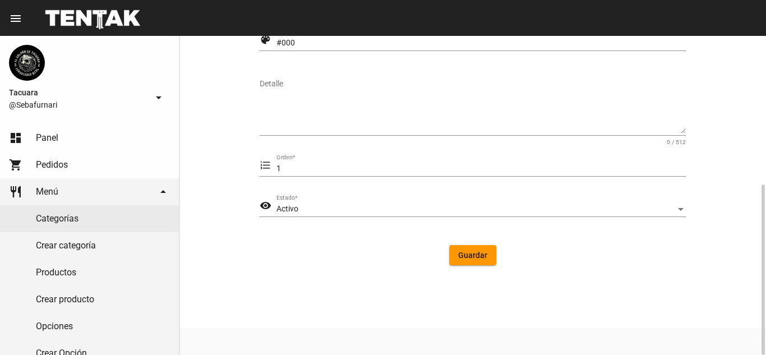
type input "CERVEZAS"
click at [484, 252] on span "Guardar" at bounding box center [472, 255] width 29 height 9
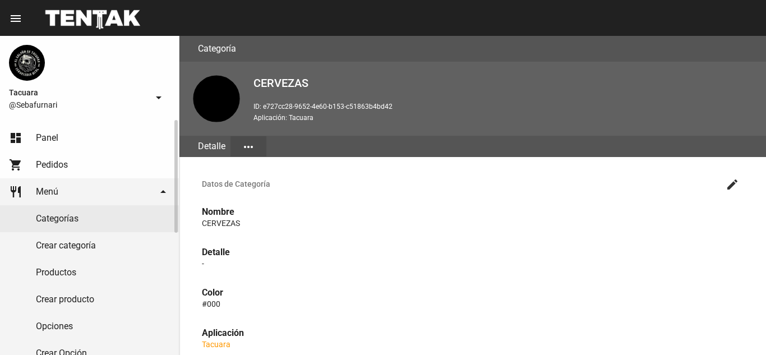
click at [95, 214] on link "Categorías" at bounding box center [89, 218] width 179 height 27
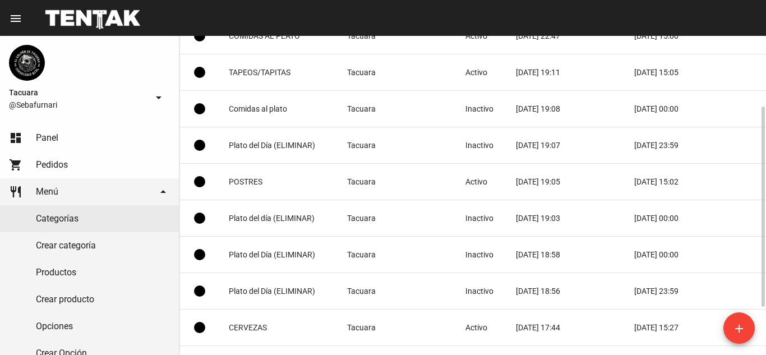
scroll to position [188, 0]
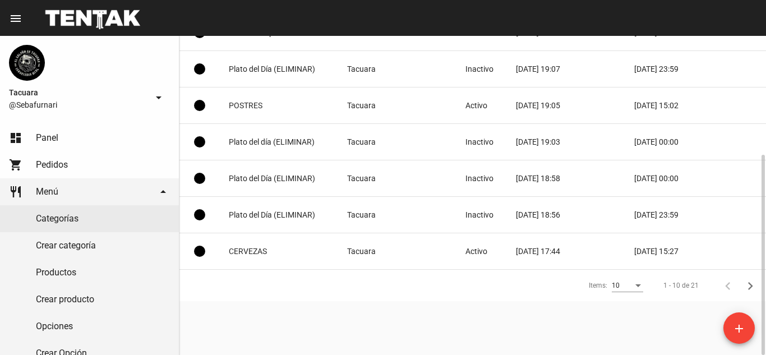
click at [640, 284] on div "Items:" at bounding box center [638, 285] width 6 height 3
click at [630, 311] on span "25" at bounding box center [627, 306] width 31 height 20
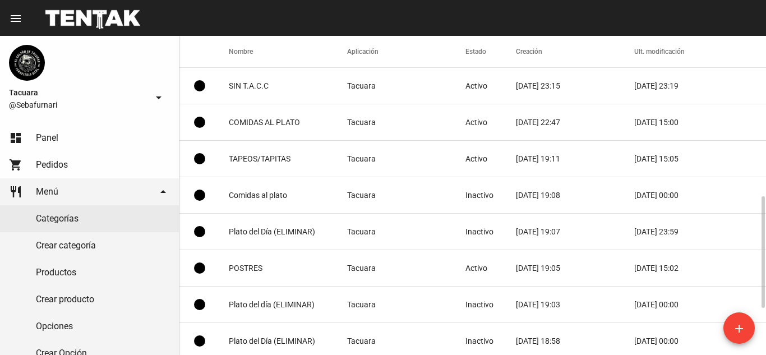
scroll to position [138, 0]
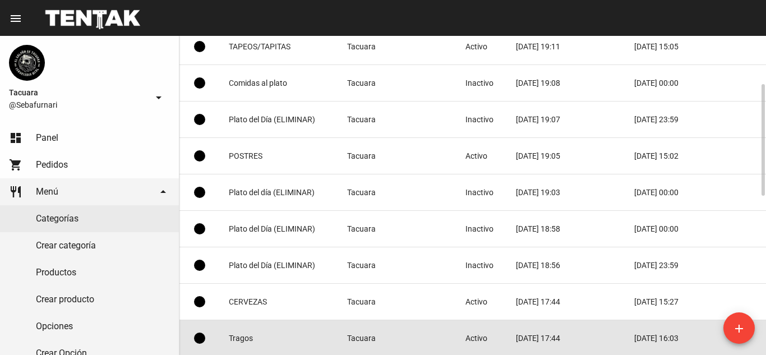
click at [290, 338] on mat-cell "Tragos" at bounding box center [288, 338] width 118 height 36
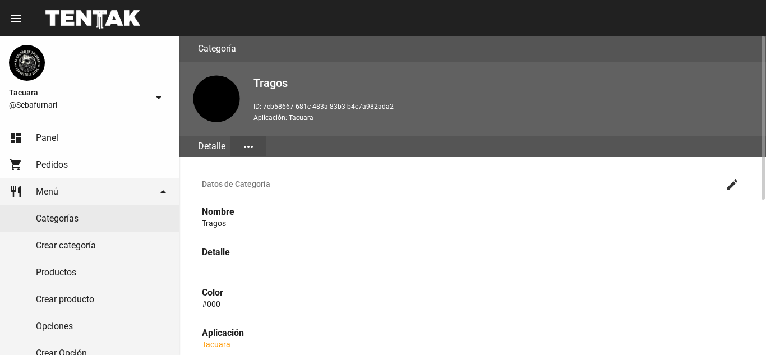
click at [249, 152] on mat-icon "more_horiz" at bounding box center [248, 146] width 13 height 13
click at [269, 179] on button "Editar" at bounding box center [261, 174] width 63 height 27
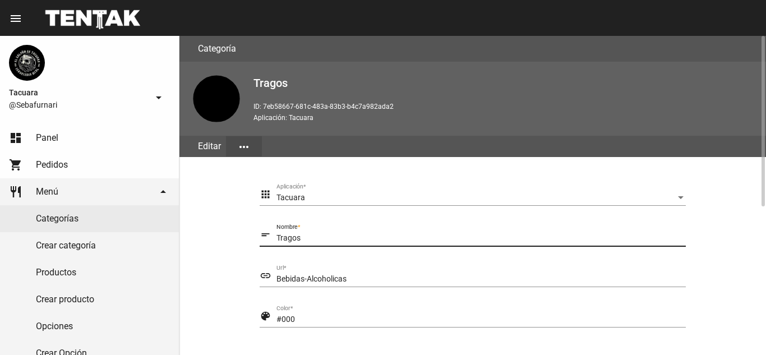
click at [314, 240] on input "Tragos" at bounding box center [480, 238] width 409 height 9
type input "T"
type input "TRAGOS"
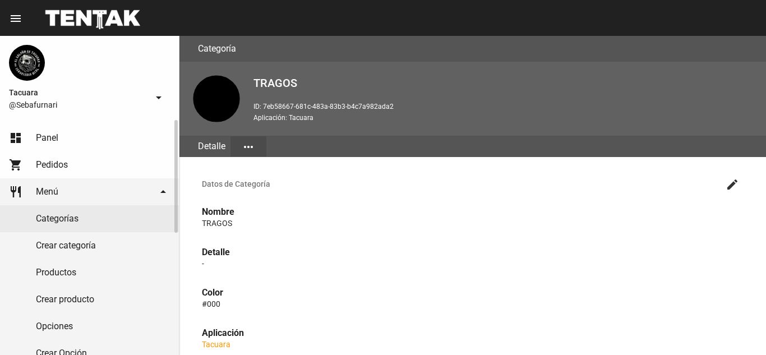
click at [101, 221] on link "Categorías" at bounding box center [89, 218] width 179 height 27
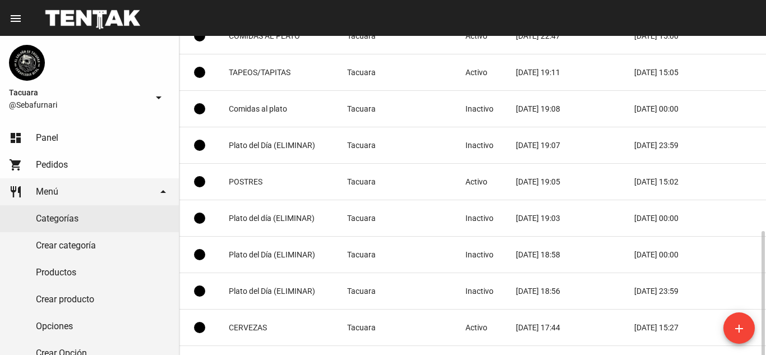
scroll to position [188, 0]
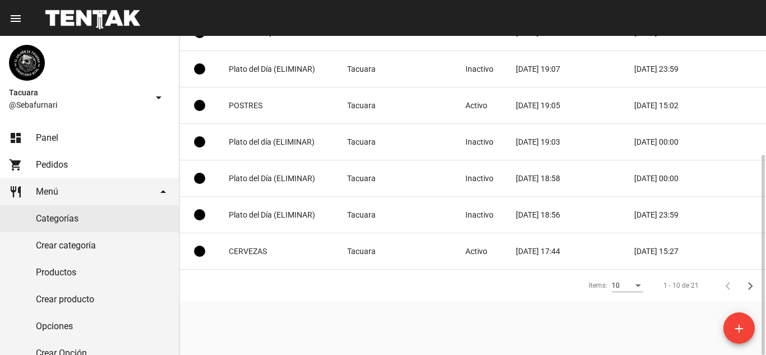
click at [635, 285] on div "Items:" at bounding box center [638, 286] width 10 height 8
click at [628, 312] on span "25" at bounding box center [627, 306] width 31 height 20
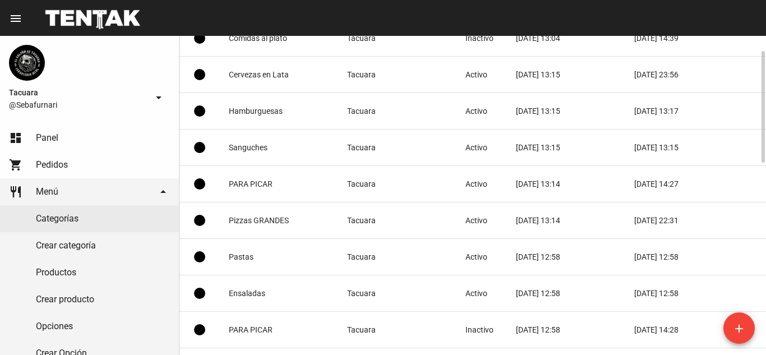
scroll to position [362, 0]
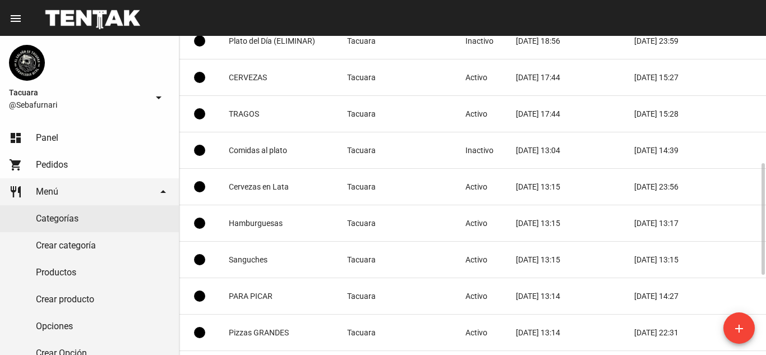
click at [321, 183] on mat-cell "Cervezas en Lata" at bounding box center [288, 187] width 118 height 36
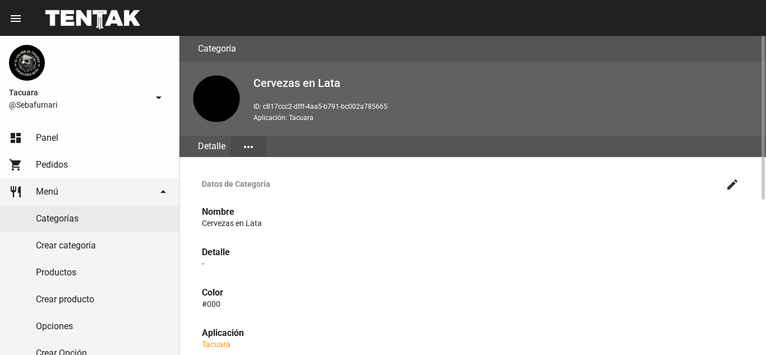
click at [245, 146] on mat-icon "more_horiz" at bounding box center [248, 146] width 13 height 13
click at [251, 179] on button "Editar" at bounding box center [261, 174] width 63 height 27
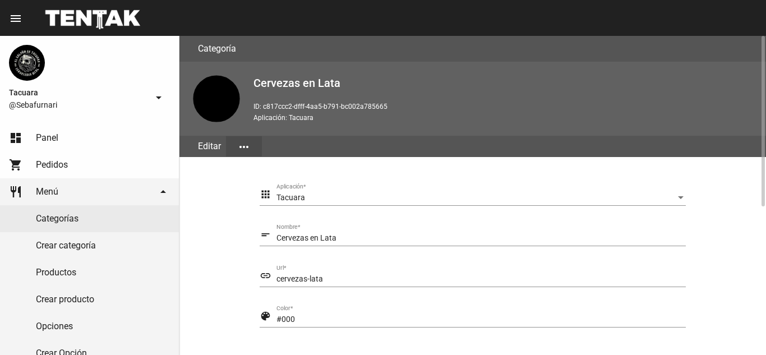
click at [335, 195] on div "Tacuara" at bounding box center [475, 197] width 399 height 9
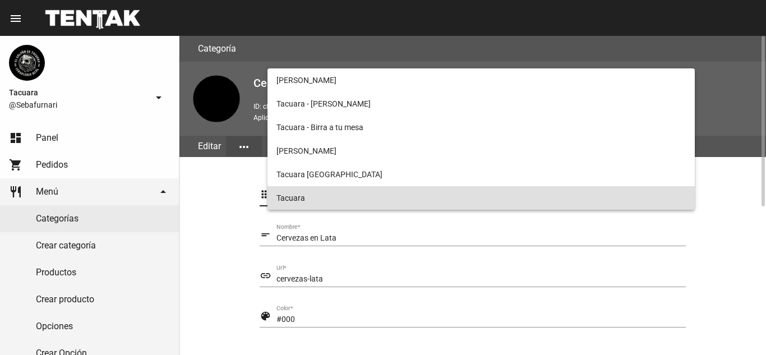
click at [357, 232] on div at bounding box center [383, 177] width 766 height 355
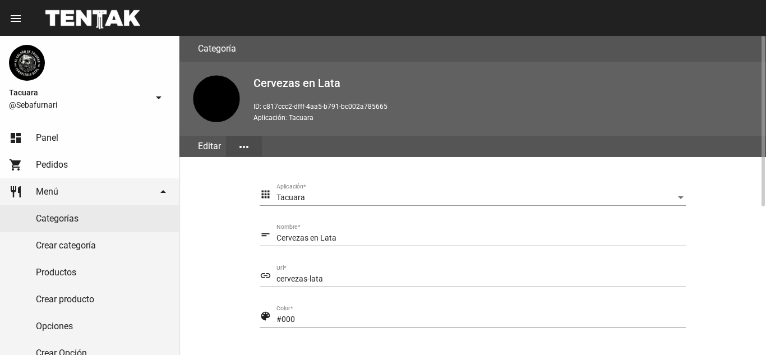
click at [357, 232] on div "Cervezas en Lata Nombre *" at bounding box center [480, 235] width 409 height 22
click at [354, 239] on input "Cervezas en Lata" at bounding box center [480, 238] width 409 height 9
type input "C"
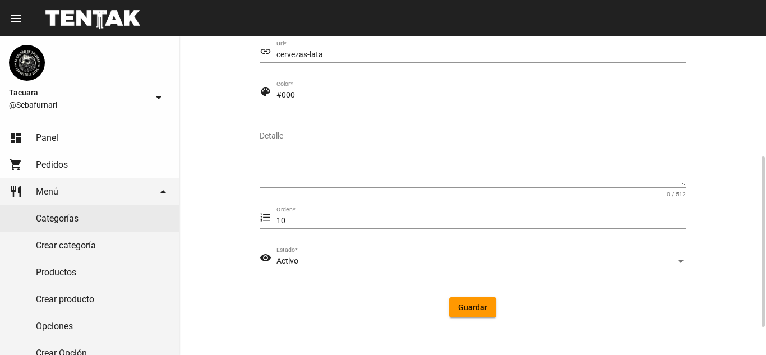
type input "CERVEZA EN LATA"
click at [475, 312] on button "Guardar" at bounding box center [472, 307] width 47 height 20
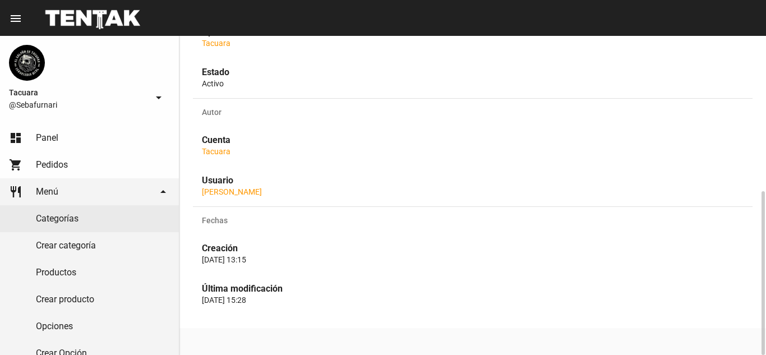
scroll to position [77, 0]
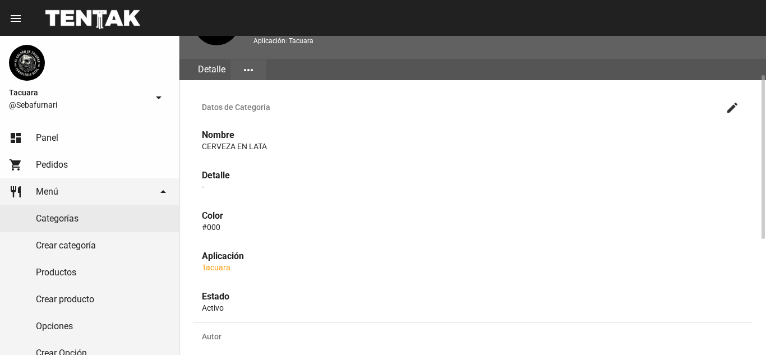
click at [257, 65] on button "more_horiz" at bounding box center [248, 69] width 36 height 20
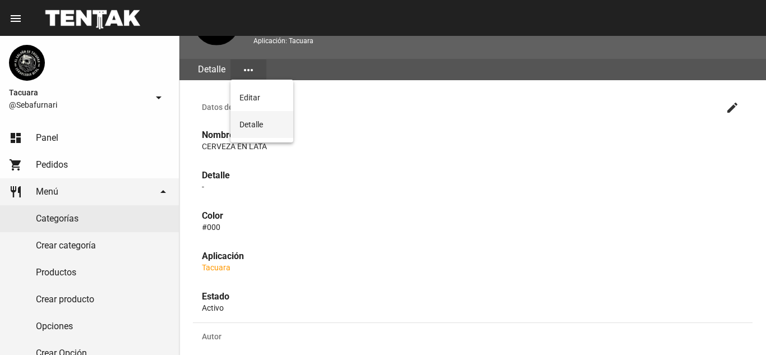
click at [283, 129] on button "Detalle" at bounding box center [261, 124] width 63 height 27
click at [242, 74] on mat-icon "more_horiz" at bounding box center [248, 69] width 13 height 13
click at [277, 101] on button "Editar" at bounding box center [261, 97] width 63 height 27
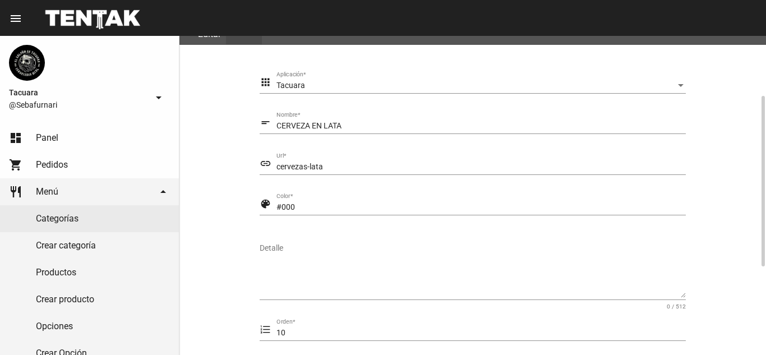
scroll to position [224, 0]
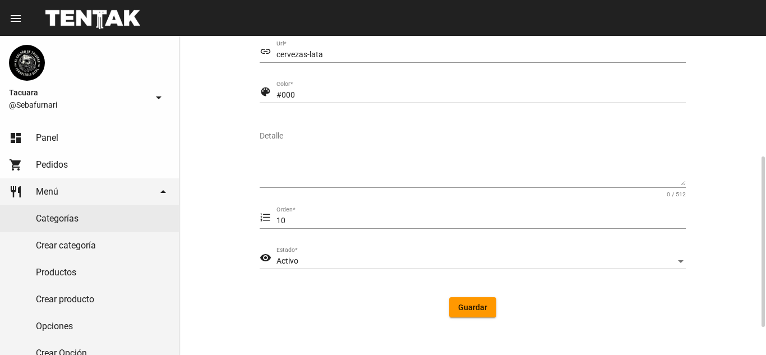
click at [561, 260] on div "Activo" at bounding box center [475, 261] width 399 height 9
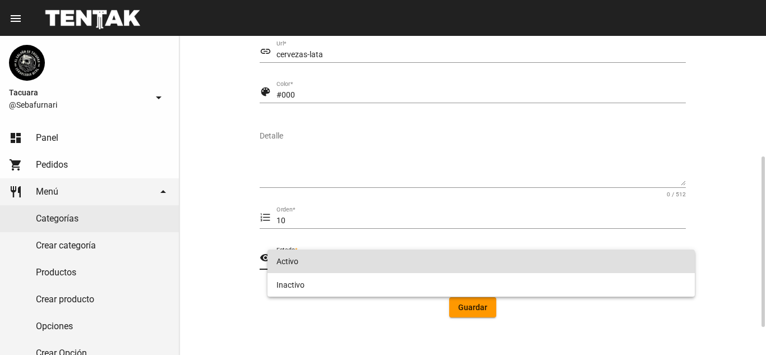
click at [561, 260] on span "Activo" at bounding box center [480, 261] width 409 height 24
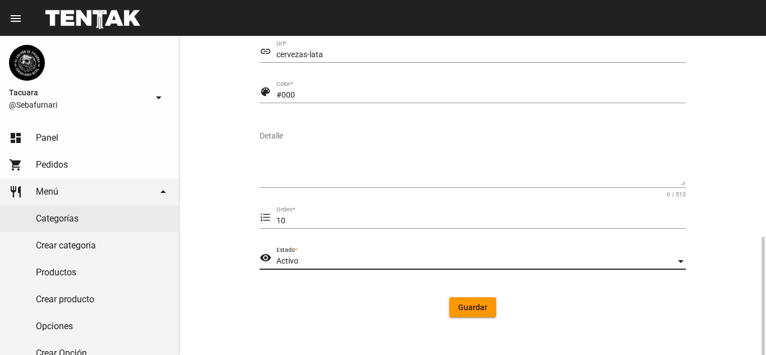
scroll to position [276, 0]
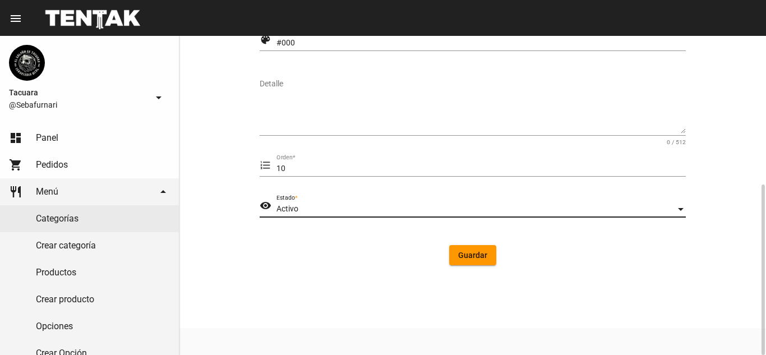
click at [480, 253] on span "Guardar" at bounding box center [472, 255] width 29 height 9
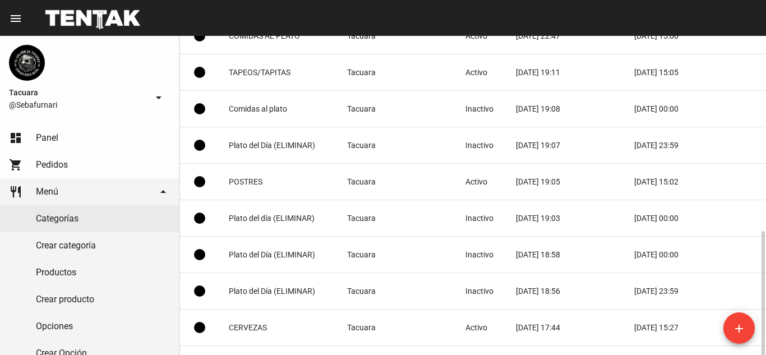
scroll to position [188, 0]
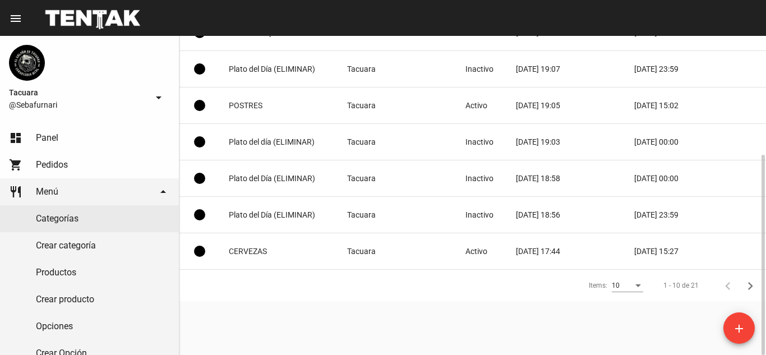
click at [631, 284] on div "10" at bounding box center [622, 286] width 21 height 8
click at [623, 308] on span "25" at bounding box center [627, 306] width 31 height 20
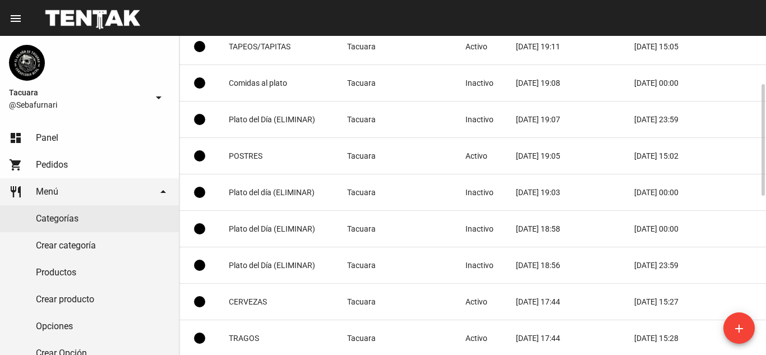
scroll to position [362, 0]
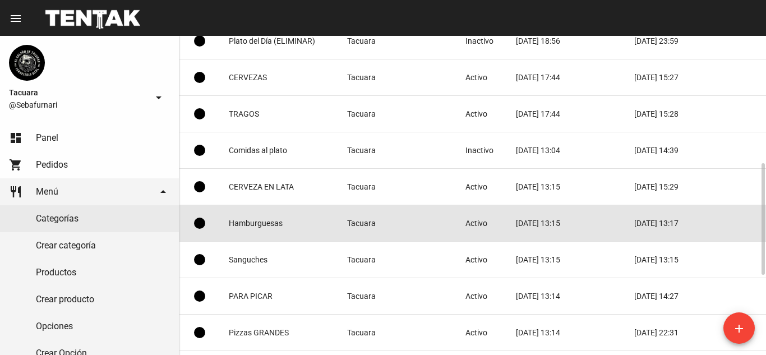
click at [288, 219] on mat-cell "Hamburguesas" at bounding box center [288, 223] width 118 height 36
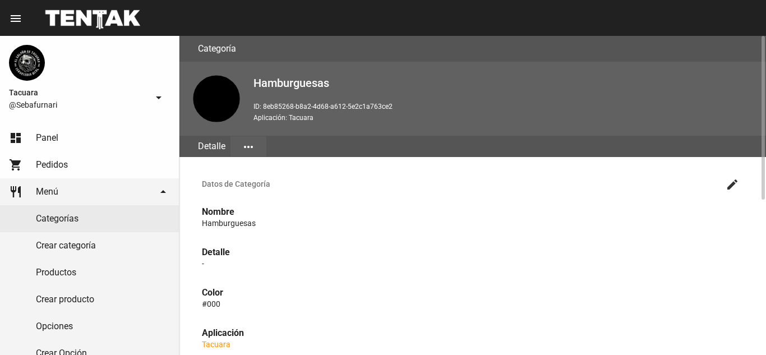
click at [249, 140] on mat-icon "more_horiz" at bounding box center [248, 146] width 13 height 13
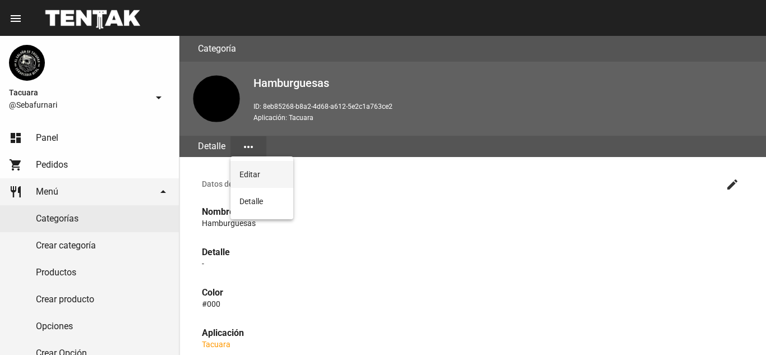
click at [258, 167] on button "Editar" at bounding box center [261, 174] width 63 height 27
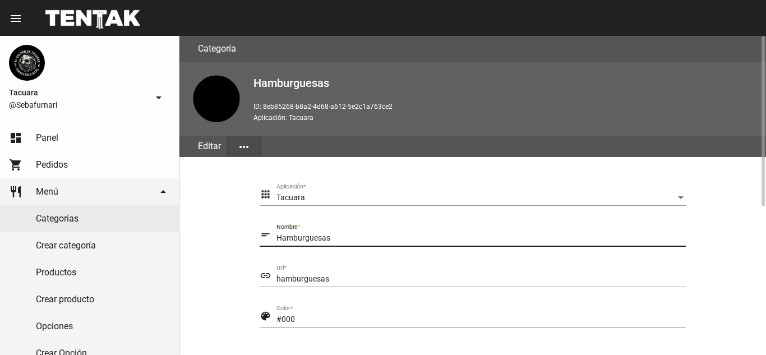
click at [340, 238] on input "Hamburguesas" at bounding box center [480, 238] width 409 height 9
type input "H"
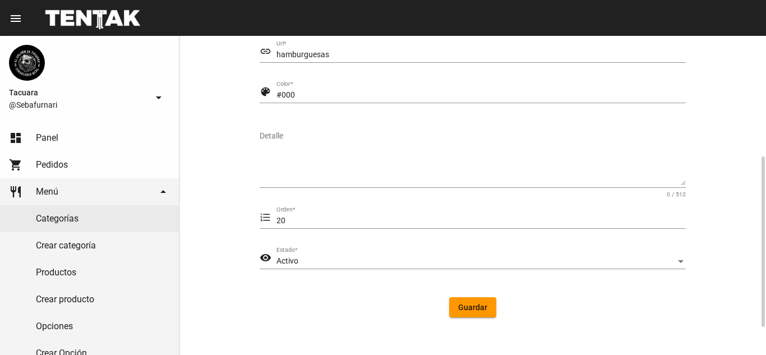
type input "HAMBURGUESAS"
click at [491, 305] on button "Guardar" at bounding box center [472, 307] width 47 height 20
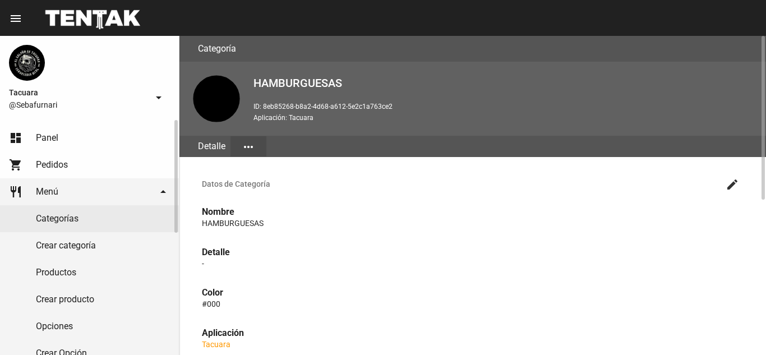
click at [94, 225] on link "Categorías" at bounding box center [89, 218] width 179 height 27
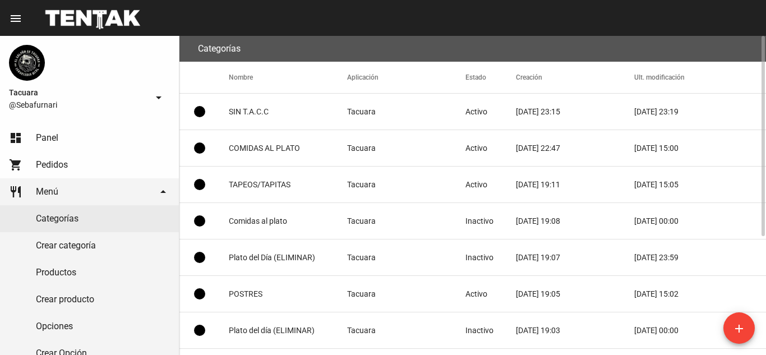
scroll to position [188, 0]
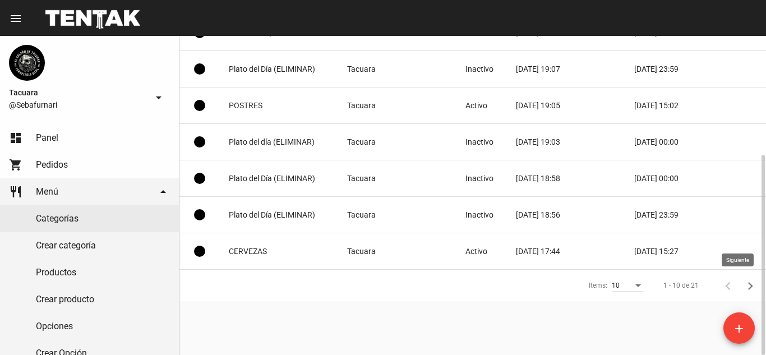
click at [752, 287] on icon "Siguiente" at bounding box center [750, 286] width 16 height 16
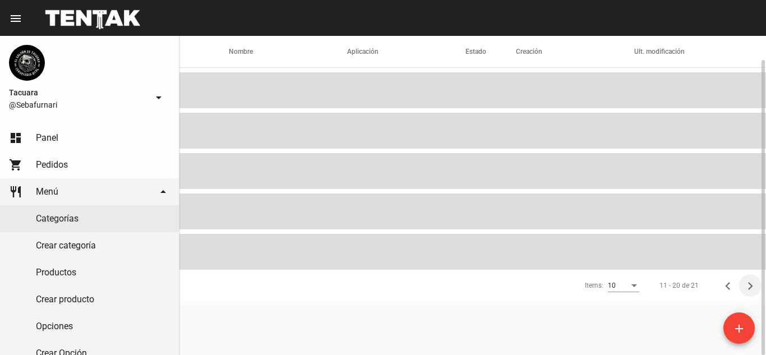
scroll to position [26, 0]
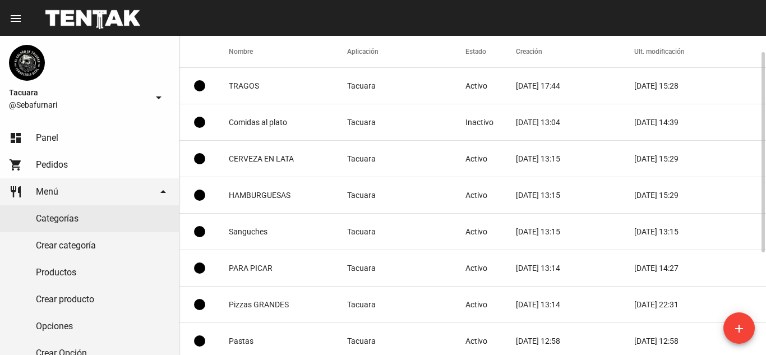
click at [338, 226] on mat-cell "Sanguches" at bounding box center [288, 232] width 118 height 36
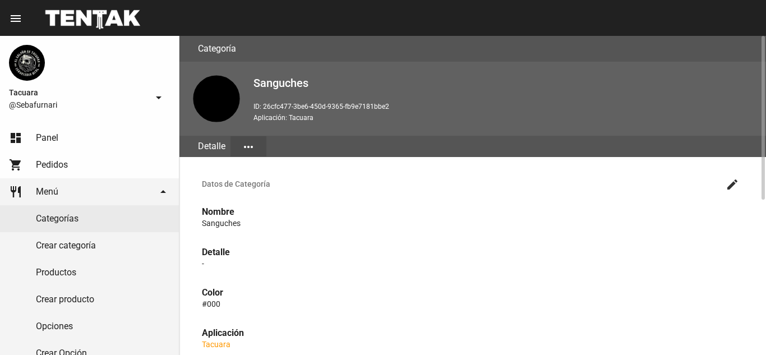
click at [249, 143] on mat-icon "more_horiz" at bounding box center [248, 146] width 13 height 13
click at [263, 174] on button "Editar" at bounding box center [261, 174] width 63 height 27
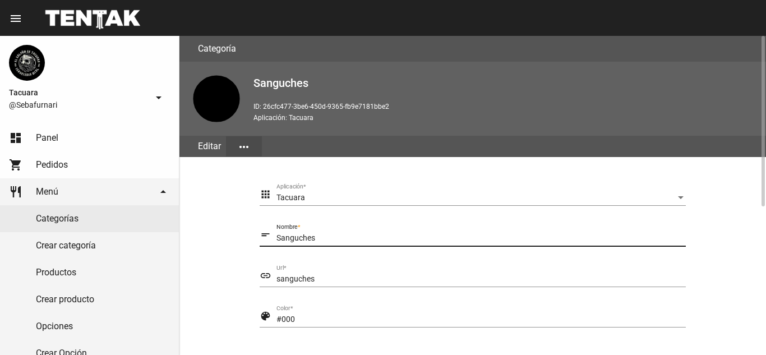
click at [322, 240] on input "Sanguches" at bounding box center [480, 238] width 409 height 9
type input "S"
type input "SANGUCHES"
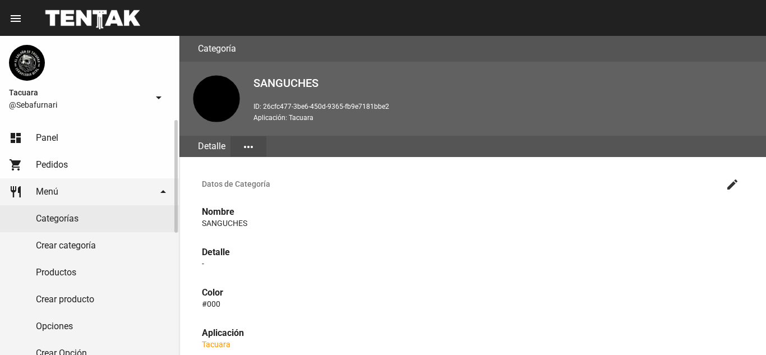
click at [119, 217] on link "Categorías" at bounding box center [89, 218] width 179 height 27
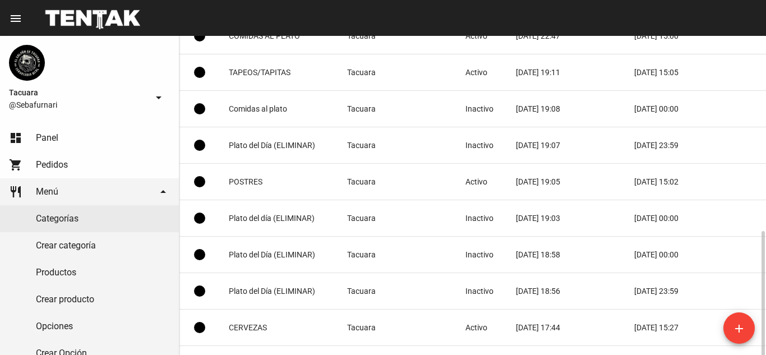
scroll to position [188, 0]
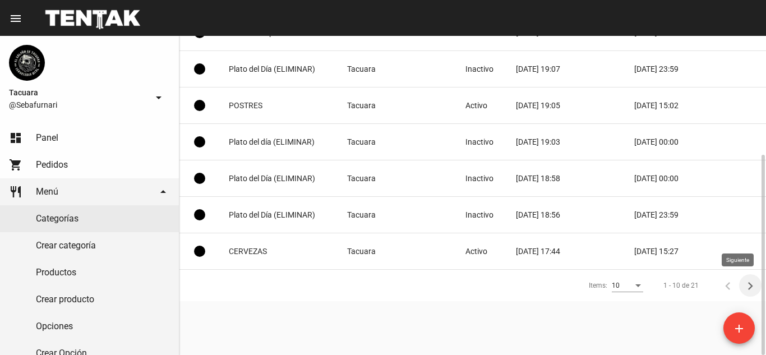
click at [744, 289] on icon "Siguiente" at bounding box center [750, 286] width 16 height 16
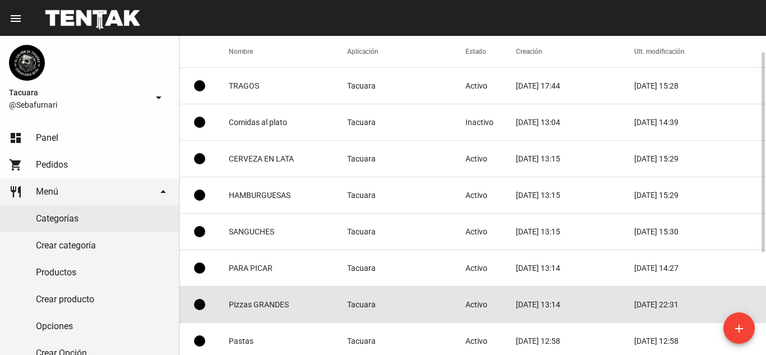
click at [281, 303] on mat-cell "Pizzas GRANDES" at bounding box center [288, 304] width 118 height 36
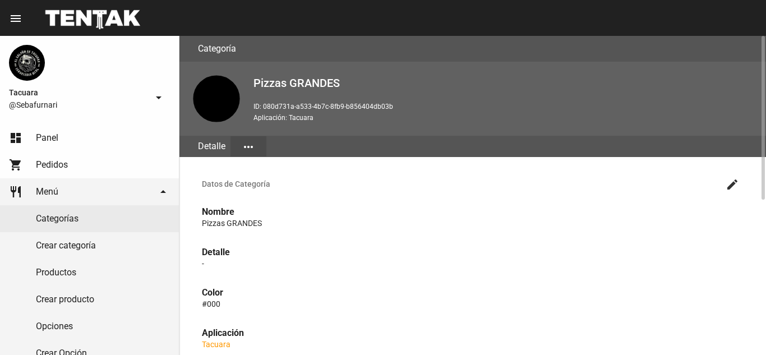
click at [251, 150] on mat-icon "more_horiz" at bounding box center [248, 146] width 13 height 13
click at [253, 182] on button "Editar" at bounding box center [261, 174] width 63 height 27
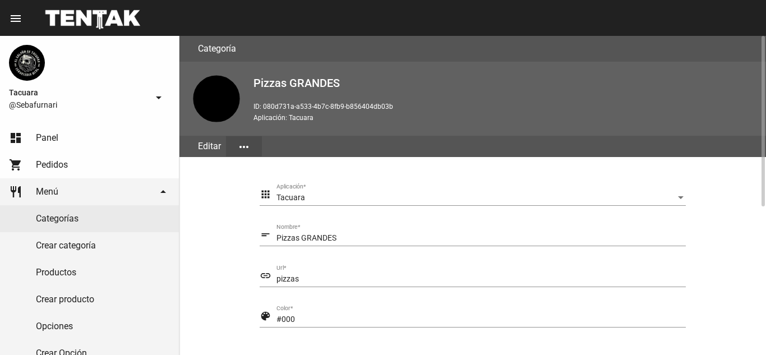
click at [302, 239] on input "Pizzas GRANDES" at bounding box center [480, 238] width 409 height 9
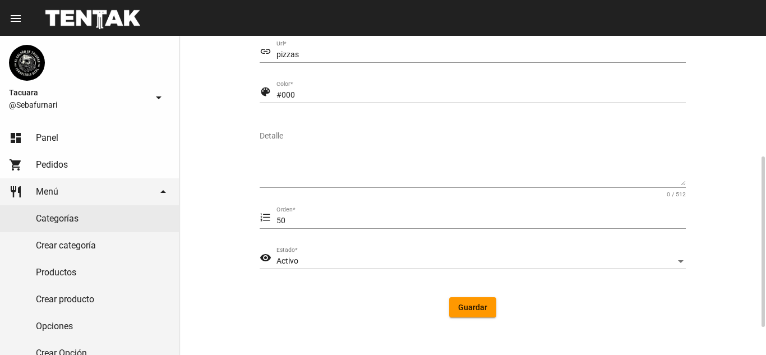
type input "PIZZAS GRANDES"
click at [472, 308] on span "Guardar" at bounding box center [472, 307] width 29 height 9
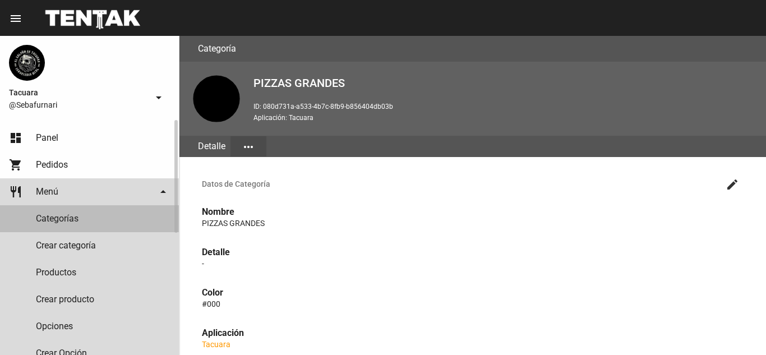
click at [82, 220] on link "Categorías" at bounding box center [89, 218] width 179 height 27
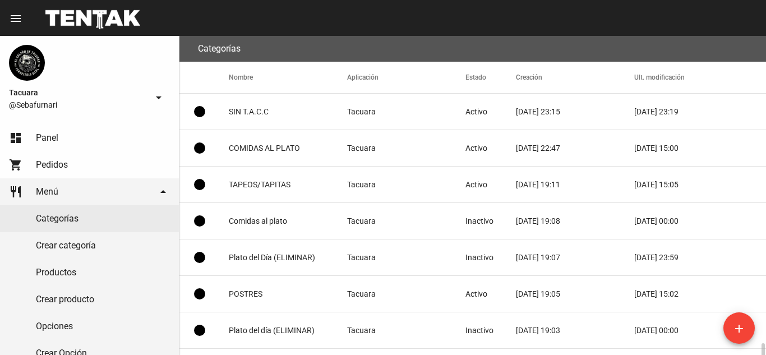
scroll to position [188, 0]
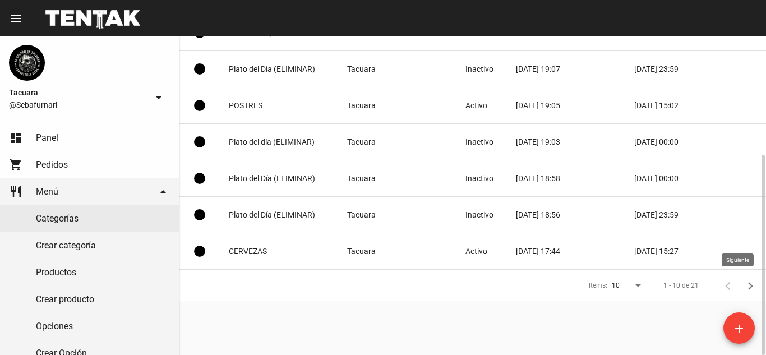
click at [753, 281] on icon "Siguiente" at bounding box center [750, 286] width 16 height 16
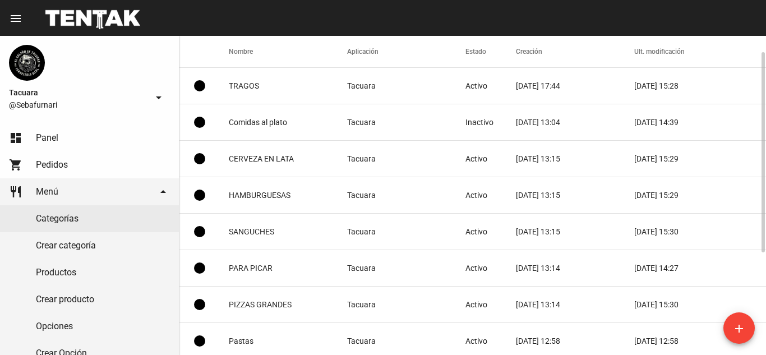
scroll to position [138, 0]
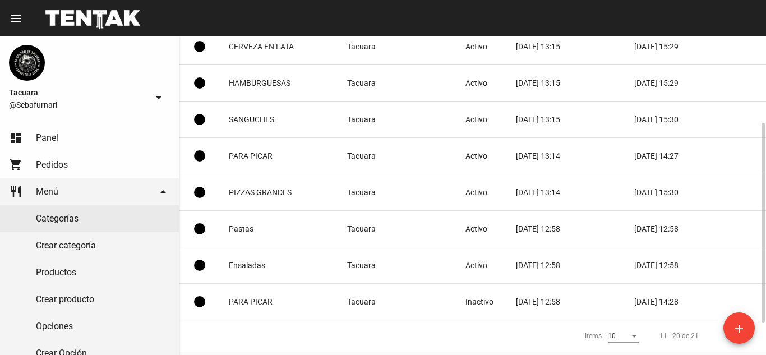
click at [275, 230] on mat-cell "Pastas" at bounding box center [288, 229] width 118 height 36
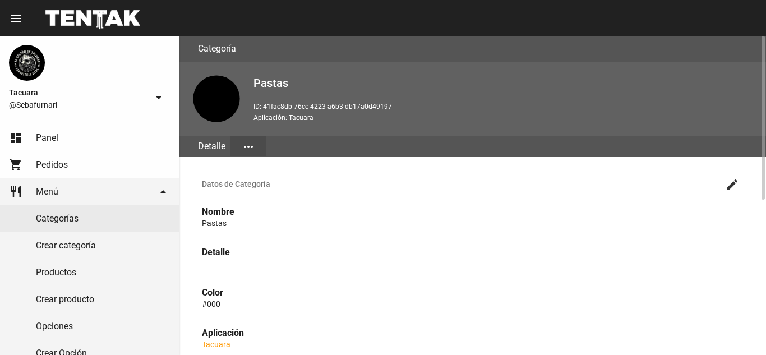
click at [252, 144] on mat-icon "more_horiz" at bounding box center [248, 146] width 13 height 13
click at [264, 174] on button "Editar" at bounding box center [261, 174] width 63 height 27
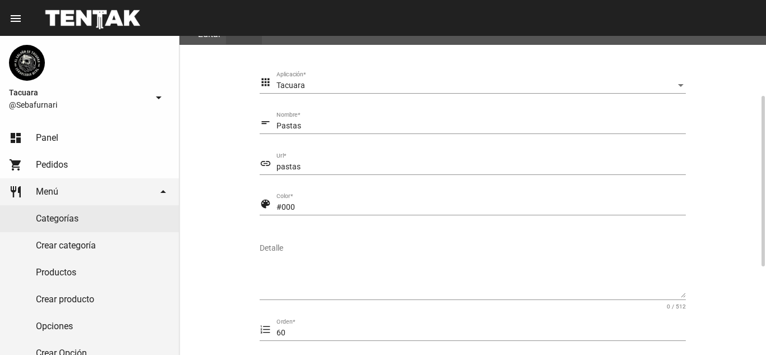
scroll to position [276, 0]
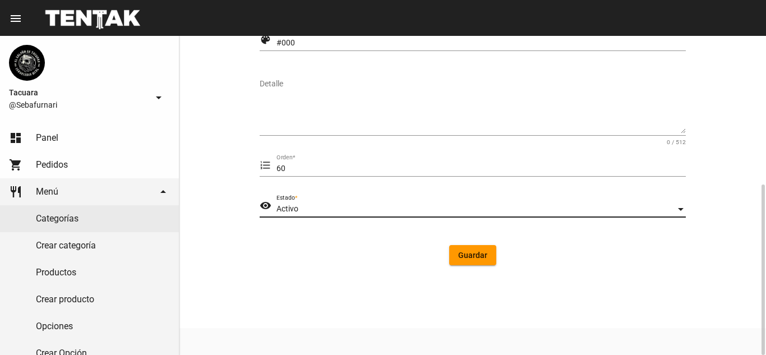
click at [415, 206] on div "Activo" at bounding box center [475, 209] width 399 height 9
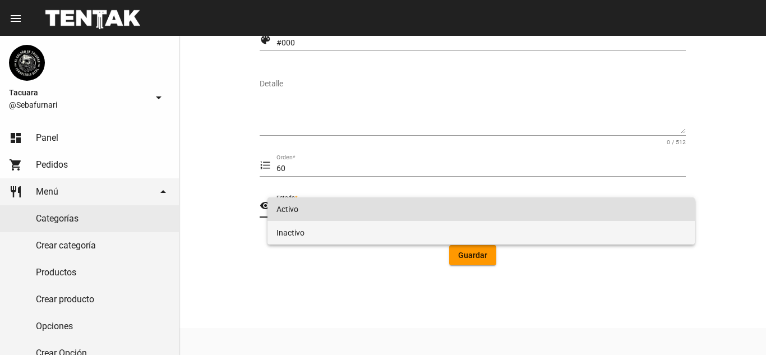
click at [355, 228] on span "Inactivo" at bounding box center [480, 233] width 409 height 24
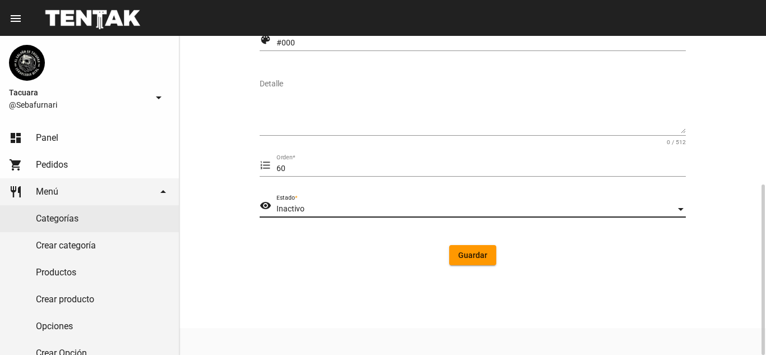
click at [487, 257] on span "Guardar" at bounding box center [472, 255] width 29 height 9
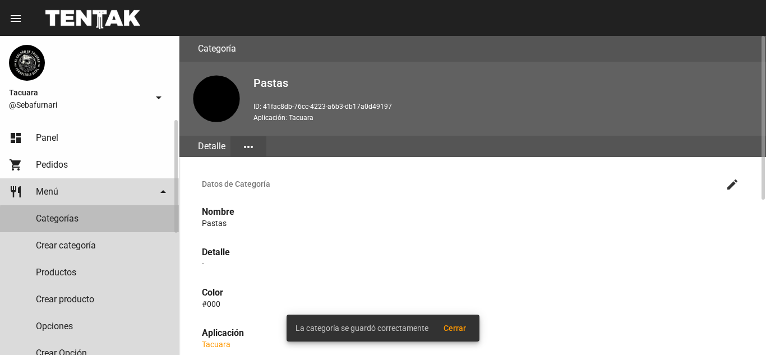
click at [108, 223] on link "Categorías" at bounding box center [89, 218] width 179 height 27
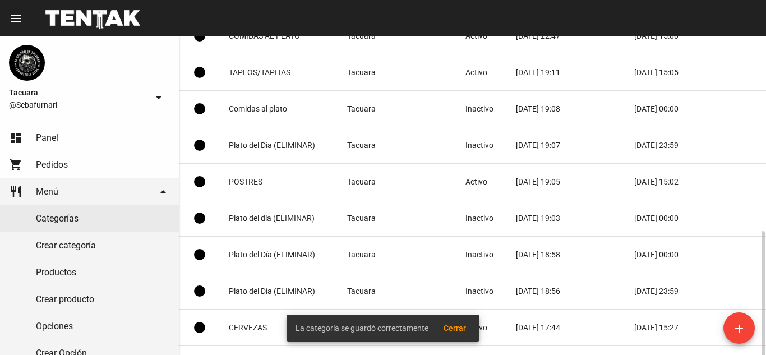
scroll to position [188, 0]
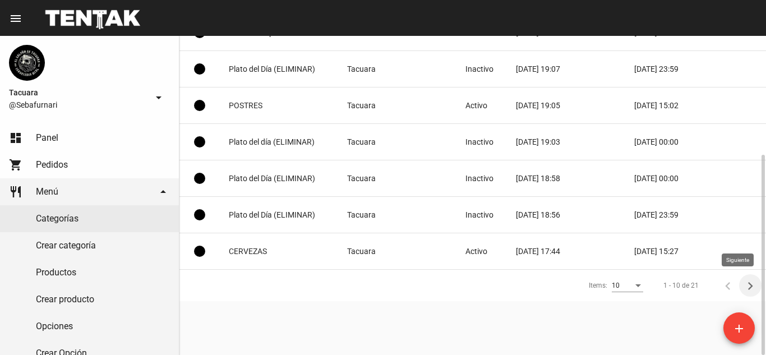
click at [753, 282] on icon "Siguiente" at bounding box center [750, 286] width 16 height 16
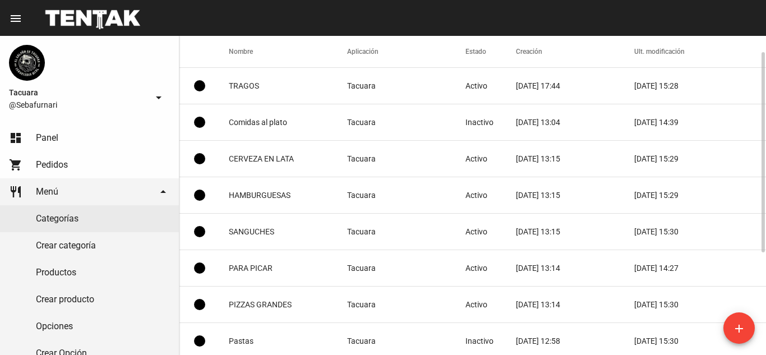
scroll to position [138, 0]
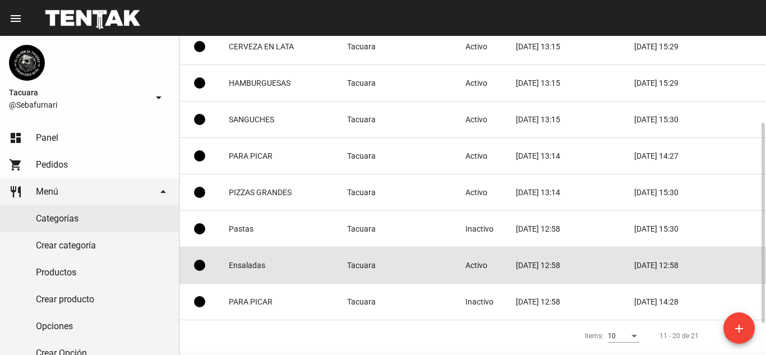
click at [282, 274] on mat-cell "Ensaladas" at bounding box center [288, 265] width 118 height 36
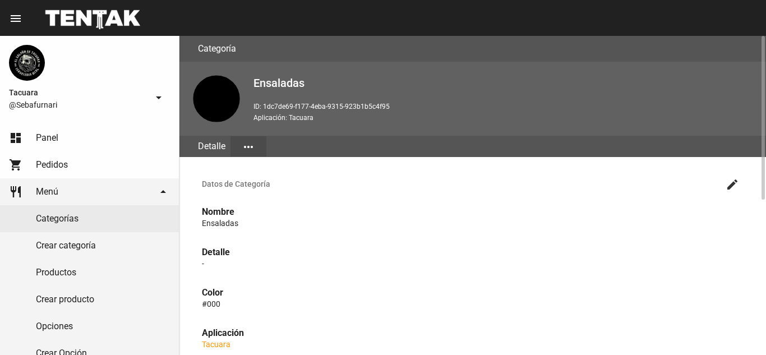
click at [253, 152] on mat-icon "more_horiz" at bounding box center [248, 146] width 13 height 13
click at [269, 170] on button "Editar" at bounding box center [261, 174] width 63 height 27
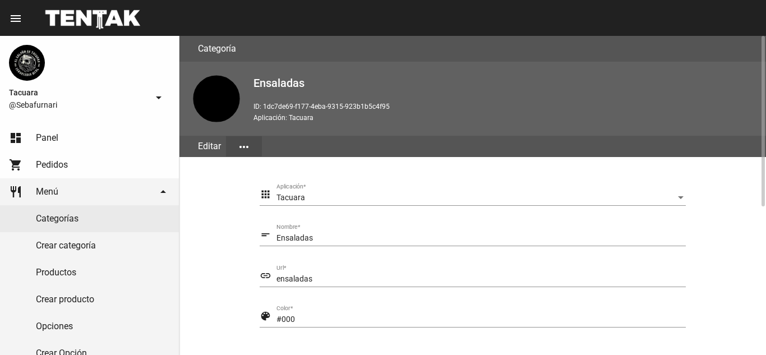
click at [330, 242] on input "Ensaladas" at bounding box center [480, 238] width 409 height 9
type input "E"
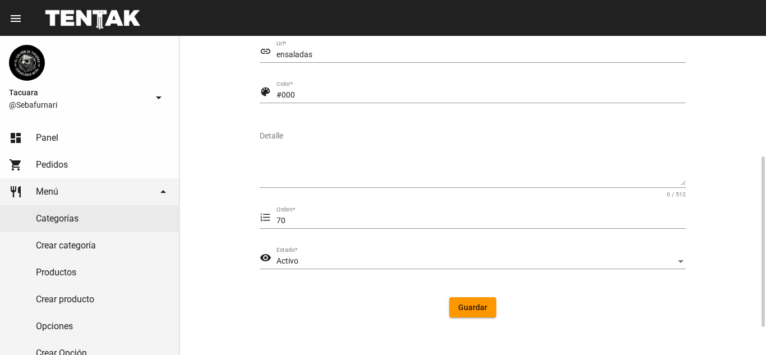
scroll to position [276, 0]
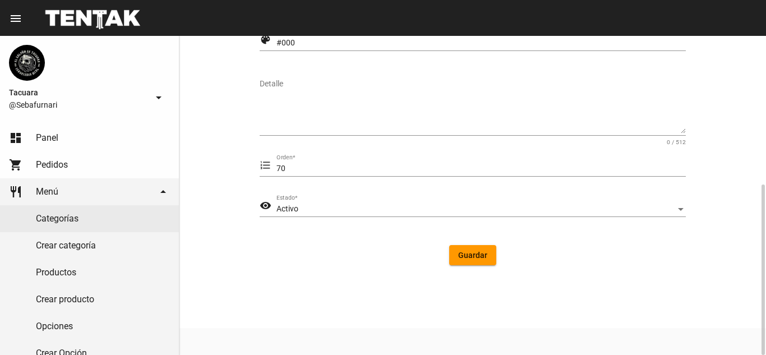
type input "ENSALADAS"
click at [471, 249] on button "Guardar" at bounding box center [472, 255] width 47 height 20
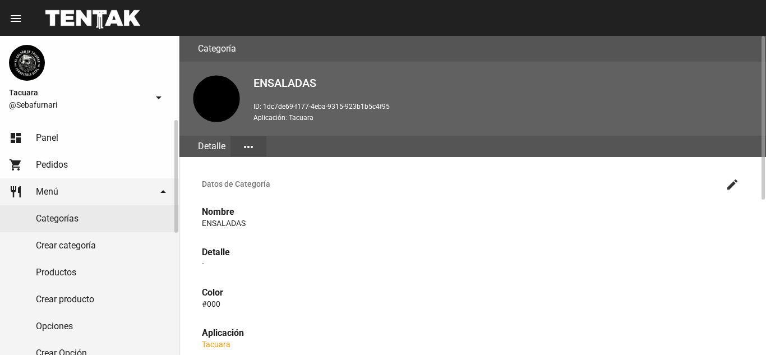
click at [82, 220] on link "Categorías" at bounding box center [89, 218] width 179 height 27
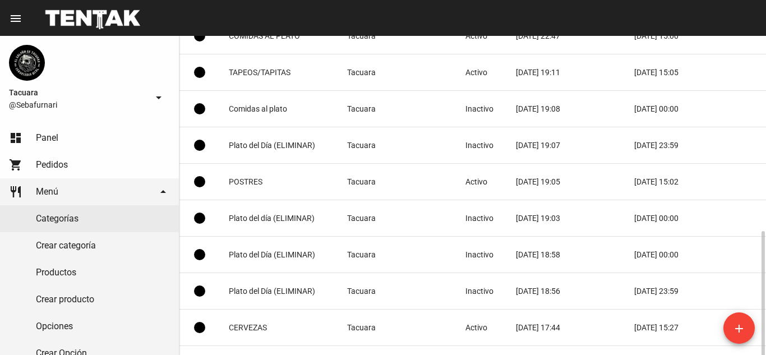
scroll to position [188, 0]
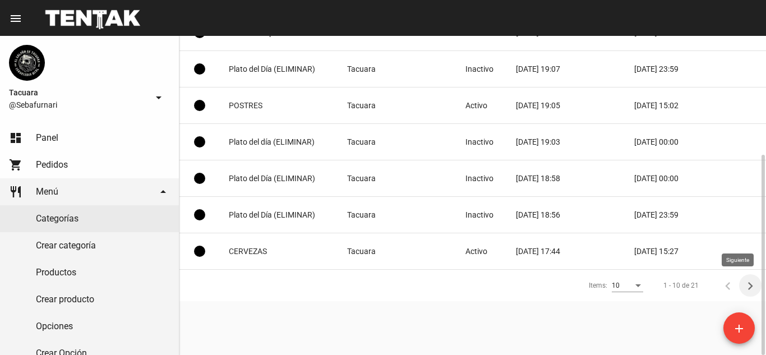
click at [750, 285] on icon "Siguiente" at bounding box center [750, 286] width 16 height 16
click at [748, 283] on icon "Siguiente" at bounding box center [750, 286] width 16 height 16
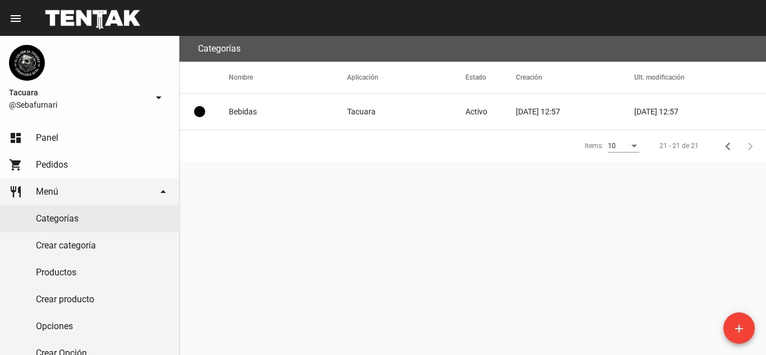
scroll to position [0, 0]
click at [249, 106] on mat-cell "Bebidas" at bounding box center [288, 112] width 118 height 36
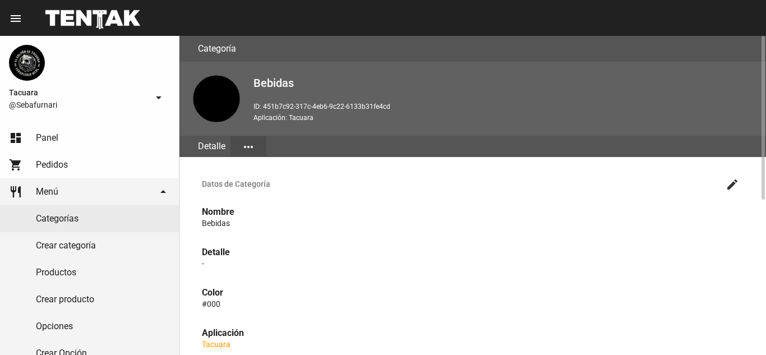
click at [256, 147] on button "more_horiz" at bounding box center [248, 146] width 36 height 20
click at [258, 170] on button "Editar" at bounding box center [261, 174] width 63 height 27
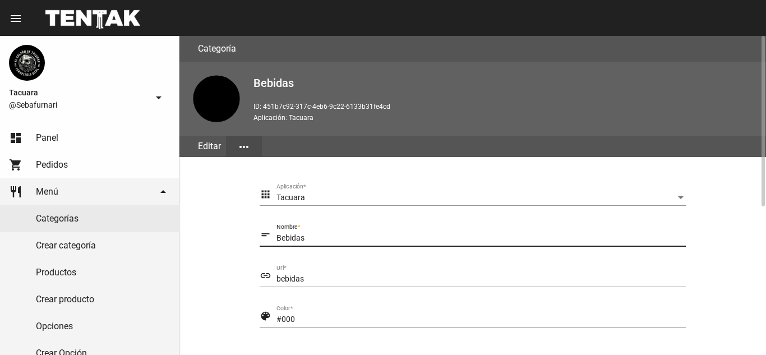
click at [307, 241] on input "Bebidas" at bounding box center [480, 238] width 409 height 9
type input "B"
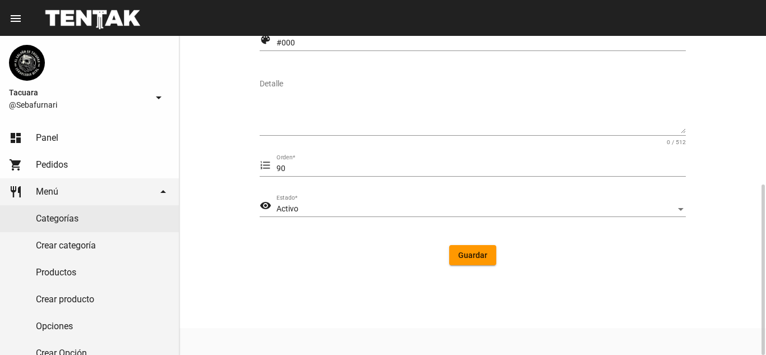
type input "BEBIDAS"
click at [478, 253] on span "Guardar" at bounding box center [472, 255] width 29 height 9
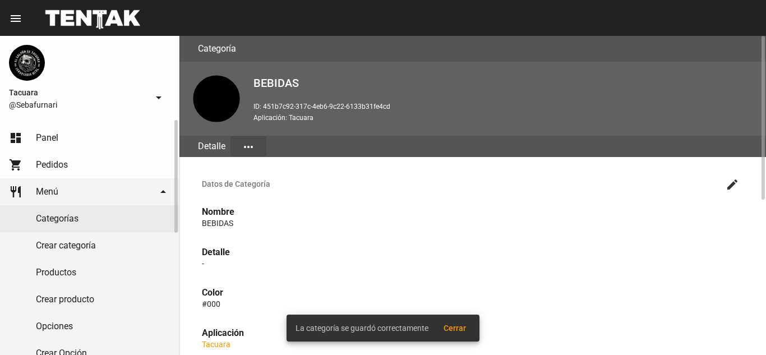
click at [96, 213] on link "Categorías" at bounding box center [89, 218] width 179 height 27
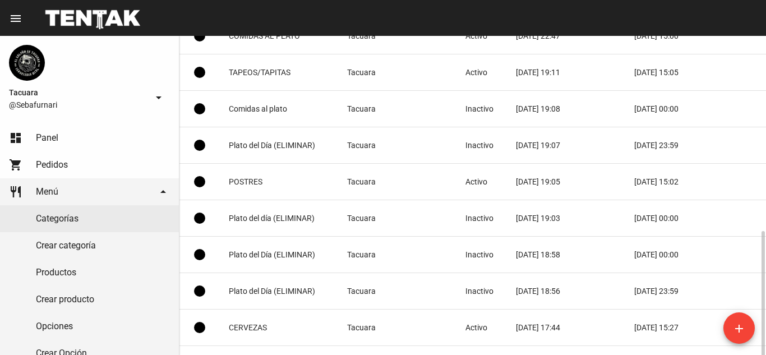
scroll to position [188, 0]
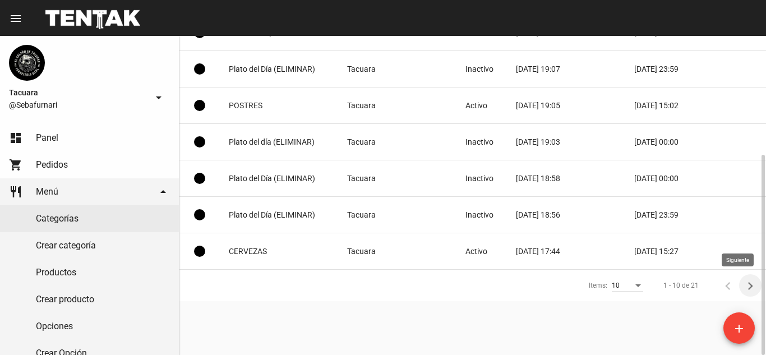
click at [748, 286] on icon "Siguiente" at bounding box center [750, 286] width 16 height 16
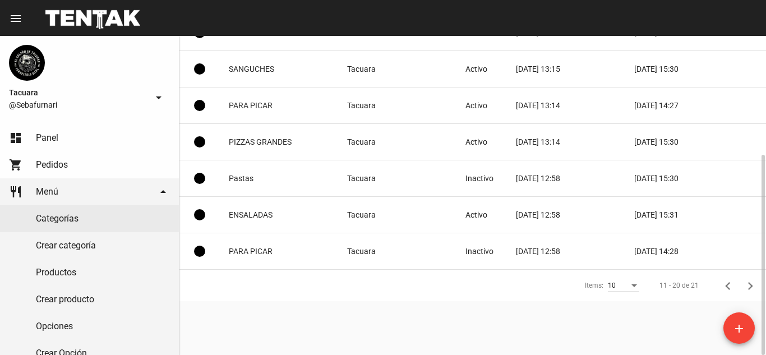
click at [327, 170] on mat-cell "Pastas" at bounding box center [288, 178] width 118 height 36
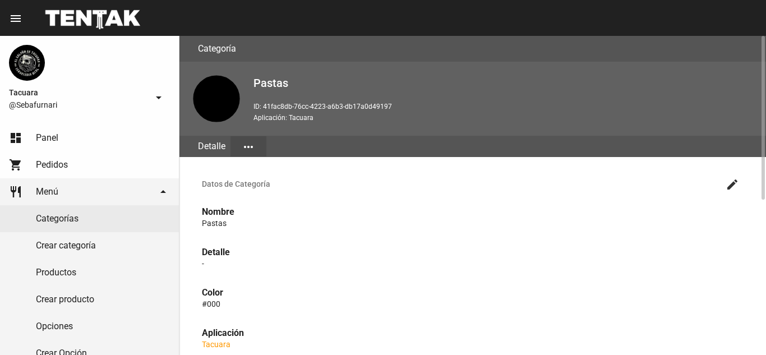
click at [257, 152] on button "more_horiz" at bounding box center [248, 146] width 36 height 20
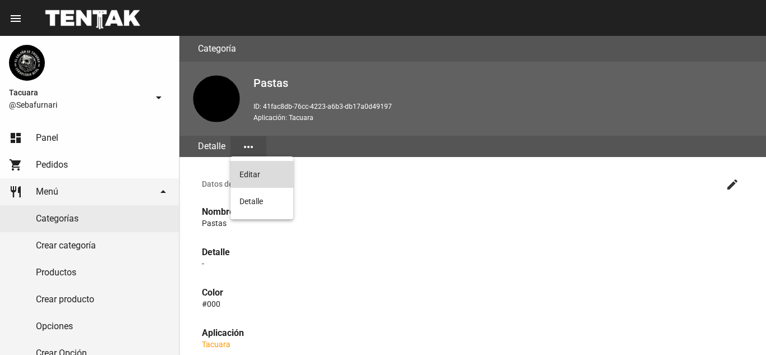
click at [265, 178] on button "Editar" at bounding box center [261, 174] width 63 height 27
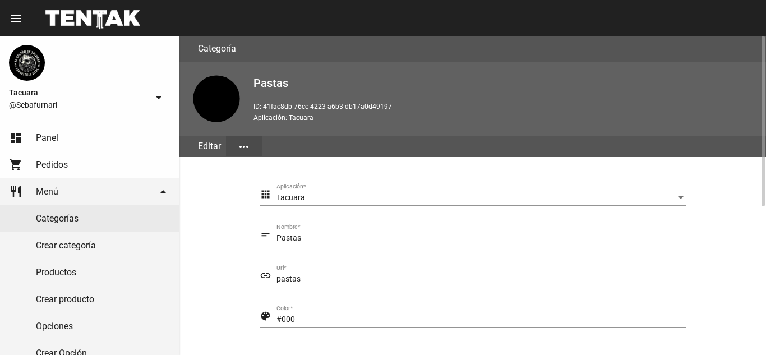
click at [371, 191] on div "Tacuara Aplicación *" at bounding box center [480, 195] width 409 height 22
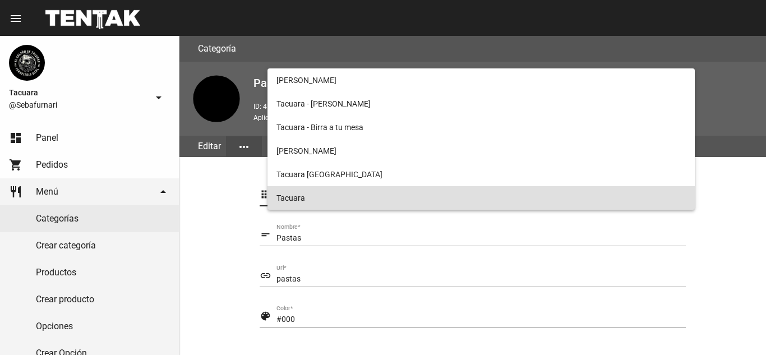
click at [371, 193] on span "Tacuara" at bounding box center [480, 198] width 409 height 24
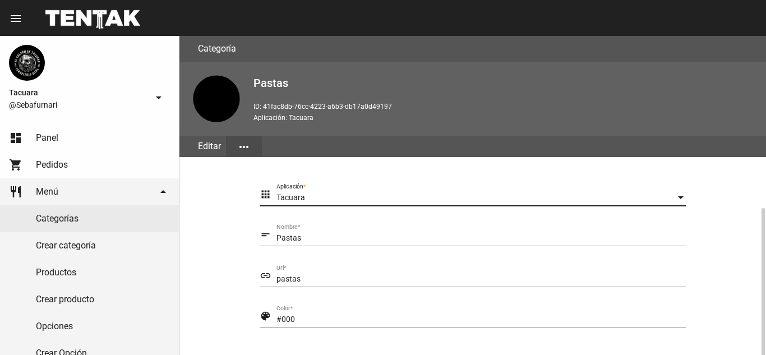
scroll to position [112, 0]
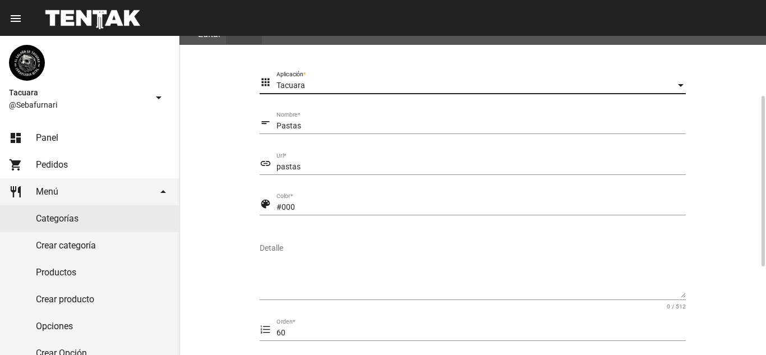
click at [357, 129] on input "Pastas" at bounding box center [480, 126] width 409 height 9
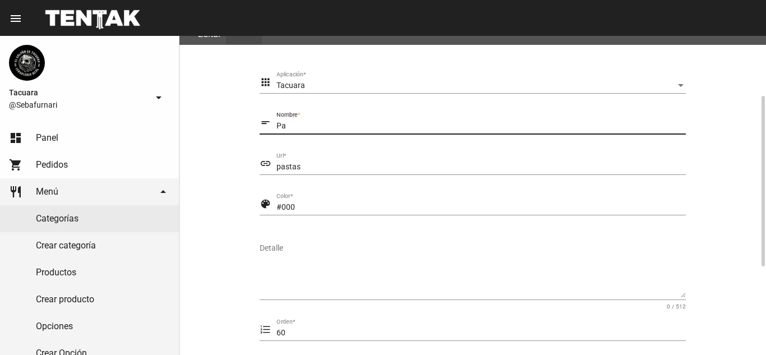
type input "P"
click at [209, 218] on section "apps Tacuara Aplicación * short_text Nombre * link pastas Url * color_lens #000…" at bounding box center [473, 255] width 560 height 394
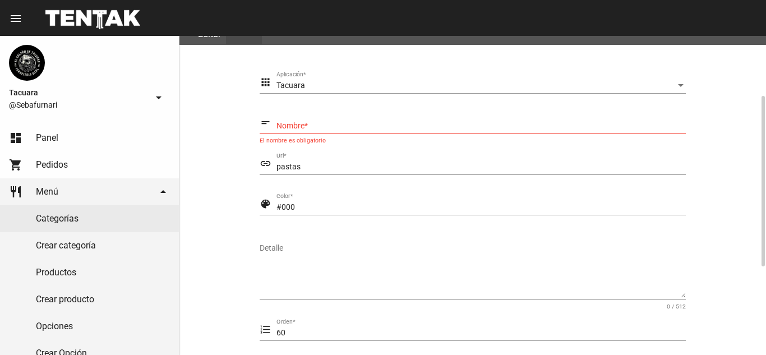
scroll to position [276, 0]
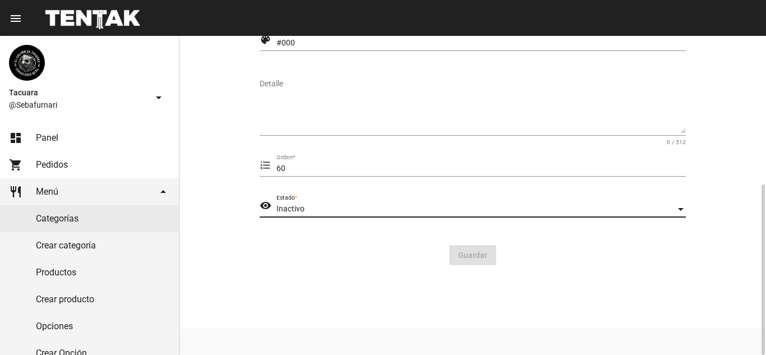
click at [382, 212] on div "Inactivo" at bounding box center [475, 209] width 399 height 9
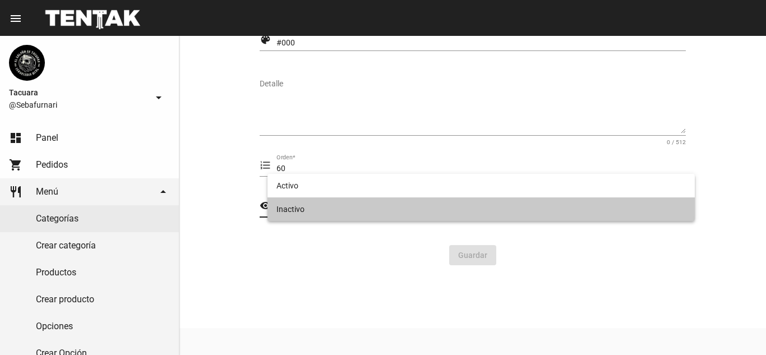
click at [405, 206] on span "Inactivo" at bounding box center [480, 209] width 409 height 24
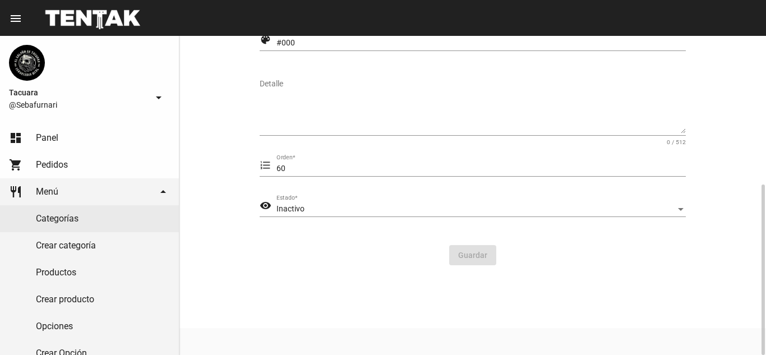
scroll to position [0, 0]
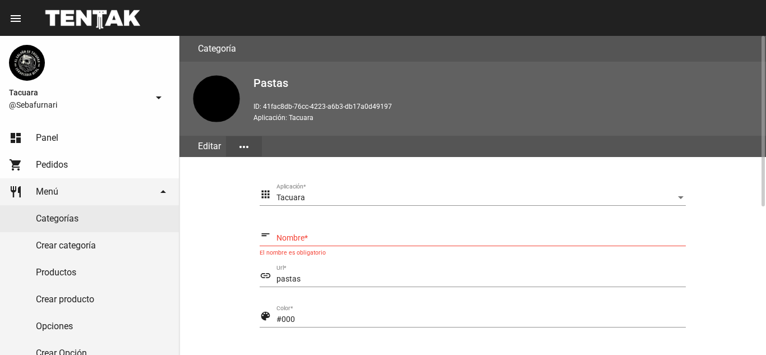
click at [322, 236] on input "Nombre *" at bounding box center [480, 238] width 409 height 9
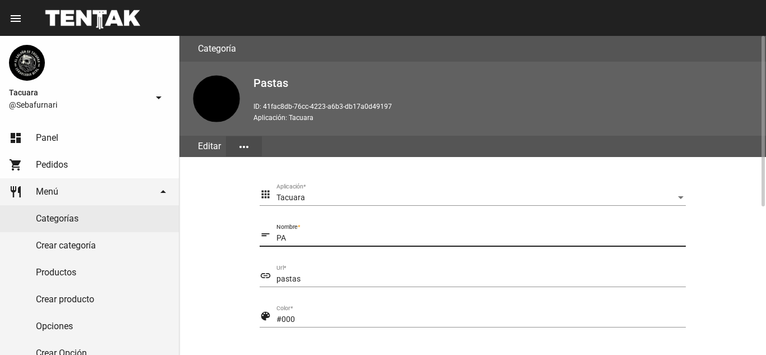
type input "Pastas"
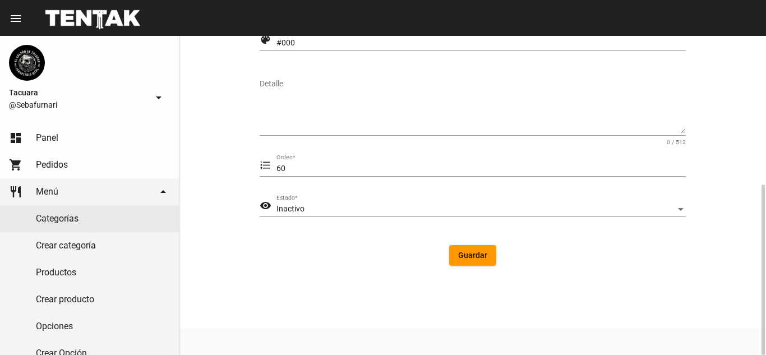
click at [461, 253] on span "Guardar" at bounding box center [472, 255] width 29 height 9
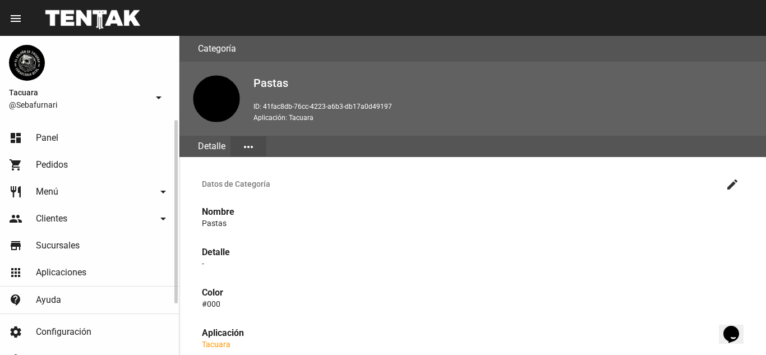
click at [95, 214] on link "people Clientes arrow_drop_down" at bounding box center [89, 218] width 179 height 27
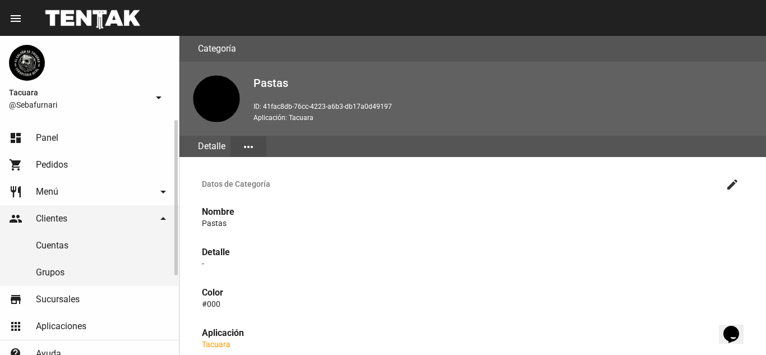
click at [94, 243] on link "Cuentas" at bounding box center [89, 245] width 179 height 27
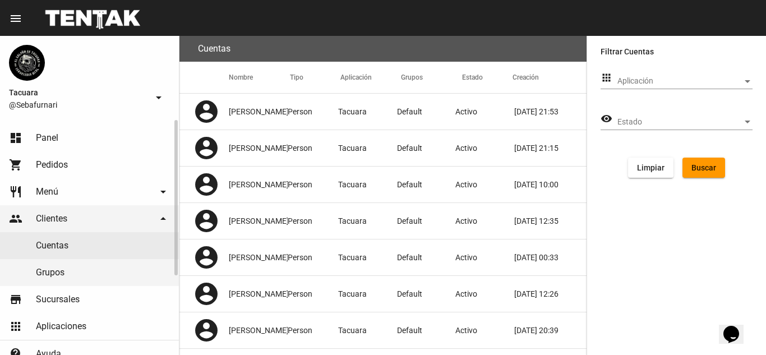
click at [81, 215] on link "people Clientes arrow_drop_down" at bounding box center [89, 218] width 179 height 27
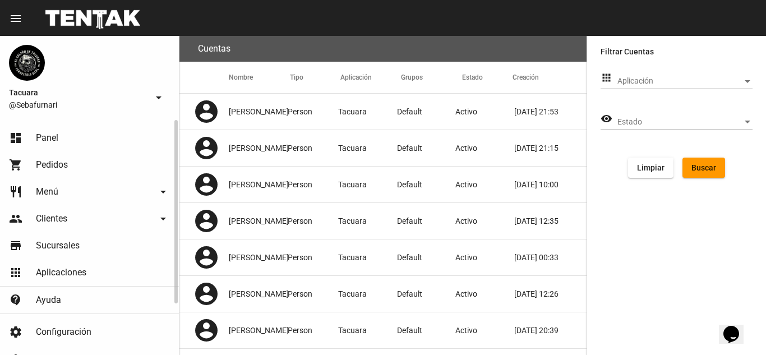
click at [89, 202] on link "restaurant Menú arrow_drop_down" at bounding box center [89, 191] width 179 height 27
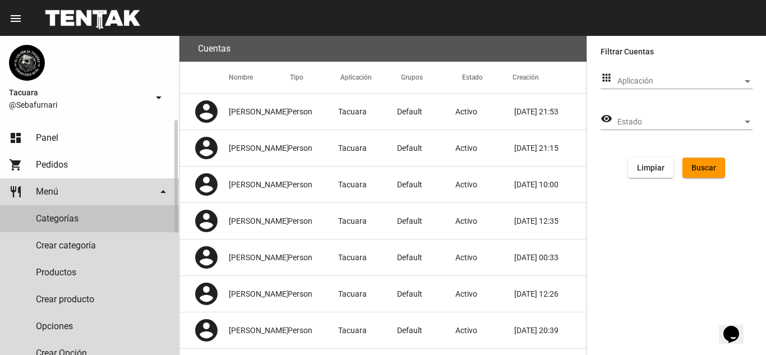
click at [87, 219] on link "Categorías" at bounding box center [89, 218] width 179 height 27
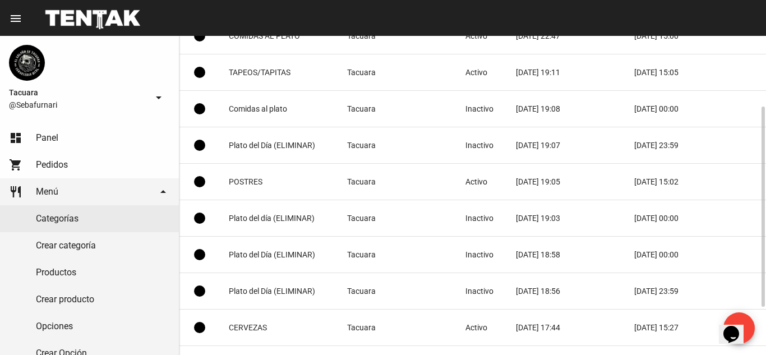
scroll to position [188, 0]
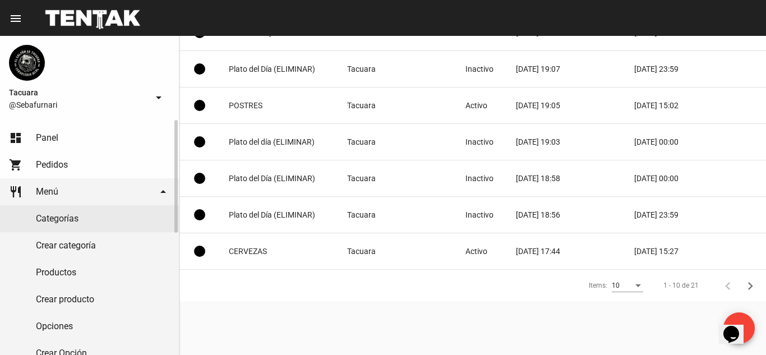
click at [93, 188] on link "restaurant Menú arrow_drop_down" at bounding box center [89, 191] width 179 height 27
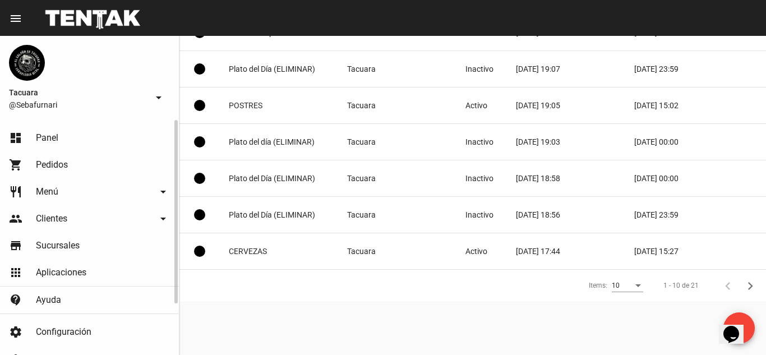
click at [93, 188] on link "restaurant Menú arrow_drop_down" at bounding box center [89, 191] width 179 height 27
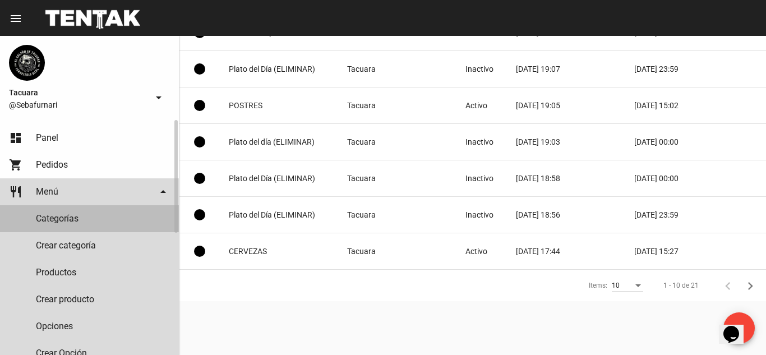
click at [76, 224] on link "Categorías" at bounding box center [89, 218] width 179 height 27
click at [84, 224] on link "Categorías" at bounding box center [89, 218] width 179 height 27
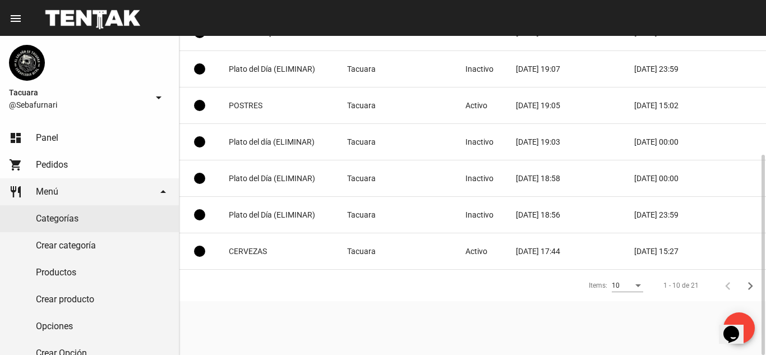
scroll to position [0, 0]
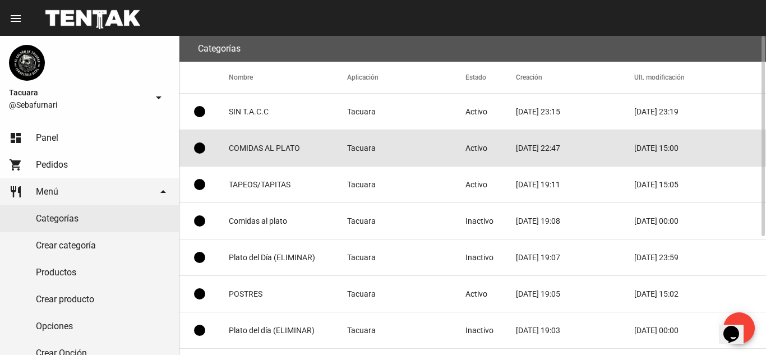
click at [309, 149] on mat-cell "COMIDAS AL PLATO" at bounding box center [288, 148] width 118 height 36
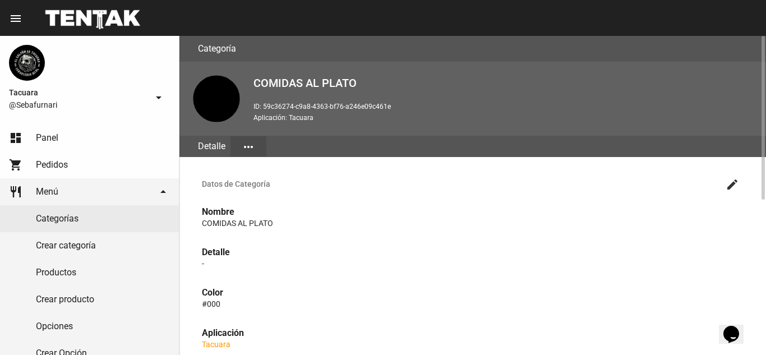
click at [249, 150] on mat-icon "more_horiz" at bounding box center [248, 146] width 13 height 13
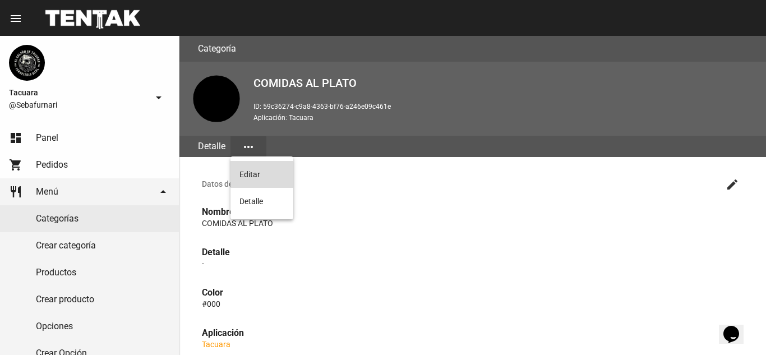
click at [251, 175] on button "Editar" at bounding box center [261, 174] width 63 height 27
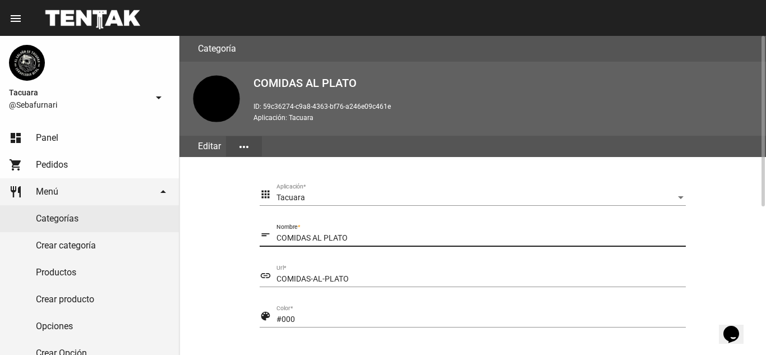
click at [372, 239] on input "COMIDAS AL PLATO" at bounding box center [480, 238] width 409 height 9
click at [465, 278] on input "COMIDAS-AL-PLATO" at bounding box center [480, 279] width 409 height 9
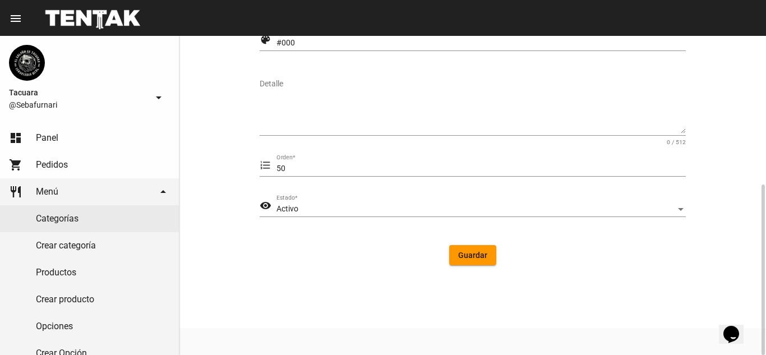
scroll to position [164, 0]
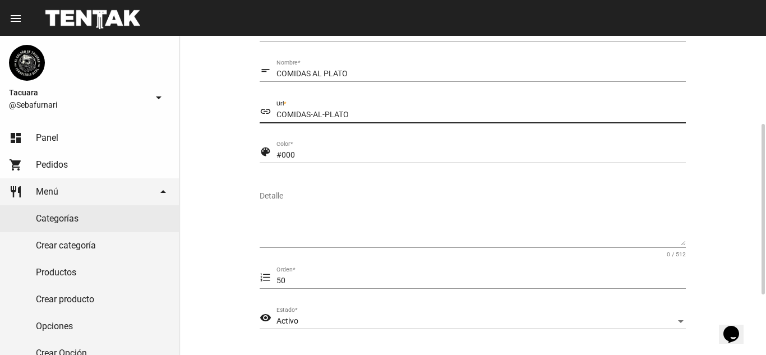
click at [405, 76] on input "COMIDAS AL PLATO" at bounding box center [480, 74] width 409 height 9
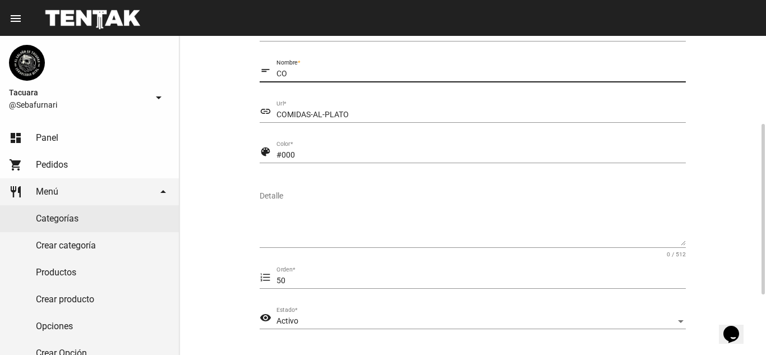
type input "C"
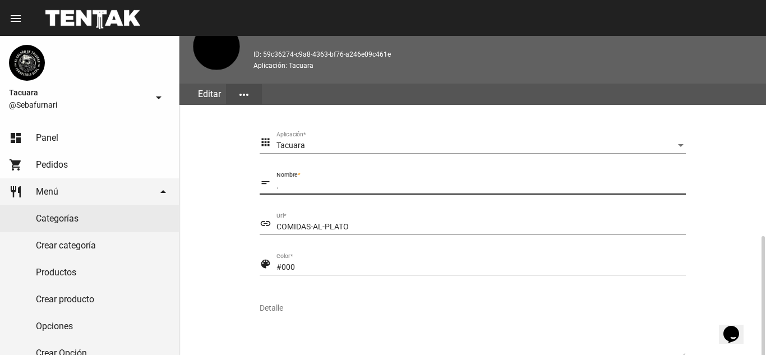
scroll to position [276, 0]
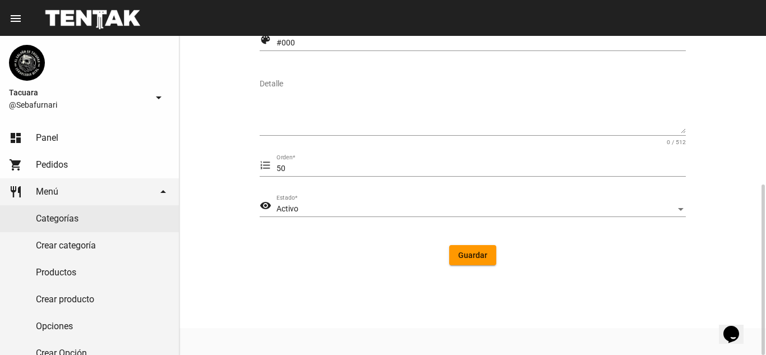
type input "."
click at [483, 258] on span "Guardar" at bounding box center [472, 255] width 29 height 9
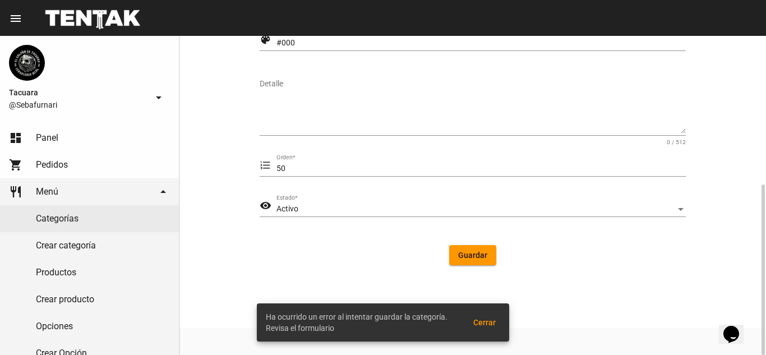
click at [474, 274] on form "apps Tacuara Aplicación * short_text . Nombre * link COMIDAS-AL-PLATO Url * col…" at bounding box center [473, 90] width 426 height 367
click at [500, 246] on div "Guardar" at bounding box center [473, 255] width 408 height 20
click at [487, 248] on button "Guardar" at bounding box center [472, 255] width 47 height 20
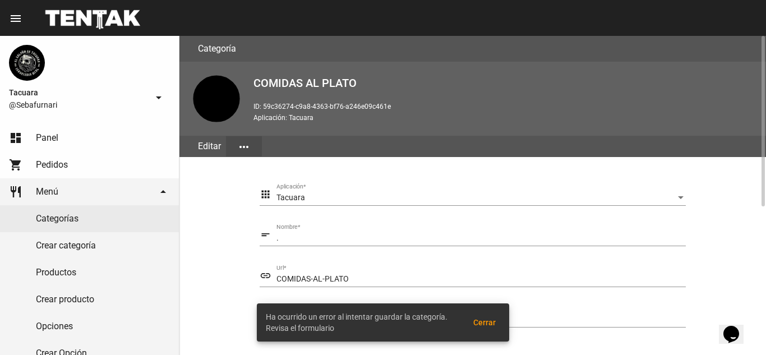
click at [295, 237] on input "." at bounding box center [480, 238] width 409 height 9
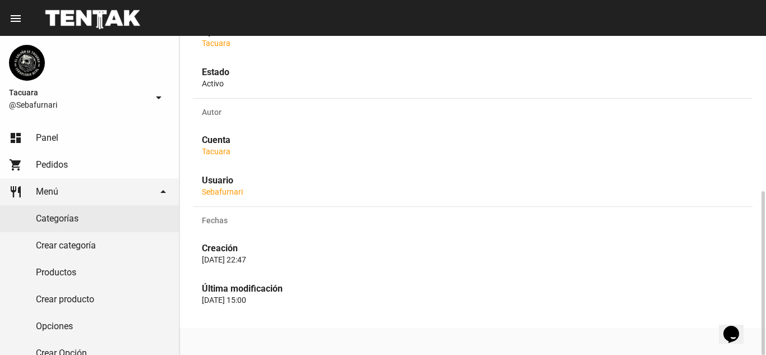
scroll to position [77, 0]
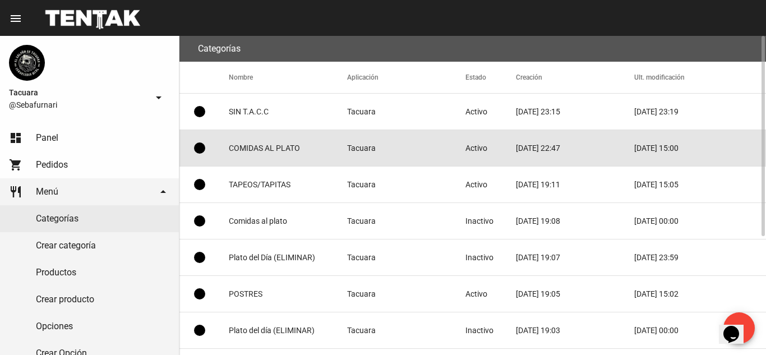
click at [323, 141] on mat-cell "COMIDAS AL PLATO" at bounding box center [288, 148] width 118 height 36
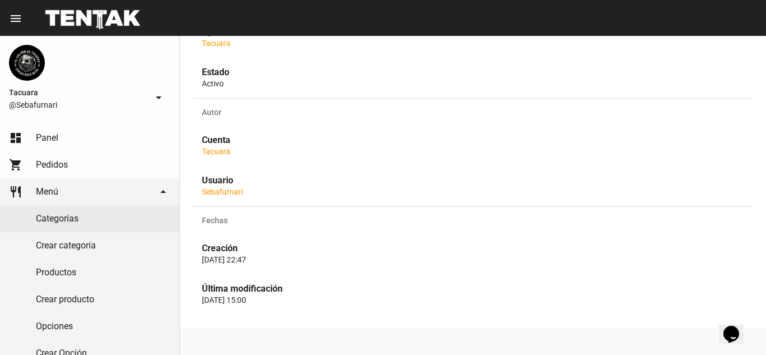
scroll to position [77, 0]
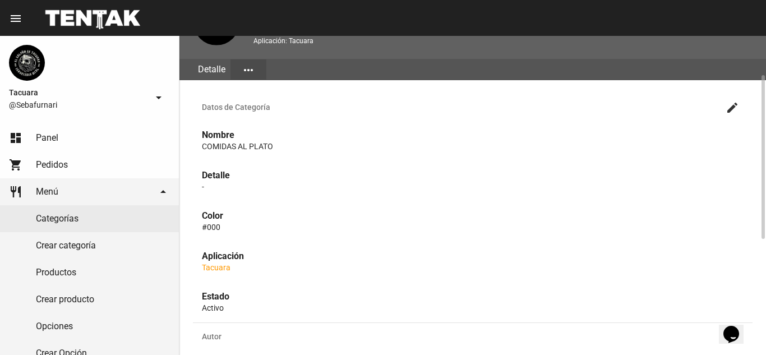
click at [252, 64] on mat-icon "more_horiz" at bounding box center [248, 69] width 13 height 13
click at [265, 88] on button "Editar" at bounding box center [261, 97] width 63 height 27
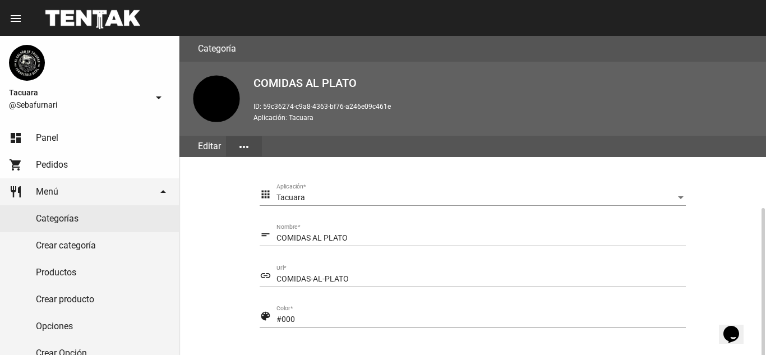
scroll to position [224, 0]
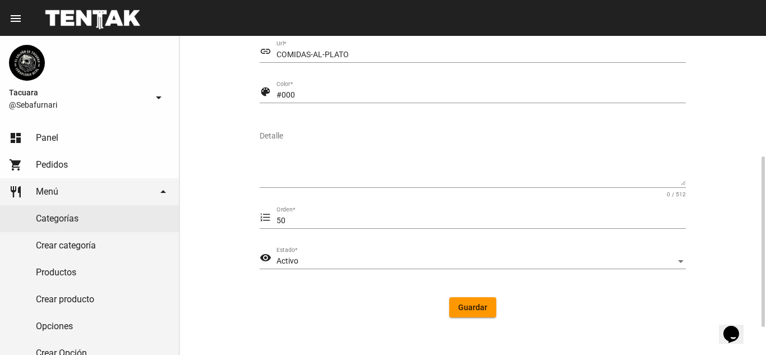
click at [405, 255] on div "Activo Estado *" at bounding box center [480, 258] width 409 height 22
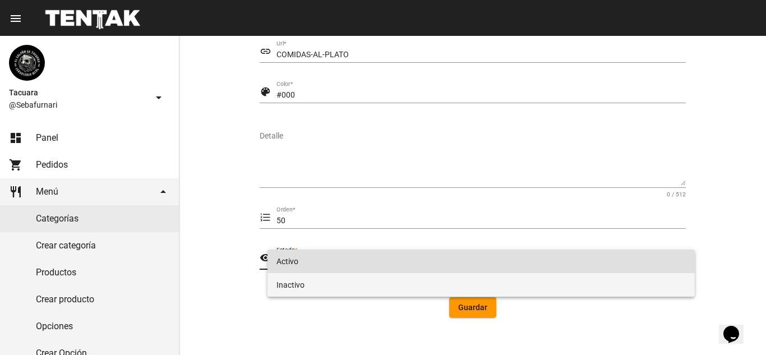
click at [418, 275] on span "Inactivo" at bounding box center [480, 285] width 409 height 24
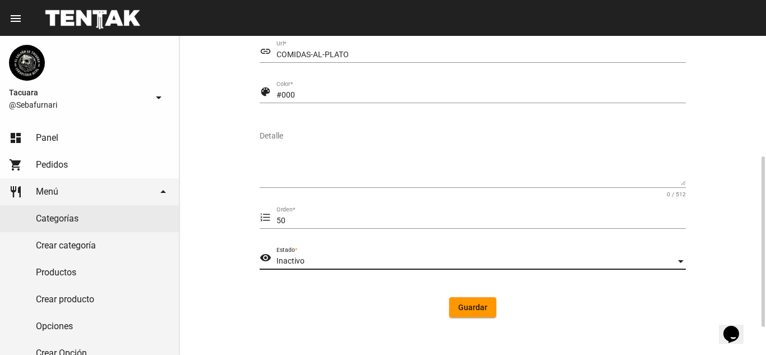
click at [476, 311] on span "Guardar" at bounding box center [472, 307] width 29 height 9
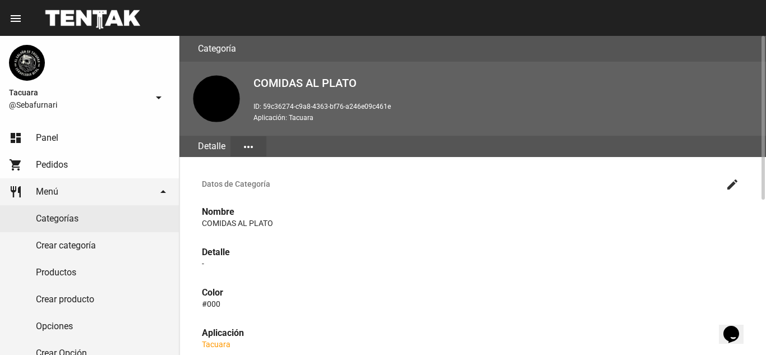
click at [244, 141] on mat-icon "more_horiz" at bounding box center [248, 146] width 13 height 13
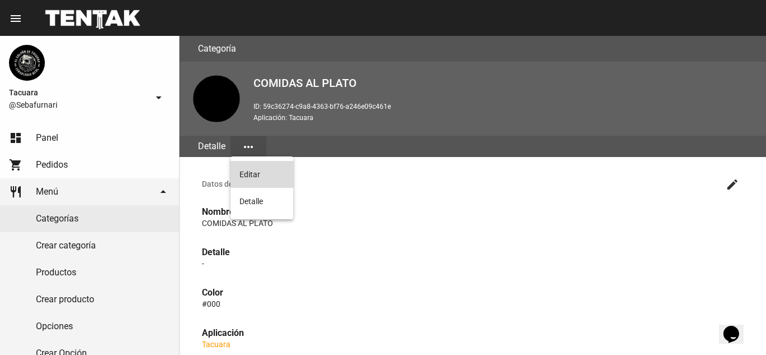
click at [248, 177] on button "Editar" at bounding box center [261, 174] width 63 height 27
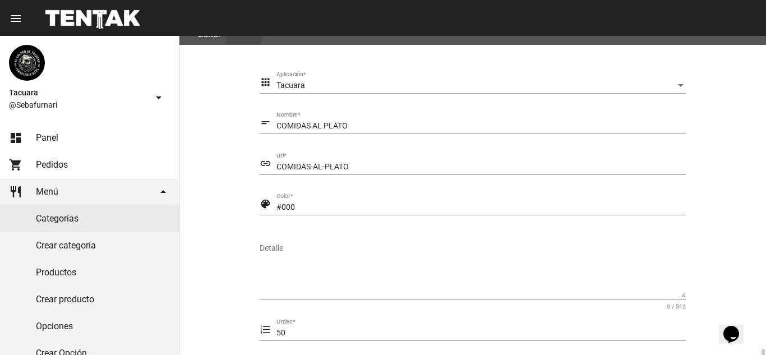
scroll to position [276, 0]
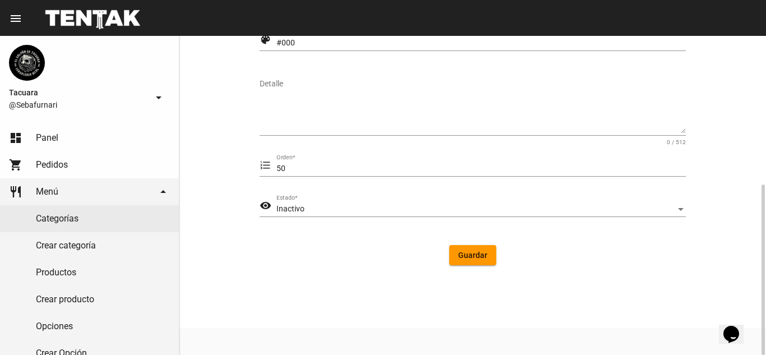
click at [324, 198] on div "Inactivo Estado *" at bounding box center [480, 206] width 409 height 22
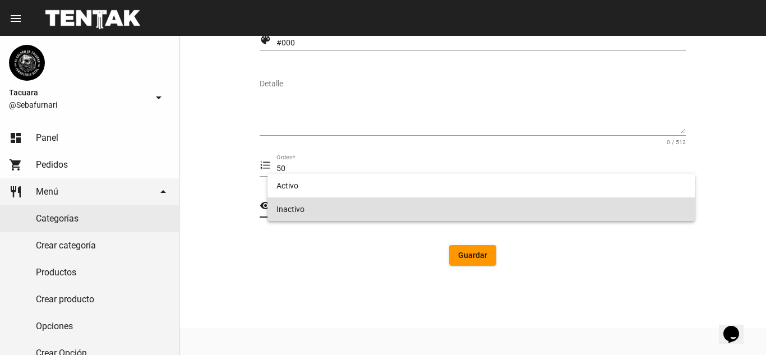
click at [322, 171] on div at bounding box center [383, 177] width 766 height 355
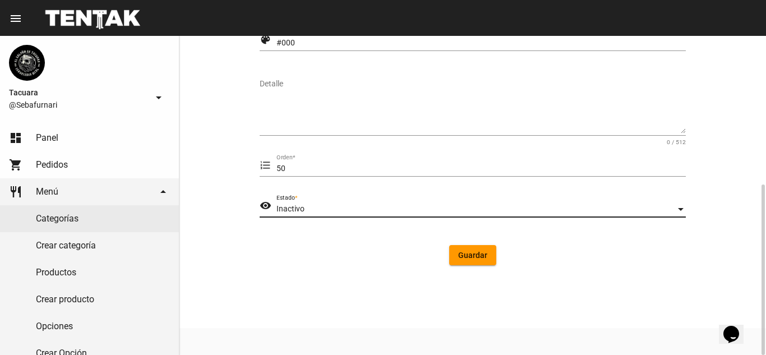
click at [328, 205] on div "Inactivo" at bounding box center [475, 209] width 399 height 9
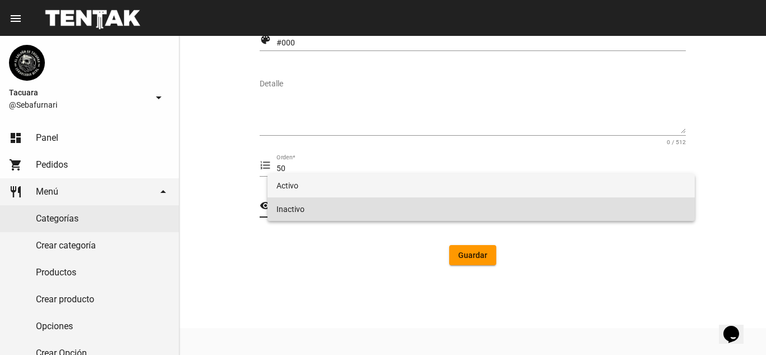
click at [326, 190] on span "Activo" at bounding box center [480, 186] width 409 height 24
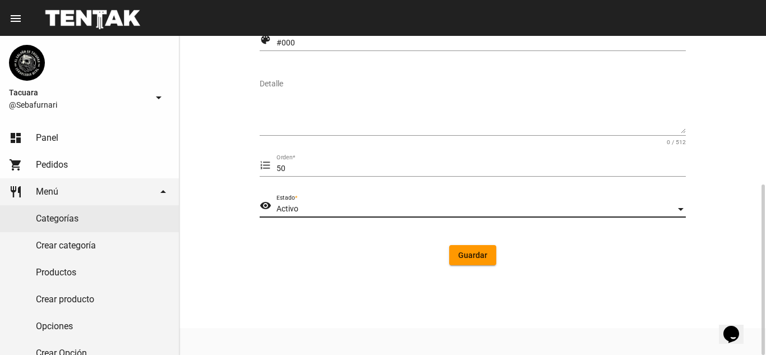
click at [455, 251] on button "Guardar" at bounding box center [472, 255] width 47 height 20
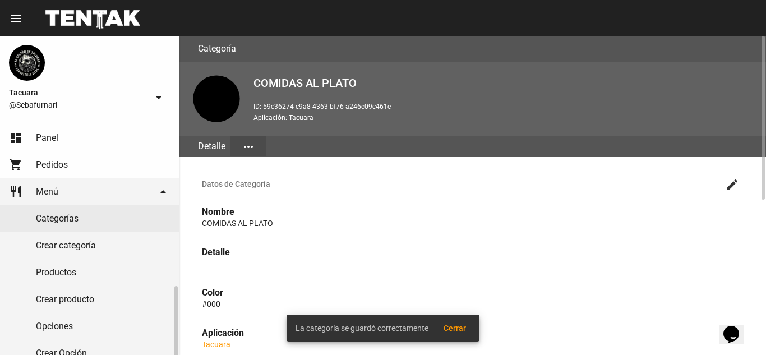
scroll to position [112, 0]
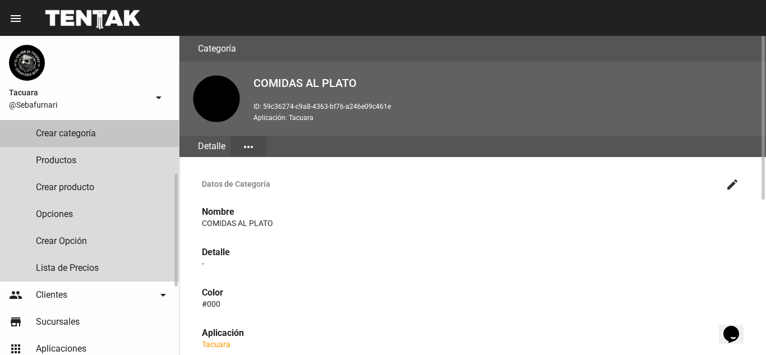
drag, startPoint x: 84, startPoint y: 137, endPoint x: 95, endPoint y: 150, distance: 16.7
click at [84, 137] on link "Crear categoría" at bounding box center [89, 133] width 179 height 27
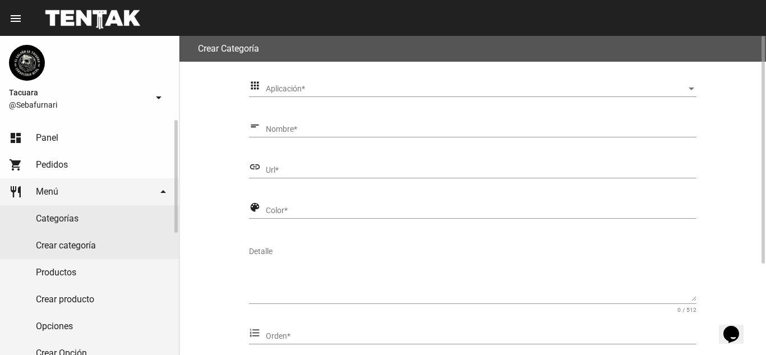
click at [101, 212] on link "Categorías" at bounding box center [89, 218] width 179 height 27
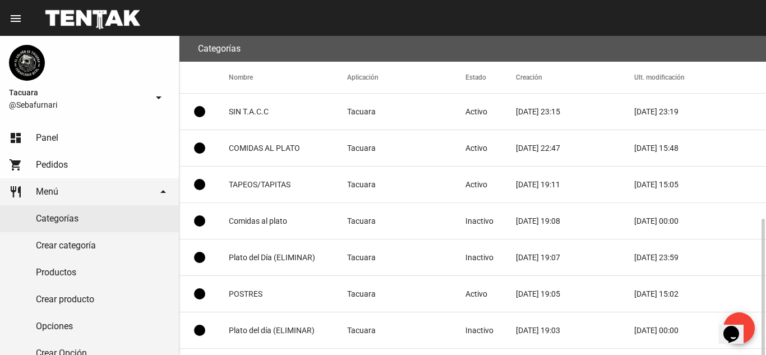
scroll to position [188, 0]
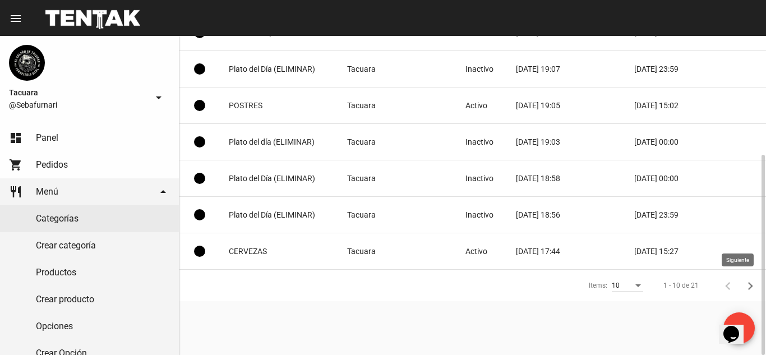
click at [747, 290] on icon "Siguiente" at bounding box center [750, 286] width 16 height 16
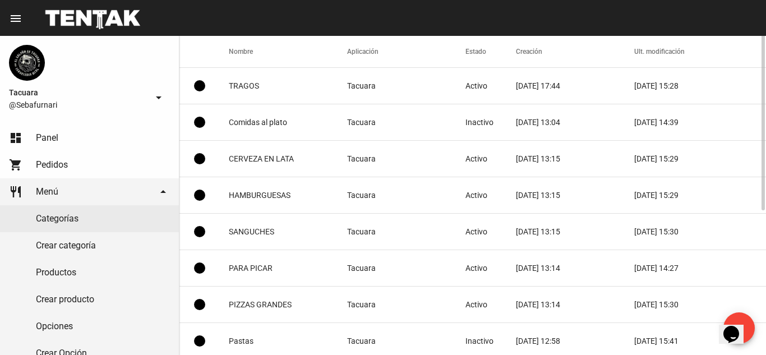
scroll to position [0, 0]
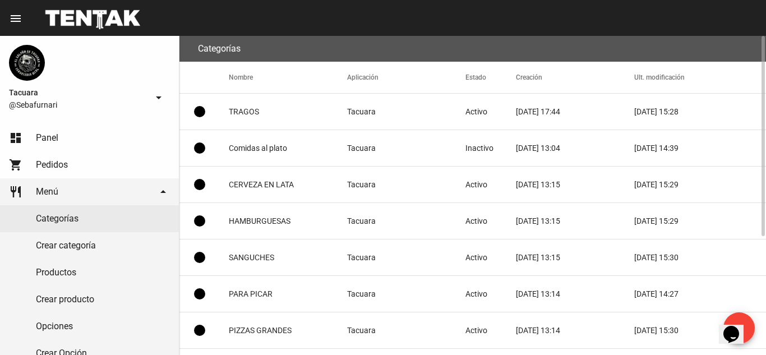
click at [321, 150] on mat-cell "Comidas al plato" at bounding box center [288, 148] width 118 height 36
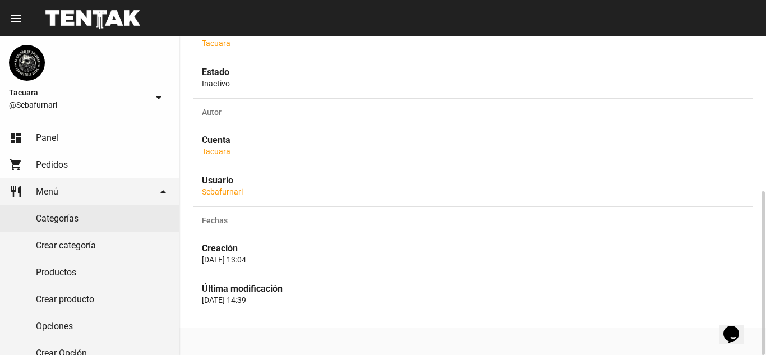
scroll to position [77, 0]
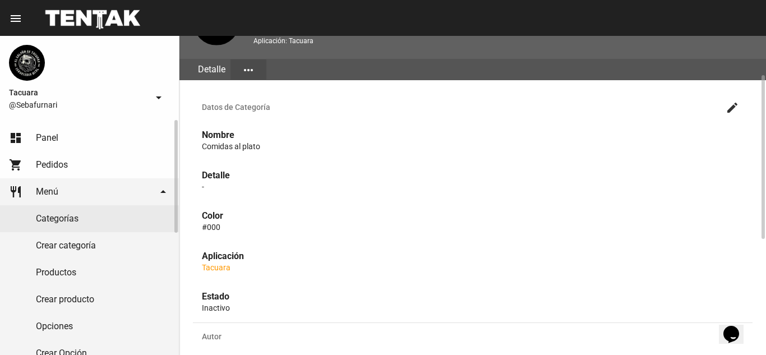
click at [112, 216] on link "Categorías" at bounding box center [89, 218] width 179 height 27
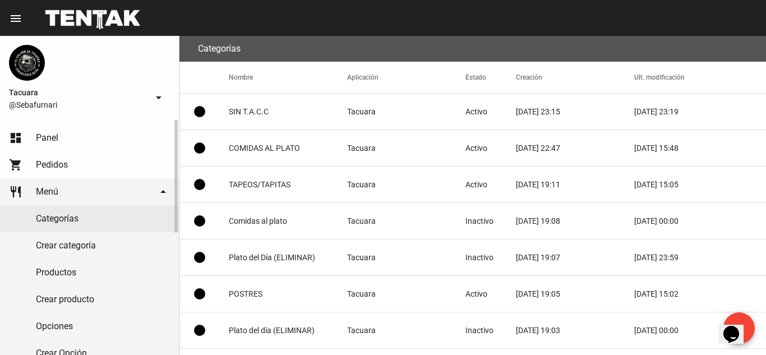
click at [121, 133] on link "dashboard Panel" at bounding box center [89, 137] width 179 height 27
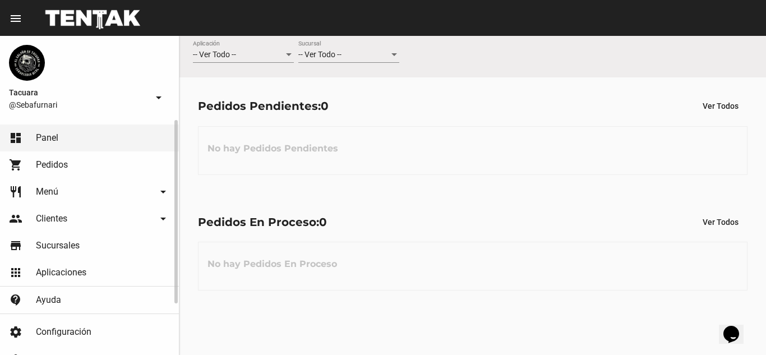
click at [116, 165] on link "shopping_cart Pedidos" at bounding box center [89, 164] width 179 height 27
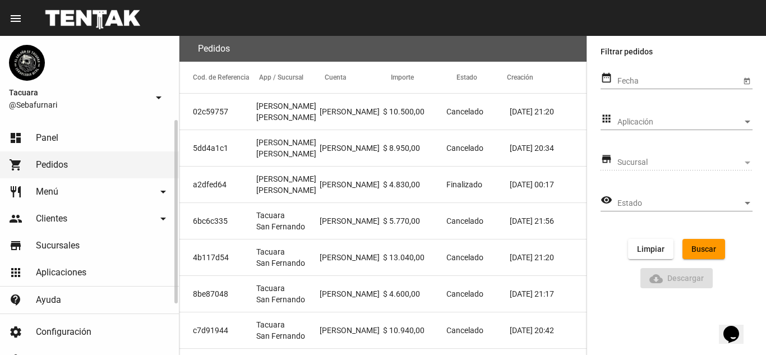
click at [93, 263] on link "apps Aplicaciones" at bounding box center [89, 272] width 179 height 27
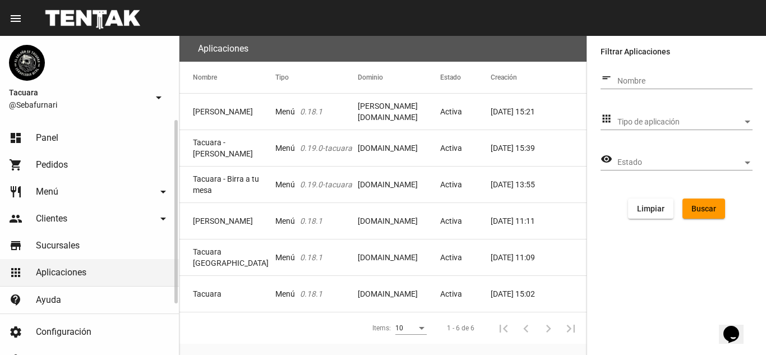
click at [111, 189] on link "restaurant Menú arrow_drop_down" at bounding box center [89, 191] width 179 height 27
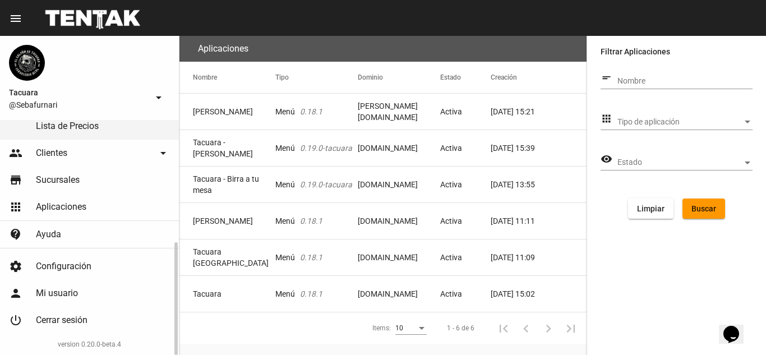
scroll to position [142, 0]
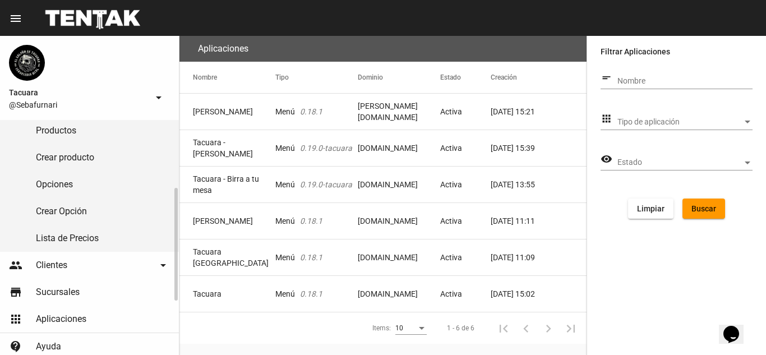
click at [108, 230] on link "Lista de Precios" at bounding box center [89, 238] width 179 height 27
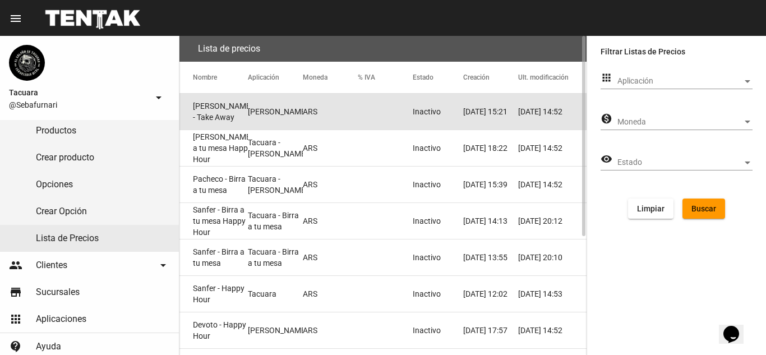
click at [228, 113] on mat-cell "Pacheco - Take Away" at bounding box center [213, 112] width 68 height 36
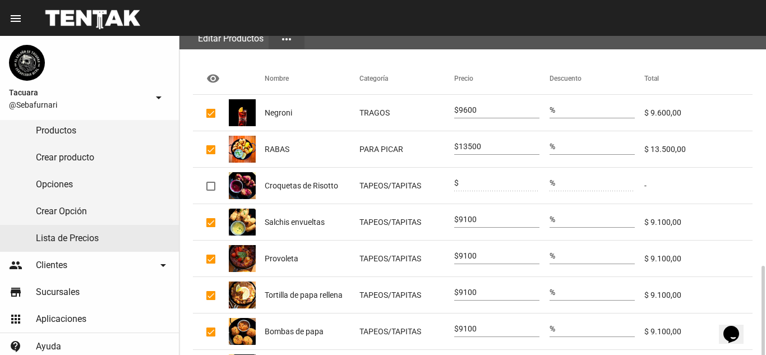
scroll to position [288, 0]
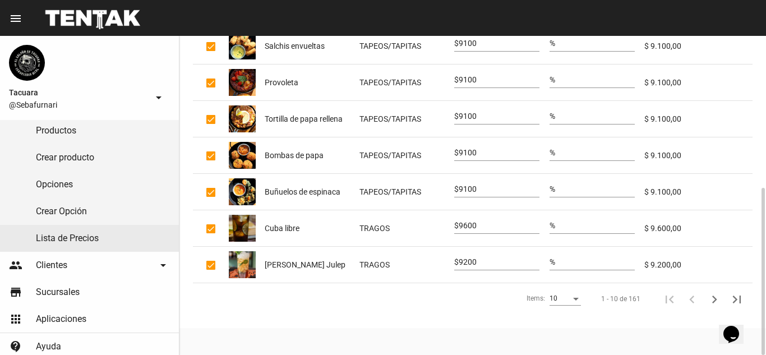
click at [577, 299] on div "Items:" at bounding box center [576, 299] width 6 height 3
drag, startPoint x: 567, startPoint y: 337, endPoint x: 594, endPoint y: 331, distance: 26.9
click at [567, 337] on span "50" at bounding box center [565, 339] width 31 height 20
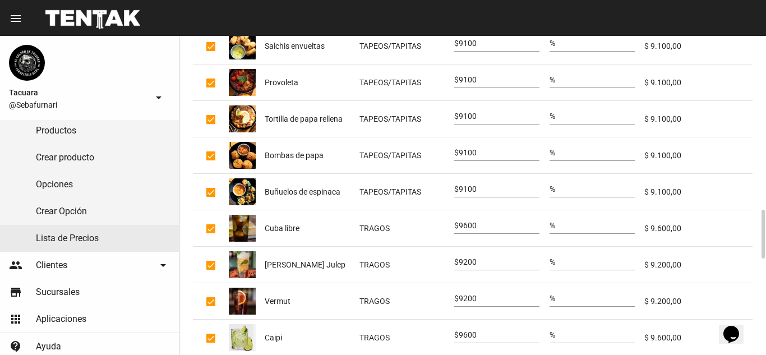
scroll to position [400, 0]
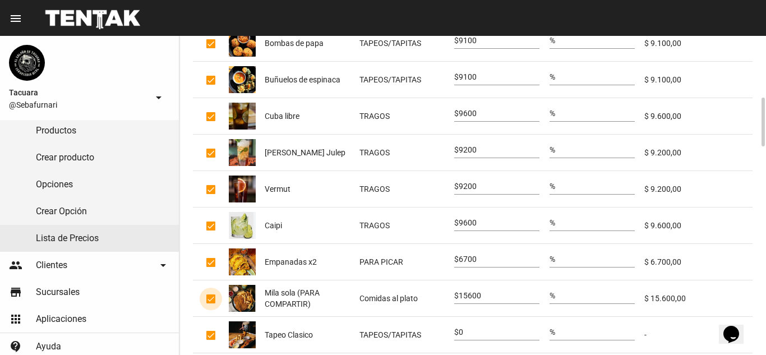
click at [209, 298] on div at bounding box center [210, 298] width 9 height 9
click at [210, 303] on input "checkbox" at bounding box center [210, 303] width 1 height 1
checkbox input "false"
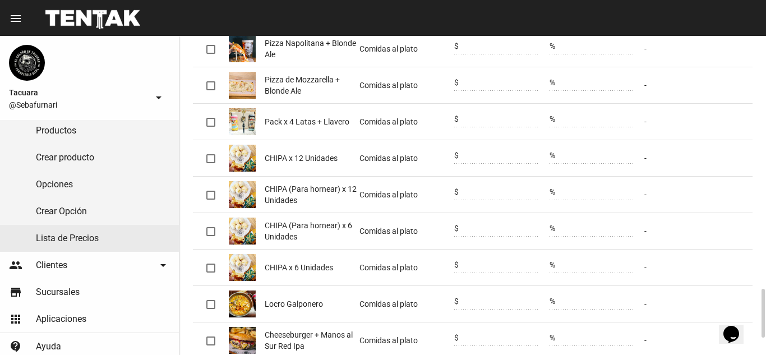
scroll to position [1746, 0]
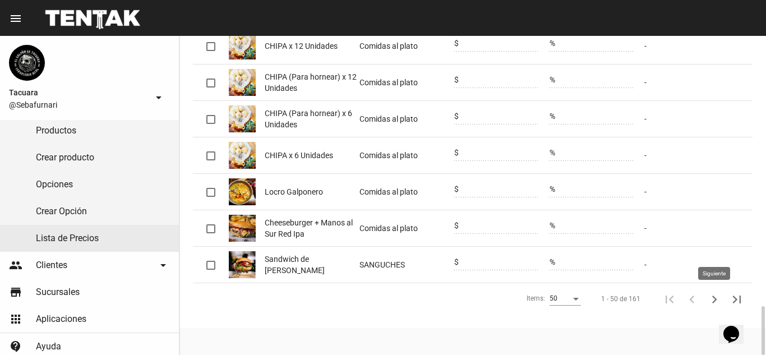
click at [714, 295] on icon "Siguiente" at bounding box center [714, 300] width 16 height 16
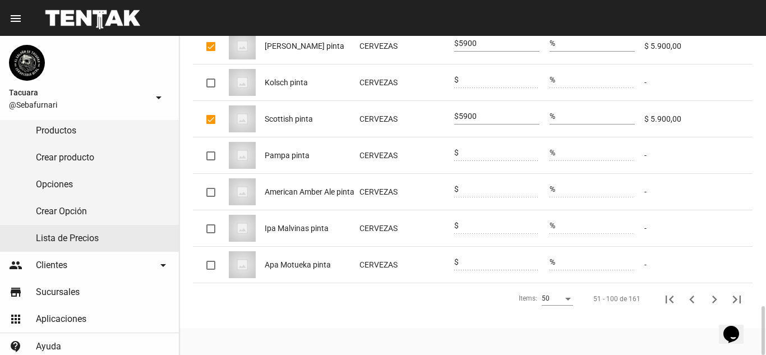
click at [717, 297] on icon "Siguiente" at bounding box center [714, 300] width 16 height 16
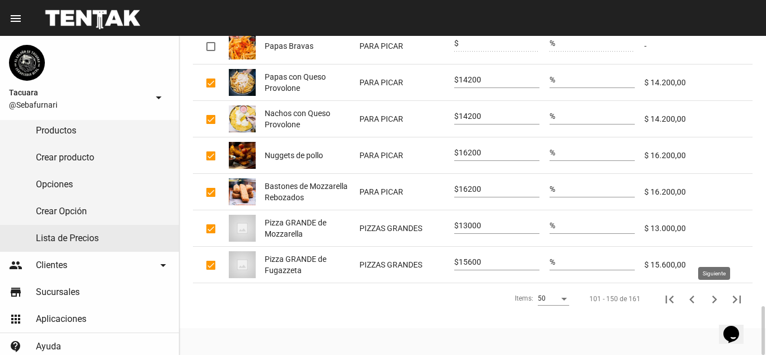
click at [716, 303] on icon "Siguiente" at bounding box center [714, 300] width 16 height 16
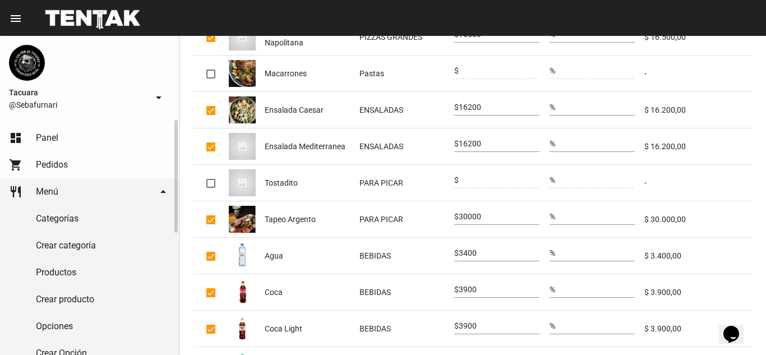
scroll to position [112, 0]
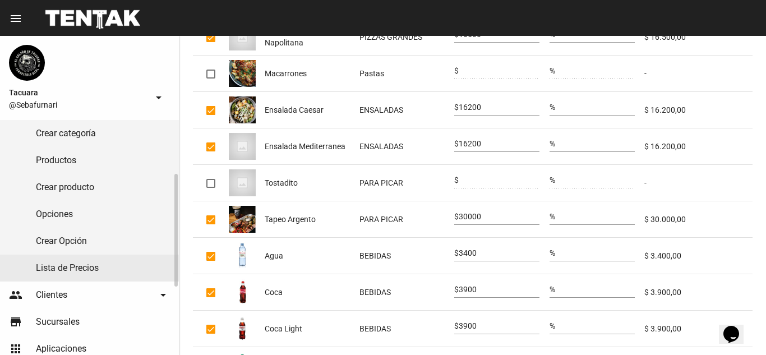
click at [99, 269] on link "Lista de Precios" at bounding box center [89, 268] width 179 height 27
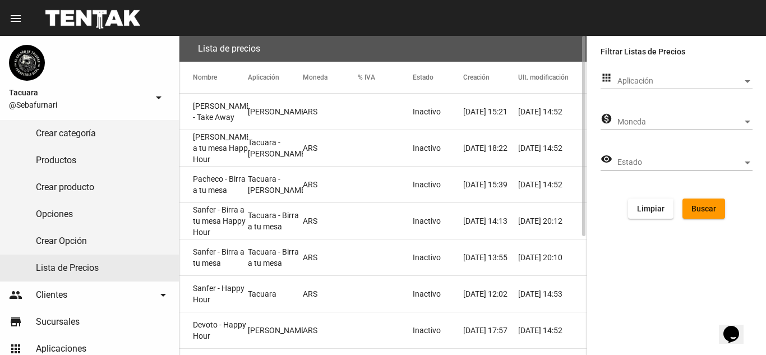
click at [261, 121] on mat-cell "Tacuara Pacheco" at bounding box center [275, 112] width 55 height 36
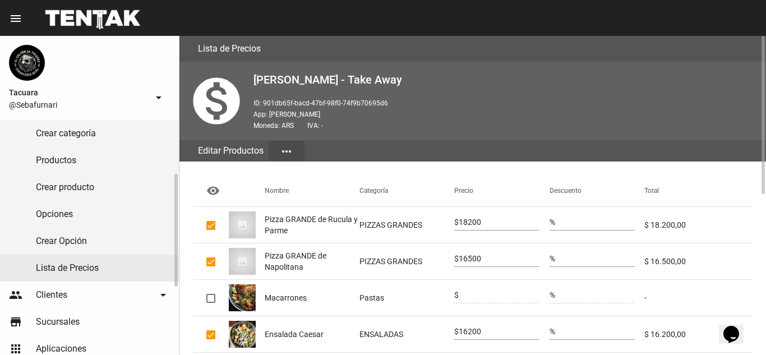
drag, startPoint x: 110, startPoint y: 271, endPoint x: 117, endPoint y: 270, distance: 6.2
click at [110, 271] on link "Lista de Precios" at bounding box center [89, 268] width 179 height 27
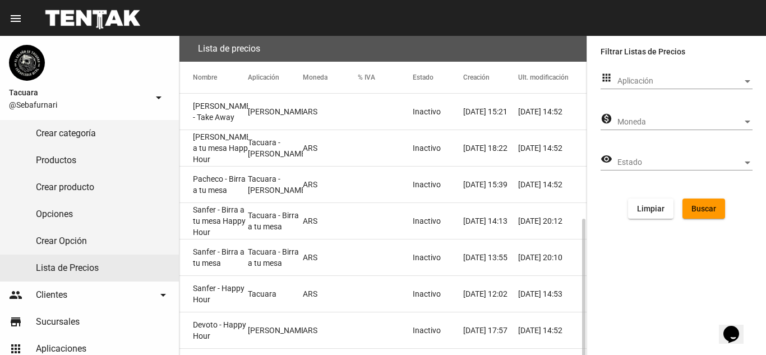
scroll to position [188, 0]
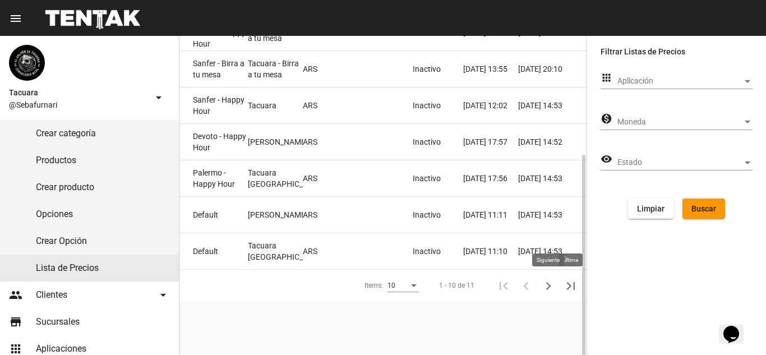
click at [548, 284] on icon "Siguiente" at bounding box center [548, 286] width 5 height 8
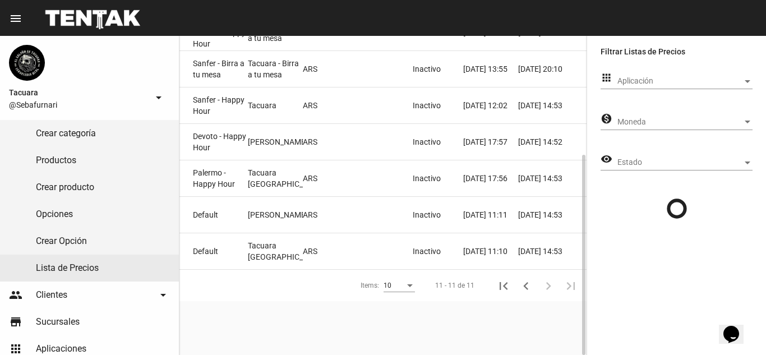
scroll to position [0, 0]
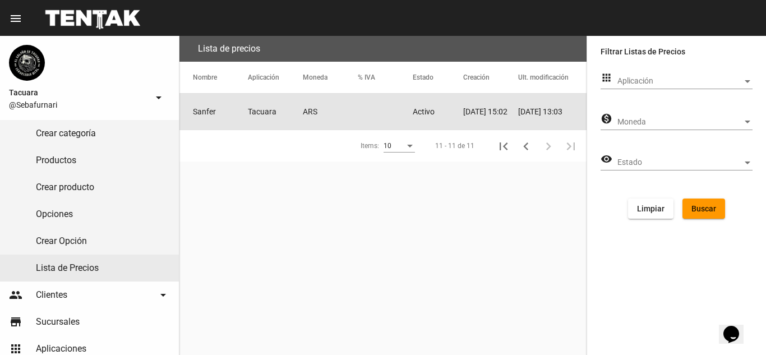
click at [308, 106] on mat-cell "ARS" at bounding box center [330, 112] width 55 height 36
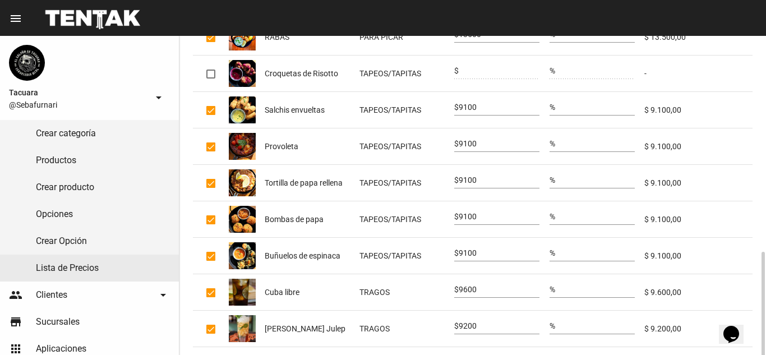
scroll to position [288, 0]
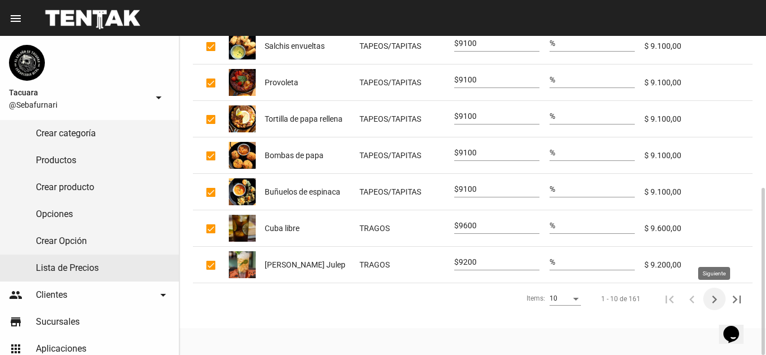
click at [709, 296] on icon "Siguiente" at bounding box center [714, 300] width 16 height 16
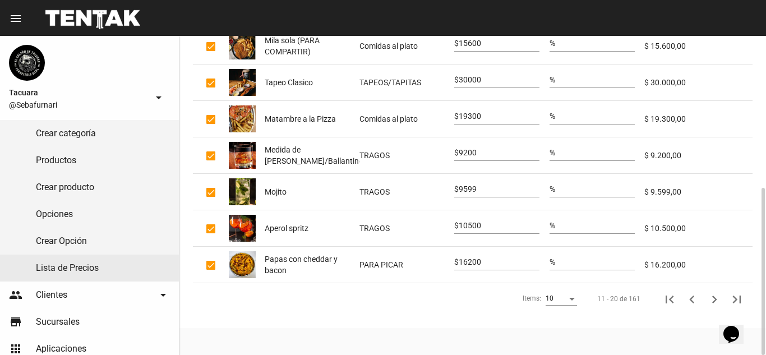
click at [313, 111] on mat-cell "Matambre a la Pizza" at bounding box center [312, 119] width 95 height 36
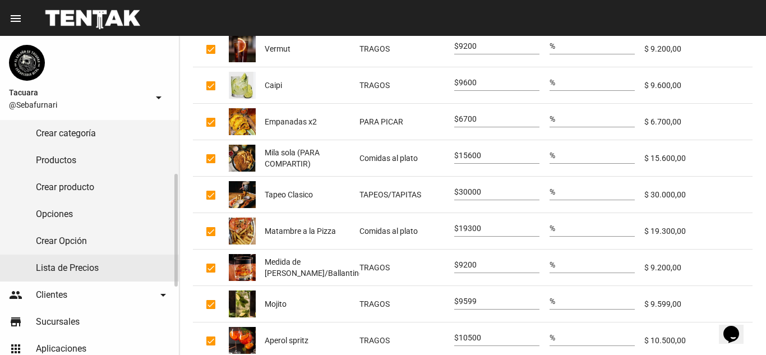
scroll to position [0, 0]
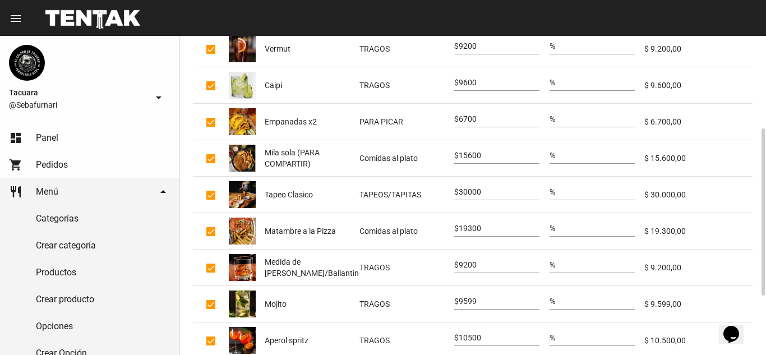
click at [367, 153] on mat-cell "Comidas al plato" at bounding box center [406, 158] width 95 height 36
drag, startPoint x: 367, startPoint y: 153, endPoint x: 355, endPoint y: 159, distance: 13.8
click at [355, 159] on span "Mila sola (PARA COMPARTIR)" at bounding box center [312, 158] width 95 height 22
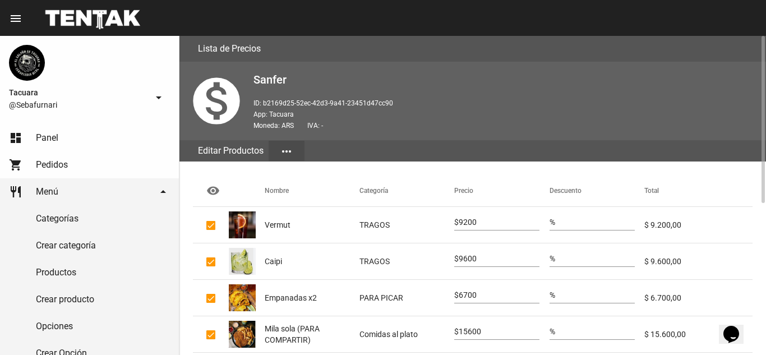
click at [289, 151] on mat-icon "more_horiz" at bounding box center [286, 151] width 13 height 13
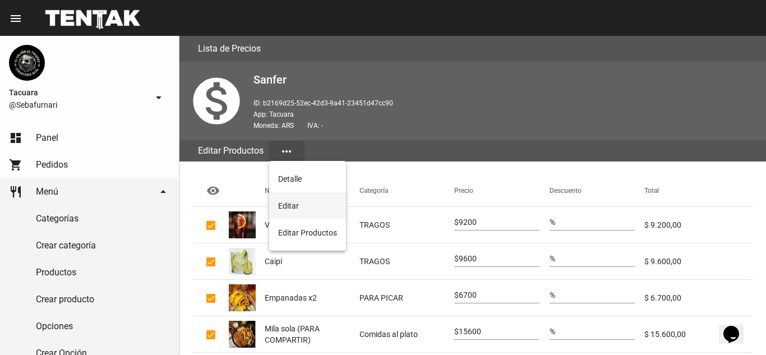
click at [293, 197] on button "Editar" at bounding box center [307, 205] width 77 height 27
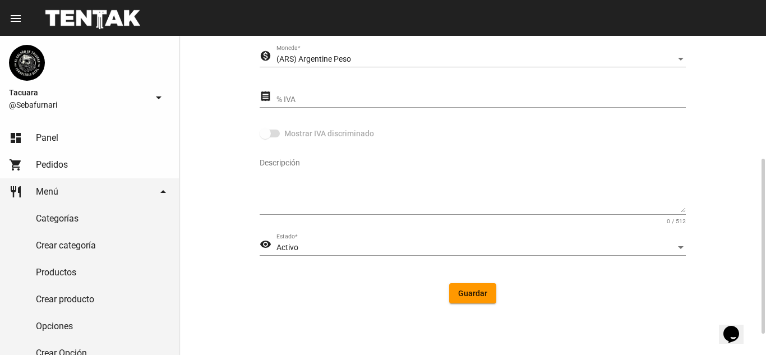
scroll to position [112, 0]
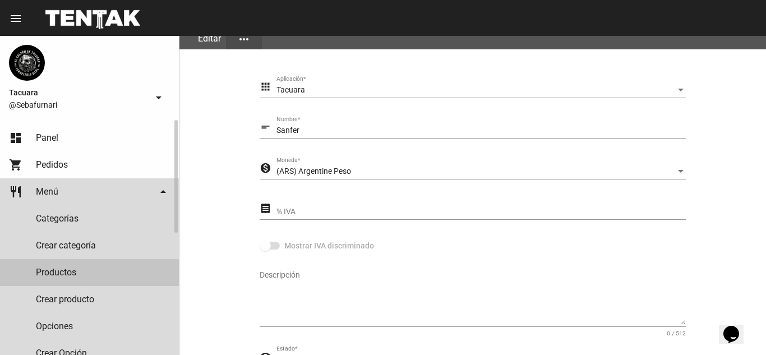
drag, startPoint x: 72, startPoint y: 275, endPoint x: 94, endPoint y: 271, distance: 21.8
click at [73, 275] on link "Productos" at bounding box center [89, 272] width 179 height 27
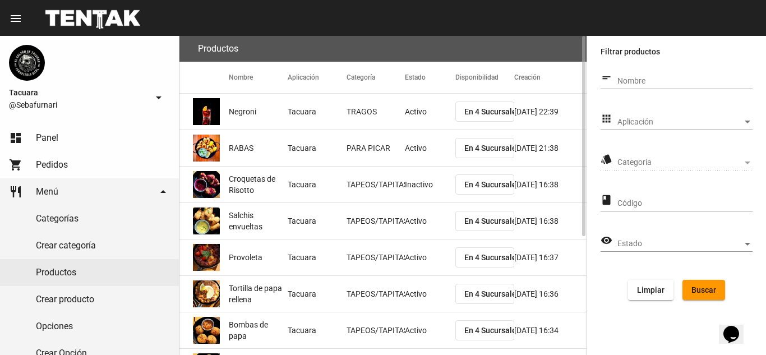
scroll to position [188, 0]
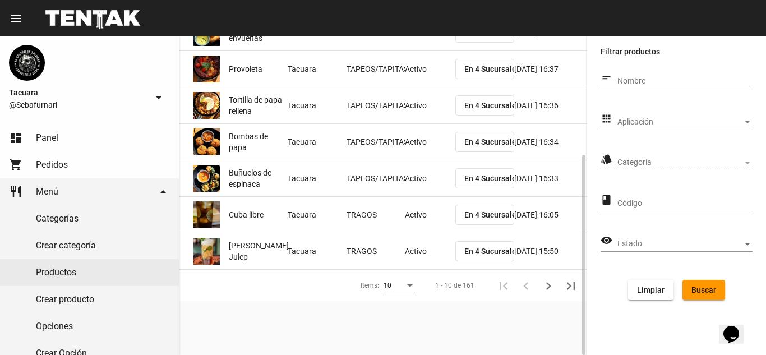
click at [414, 284] on div "Items:" at bounding box center [410, 286] width 10 height 8
click at [406, 320] on span "50" at bounding box center [399, 326] width 31 height 20
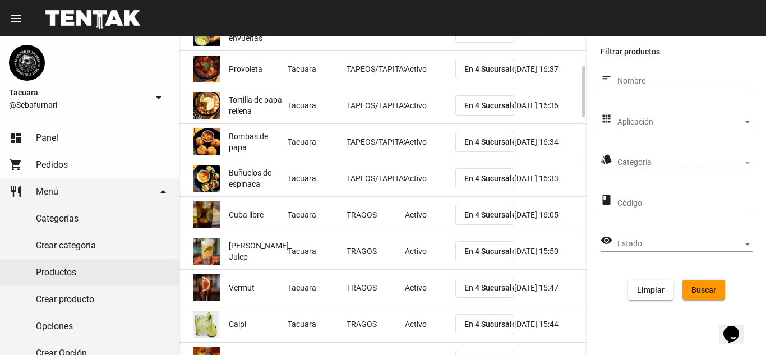
scroll to position [413, 0]
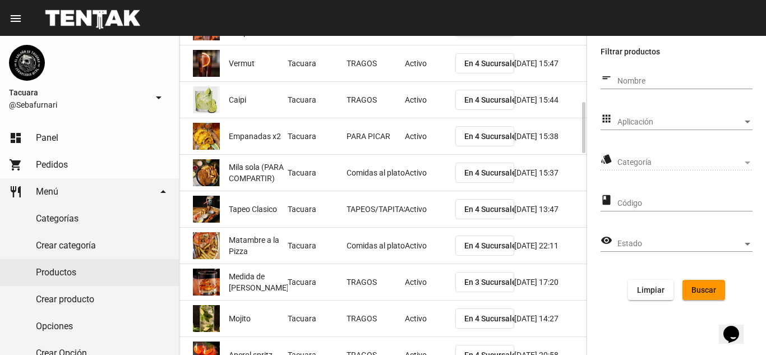
click at [267, 253] on span "Matambre a la Pizza" at bounding box center [258, 245] width 59 height 22
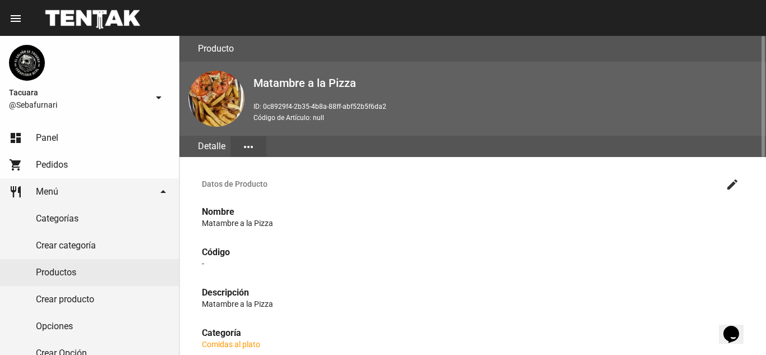
click at [255, 150] on mat-icon "more_horiz" at bounding box center [248, 146] width 13 height 13
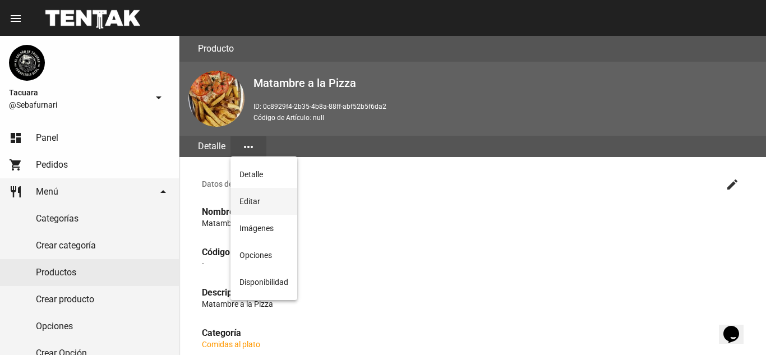
click at [253, 198] on button "Editar" at bounding box center [263, 201] width 67 height 27
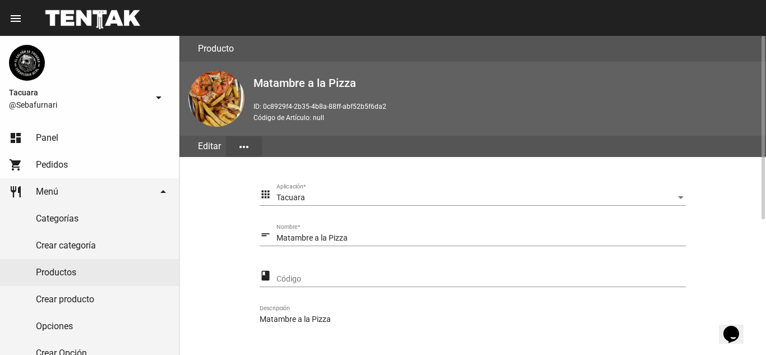
click at [372, 237] on input "Matambre a la Pizza" at bounding box center [480, 238] width 409 height 9
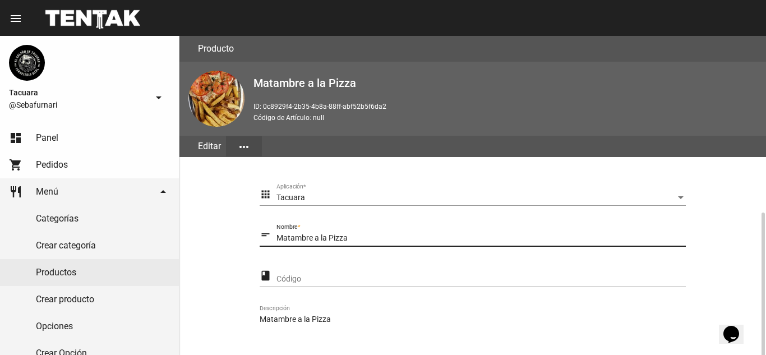
scroll to position [224, 0]
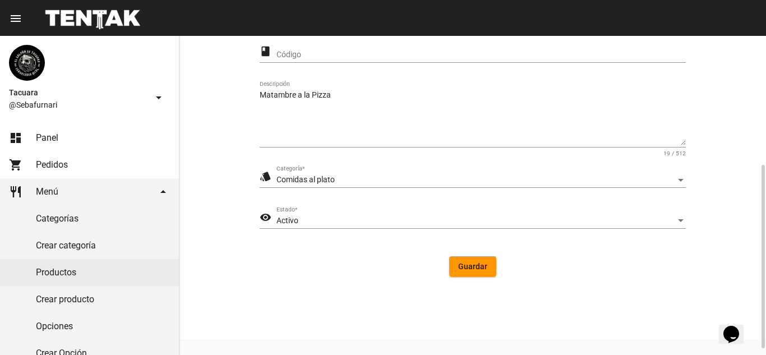
click at [419, 178] on div "Comidas al plato" at bounding box center [475, 179] width 399 height 9
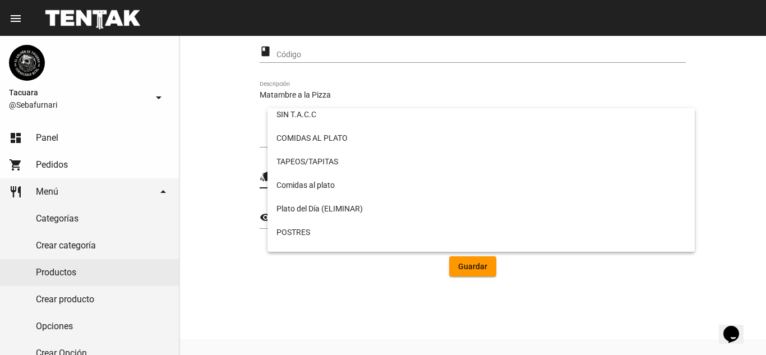
scroll to position [0, 0]
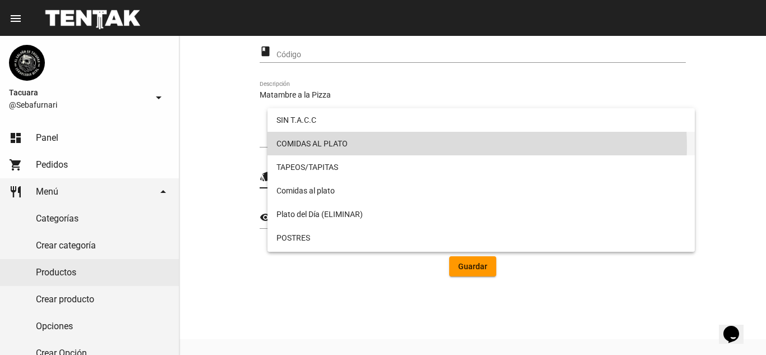
click at [436, 146] on span "COMIDAS AL PLATO" at bounding box center [480, 144] width 409 height 24
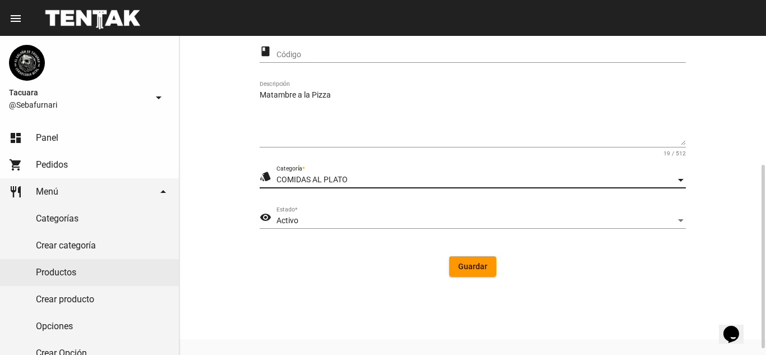
click at [487, 262] on span "Guardar" at bounding box center [472, 266] width 29 height 9
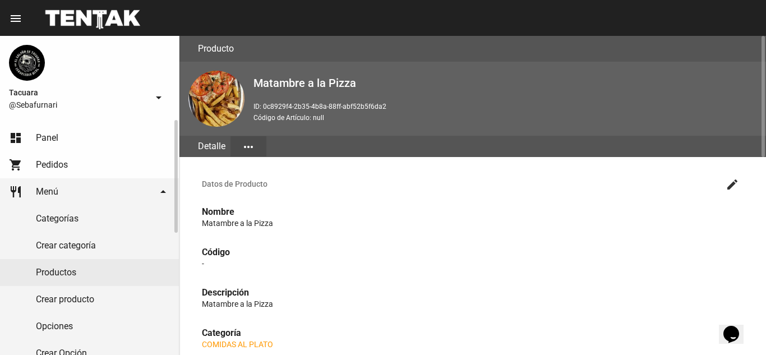
click at [82, 274] on link "Productos" at bounding box center [89, 272] width 179 height 27
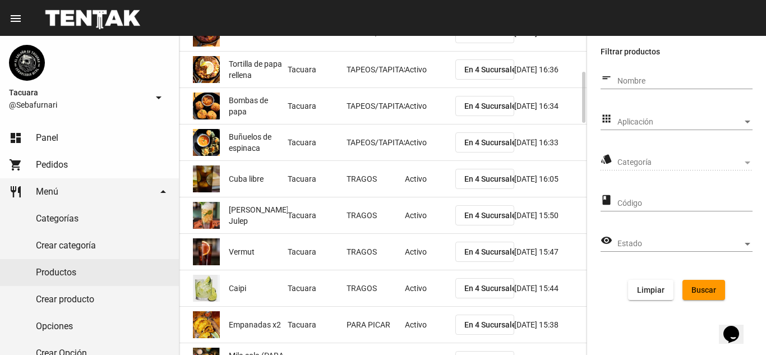
scroll to position [336, 0]
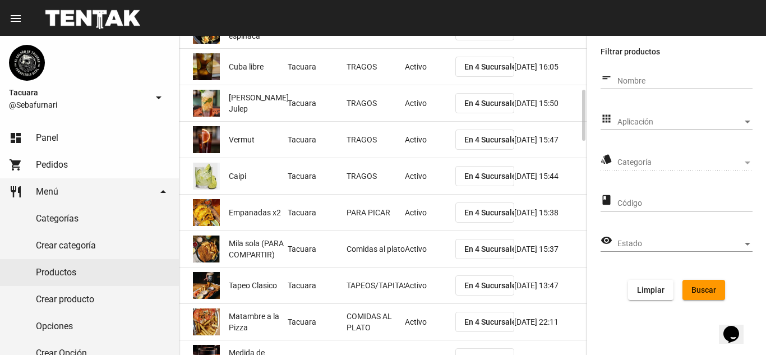
click at [387, 242] on mat-cell "Comidas al plato" at bounding box center [375, 249] width 59 height 36
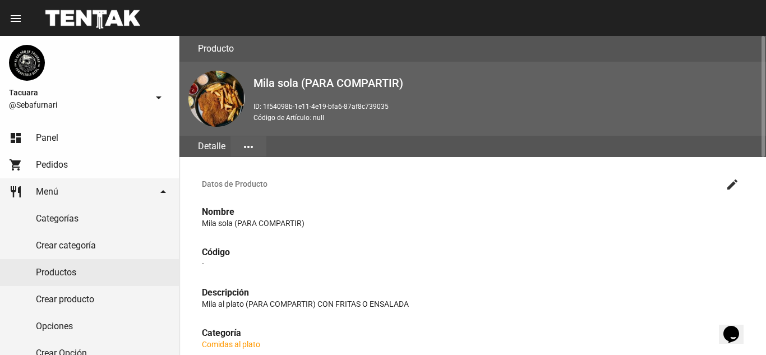
click at [251, 145] on mat-icon "more_horiz" at bounding box center [248, 146] width 13 height 13
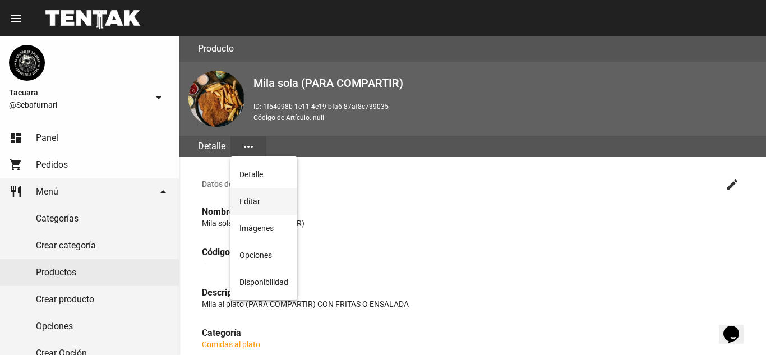
click at [260, 202] on button "Editar" at bounding box center [263, 201] width 67 height 27
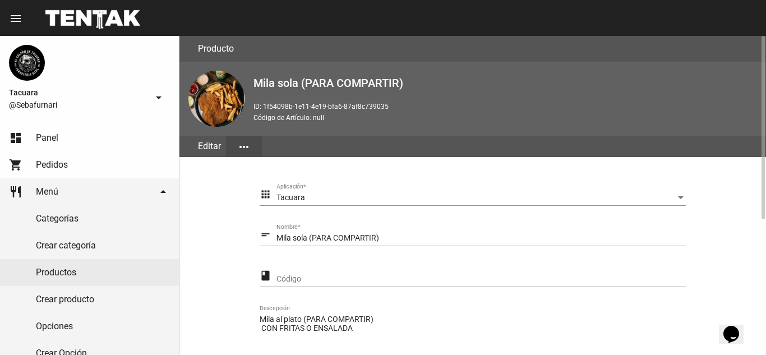
scroll to position [112, 0]
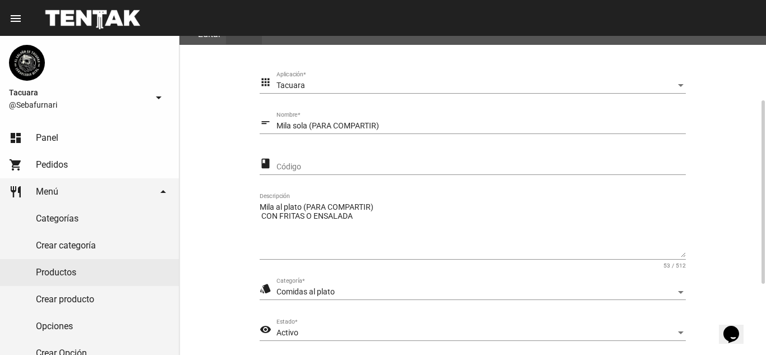
click at [353, 296] on div "Comidas al plato" at bounding box center [475, 292] width 399 height 9
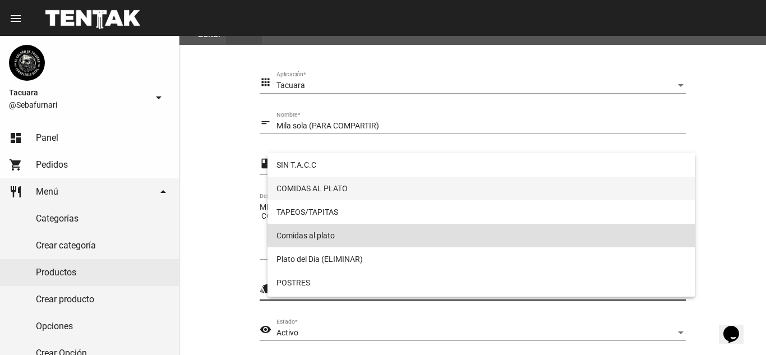
click at [353, 187] on span "COMIDAS AL PLATO" at bounding box center [480, 189] width 409 height 24
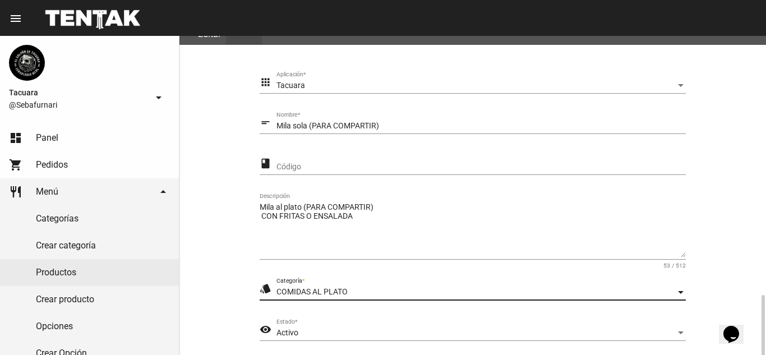
scroll to position [235, 0]
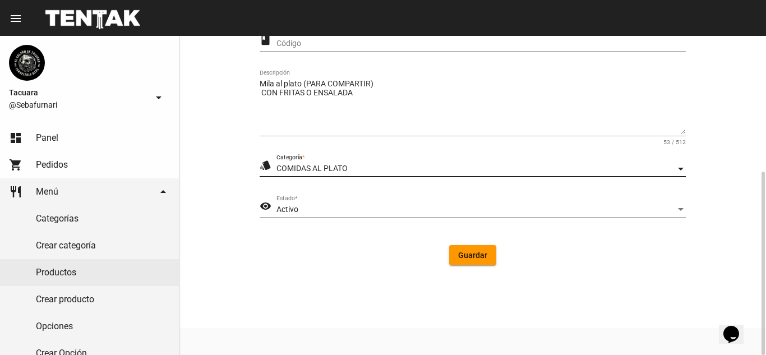
click at [491, 254] on button "Guardar" at bounding box center [472, 255] width 47 height 20
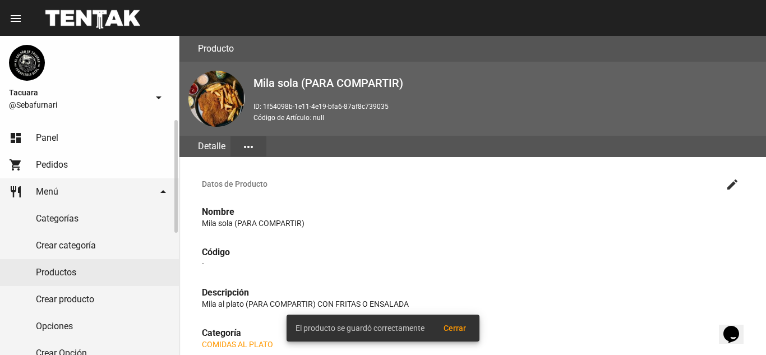
click at [58, 267] on link "Productos" at bounding box center [89, 272] width 179 height 27
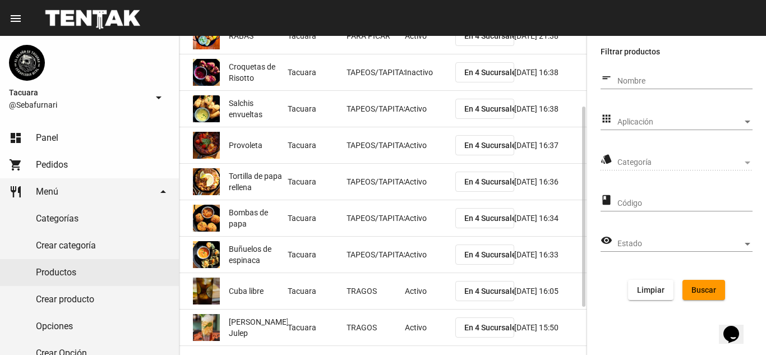
scroll to position [188, 0]
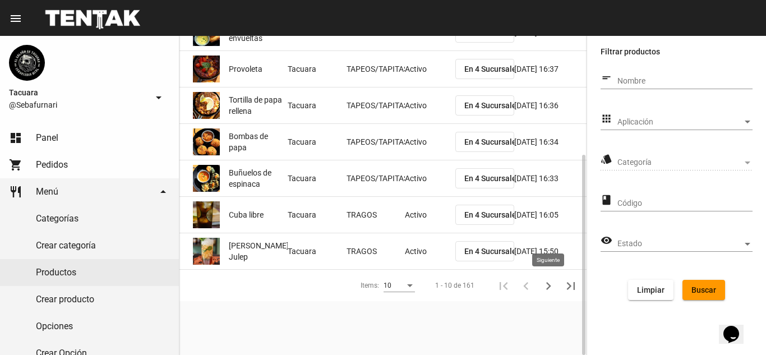
click at [551, 284] on icon "Siguiente" at bounding box center [548, 286] width 16 height 16
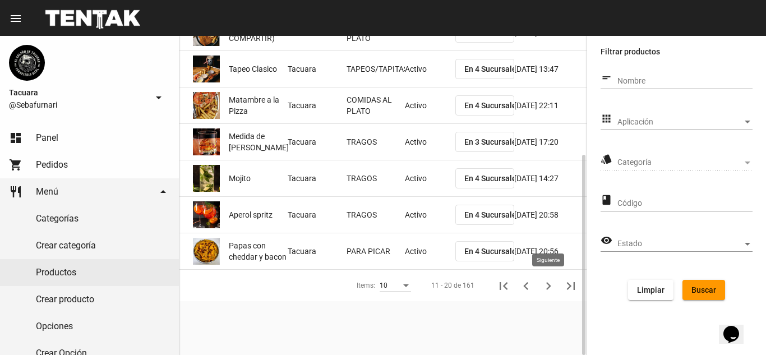
click at [552, 284] on icon "Siguiente" at bounding box center [548, 286] width 16 height 16
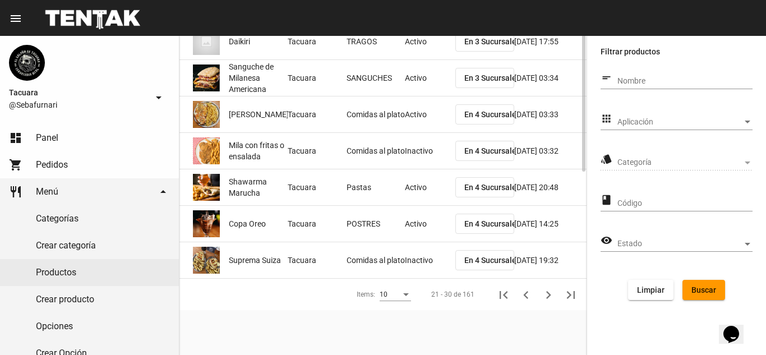
scroll to position [0, 0]
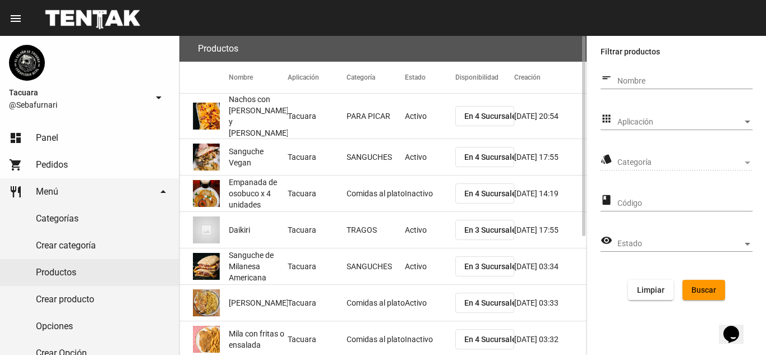
click at [385, 300] on mat-cell "Comidas al plato" at bounding box center [375, 303] width 59 height 36
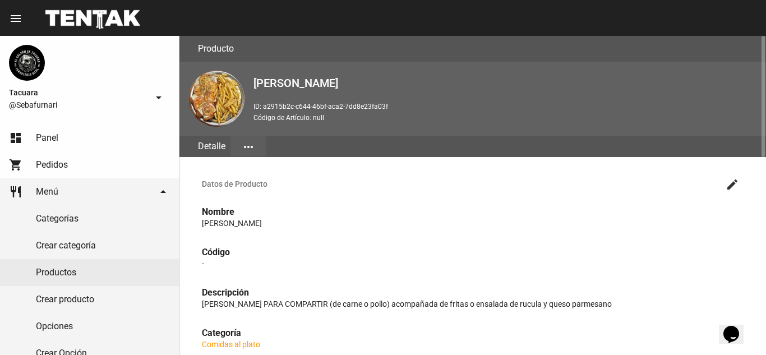
click at [252, 127] on flou-section-header "Producto Milanesa Napolitana ID: a2915b2c-c644-46bf-aca2-7dd8e23fa03f Código de…" at bounding box center [472, 96] width 586 height 121
click at [251, 144] on mat-icon "more_horiz" at bounding box center [248, 146] width 13 height 13
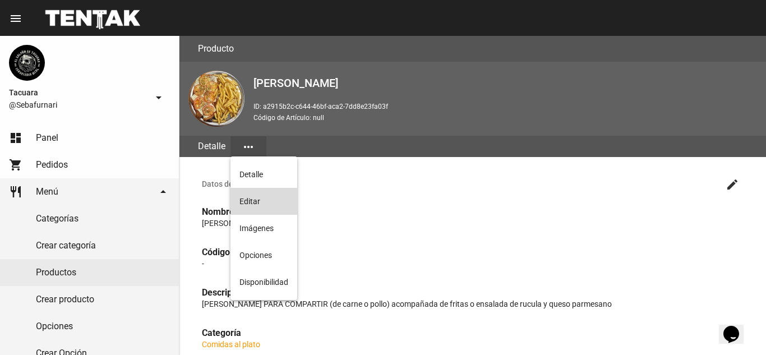
click at [260, 205] on button "Editar" at bounding box center [263, 201] width 67 height 27
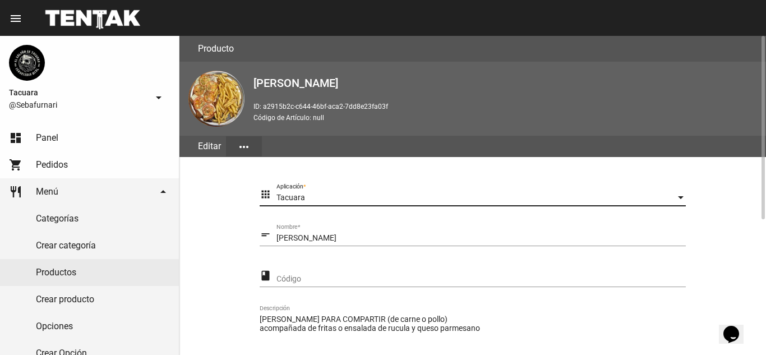
click at [341, 201] on div "Tacuara" at bounding box center [475, 197] width 399 height 9
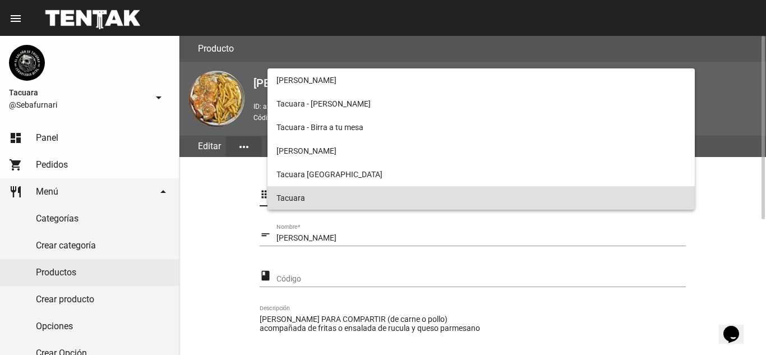
click at [341, 201] on span "Tacuara" at bounding box center [480, 198] width 409 height 24
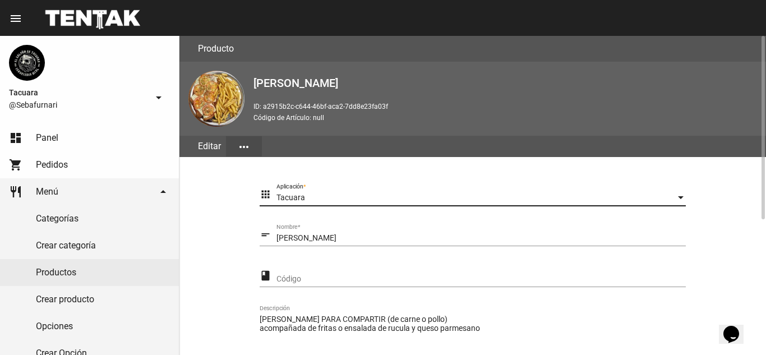
click at [339, 237] on input "[PERSON_NAME]" at bounding box center [480, 238] width 409 height 9
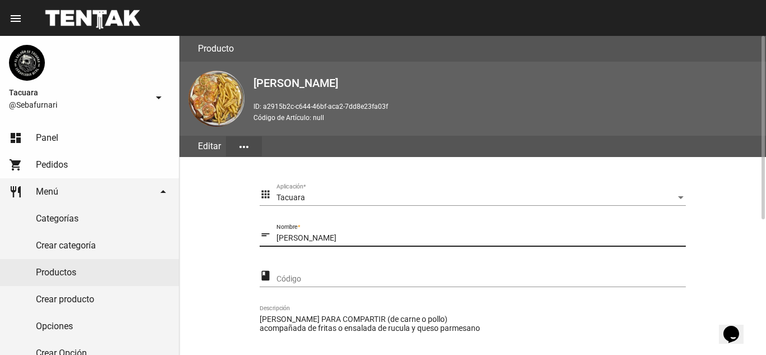
click at [339, 237] on input "[PERSON_NAME]" at bounding box center [480, 238] width 409 height 9
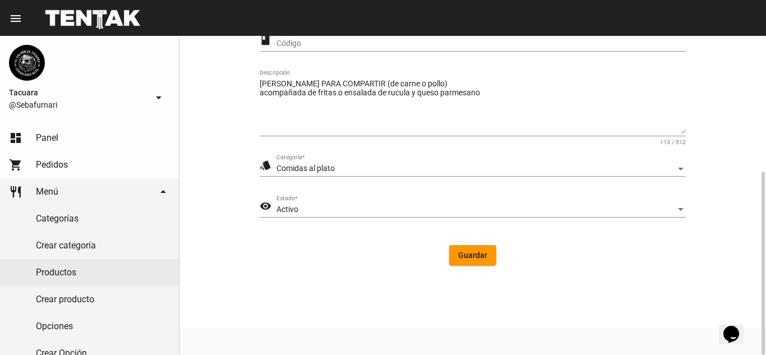
click at [386, 165] on div "Comidas al plato" at bounding box center [475, 168] width 399 height 9
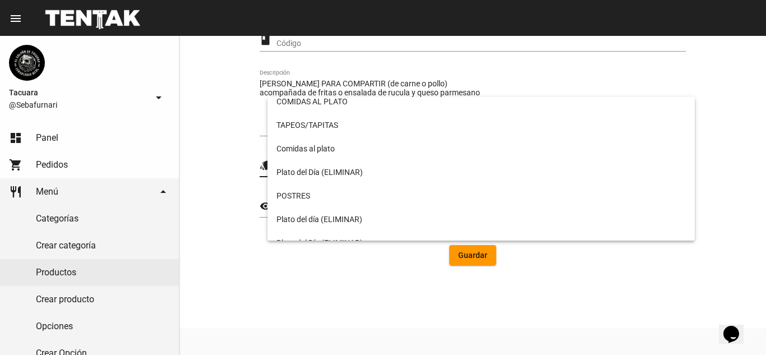
scroll to position [0, 0]
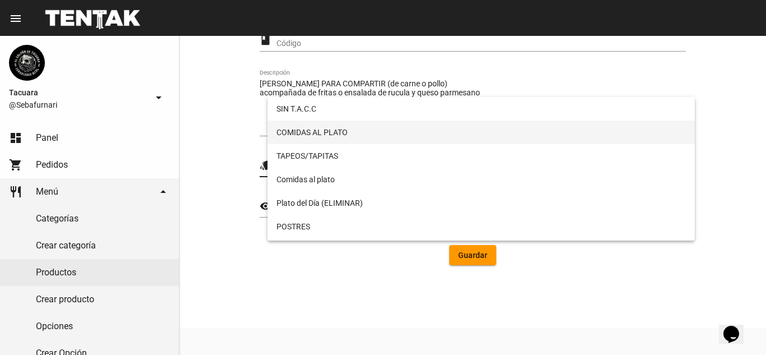
click at [391, 136] on span "COMIDAS AL PLATO" at bounding box center [480, 133] width 409 height 24
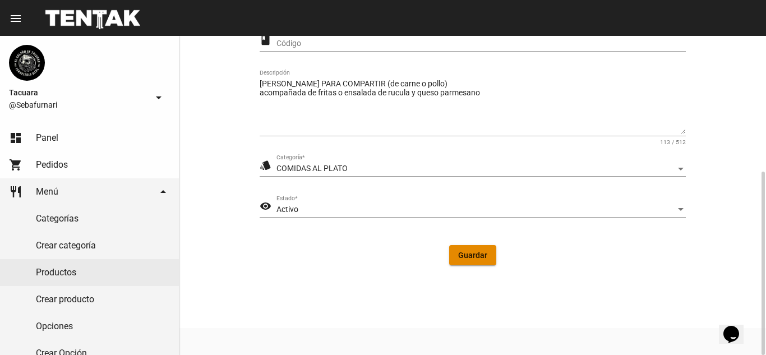
click at [475, 251] on span "Guardar" at bounding box center [472, 255] width 29 height 9
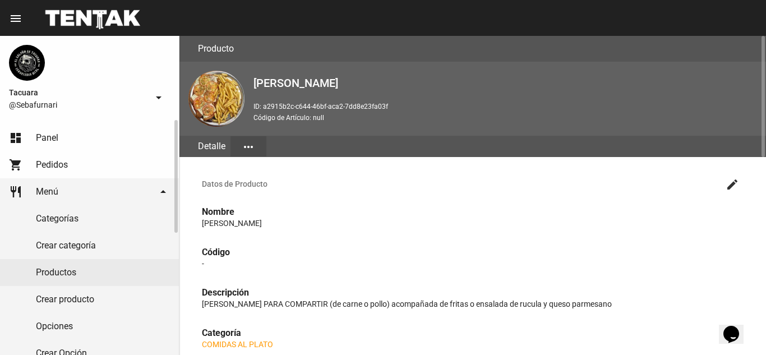
click at [58, 271] on link "Productos" at bounding box center [89, 272] width 179 height 27
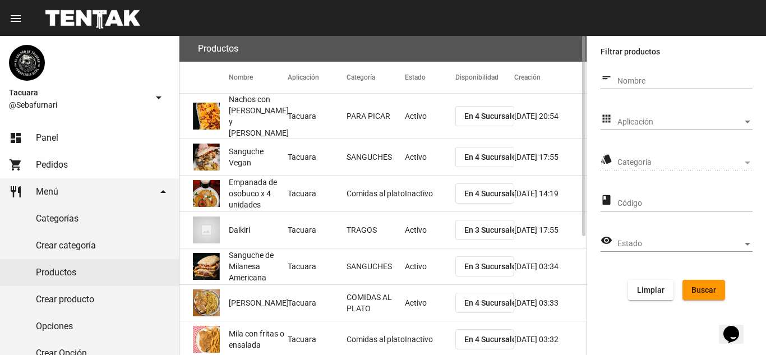
click at [403, 329] on mat-cell "Comidas al plato" at bounding box center [375, 339] width 59 height 36
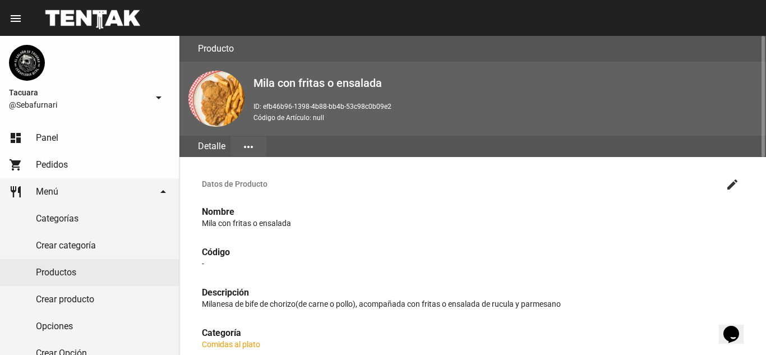
click at [243, 140] on mat-icon "more_horiz" at bounding box center [248, 146] width 13 height 13
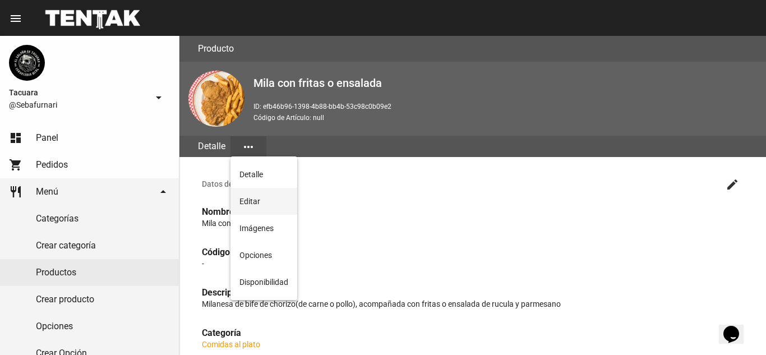
click at [260, 197] on button "Editar" at bounding box center [263, 201] width 67 height 27
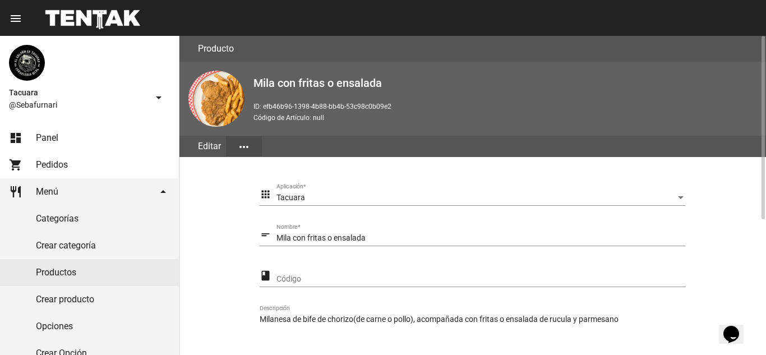
scroll to position [224, 0]
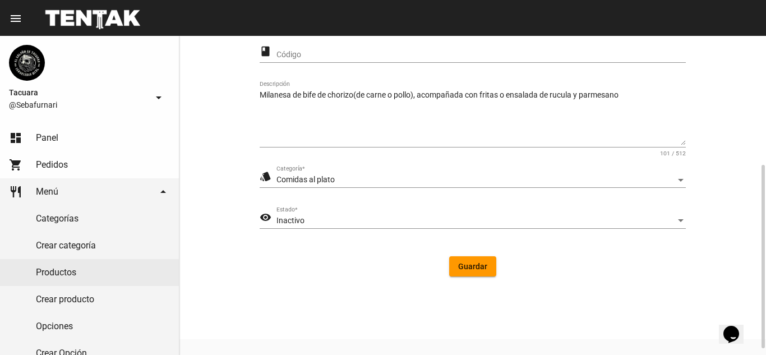
click at [353, 172] on div "Comidas al plato Categoría *" at bounding box center [480, 177] width 409 height 22
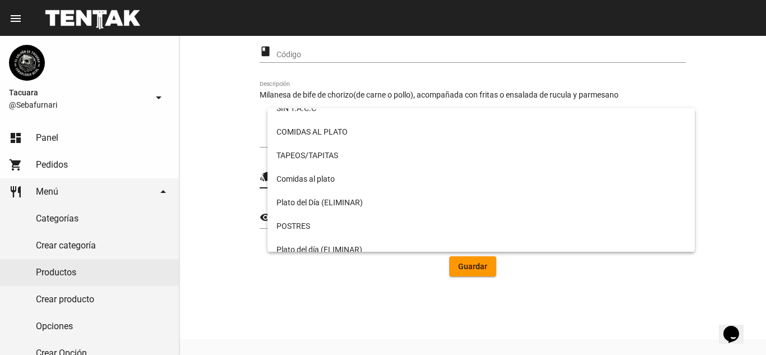
scroll to position [0, 0]
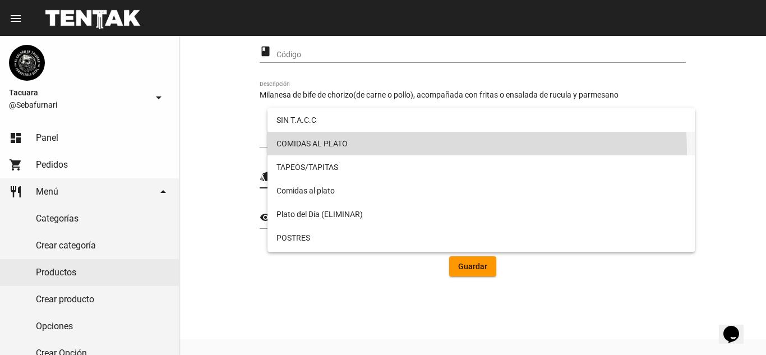
click at [367, 151] on span "COMIDAS AL PLATO" at bounding box center [480, 144] width 409 height 24
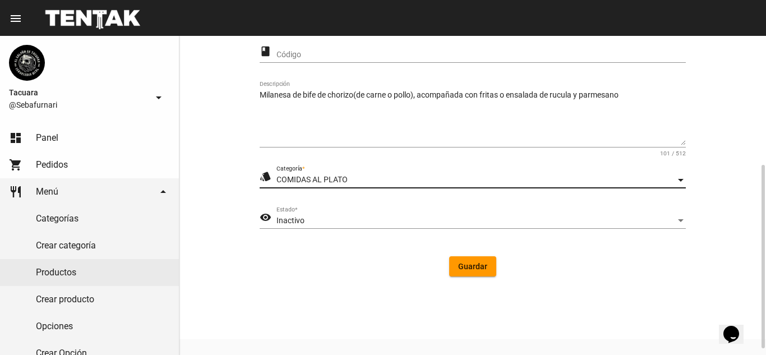
click at [480, 264] on span "Guardar" at bounding box center [472, 266] width 29 height 9
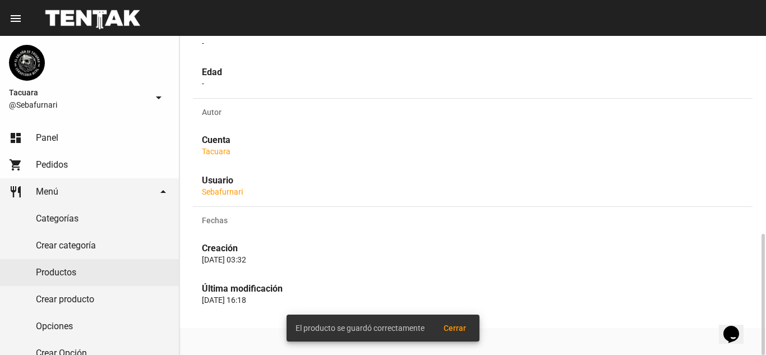
scroll to position [181, 0]
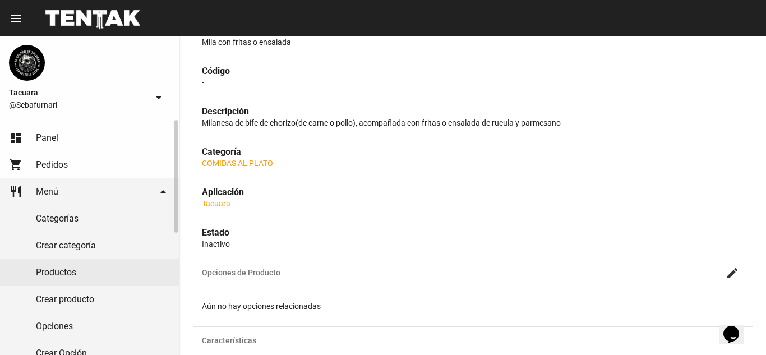
click at [73, 279] on link "Productos" at bounding box center [89, 272] width 179 height 27
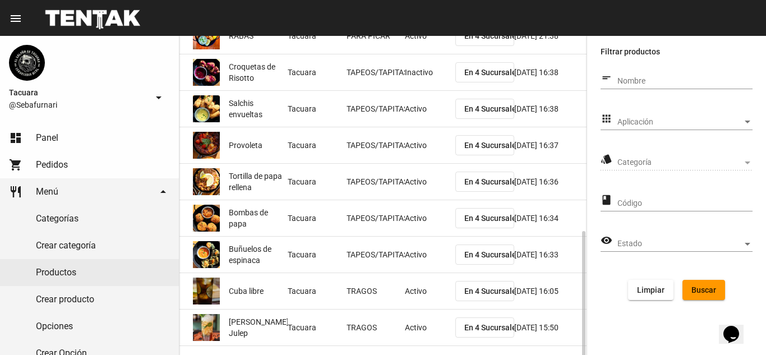
scroll to position [188, 0]
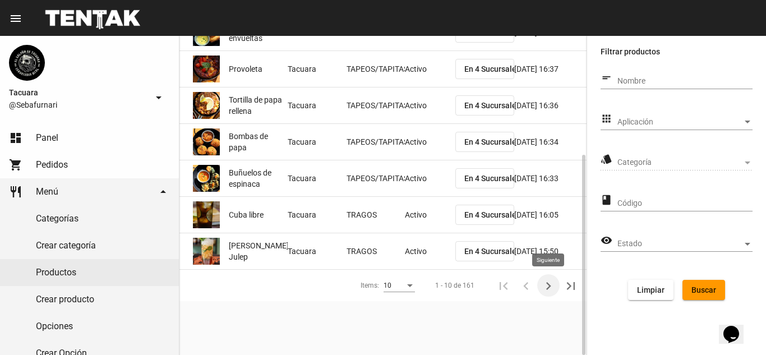
click at [551, 285] on icon "Siguiente" at bounding box center [548, 286] width 16 height 16
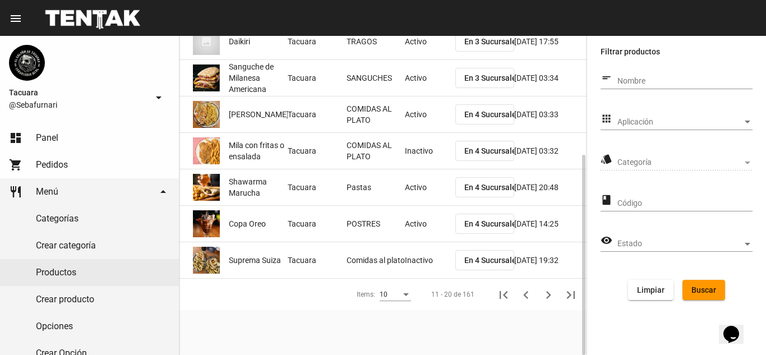
click at [551, 287] on icon "Siguiente" at bounding box center [548, 295] width 16 height 16
click at [386, 153] on mat-cell "COMIDAS AL PLATO" at bounding box center [375, 151] width 59 height 36
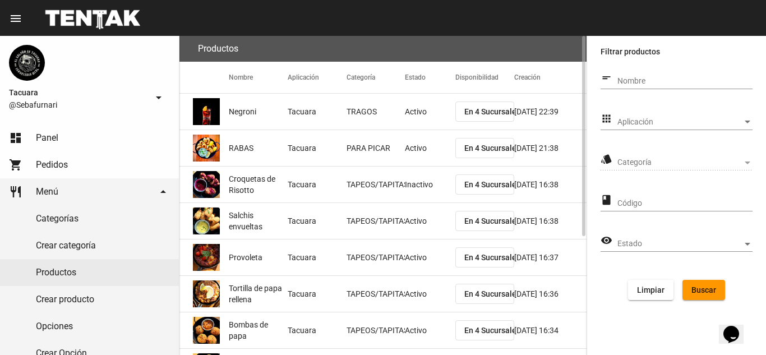
scroll to position [188, 0]
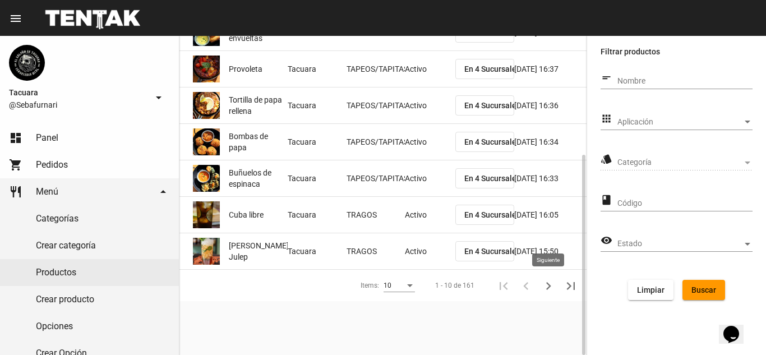
click at [546, 285] on icon "Siguiente" at bounding box center [548, 286] width 16 height 16
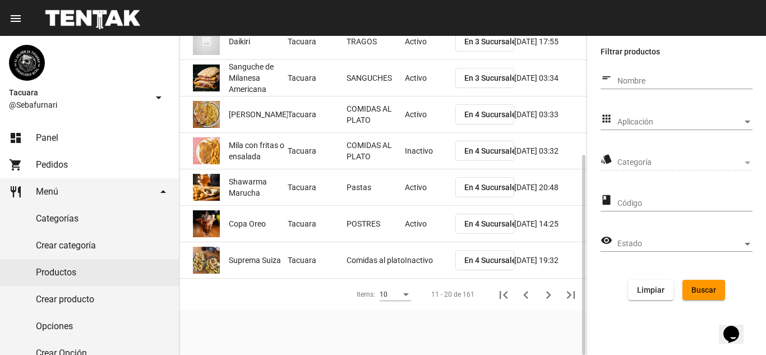
drag, startPoint x: 289, startPoint y: 303, endPoint x: 294, endPoint y: 309, distance: 8.8
click at [294, 309] on div "Productos Nombre Aplicación Categoría Estado Disponibilidad Creación Nachos con…" at bounding box center [382, 195] width 407 height 319
click at [303, 178] on mat-cell "Tacuara" at bounding box center [317, 187] width 59 height 36
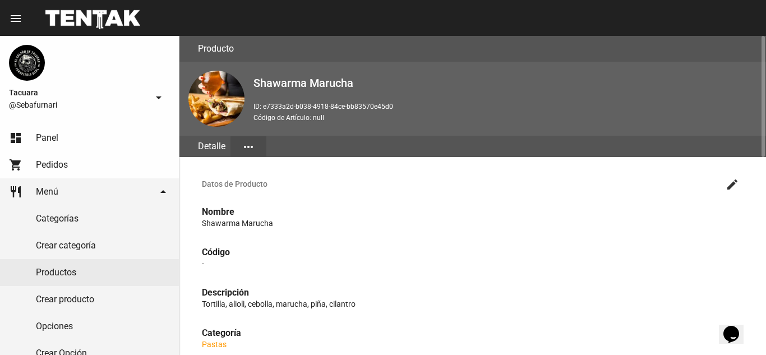
click at [246, 147] on mat-icon "more_horiz" at bounding box center [248, 146] width 13 height 13
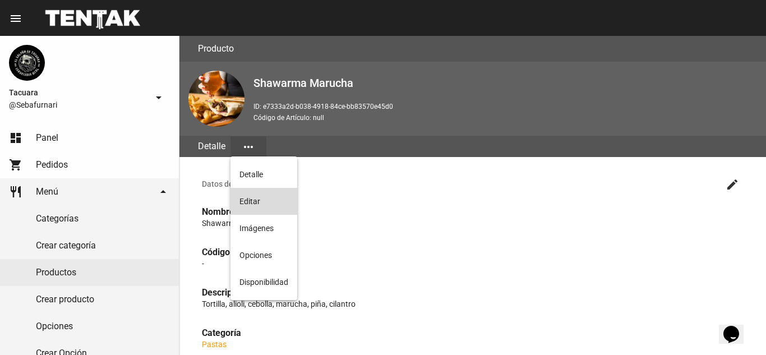
click at [244, 198] on button "Editar" at bounding box center [263, 201] width 67 height 27
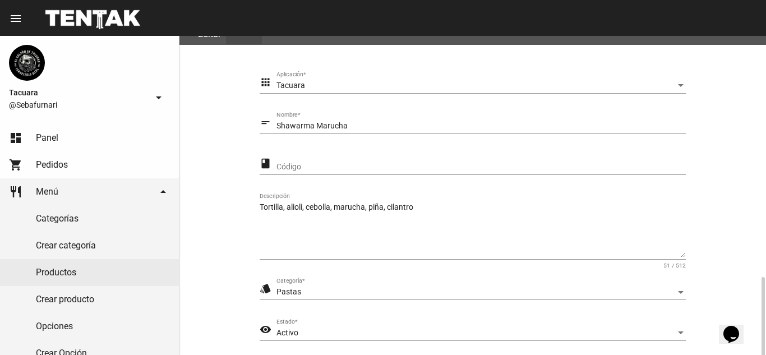
scroll to position [224, 0]
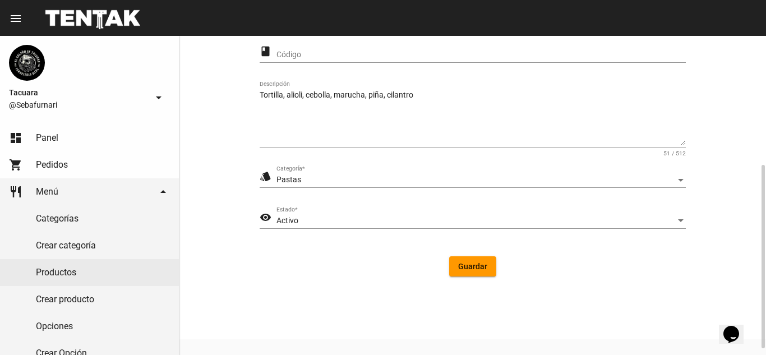
click at [374, 183] on div "Pastas" at bounding box center [475, 179] width 399 height 9
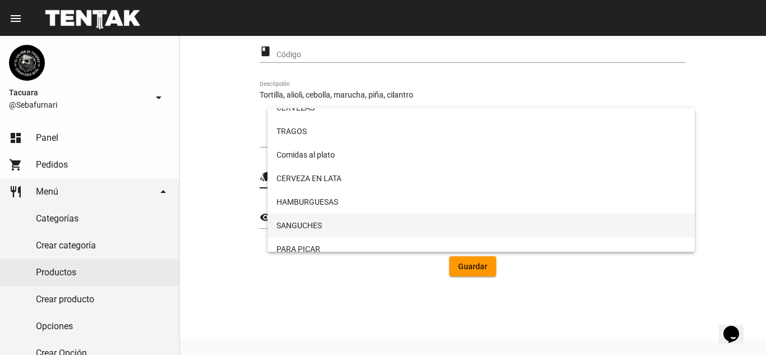
click at [371, 217] on span "SANGUCHES" at bounding box center [480, 226] width 409 height 24
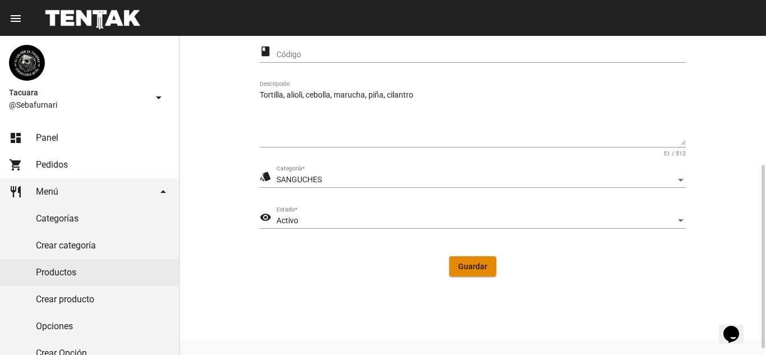
click at [464, 264] on span "Guardar" at bounding box center [472, 266] width 29 height 9
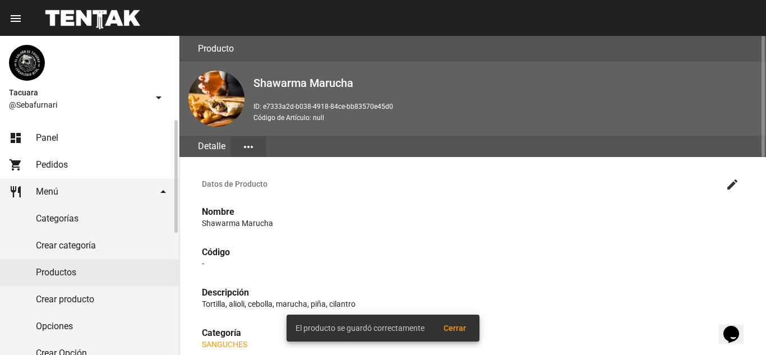
click at [96, 269] on link "Productos" at bounding box center [89, 272] width 179 height 27
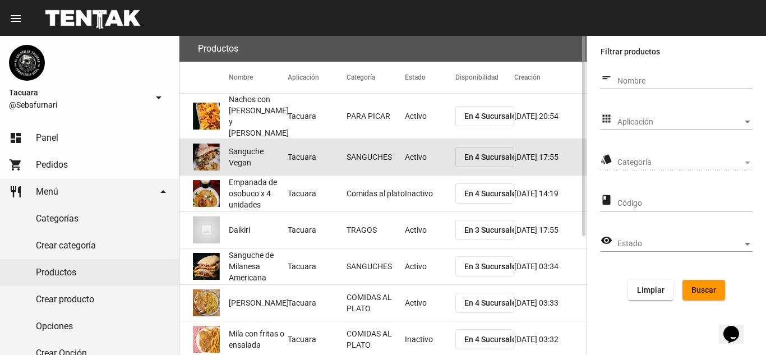
click at [320, 149] on mat-cell "Tacuara" at bounding box center [317, 157] width 59 height 36
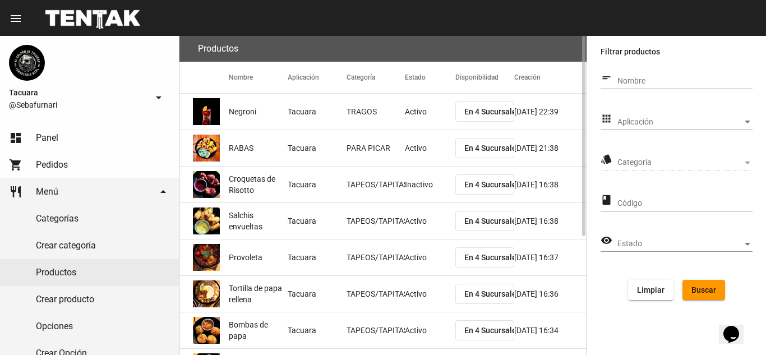
scroll to position [188, 0]
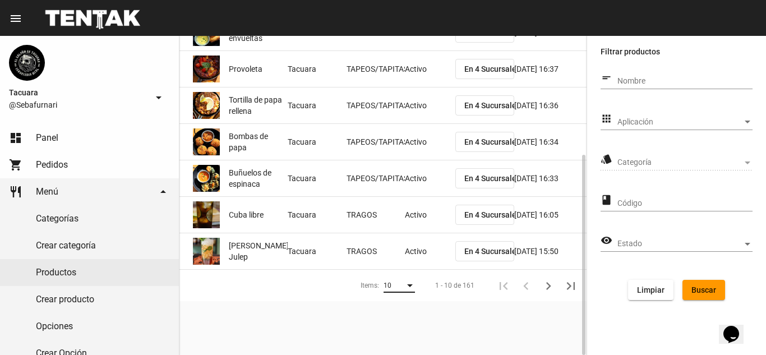
click at [415, 288] on div "Items:" at bounding box center [410, 286] width 10 height 8
click at [399, 326] on span "50" at bounding box center [399, 326] width 31 height 20
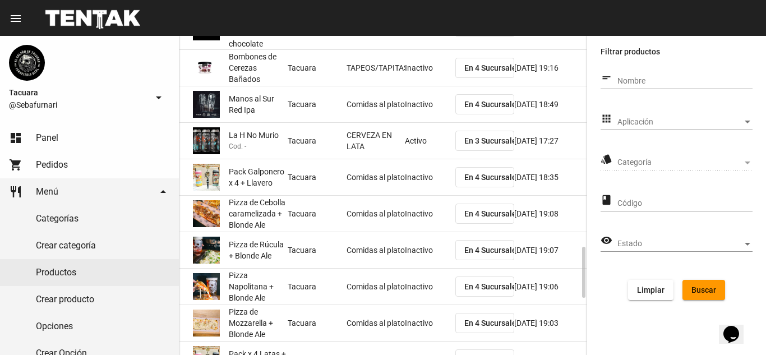
scroll to position [1646, 0]
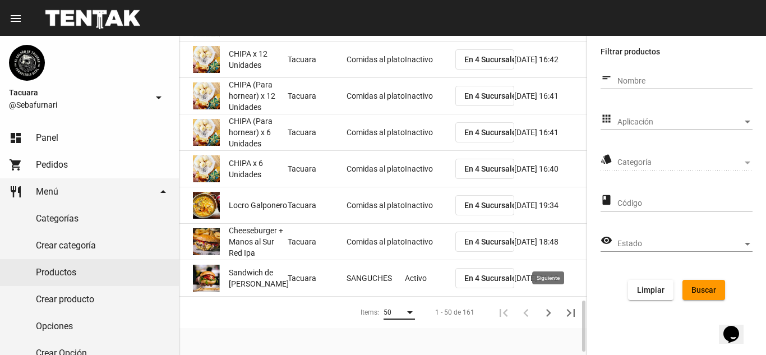
click at [548, 305] on icon "Siguiente" at bounding box center [548, 313] width 16 height 16
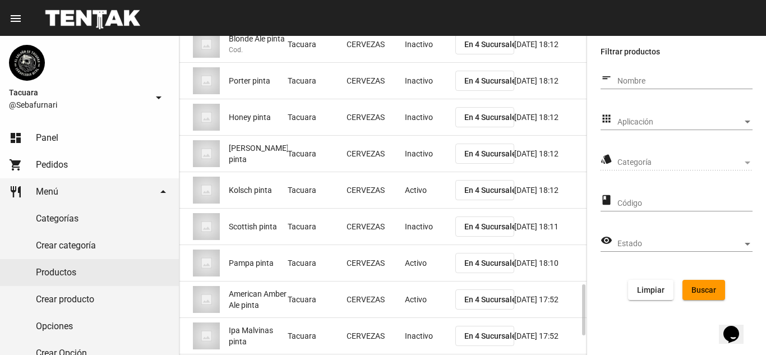
scroll to position [1655, 0]
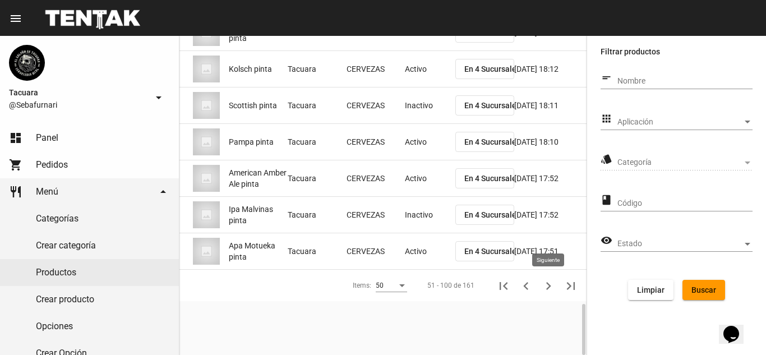
click at [554, 284] on icon "Siguiente" at bounding box center [548, 286] width 16 height 16
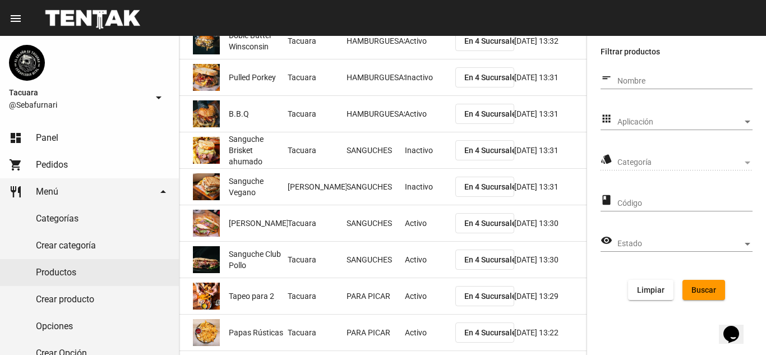
scroll to position [1646, 0]
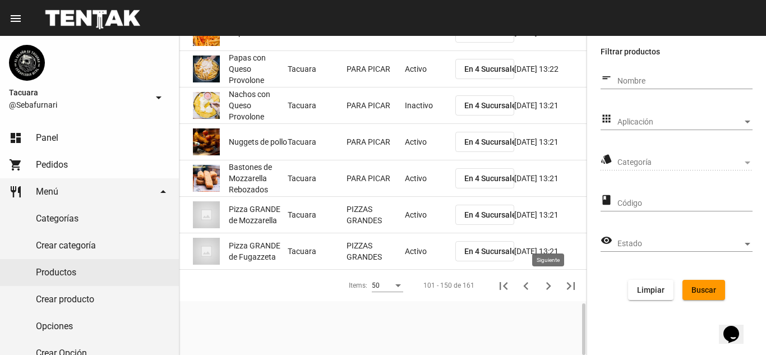
click at [549, 278] on icon "Siguiente" at bounding box center [548, 286] width 16 height 16
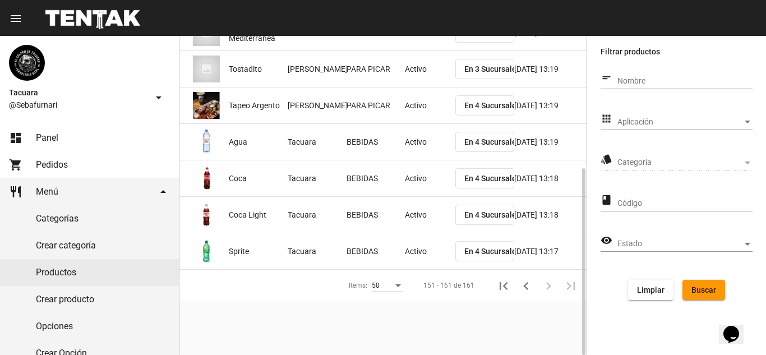
click at [334, 95] on mat-cell "Tacuara Pacheco" at bounding box center [317, 105] width 59 height 36
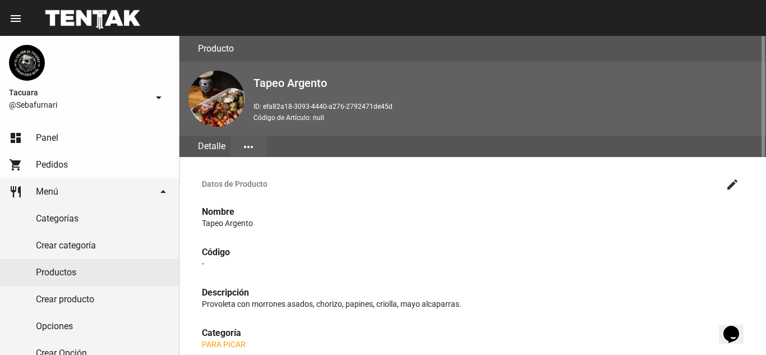
click at [261, 140] on button "more_horiz" at bounding box center [248, 146] width 36 height 20
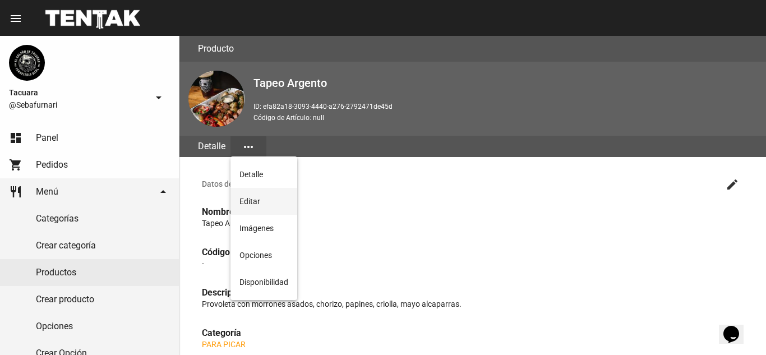
click at [253, 198] on button "Editar" at bounding box center [263, 201] width 67 height 27
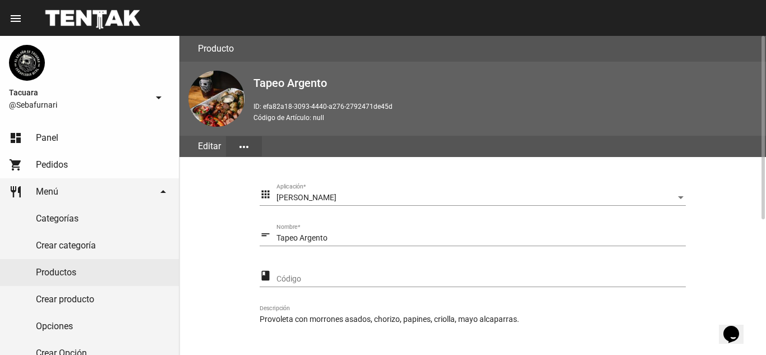
scroll to position [224, 0]
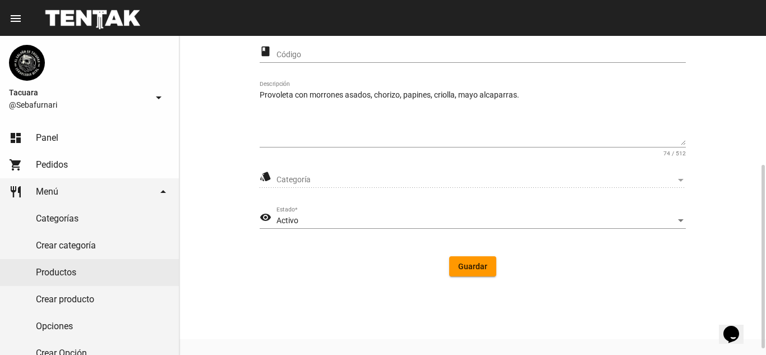
click at [384, 211] on div "Activo Estado *" at bounding box center [480, 218] width 409 height 22
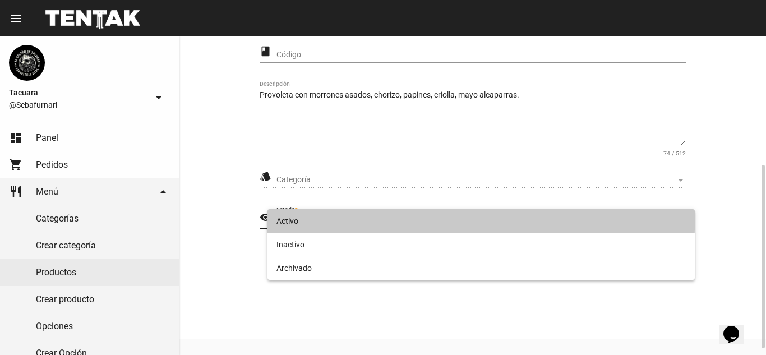
click at [384, 211] on span "Activo" at bounding box center [480, 221] width 409 height 24
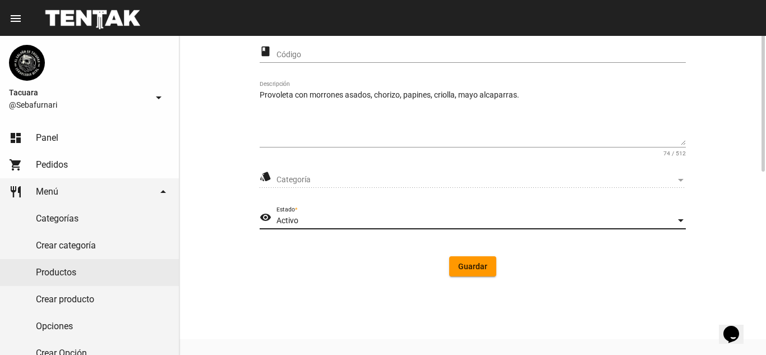
scroll to position [0, 0]
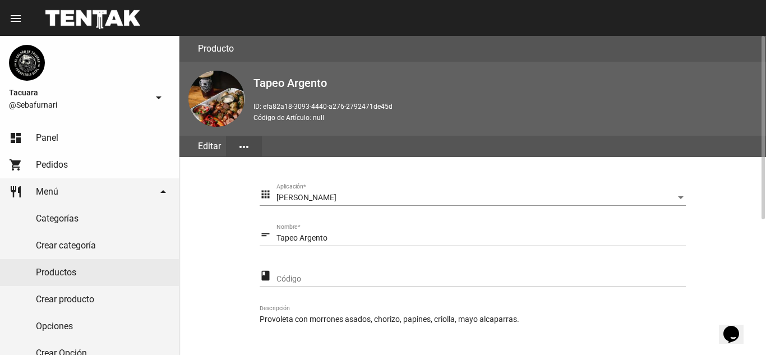
click at [386, 236] on input "Tapeo Argento" at bounding box center [480, 238] width 409 height 9
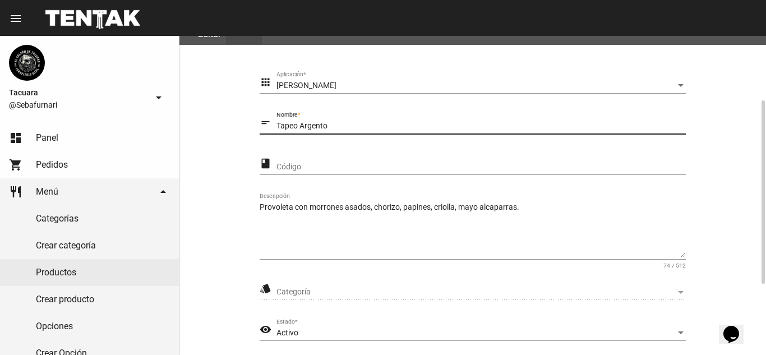
click at [381, 288] on span "Categoría" at bounding box center [475, 292] width 399 height 9
click at [381, 295] on span "Categoría" at bounding box center [475, 292] width 399 height 9
click at [388, 295] on span "Categoría" at bounding box center [475, 292] width 399 height 9
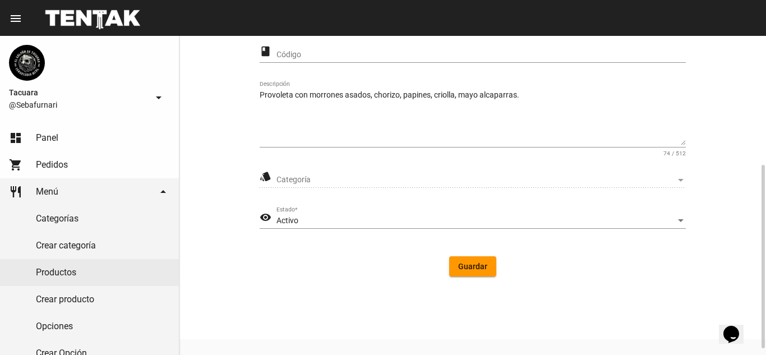
click at [361, 182] on span "Categoría" at bounding box center [475, 179] width 399 height 9
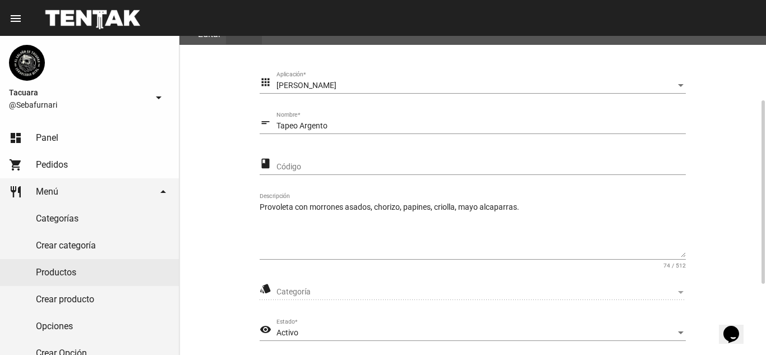
scroll to position [0, 0]
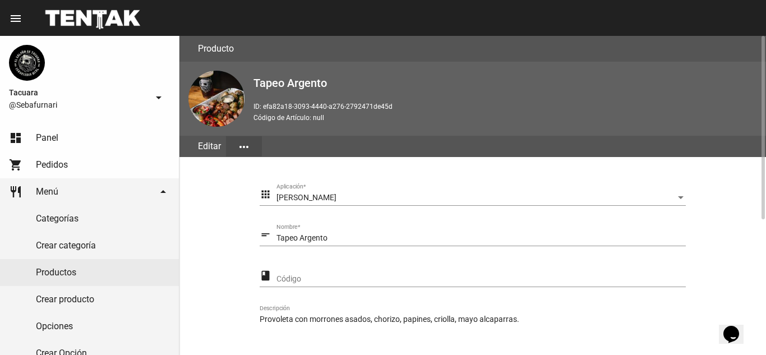
click at [364, 205] on div "Tacuara Pacheco Aplicación *" at bounding box center [480, 195] width 409 height 22
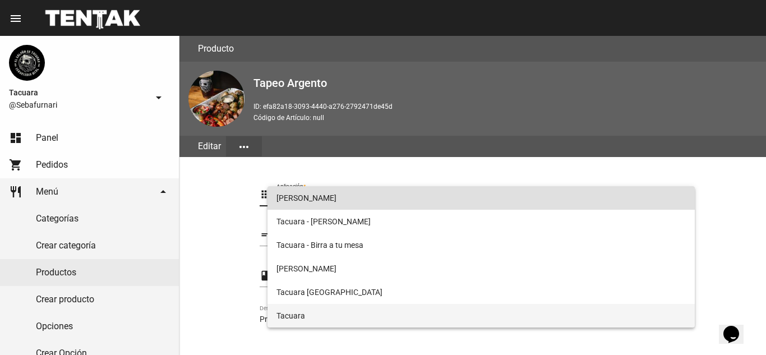
click at [358, 317] on span "Tacuara" at bounding box center [480, 316] width 409 height 24
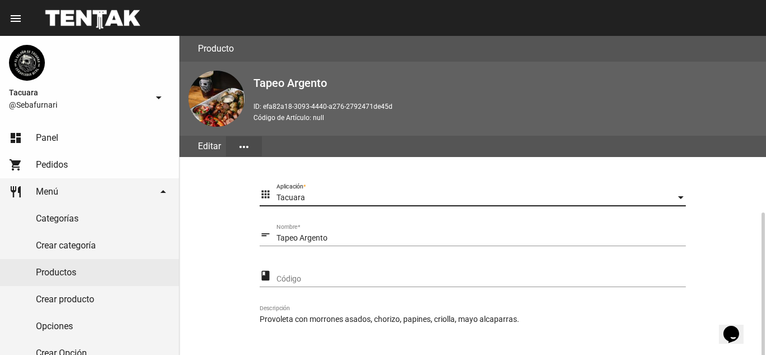
scroll to position [224, 0]
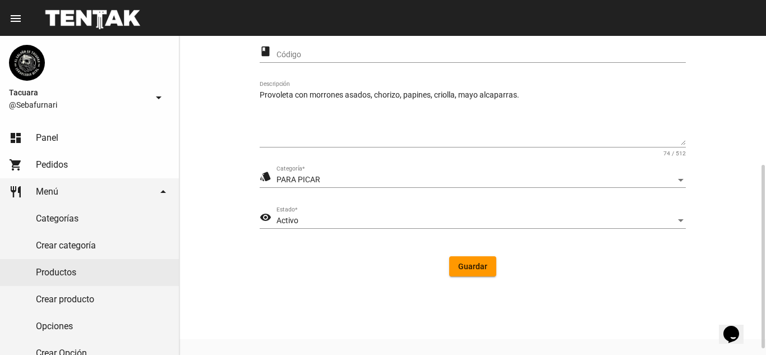
click at [368, 177] on div "PARA PICAR" at bounding box center [475, 179] width 399 height 9
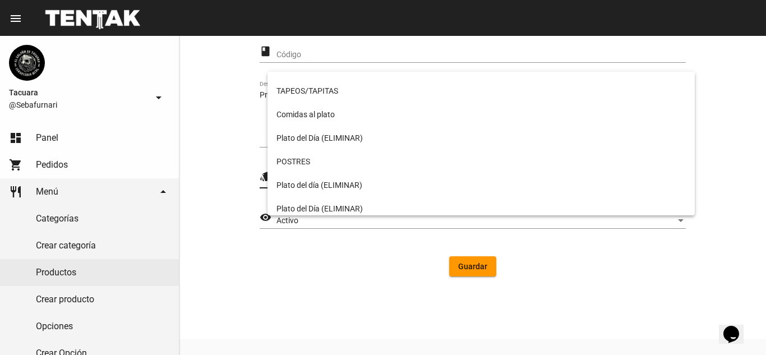
scroll to position [0, 0]
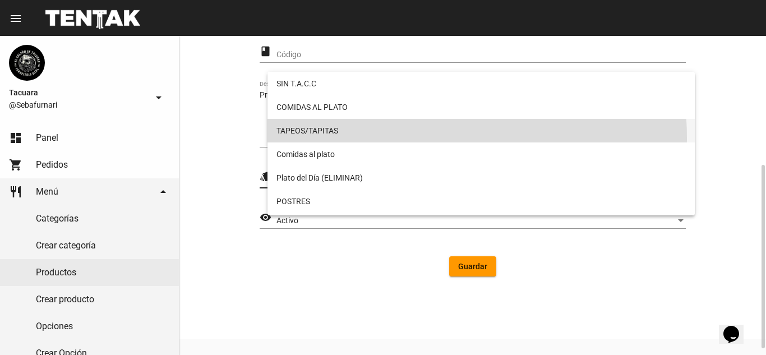
drag, startPoint x: 396, startPoint y: 138, endPoint x: 434, endPoint y: 173, distance: 51.6
click at [396, 138] on span "TAPEOS/TAPITAS" at bounding box center [480, 131] width 409 height 24
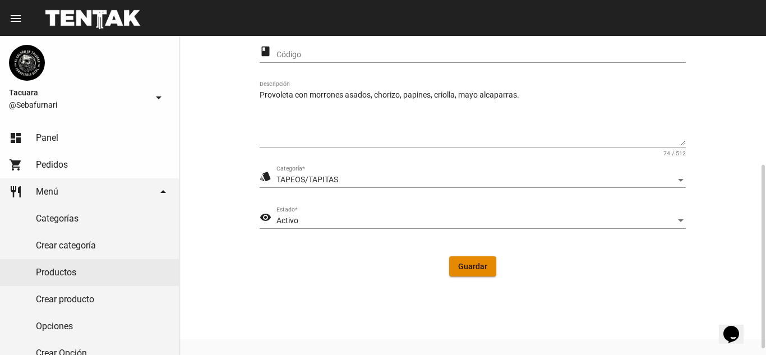
click at [471, 262] on span "Guardar" at bounding box center [472, 266] width 29 height 9
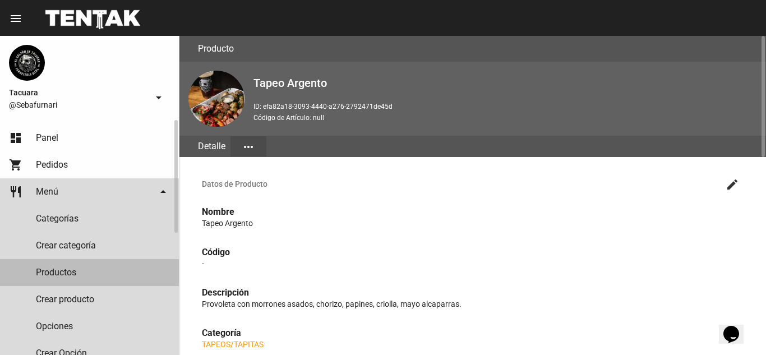
click at [65, 271] on link "Productos" at bounding box center [89, 272] width 179 height 27
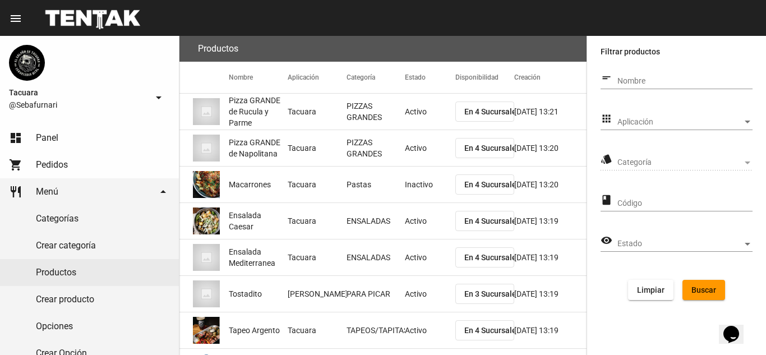
scroll to position [225, 0]
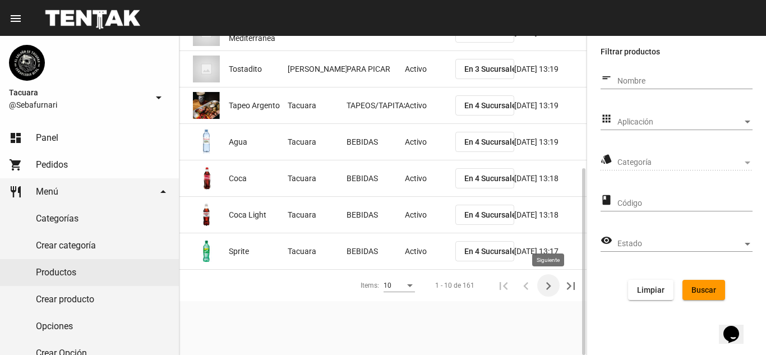
click at [545, 290] on icon "Siguiente" at bounding box center [548, 286] width 16 height 16
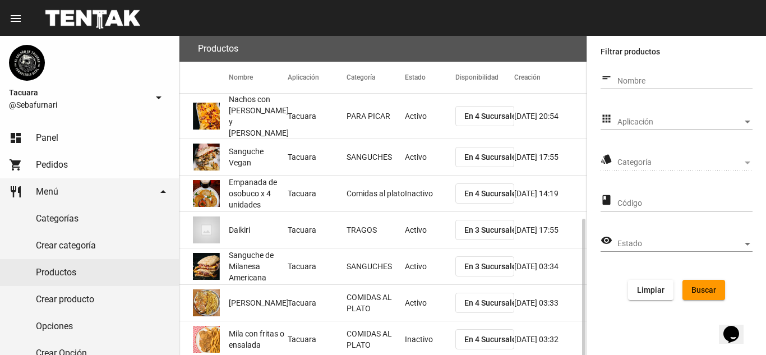
scroll to position [188, 0]
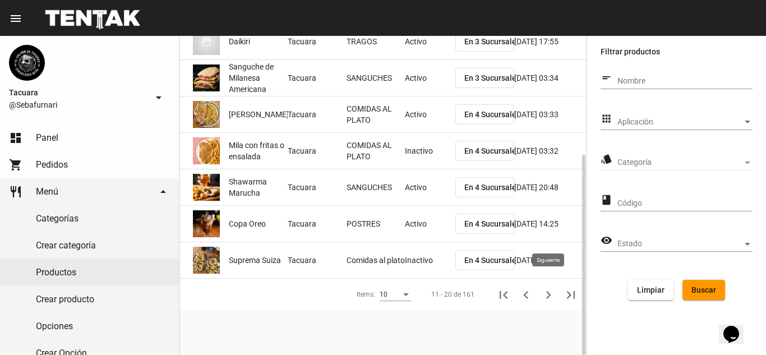
click at [553, 287] on icon "Siguiente" at bounding box center [548, 295] width 16 height 16
click at [554, 287] on icon "Siguiente" at bounding box center [548, 295] width 16 height 16
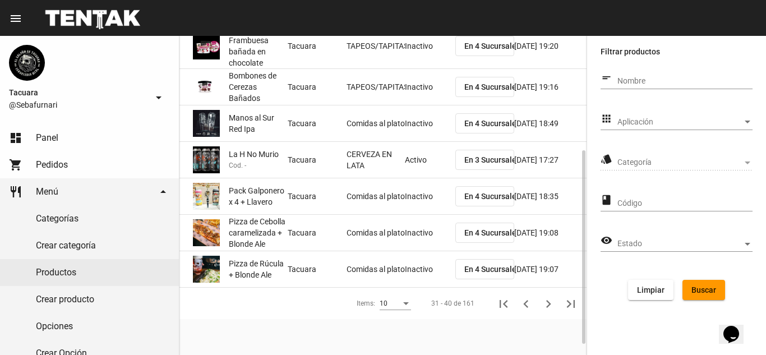
click at [554, 286] on mat-cell "7/6/21 19:07" at bounding box center [550, 269] width 72 height 36
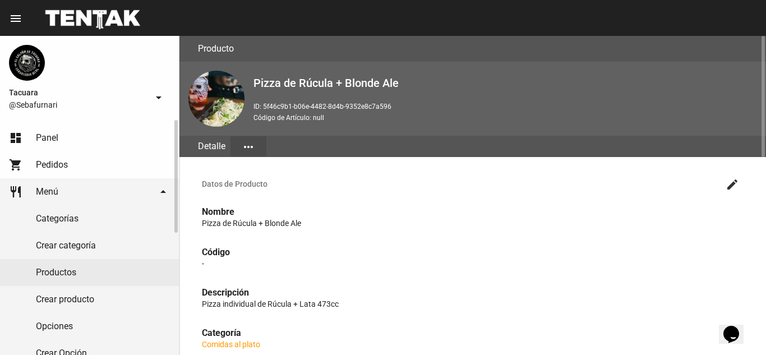
click at [81, 284] on link "Productos" at bounding box center [89, 272] width 179 height 27
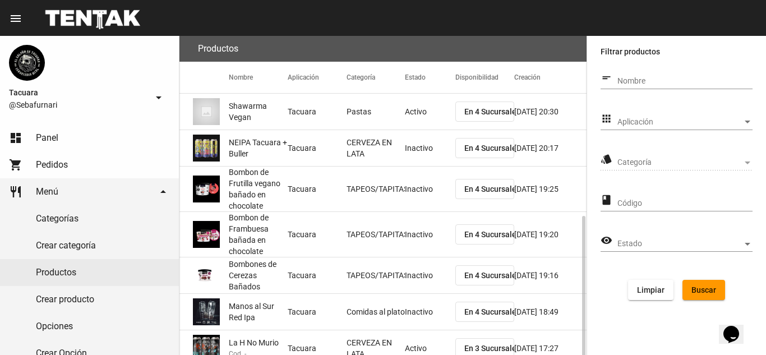
scroll to position [206, 0]
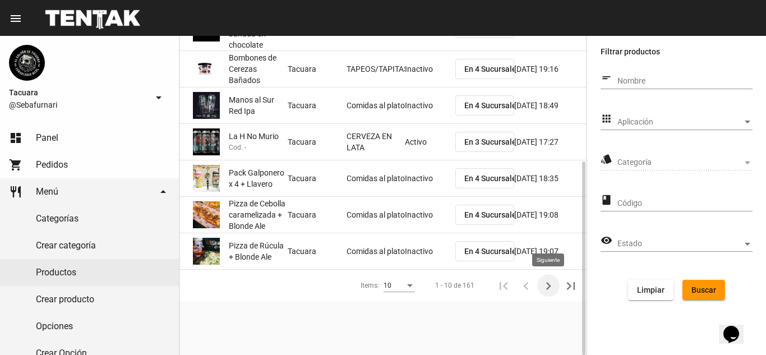
click at [548, 284] on icon "Siguiente" at bounding box center [548, 286] width 5 height 8
click at [543, 288] on icon "Siguiente" at bounding box center [548, 286] width 16 height 16
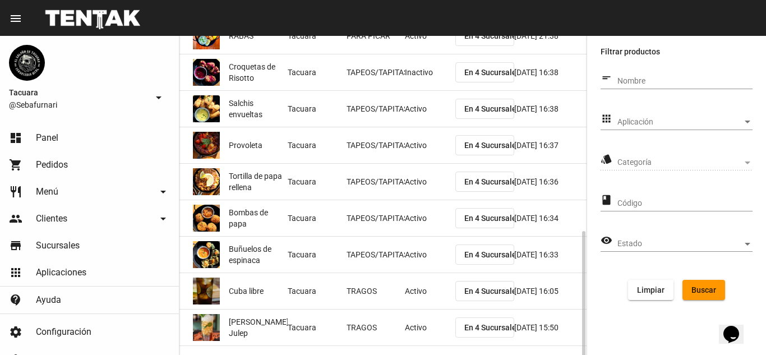
scroll to position [188, 0]
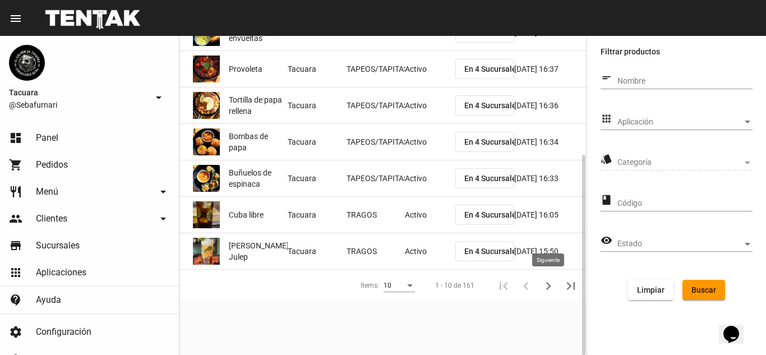
click at [545, 286] on icon "Siguiente" at bounding box center [548, 286] width 16 height 16
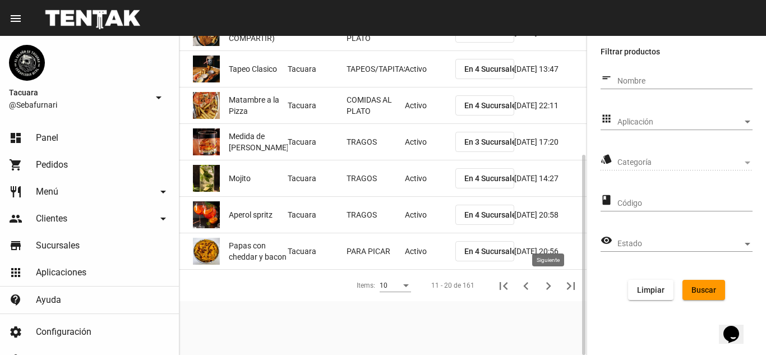
click at [545, 284] on icon "Siguiente" at bounding box center [548, 286] width 16 height 16
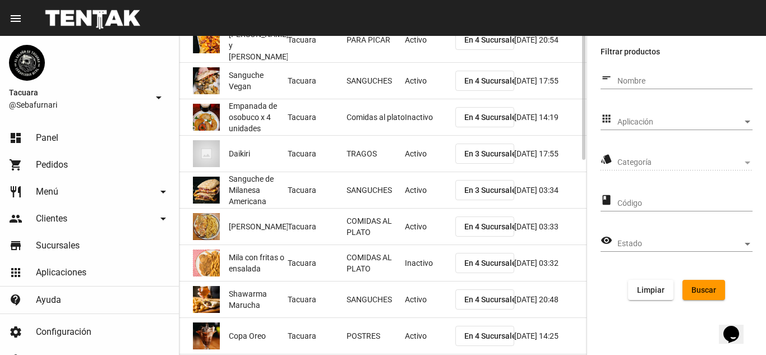
scroll to position [0, 0]
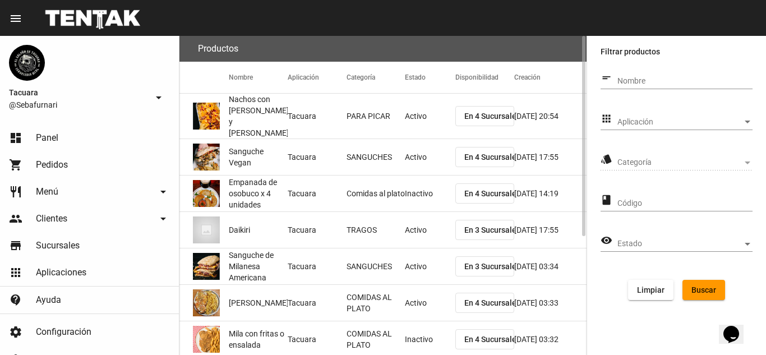
click at [322, 147] on mat-cell "Tacuara" at bounding box center [317, 157] width 59 height 36
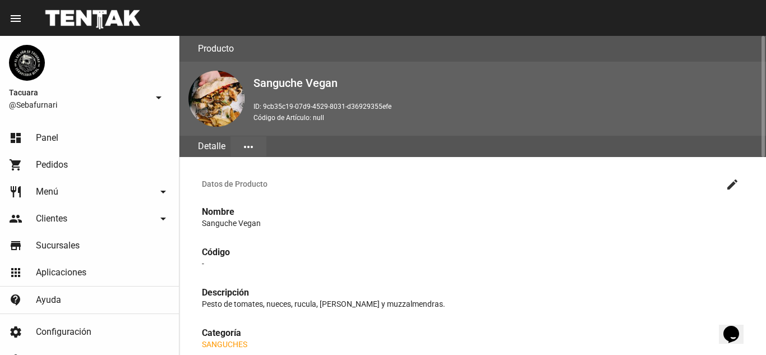
click at [249, 142] on mat-icon "more_horiz" at bounding box center [248, 146] width 13 height 13
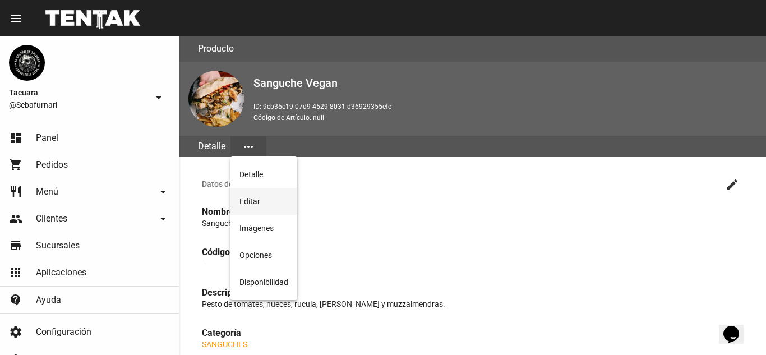
click at [275, 197] on button "Editar" at bounding box center [263, 201] width 67 height 27
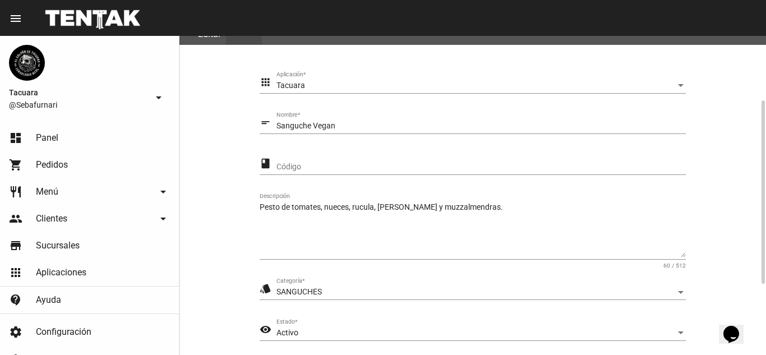
scroll to position [224, 0]
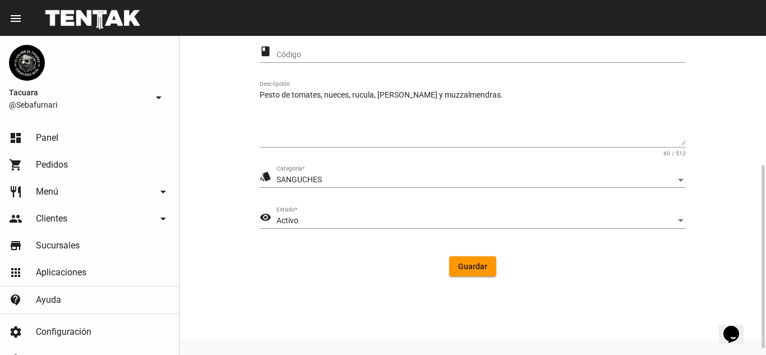
click at [390, 216] on div "Activo" at bounding box center [475, 220] width 399 height 9
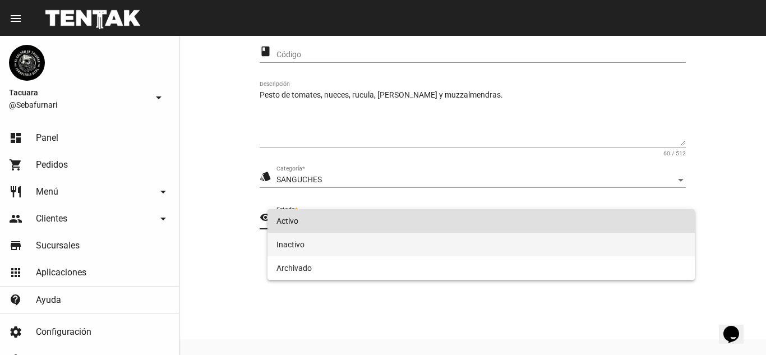
click at [362, 242] on span "Inactivo" at bounding box center [480, 245] width 409 height 24
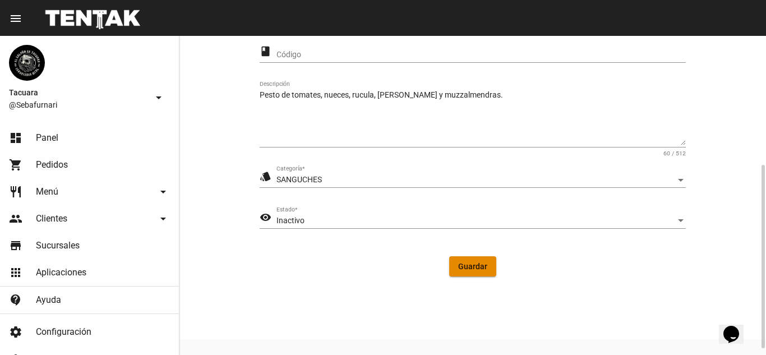
click at [475, 257] on button "Guardar" at bounding box center [472, 266] width 47 height 20
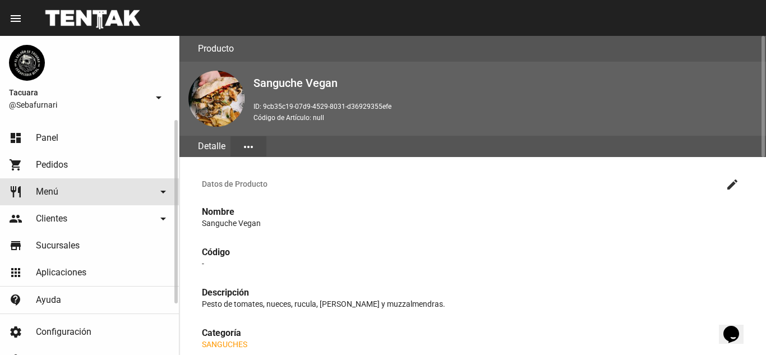
click at [81, 197] on link "restaurant Menú arrow_drop_down" at bounding box center [89, 191] width 179 height 27
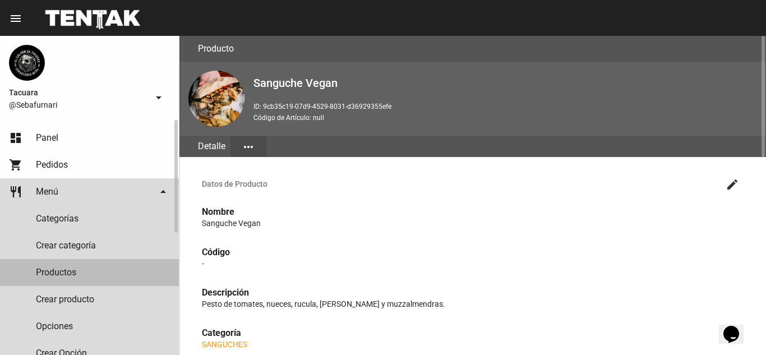
drag, startPoint x: 91, startPoint y: 273, endPoint x: 168, endPoint y: 274, distance: 76.2
click at [92, 273] on link "Productos" at bounding box center [89, 272] width 179 height 27
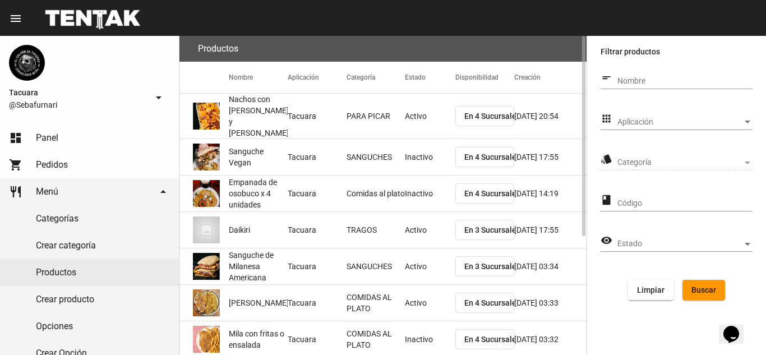
click at [644, 79] on input "Nombre" at bounding box center [684, 81] width 135 height 9
type input "SHAWARMA"
click button "Buscar" at bounding box center [703, 290] width 43 height 20
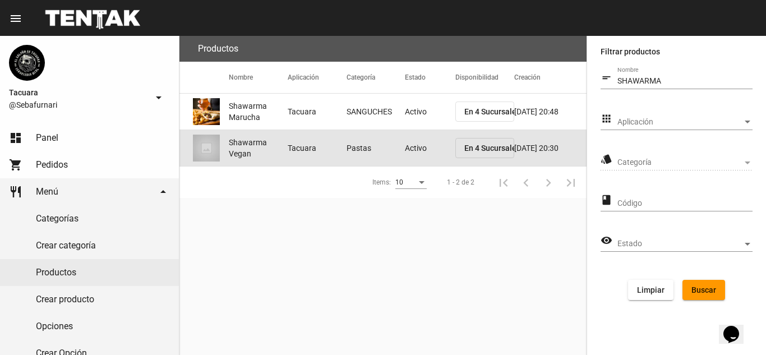
click at [267, 150] on span "Shawarma Vegan" at bounding box center [258, 148] width 59 height 22
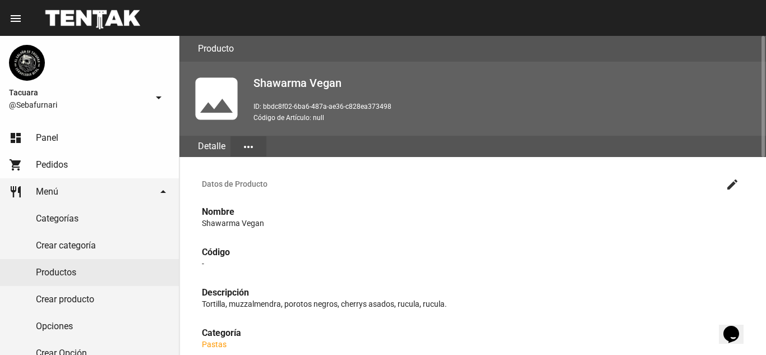
click at [248, 144] on mat-icon "more_horiz" at bounding box center [248, 146] width 13 height 13
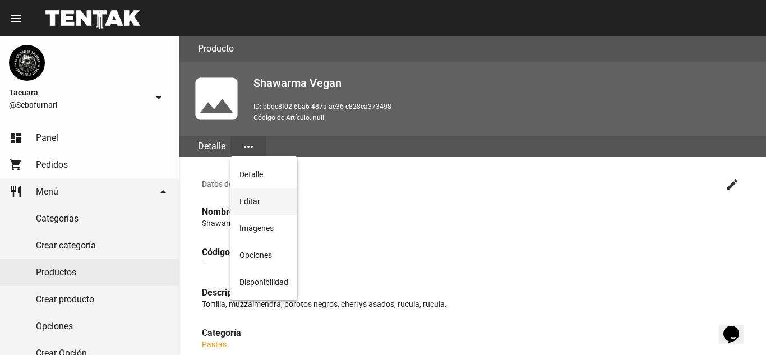
click at [247, 200] on button "Editar" at bounding box center [263, 201] width 67 height 27
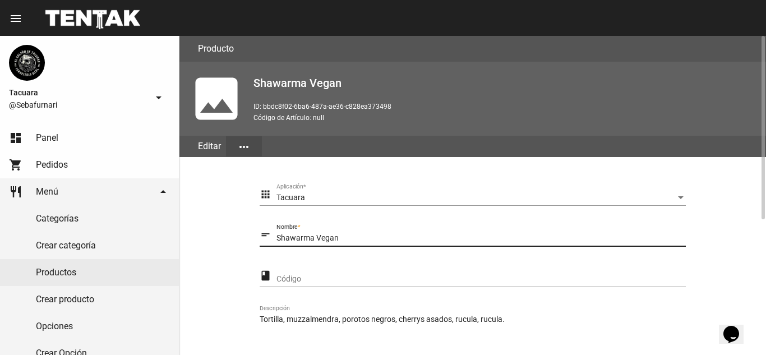
click at [467, 234] on input "Shawarma Vegan" at bounding box center [480, 238] width 409 height 9
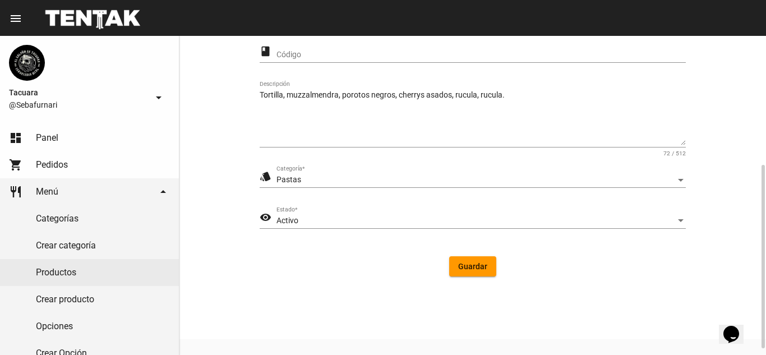
click at [570, 174] on div "Pastas Categoría *" at bounding box center [480, 177] width 409 height 22
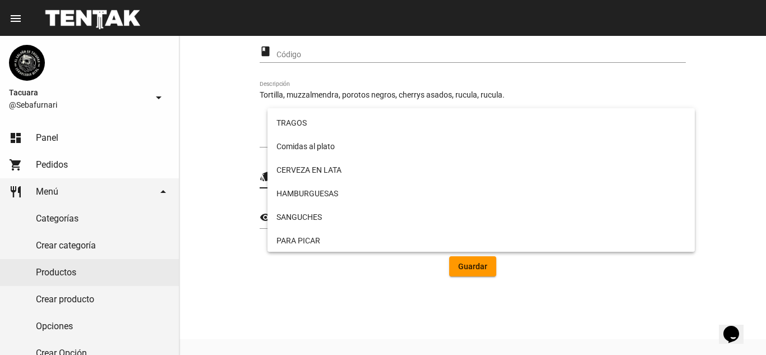
scroll to position [228, 0]
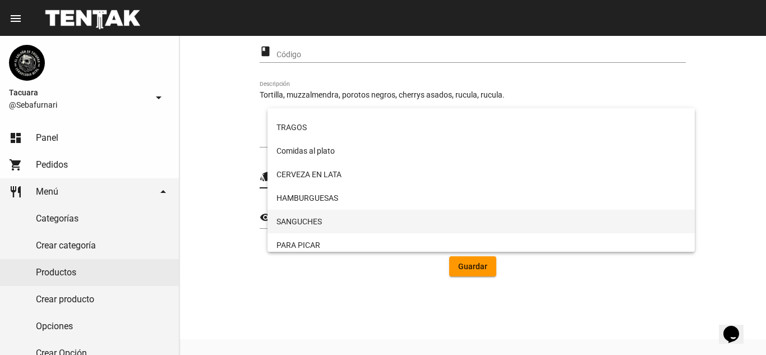
click at [408, 223] on span "SANGUCHES" at bounding box center [480, 222] width 409 height 24
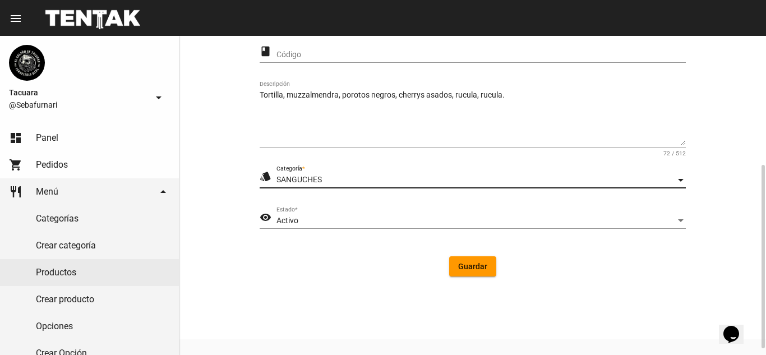
click at [479, 267] on span "Guardar" at bounding box center [472, 266] width 29 height 9
